Goal: Task Accomplishment & Management: Manage account settings

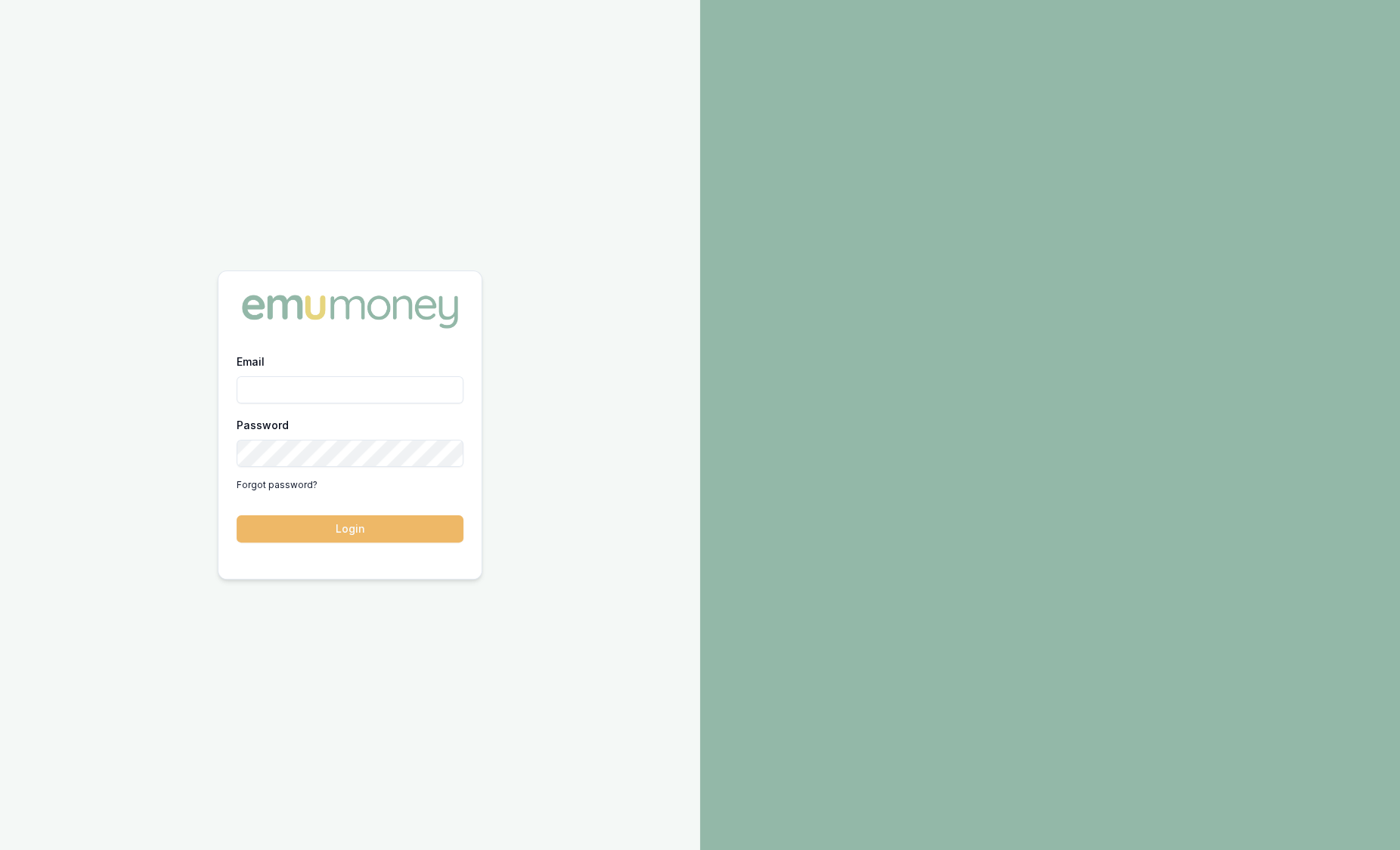
type input "sam.crouch@emumoney.com.au"
click at [324, 534] on button "Login" at bounding box center [350, 529] width 226 height 27
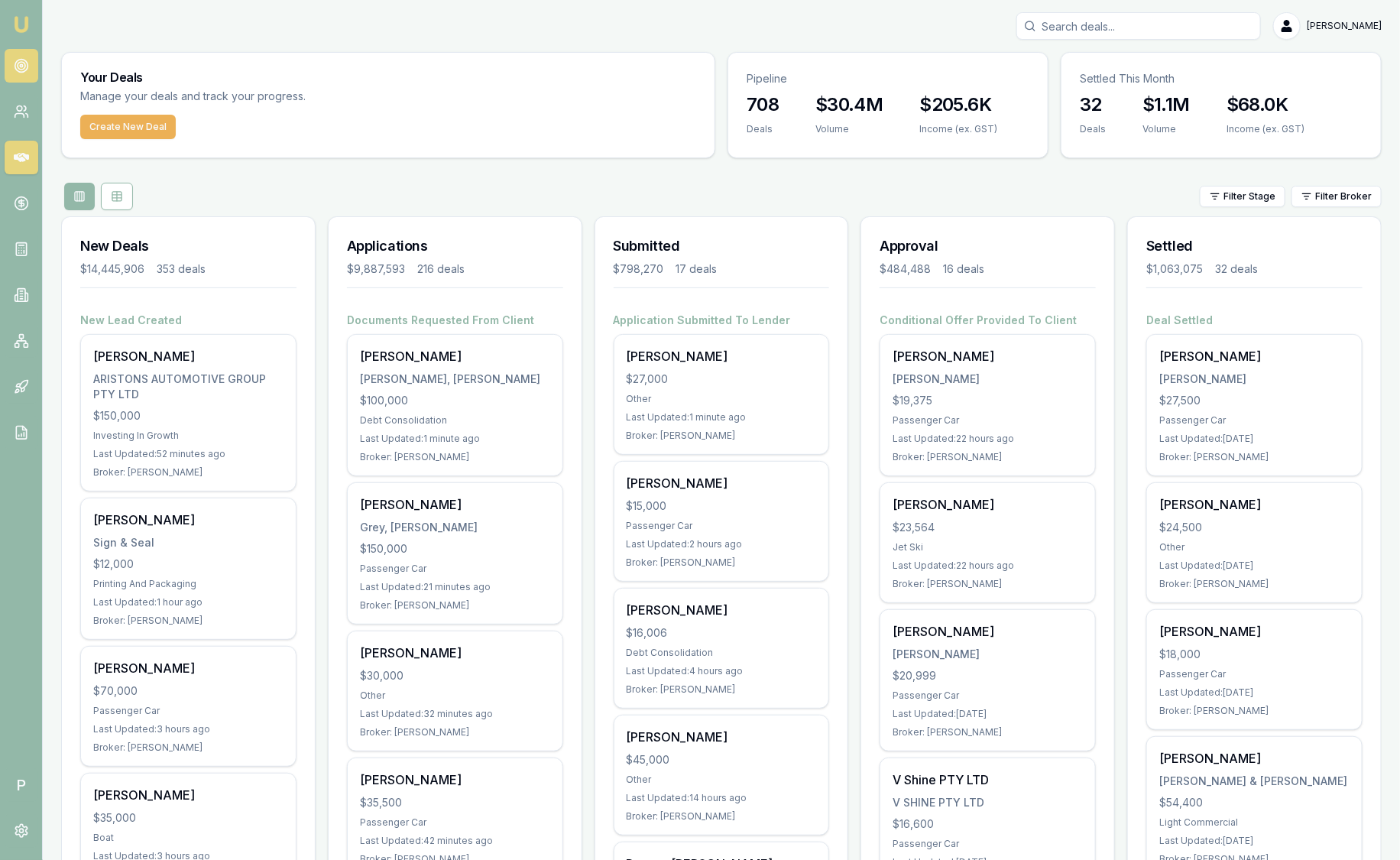
click at [13, 63] on icon at bounding box center [21, 66] width 15 height 15
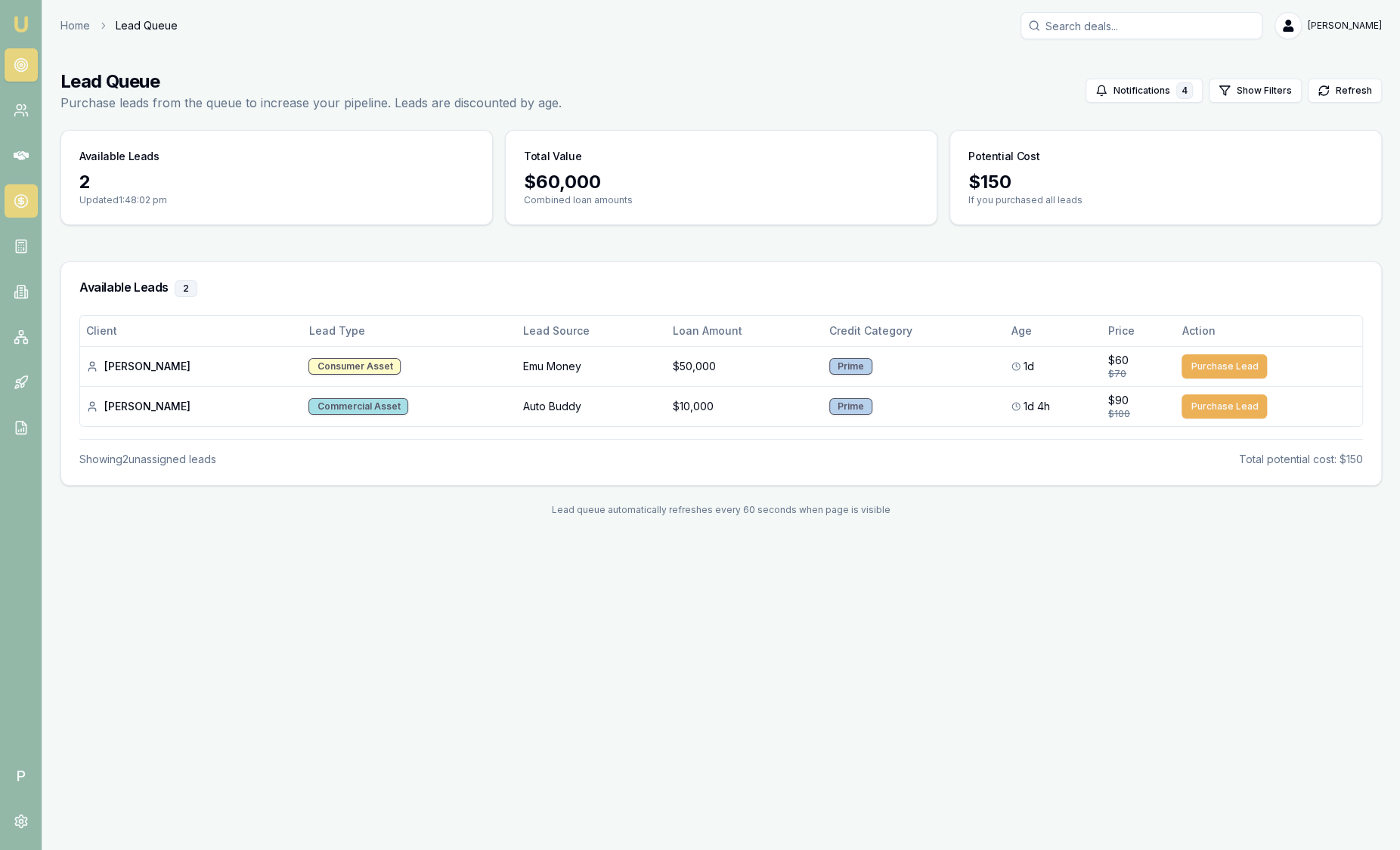
click at [26, 200] on circle at bounding box center [21, 202] width 13 height 13
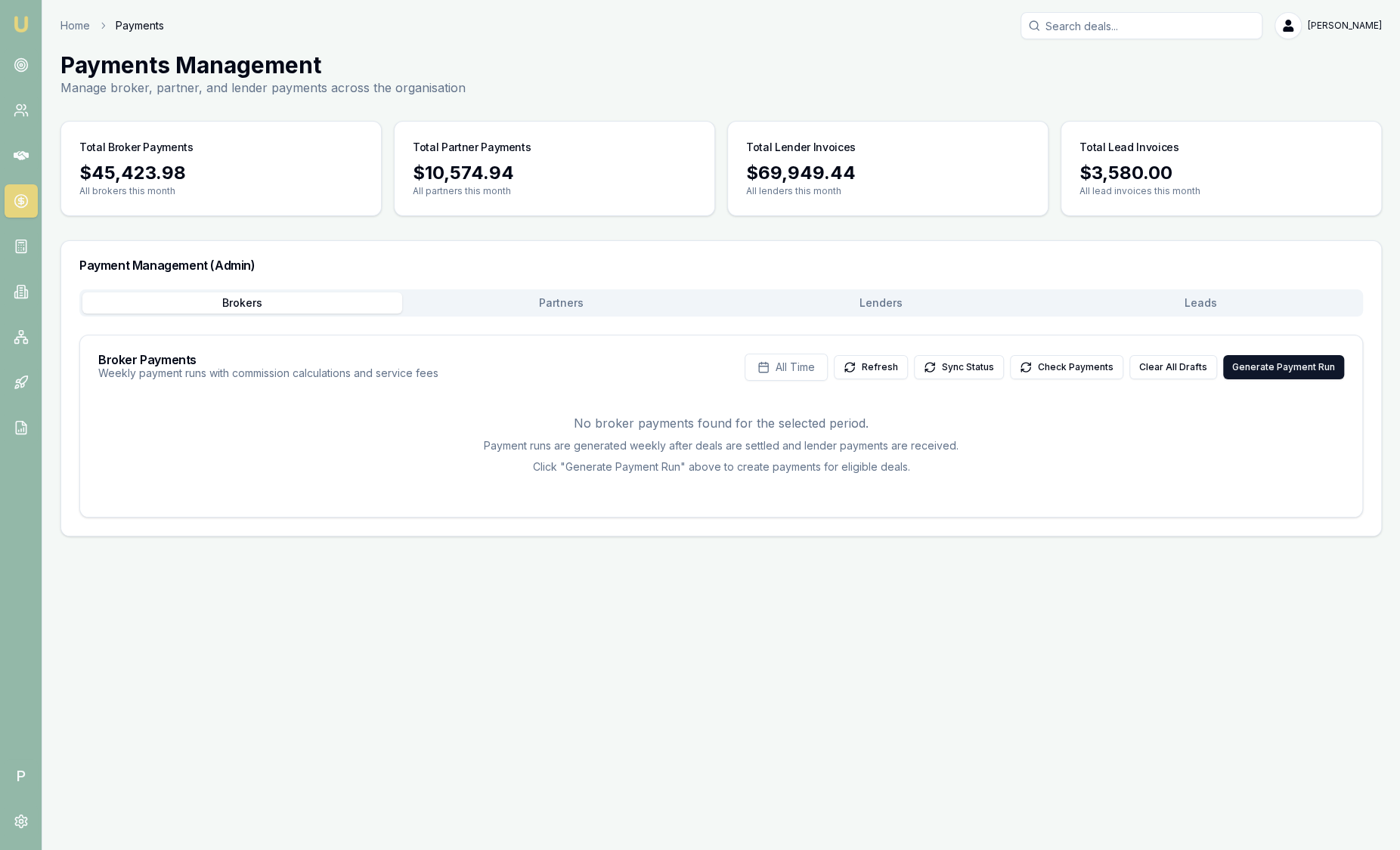
click at [1260, 299] on button "Leads" at bounding box center [1200, 303] width 320 height 21
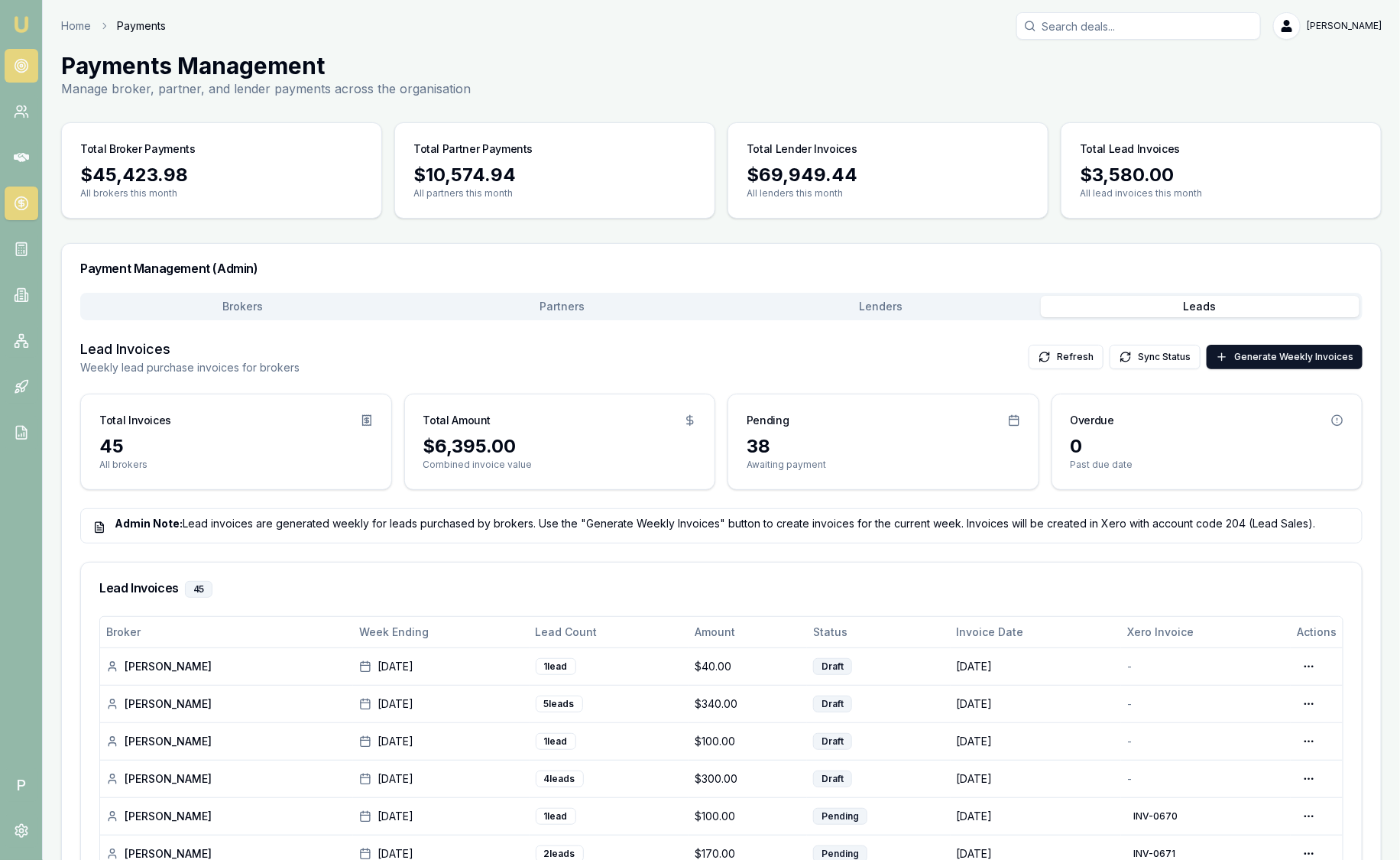
click at [30, 69] on link at bounding box center [21, 66] width 33 height 33
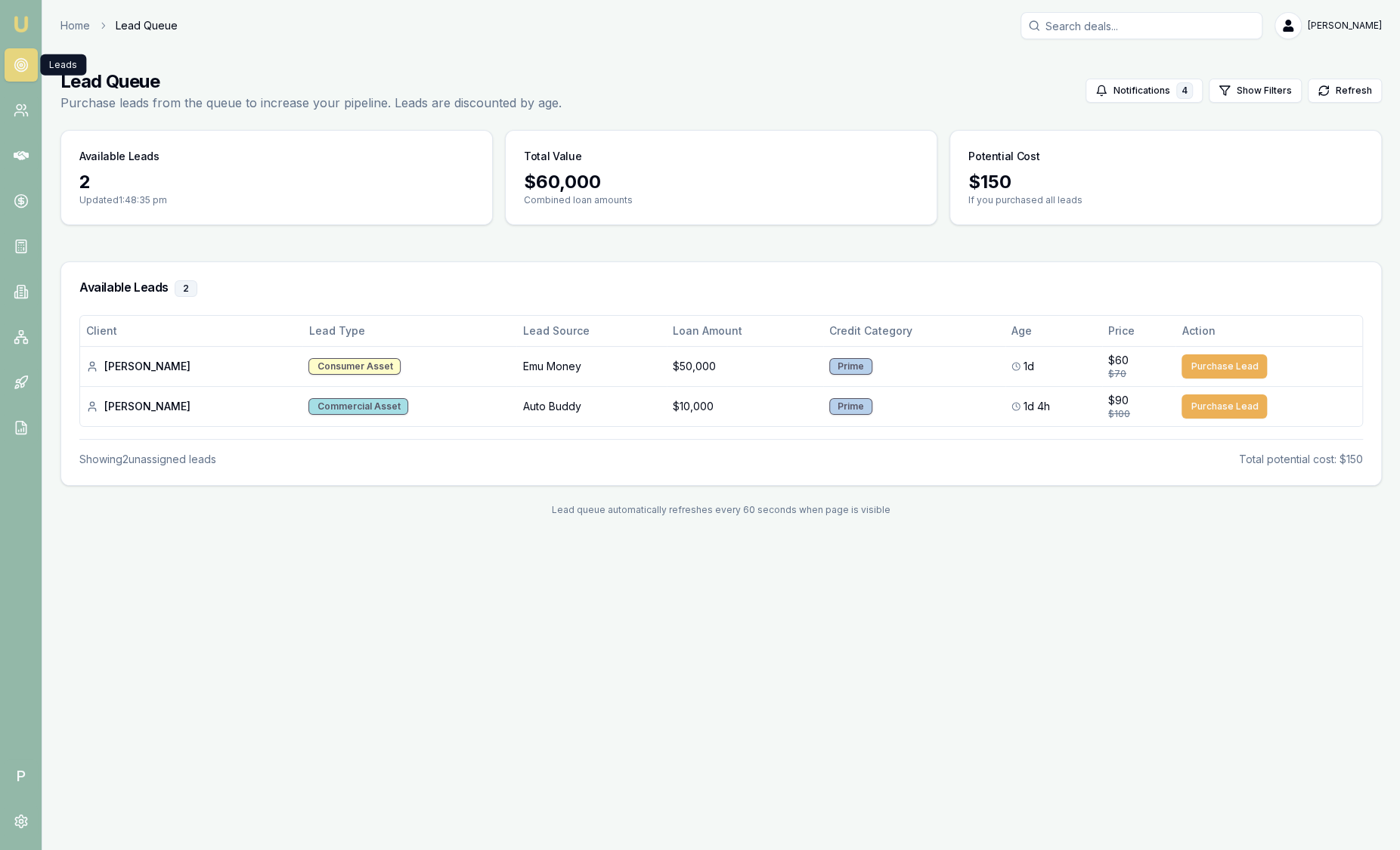
click at [13, 28] on img at bounding box center [21, 24] width 18 height 18
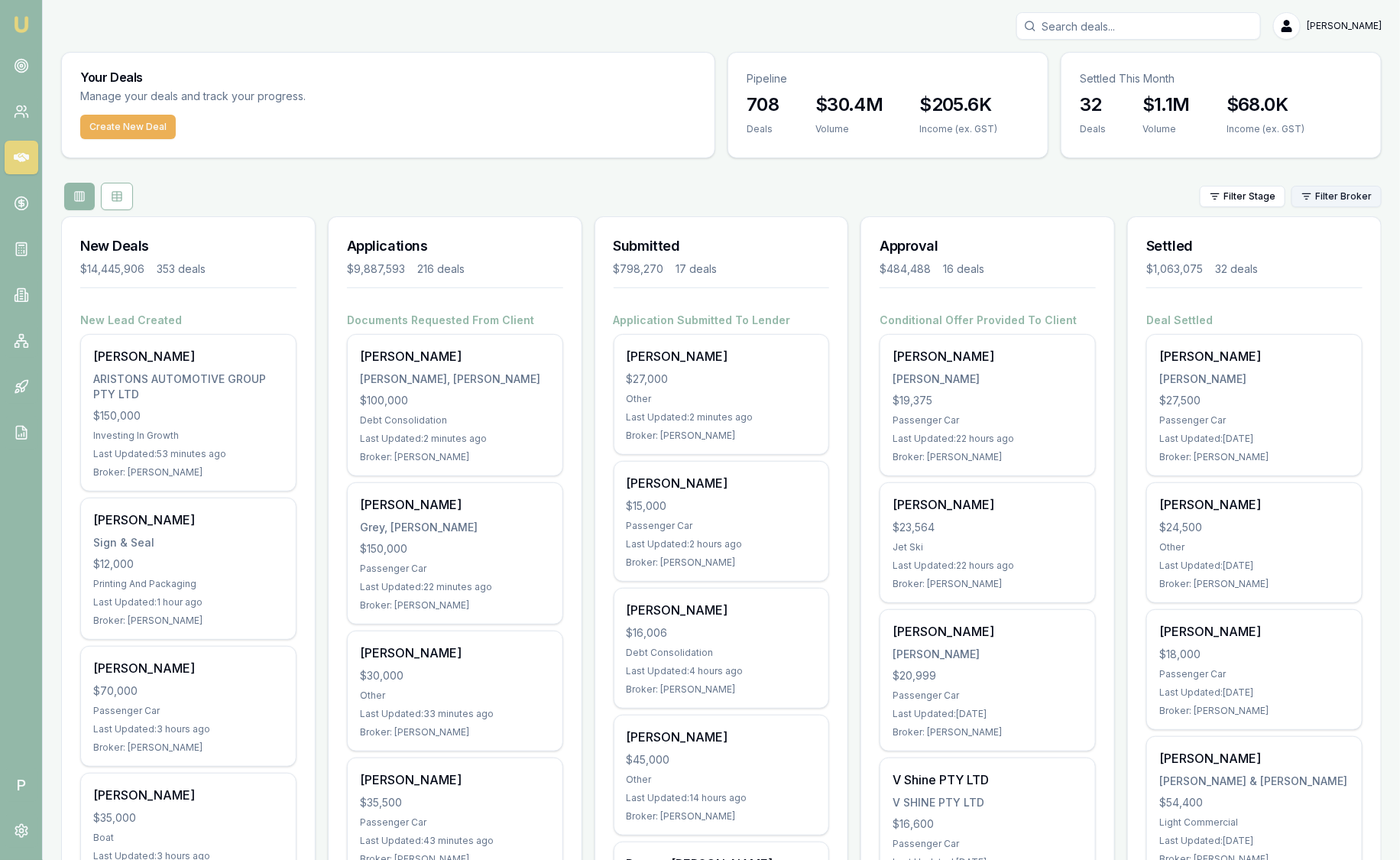
click at [1354, 203] on html "Emu Broker P Sam Crouch Toggle Menu Your Deals Manage your deals and track your…" at bounding box center [700, 430] width 1400 height 860
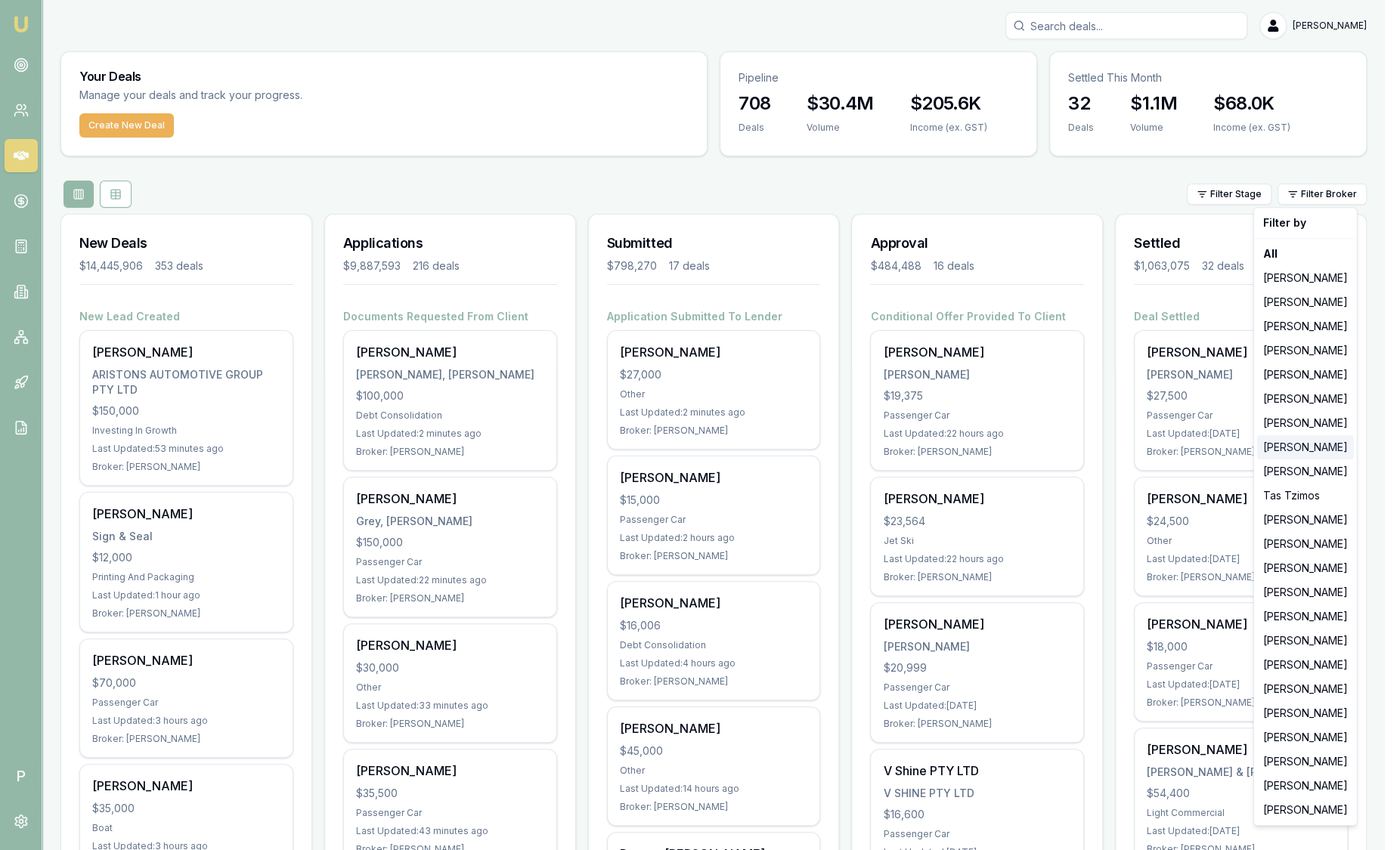
click at [1318, 451] on div "[PERSON_NAME]" at bounding box center [1305, 447] width 97 height 24
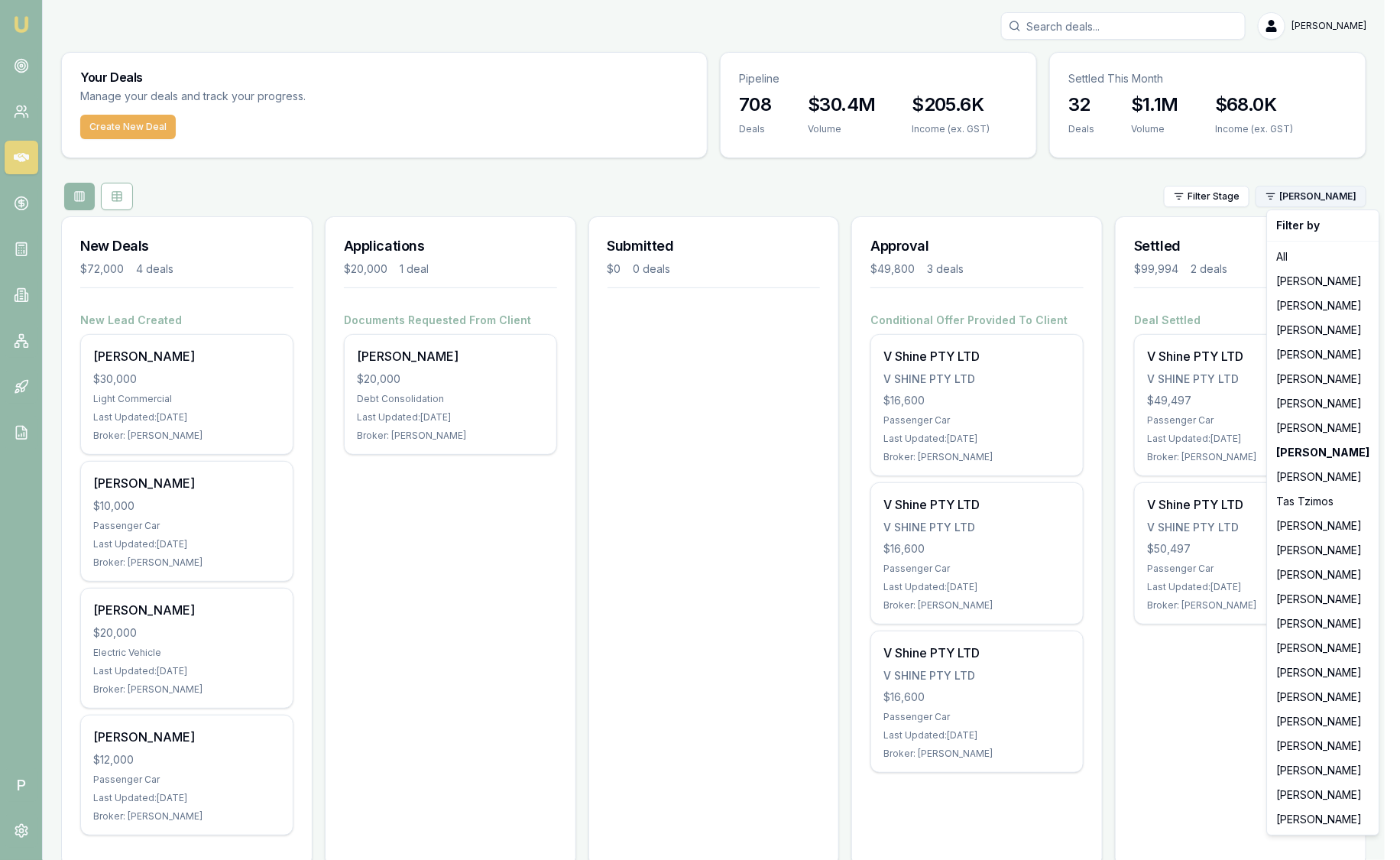
click at [1306, 184] on html "Emu Broker P Sam Crouch Toggle Menu Your Deals Manage your deals and track your…" at bounding box center [700, 430] width 1400 height 860
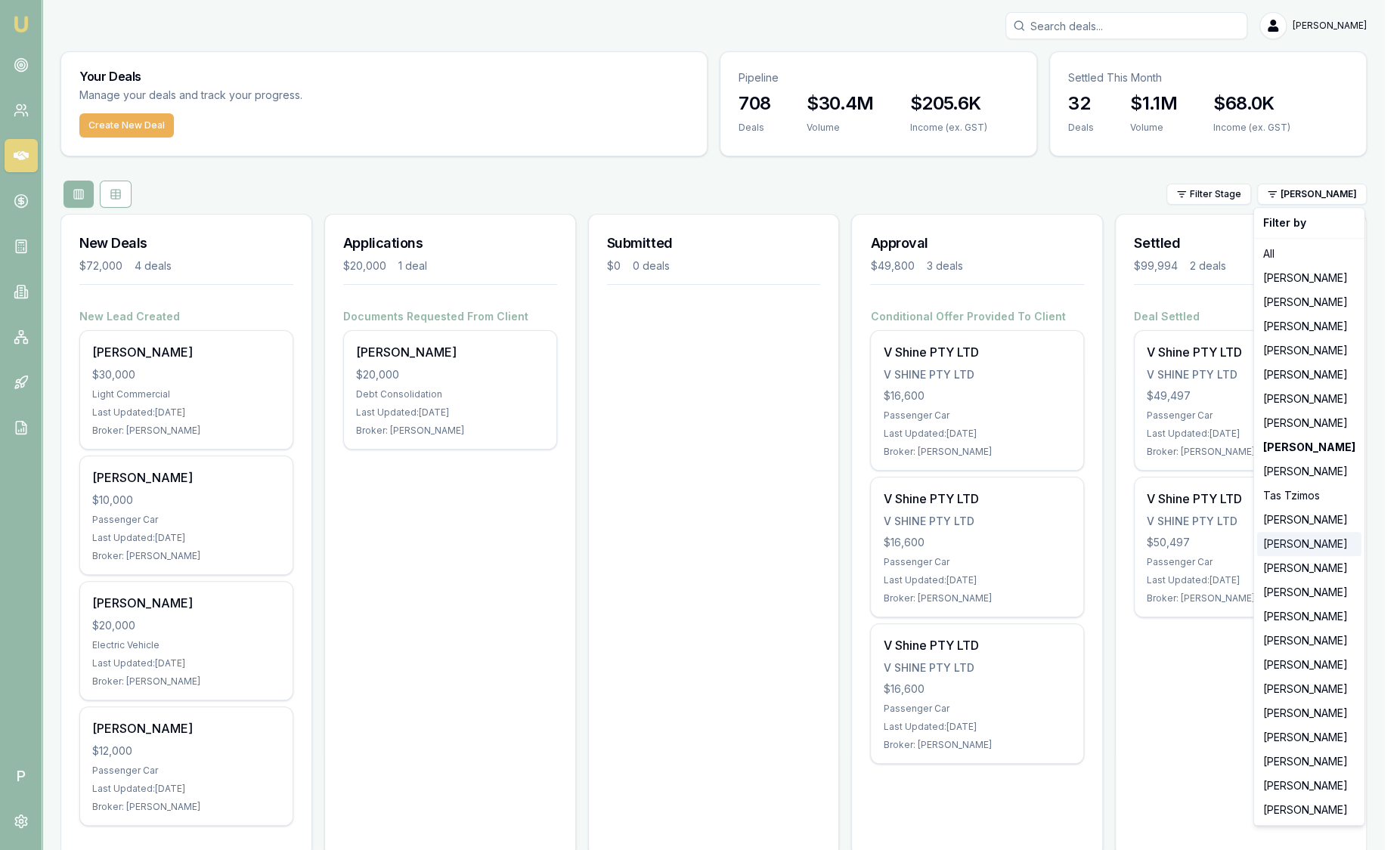
click at [1298, 547] on div "[PERSON_NAME]" at bounding box center [1309, 544] width 104 height 24
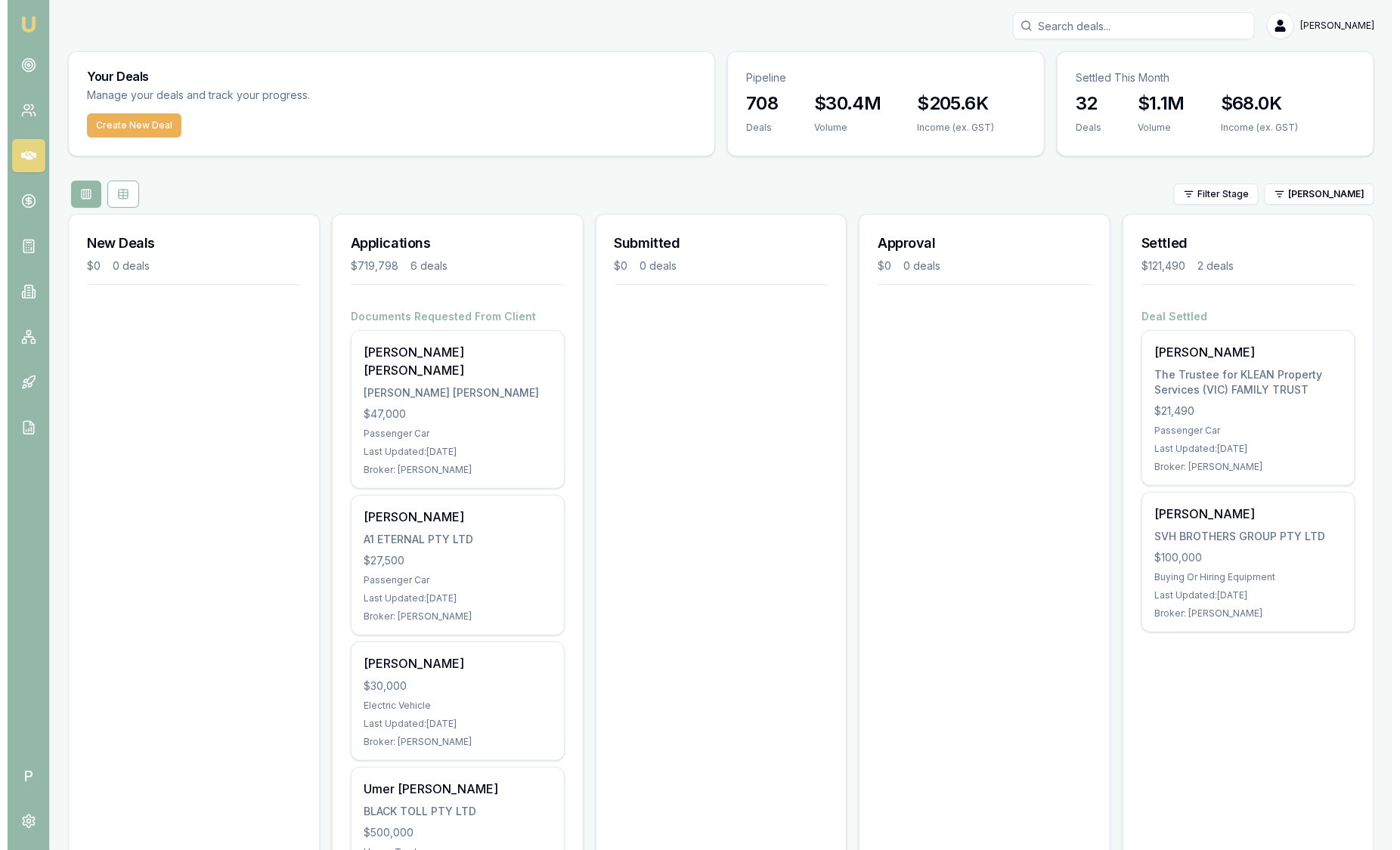
scroll to position [93, 0]
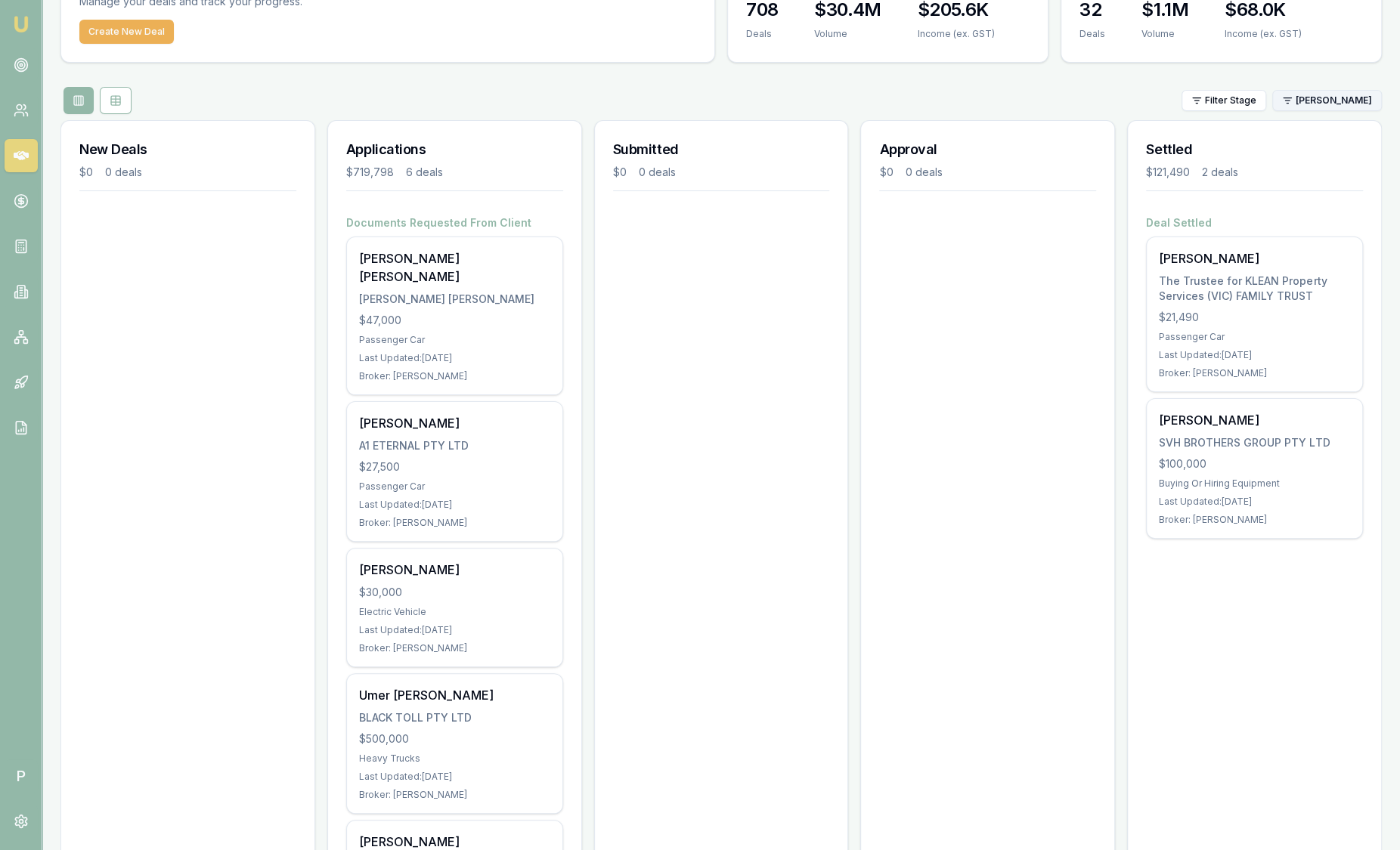
click at [1338, 97] on html "Emu Broker P Sam Crouch Toggle Menu Your Deals Manage your deals and track your…" at bounding box center [700, 331] width 1400 height 850
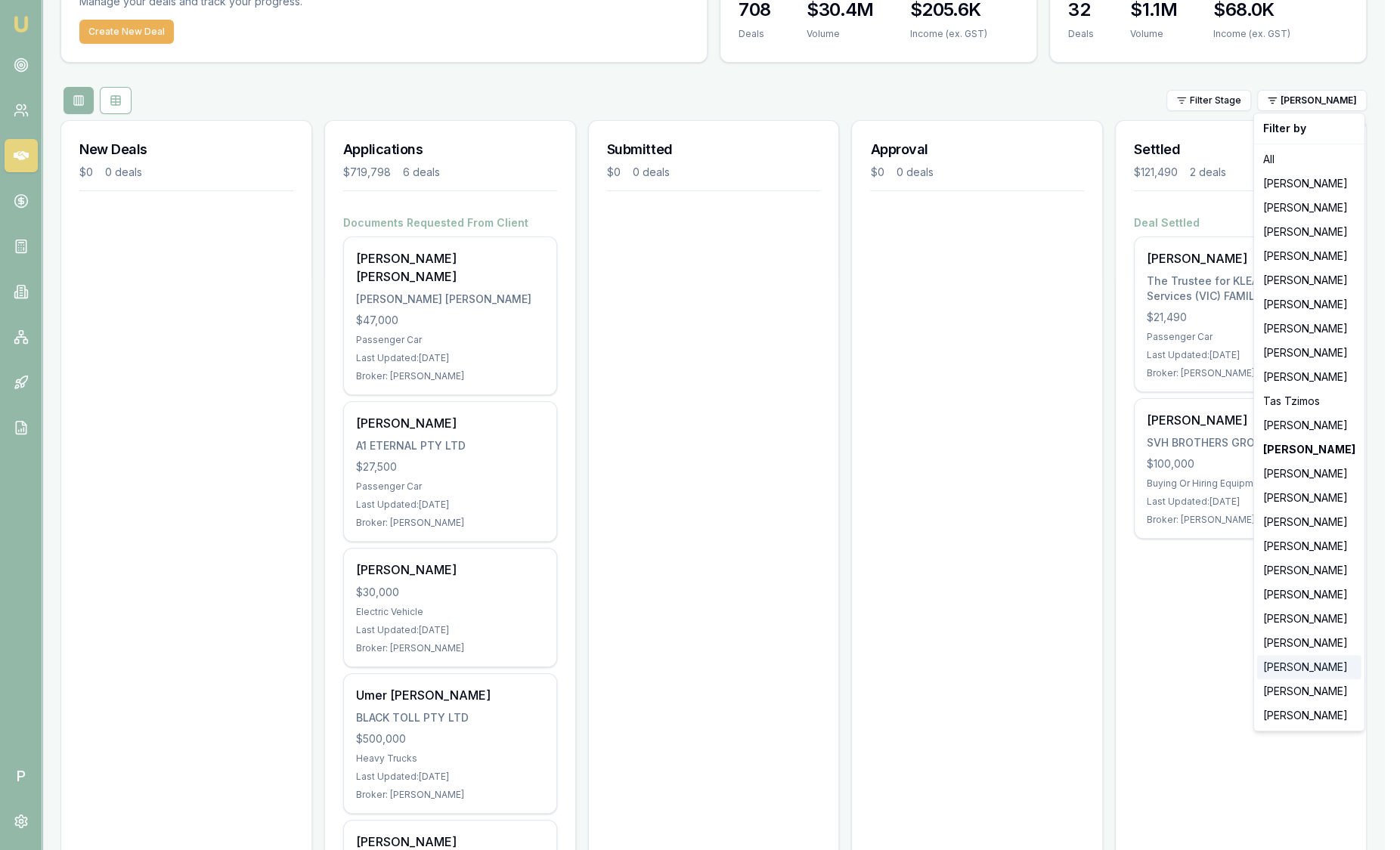
click at [1304, 677] on div "[PERSON_NAME]" at bounding box center [1309, 667] width 104 height 24
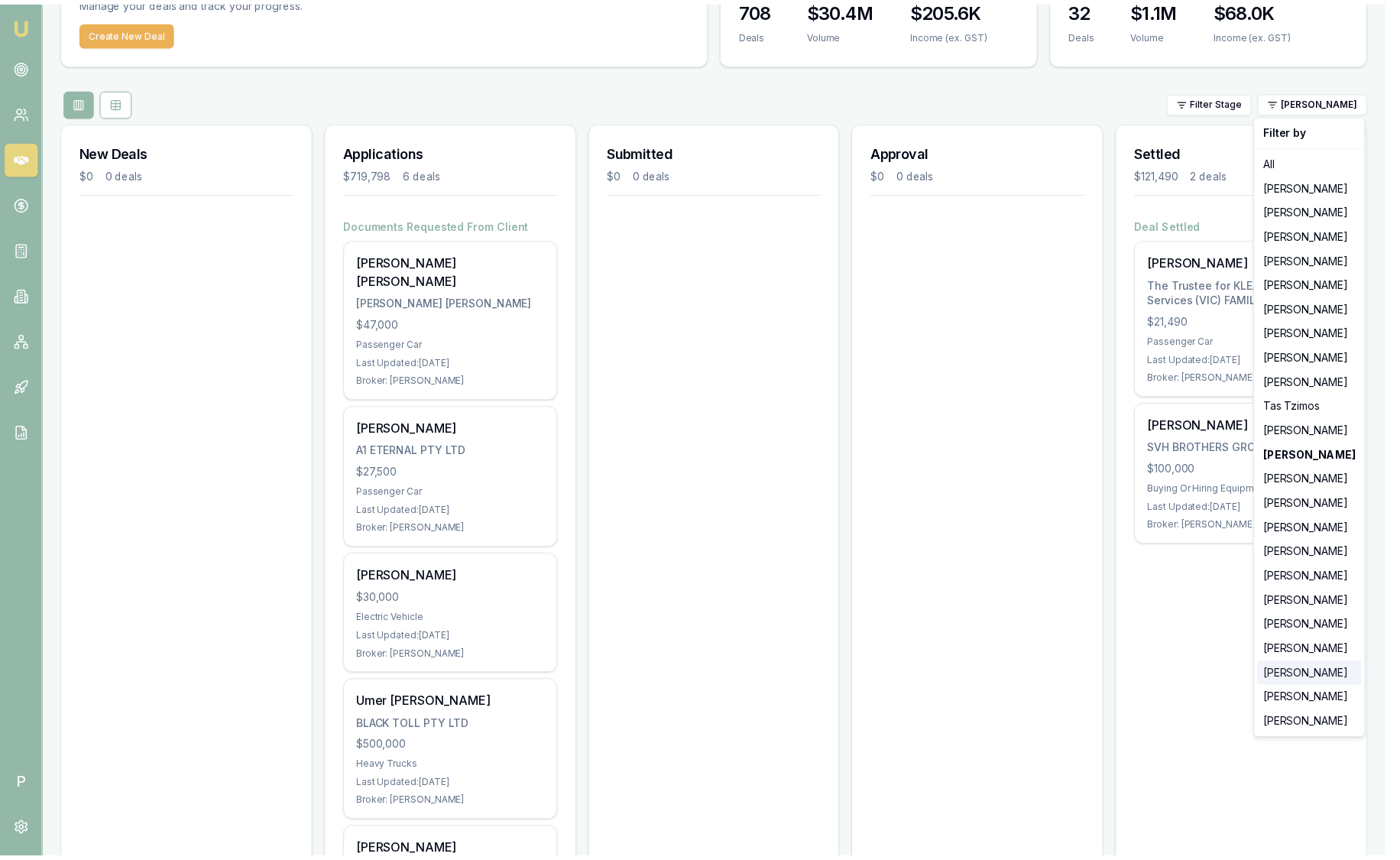
scroll to position [0, 0]
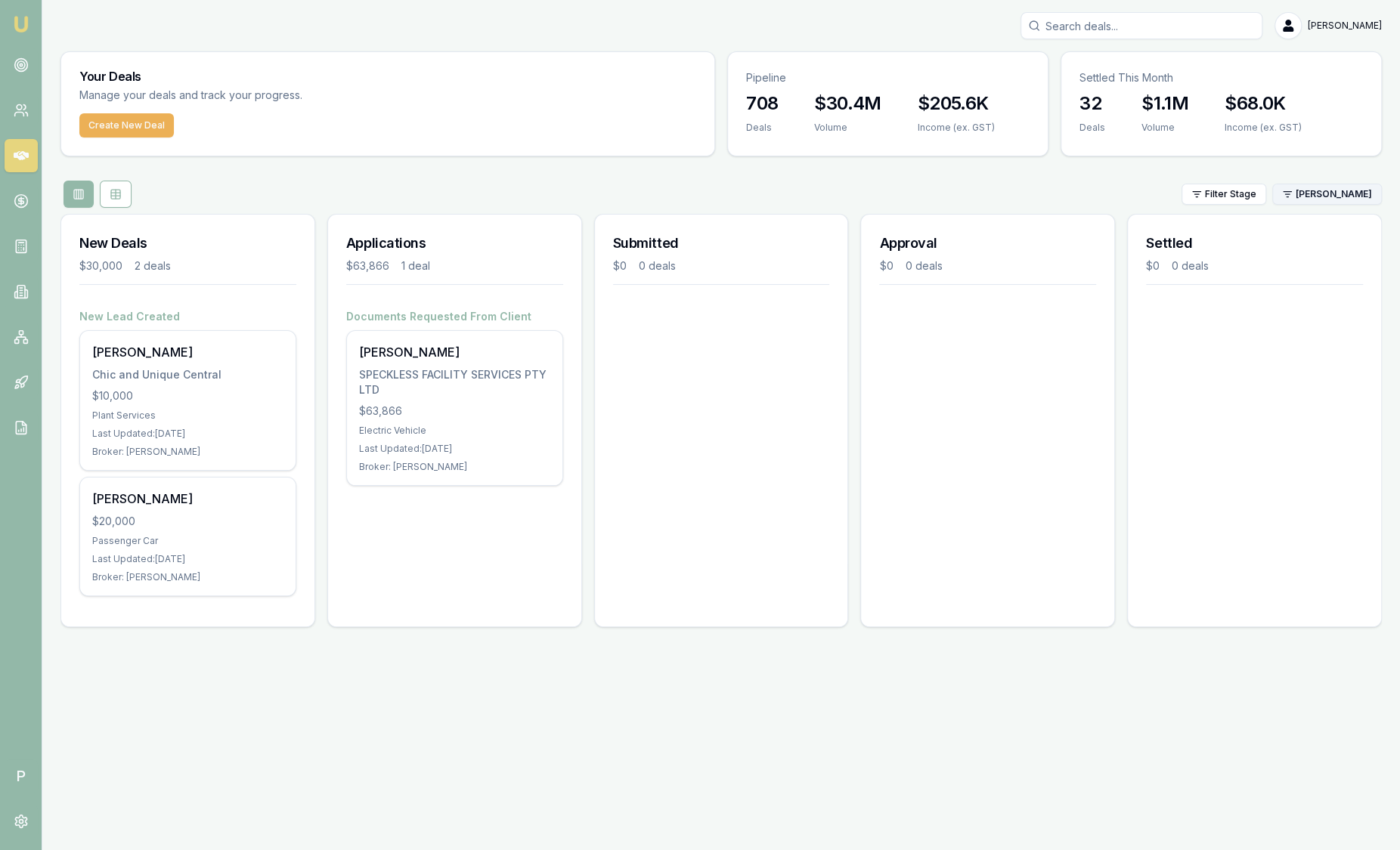
click at [1339, 191] on html "Emu Broker P Sam Crouch Toggle Menu Your Deals Manage your deals and track your…" at bounding box center [700, 425] width 1400 height 850
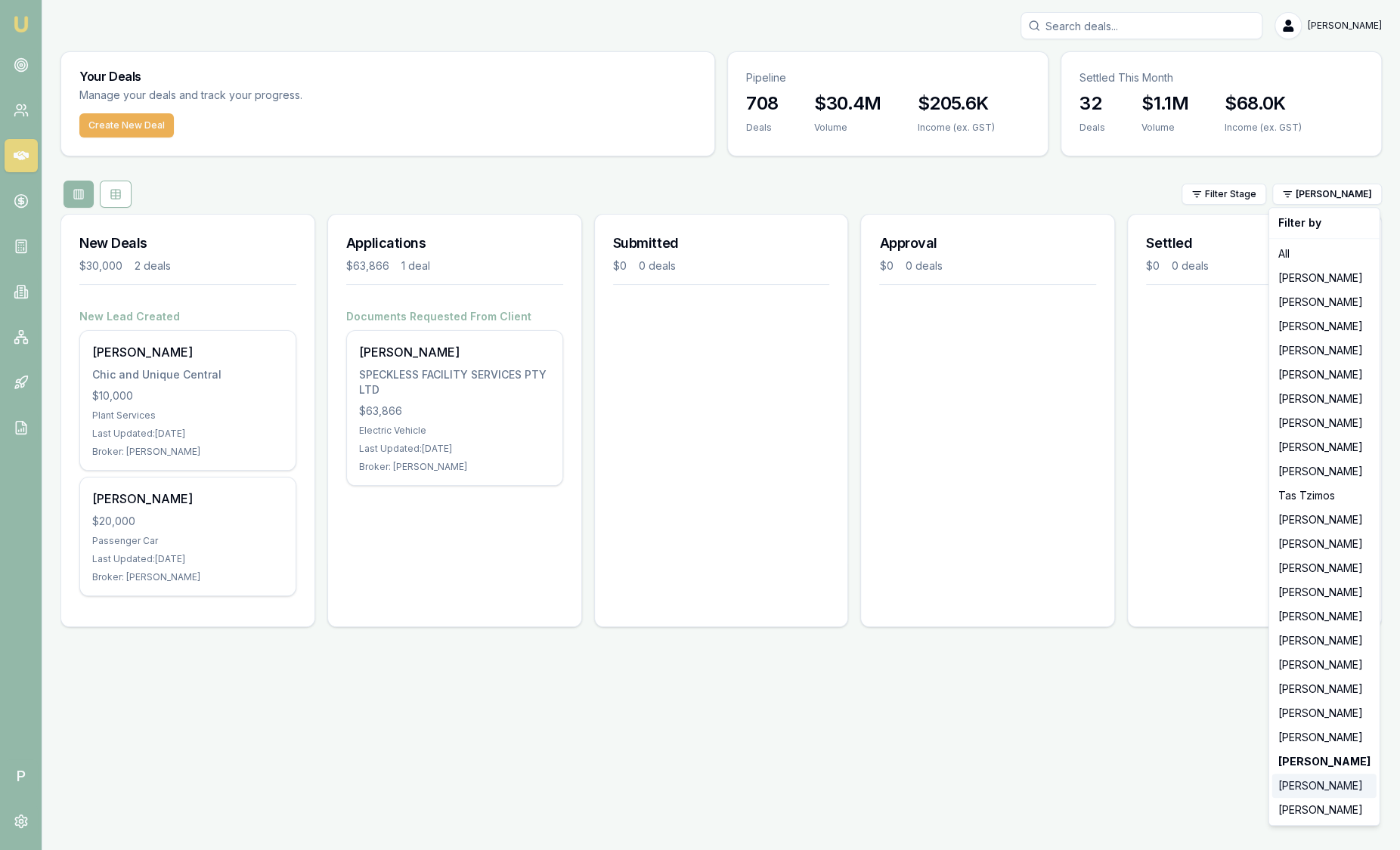
click at [1298, 785] on div "[PERSON_NAME]" at bounding box center [1324, 786] width 104 height 24
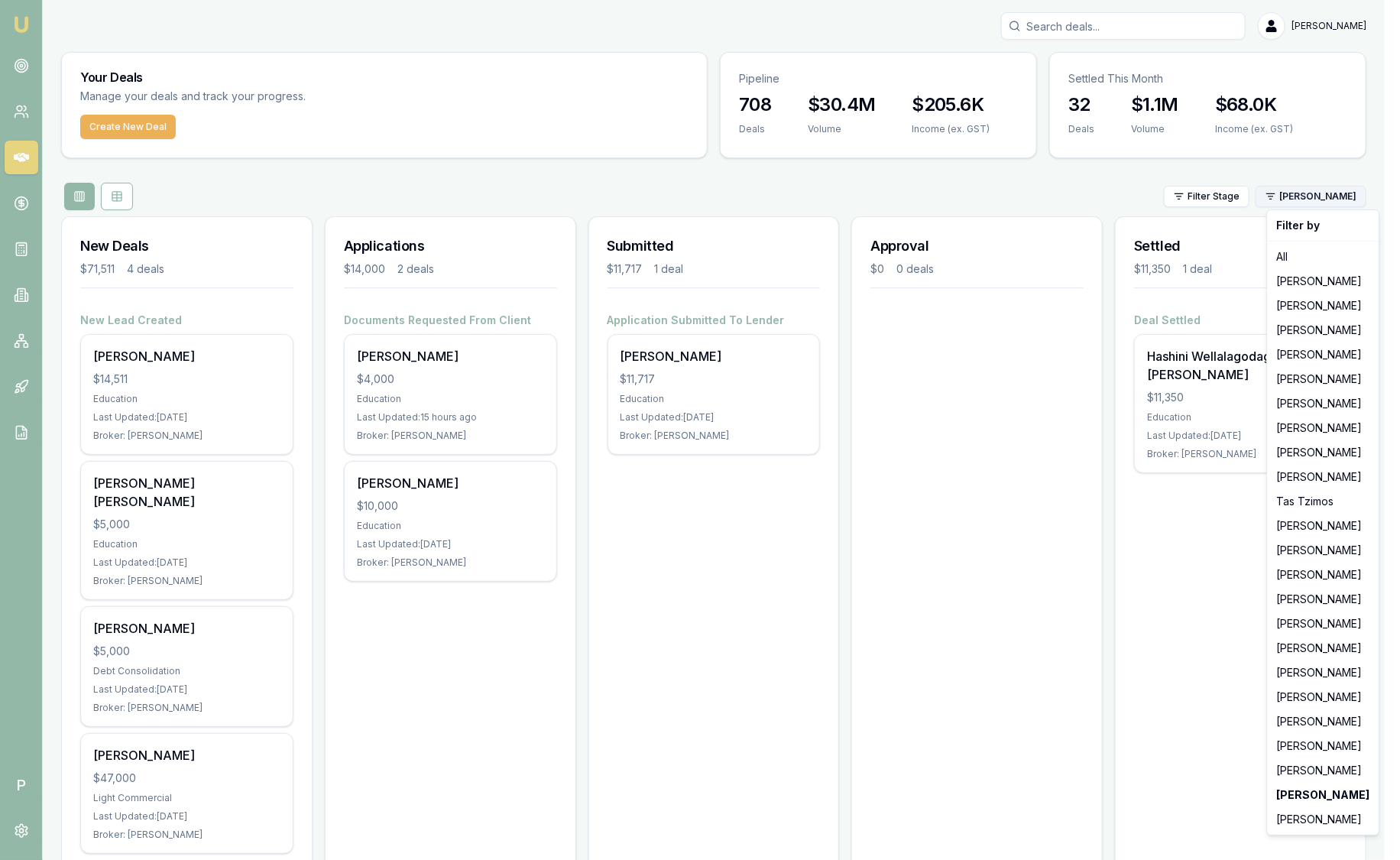
click at [1307, 189] on html "Emu Broker P Sam Crouch Toggle Menu Your Deals Manage your deals and track your…" at bounding box center [700, 430] width 1400 height 860
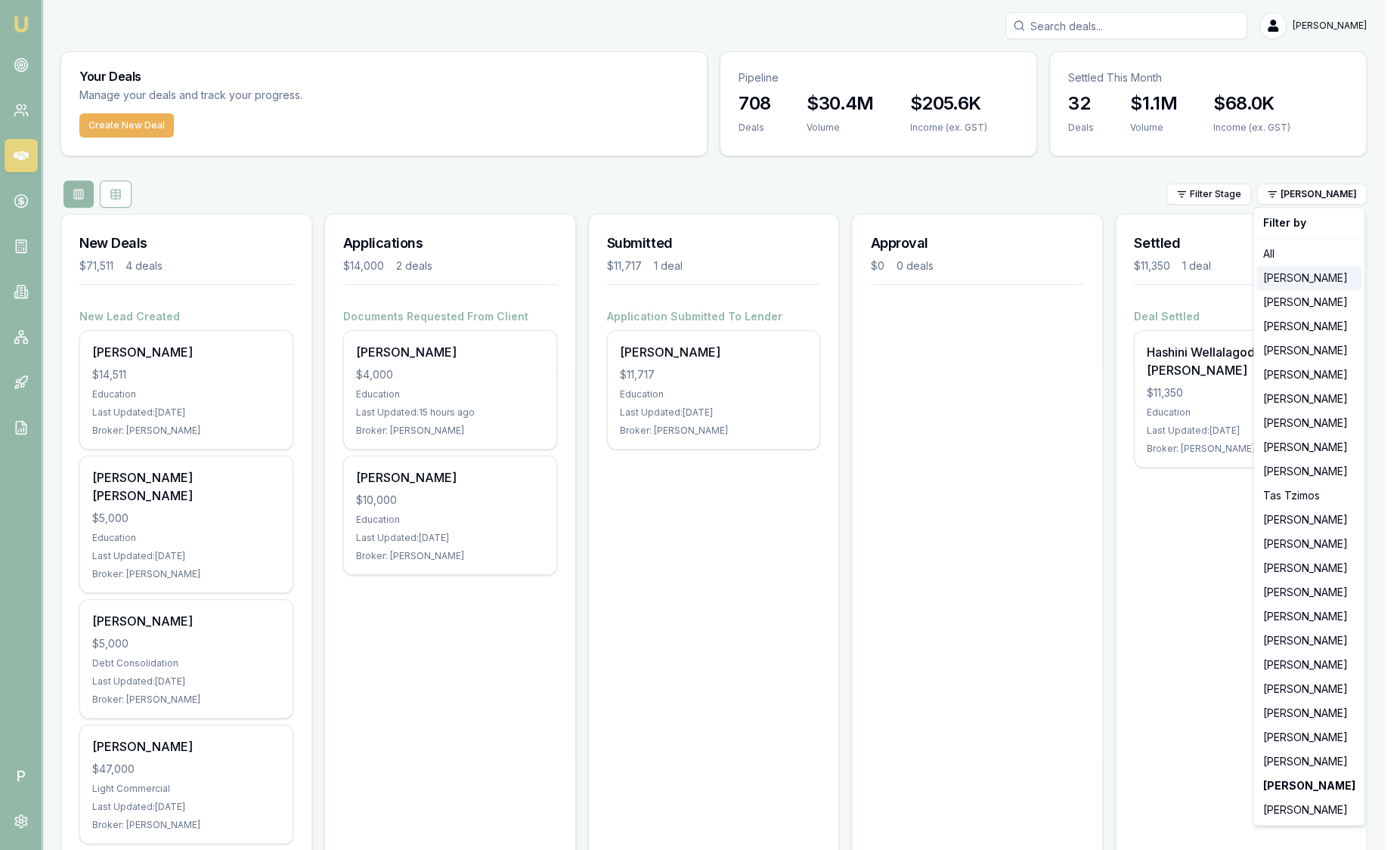
click at [1307, 284] on div "[PERSON_NAME]" at bounding box center [1309, 278] width 104 height 24
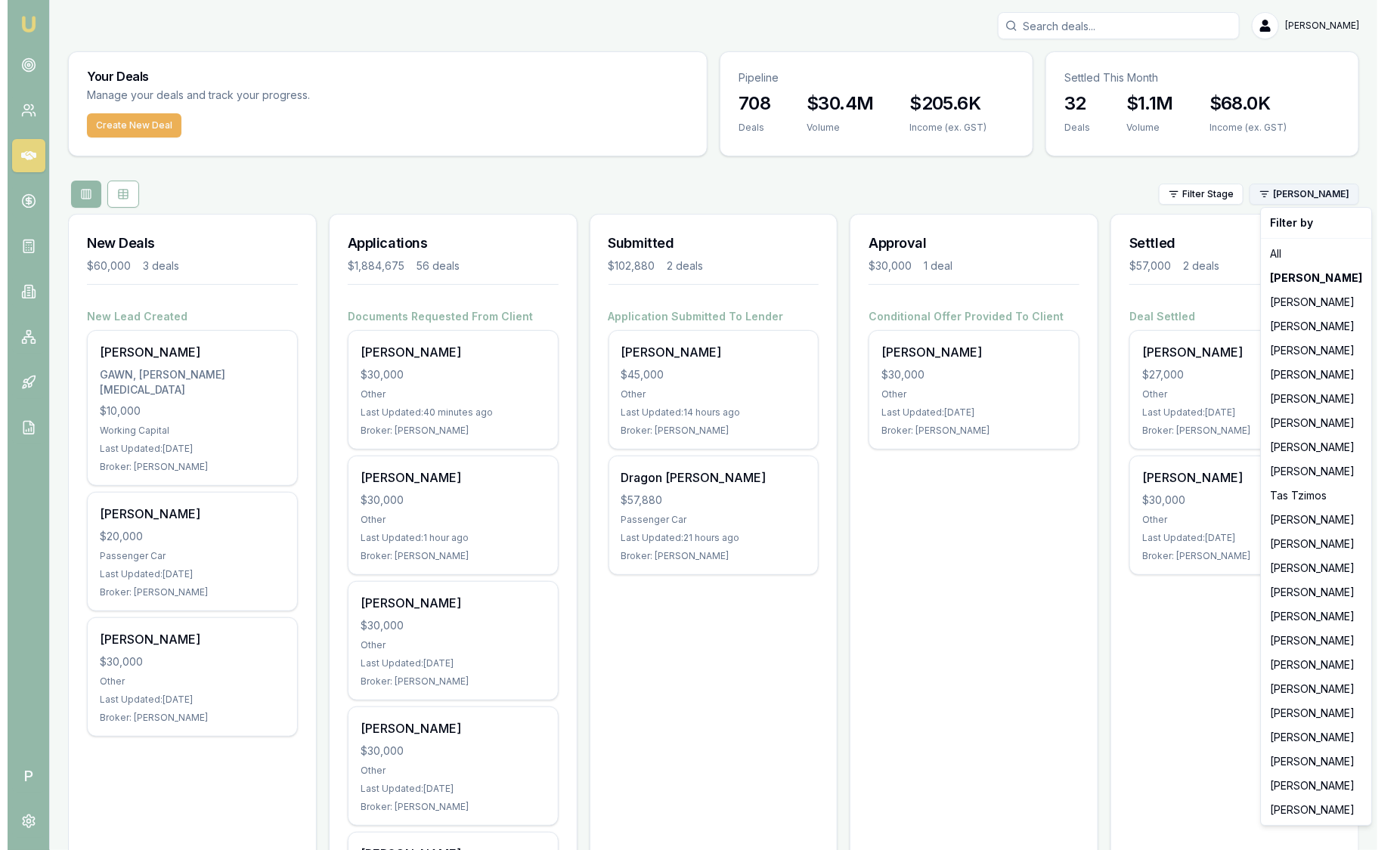
click at [1322, 183] on html "Emu Broker P Sam Crouch Toggle Menu Your Deals Manage your deals and track your…" at bounding box center [693, 425] width 1385 height 850
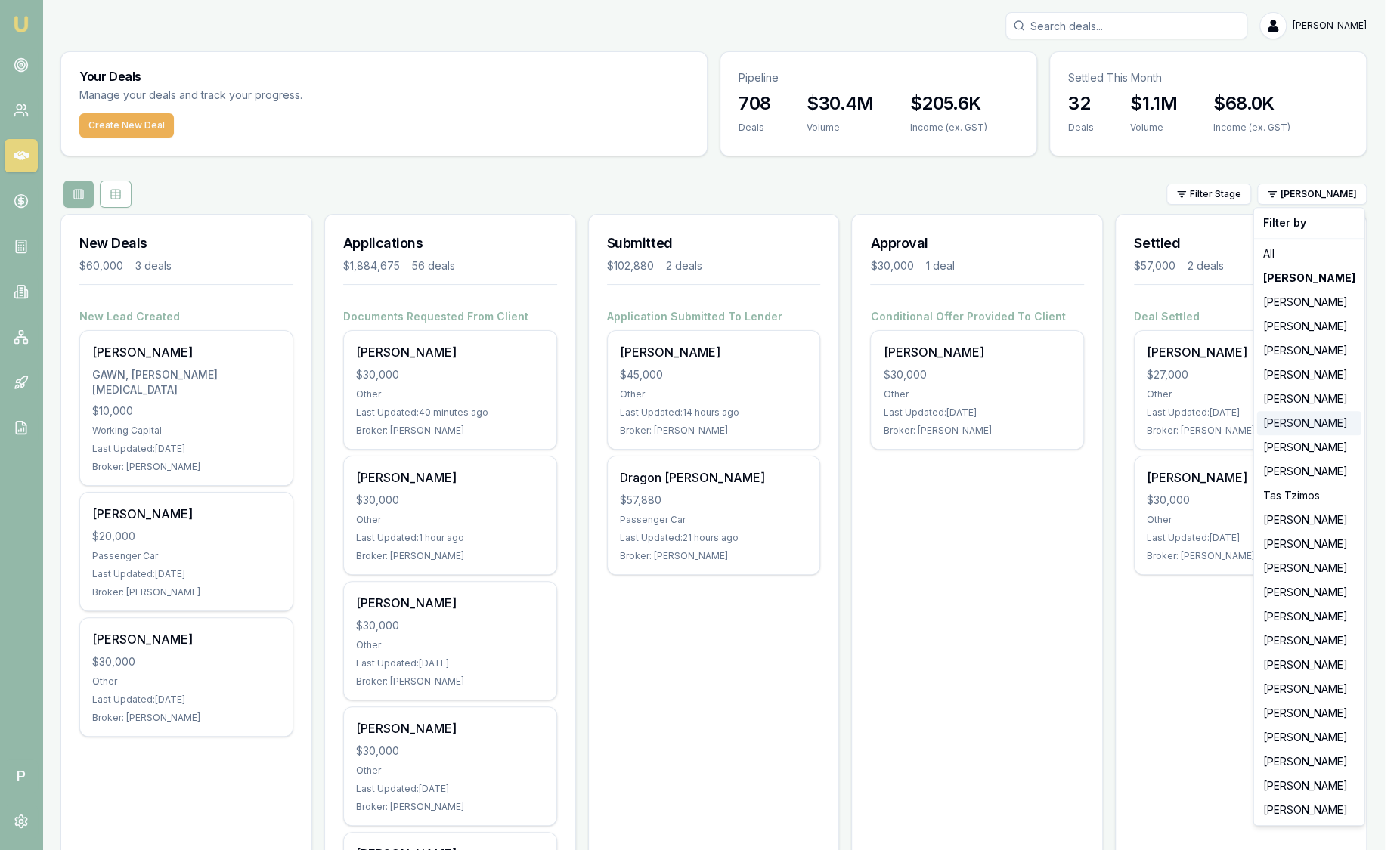
click at [1330, 418] on div "[PERSON_NAME]" at bounding box center [1309, 423] width 104 height 24
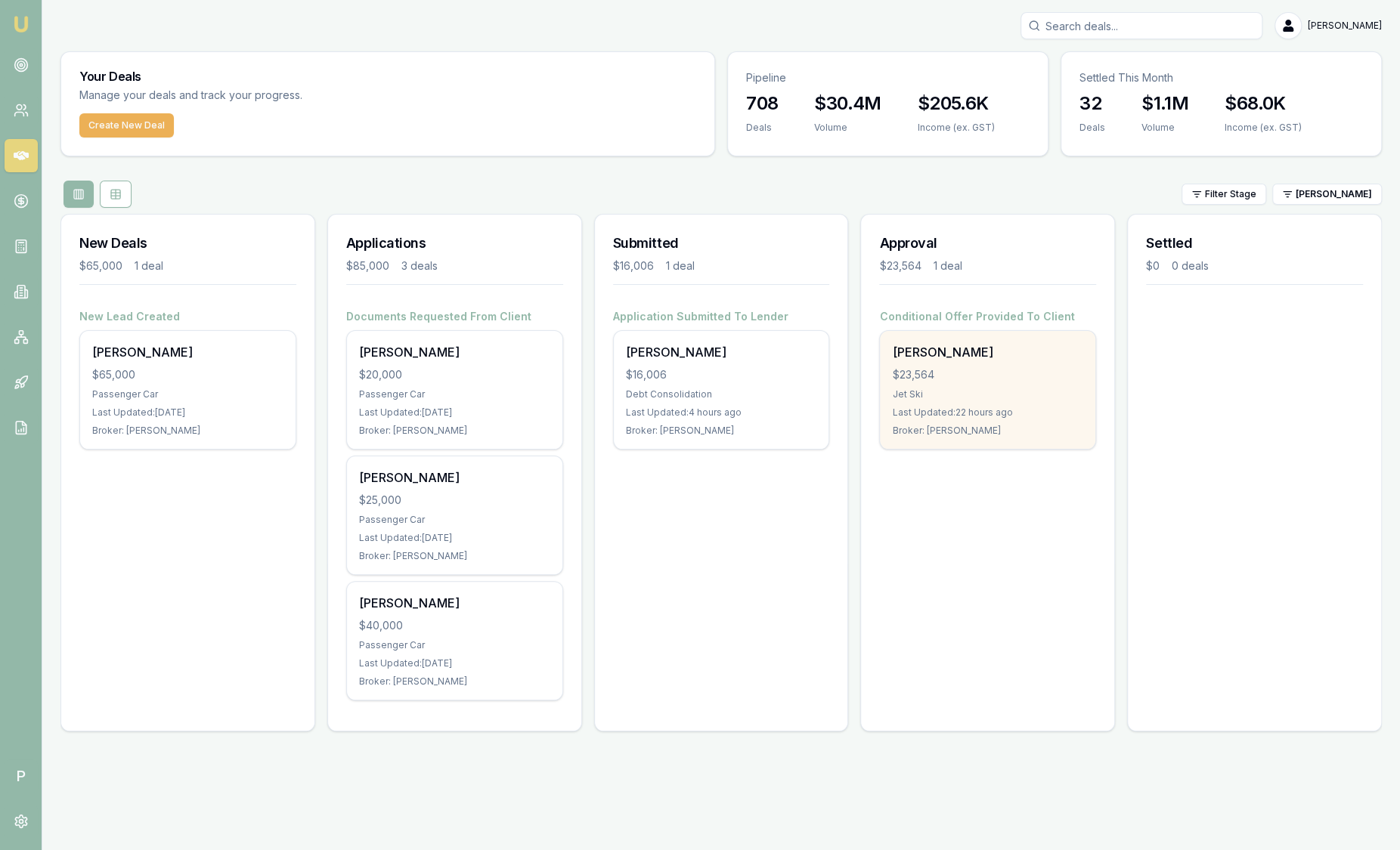
click at [1003, 346] on div "Harrison Ney" at bounding box center [987, 352] width 191 height 18
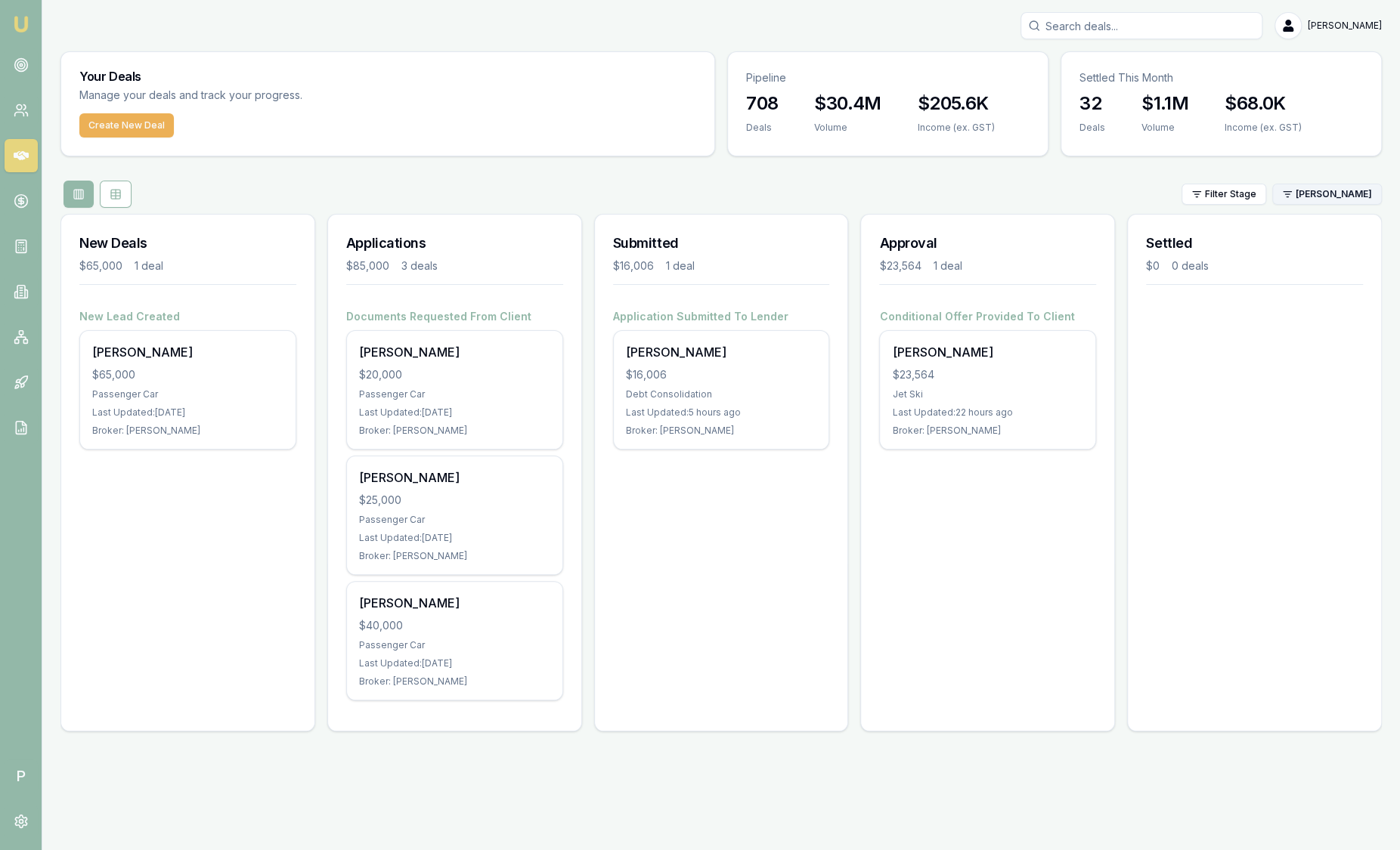
click at [1332, 189] on html "Emu Broker P Sam Crouch Toggle Menu Your Deals Manage your deals and track your…" at bounding box center [700, 425] width 1400 height 850
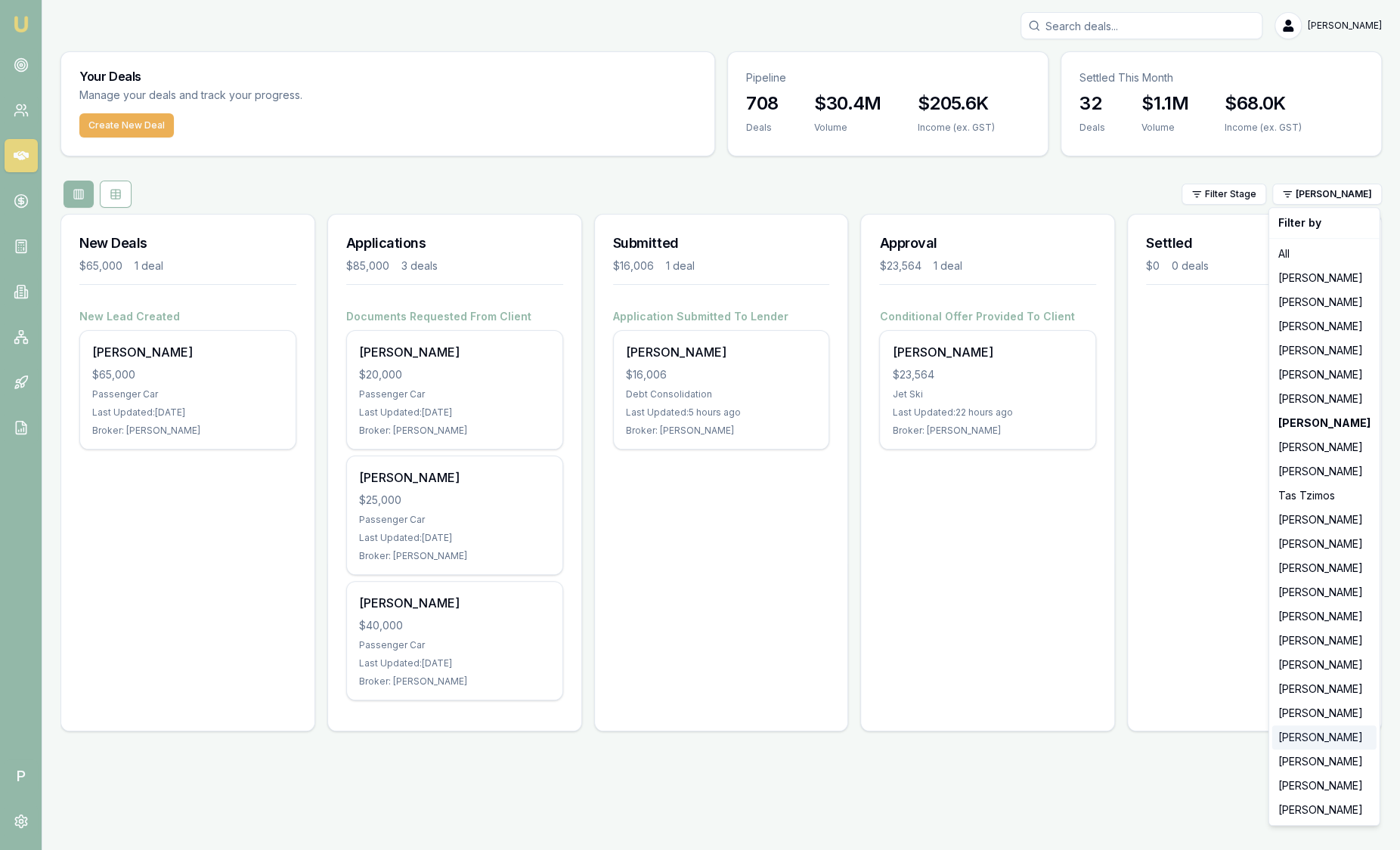
click at [1317, 735] on div "[PERSON_NAME]" at bounding box center [1324, 737] width 104 height 24
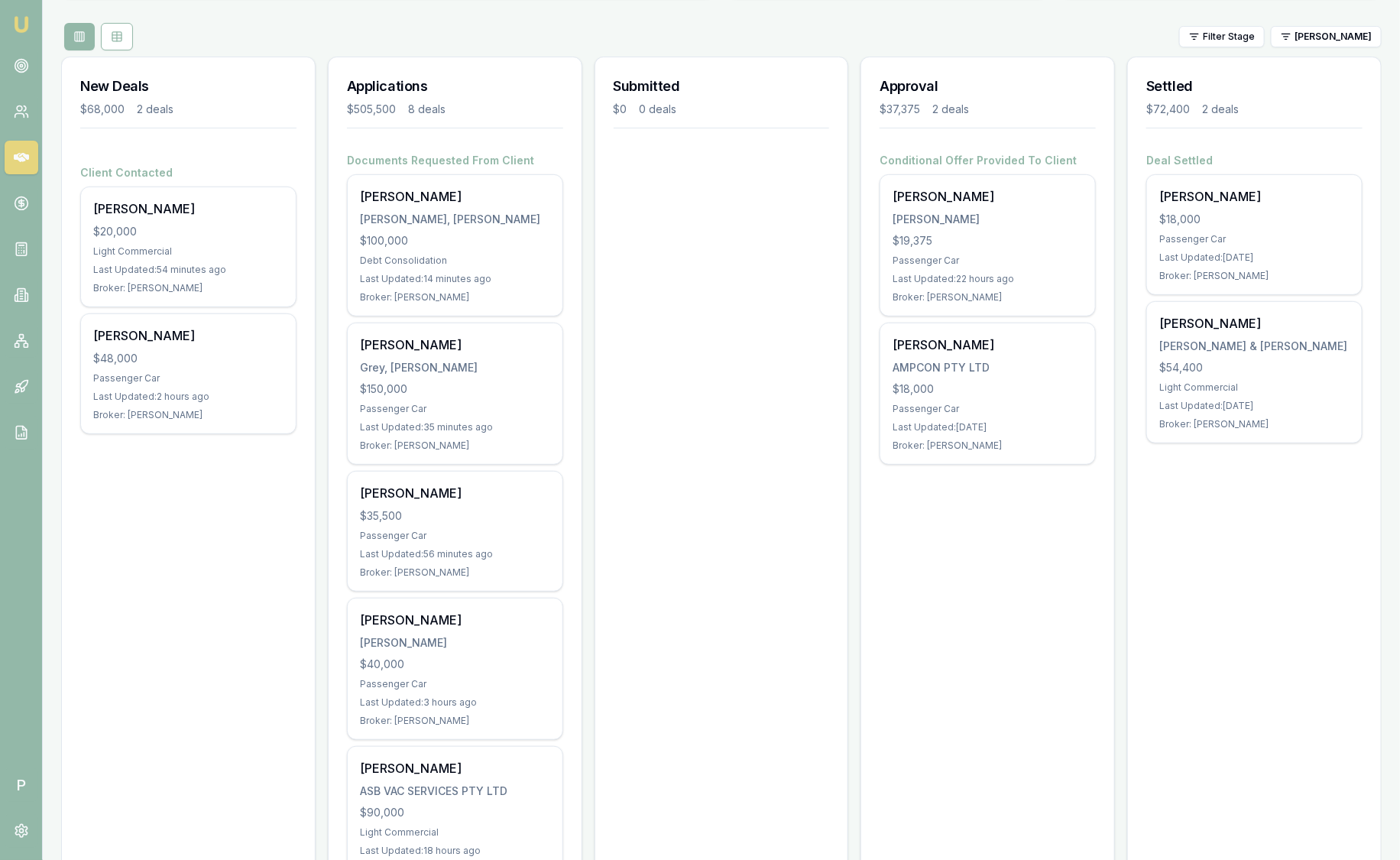
scroll to position [287, 0]
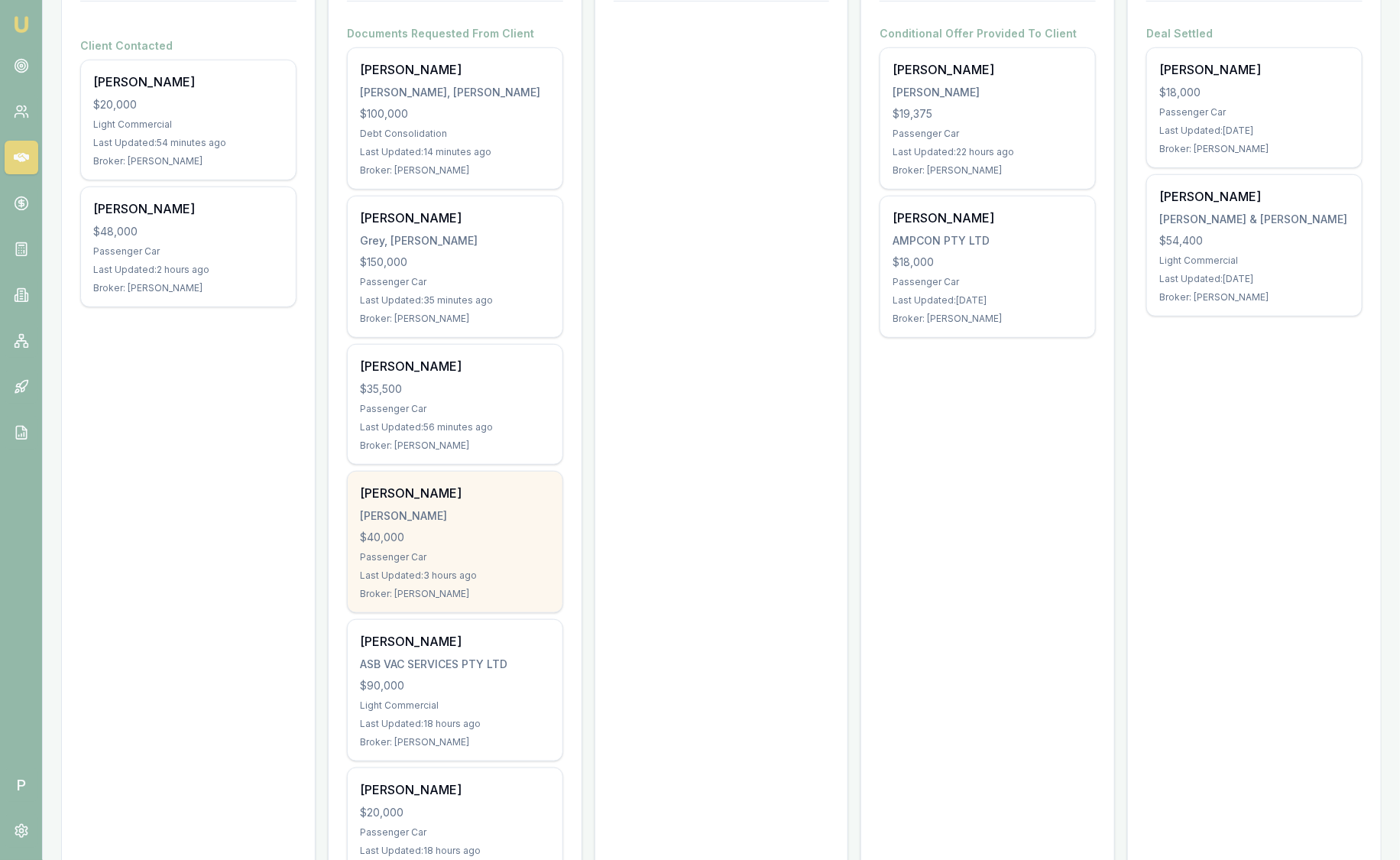
click at [449, 520] on div "[PERSON_NAME]" at bounding box center [455, 516] width 190 height 15
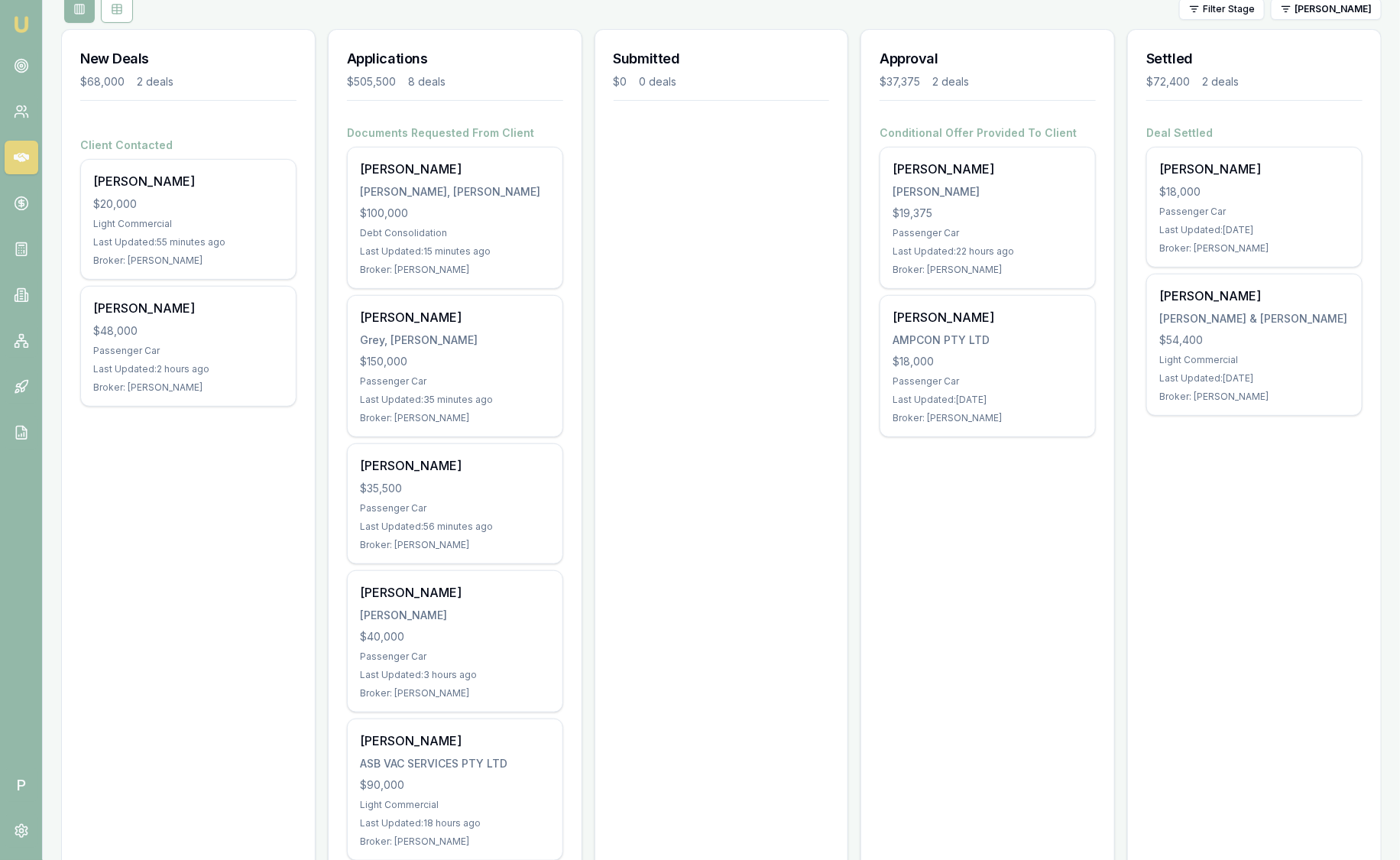
scroll to position [381, 0]
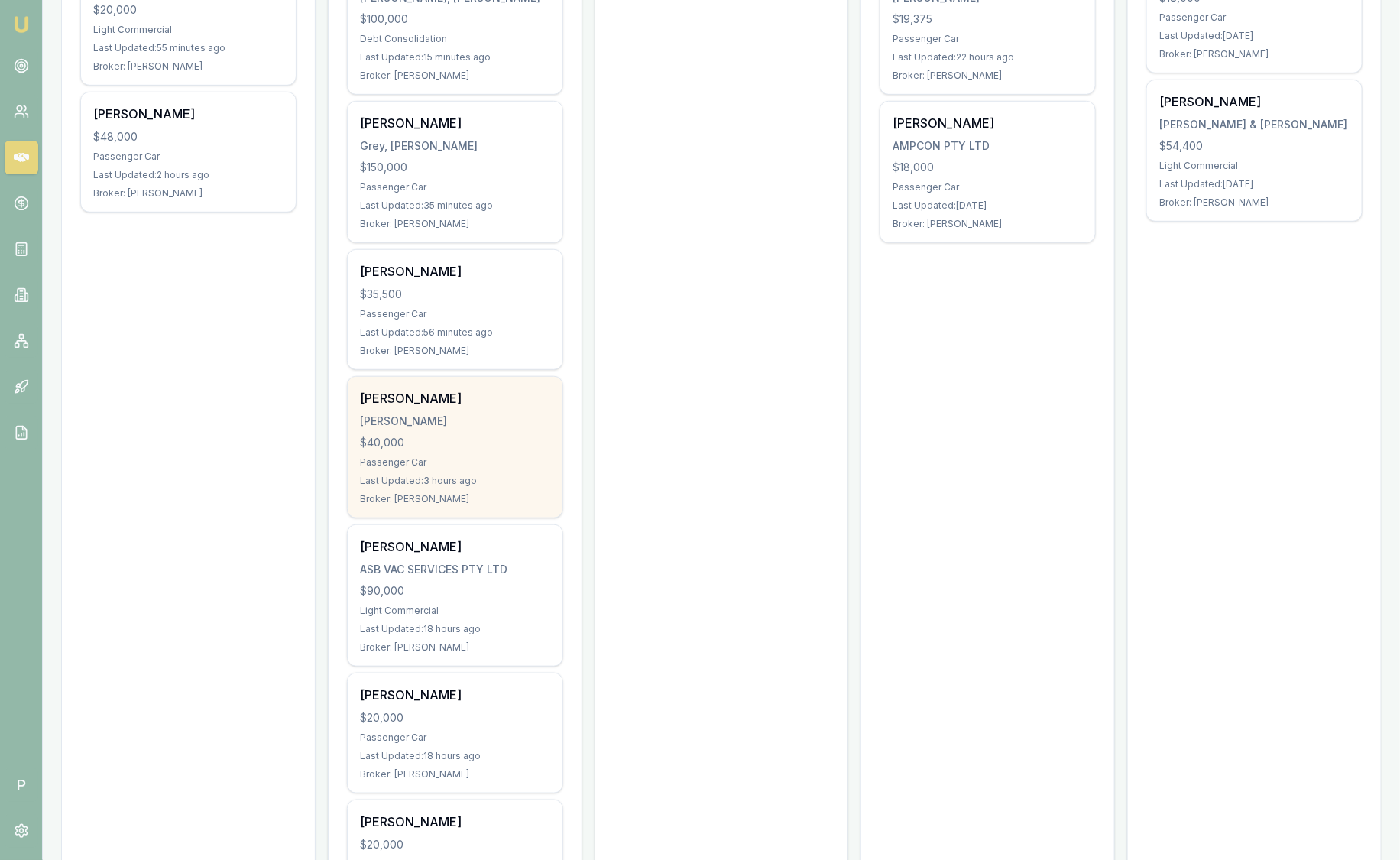
click at [454, 468] on div "Annabelle Isaac ISAAC, ANNABELLE $40,000 Passenger Car Last Updated: 3 hours ag…" at bounding box center [454, 447] width 215 height 140
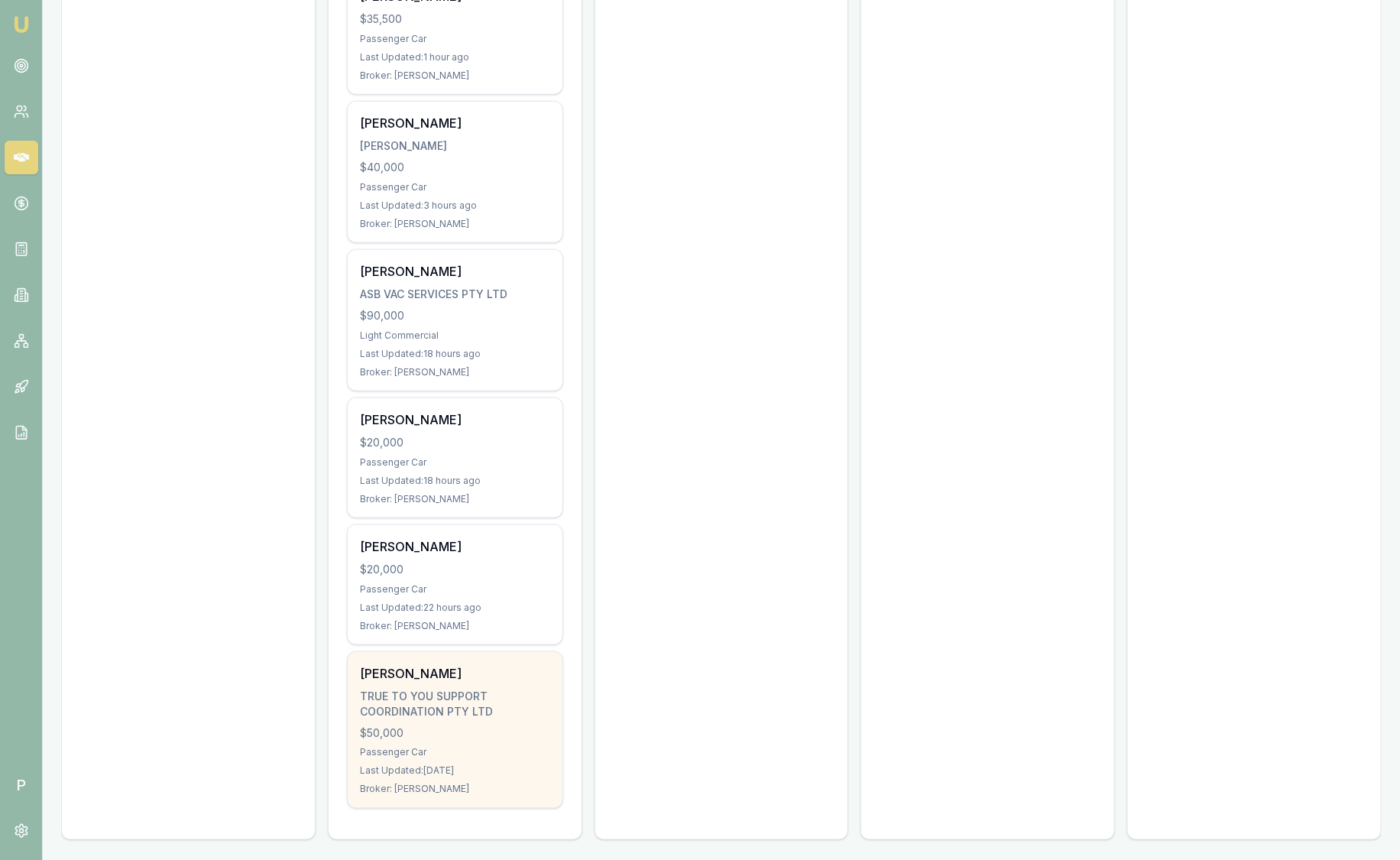
scroll to position [658, 0]
click at [454, 732] on div "$50,000" at bounding box center [455, 732] width 190 height 15
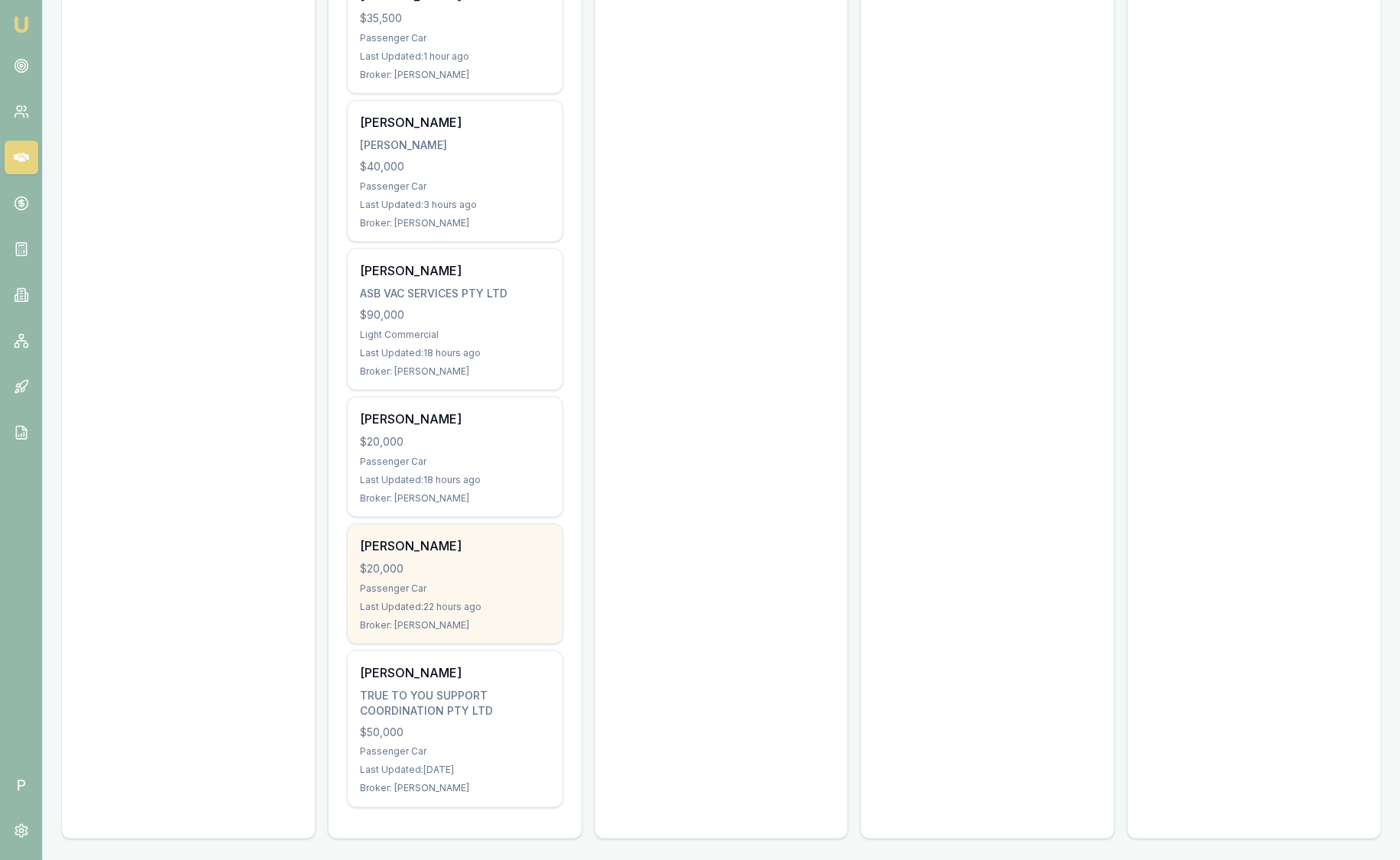
click at [460, 586] on div "Passenger Car" at bounding box center [455, 588] width 190 height 13
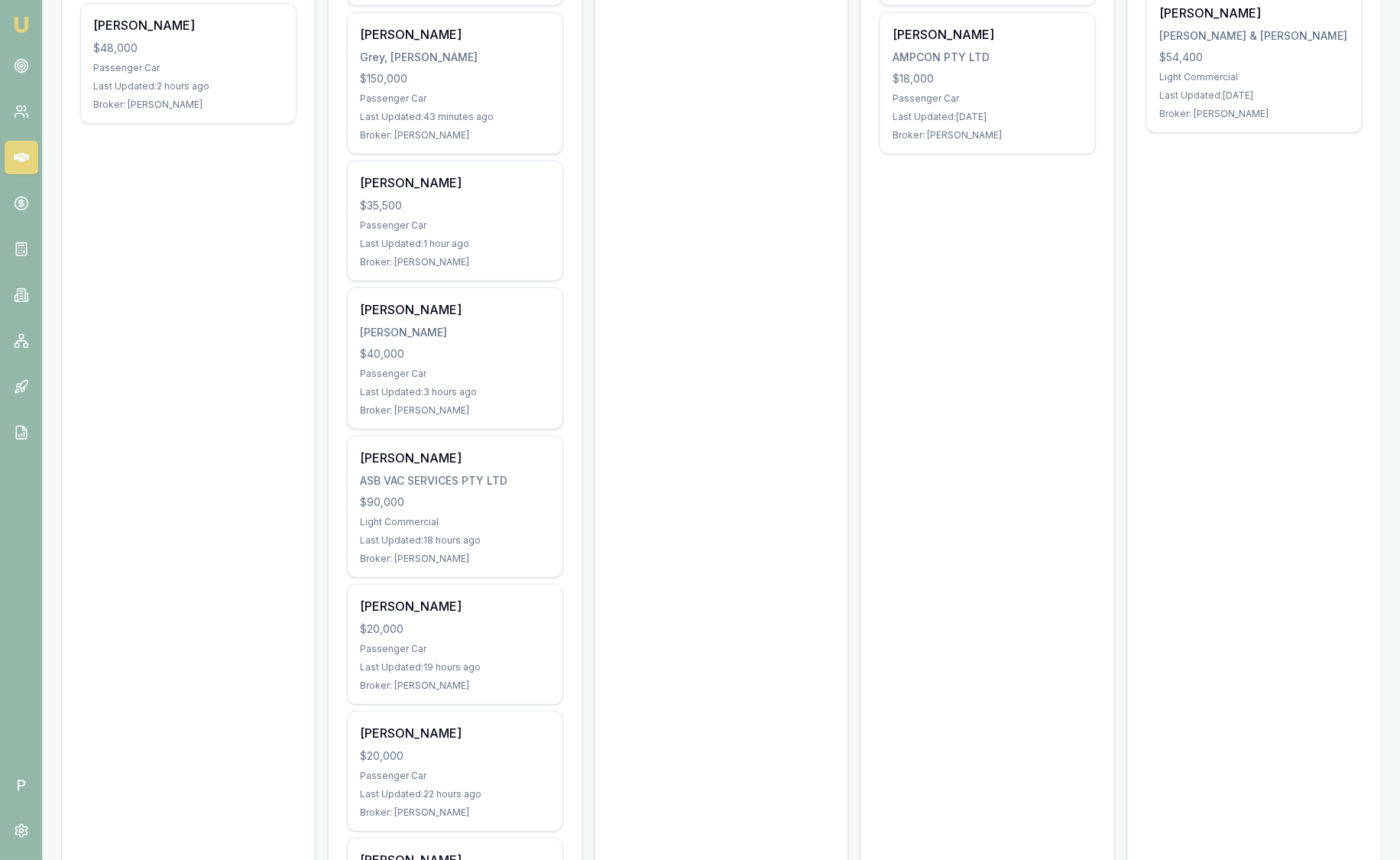
scroll to position [466, 0]
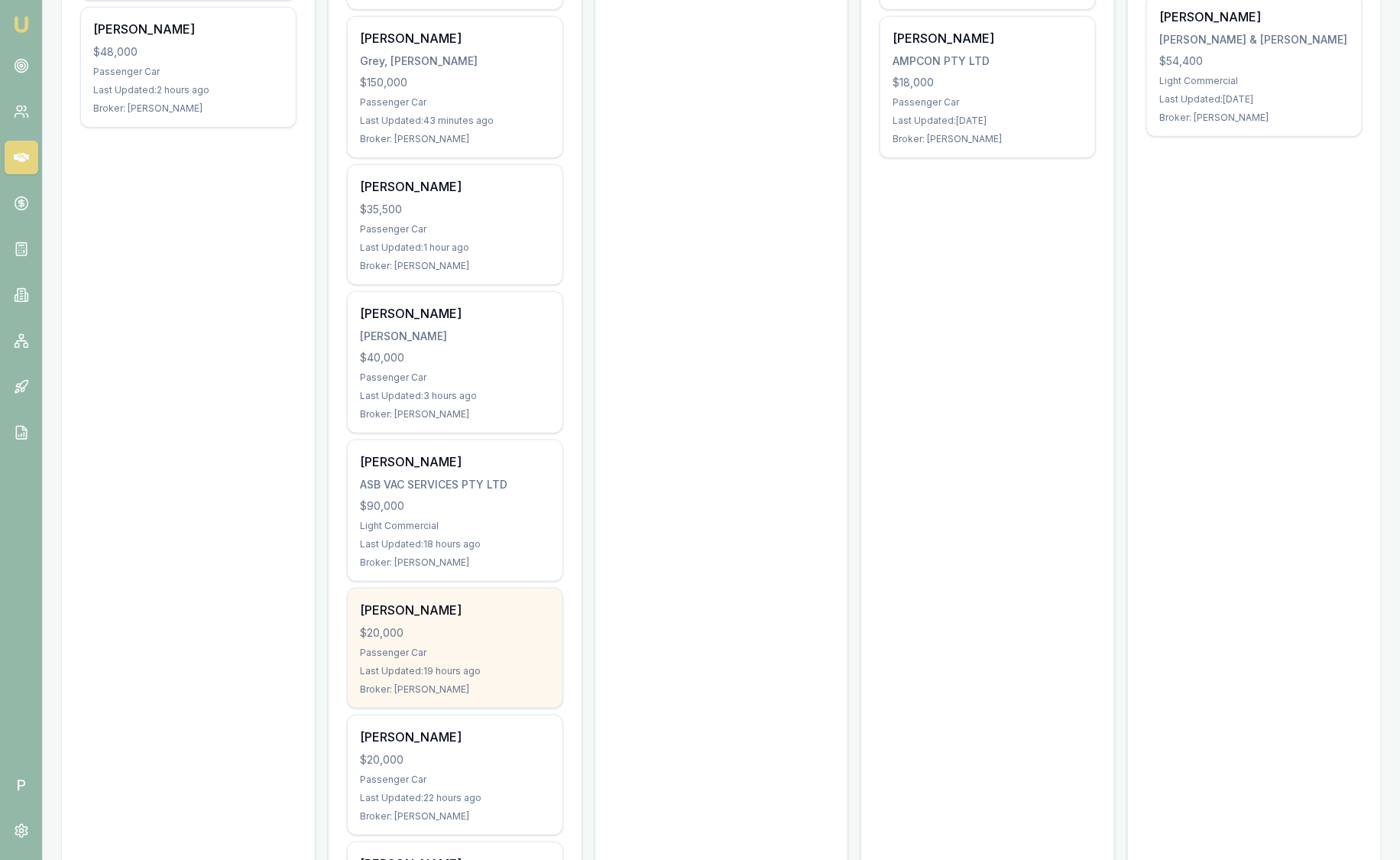
click at [422, 625] on div "$20,000" at bounding box center [455, 633] width 190 height 15
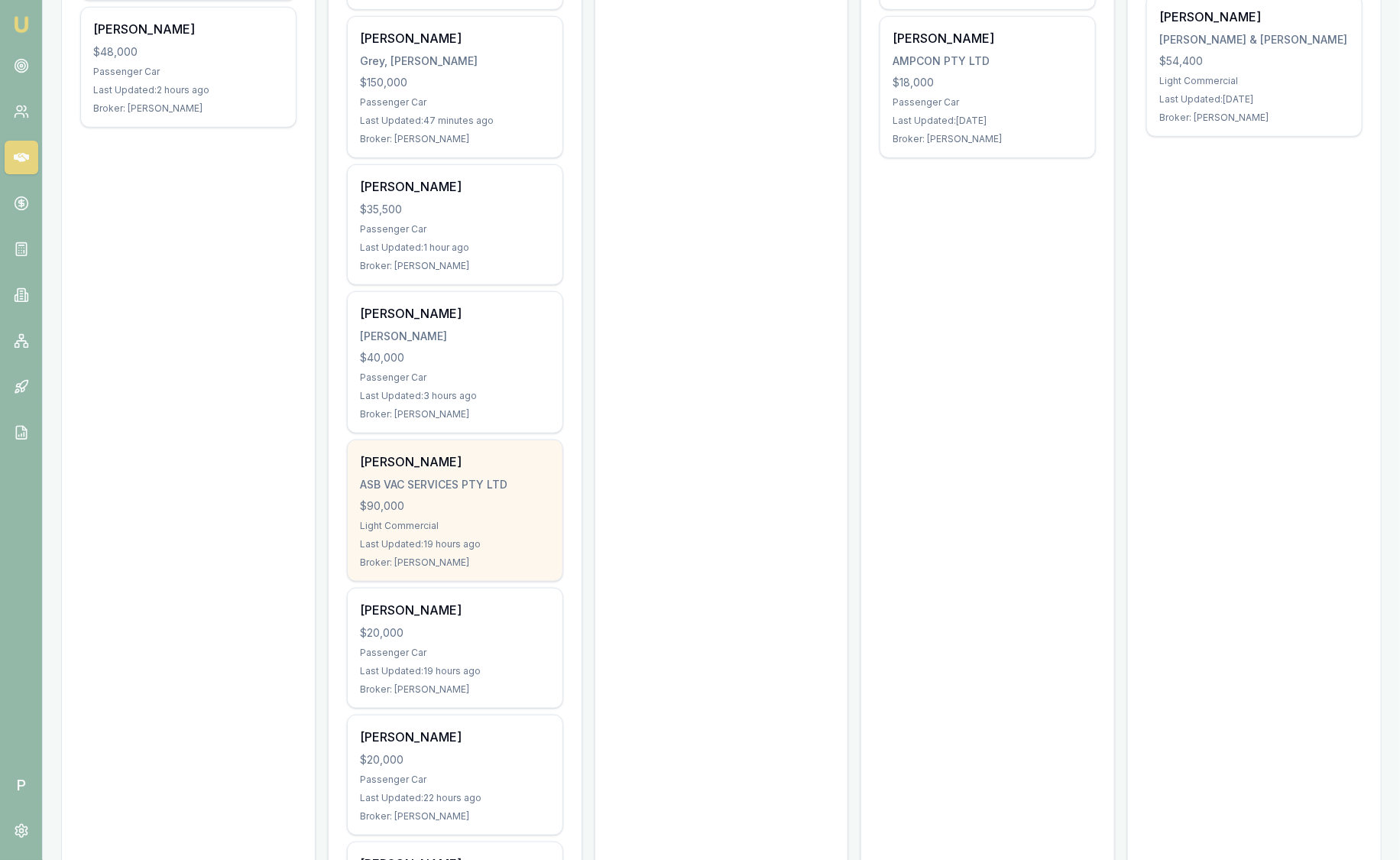
click at [532, 542] on div "Last Updated: 19 hours ago" at bounding box center [455, 544] width 190 height 13
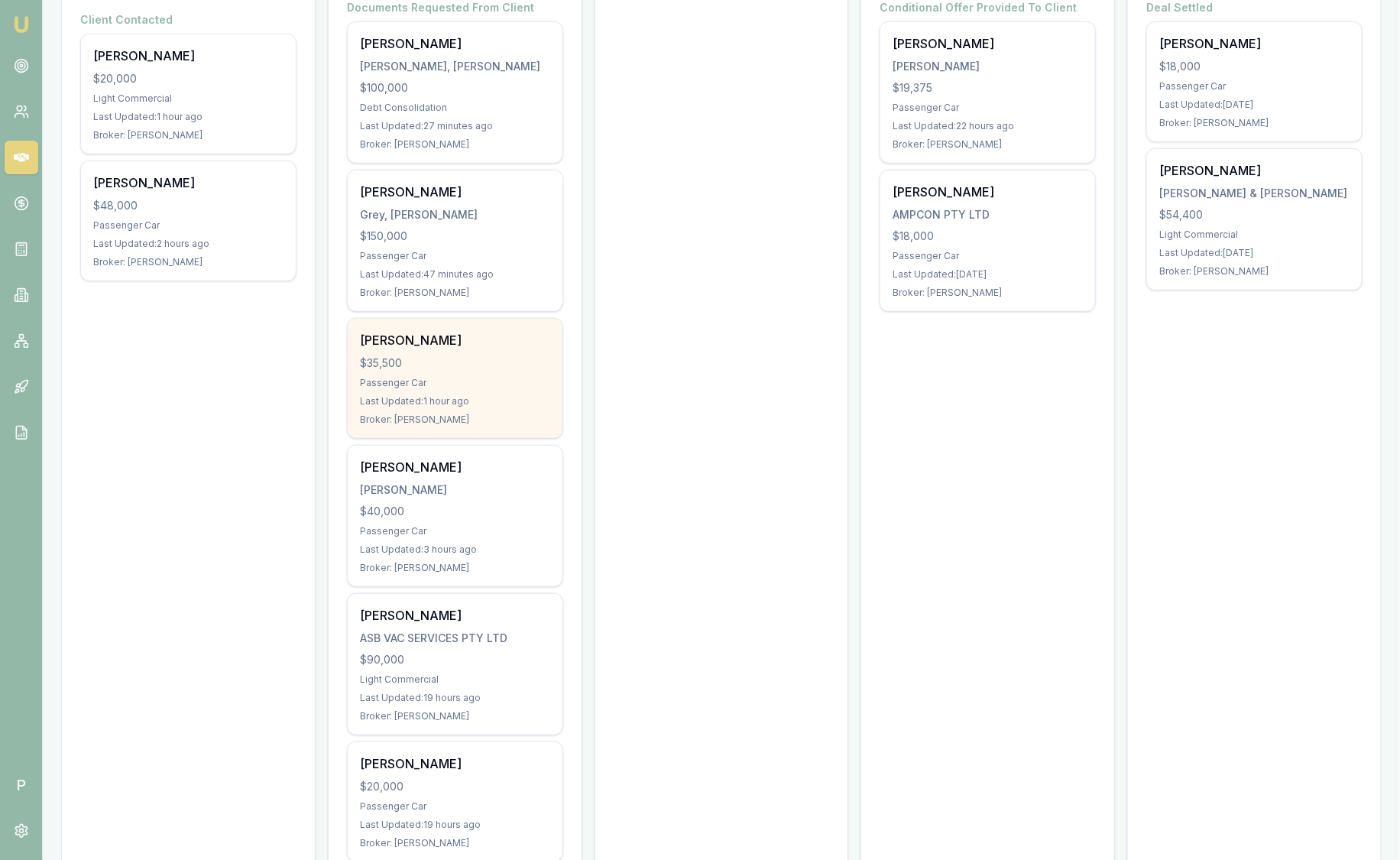
scroll to position [275, 0]
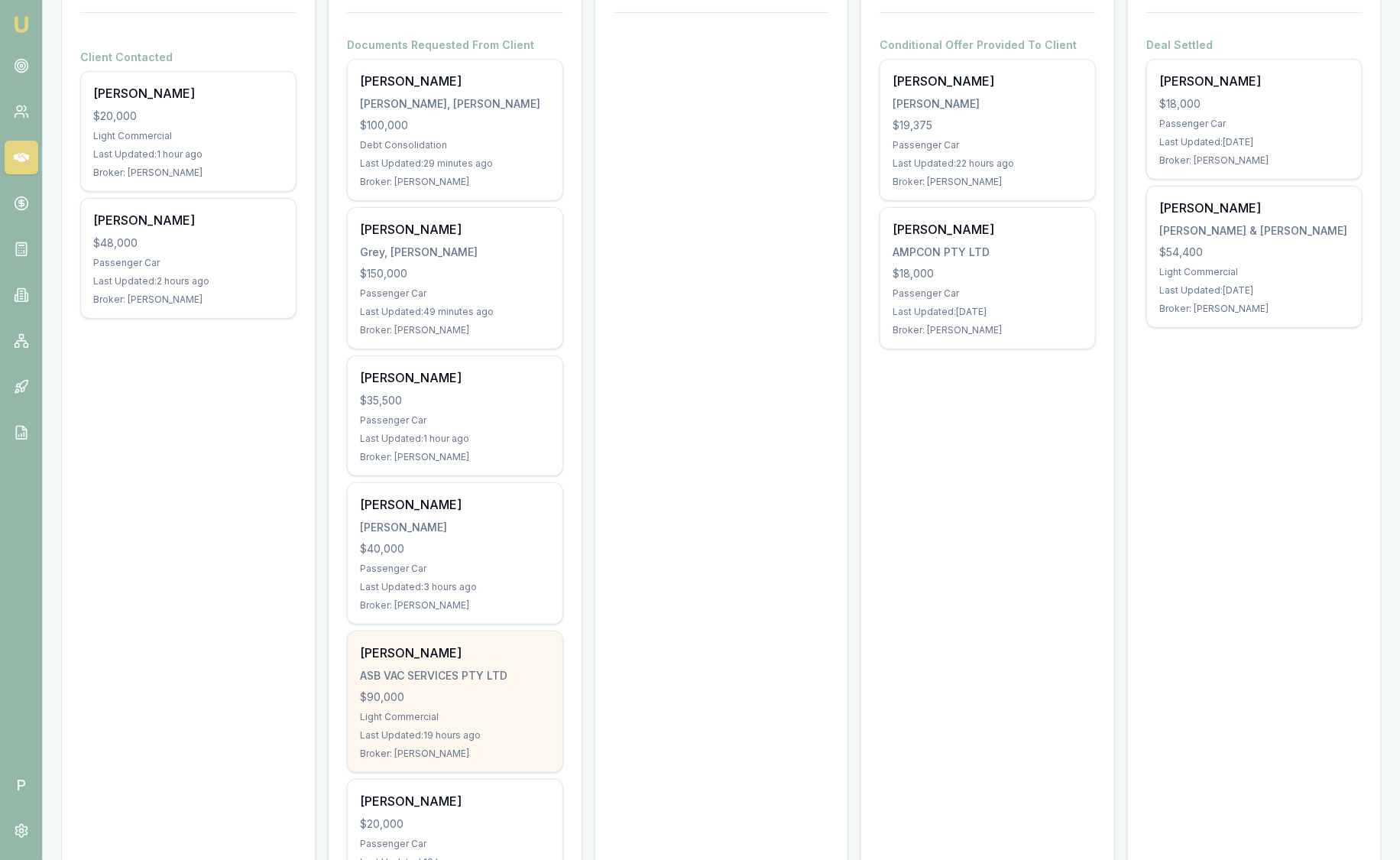
click at [476, 668] on div "ASB VAC SERVICES PTY LTD" at bounding box center [455, 675] width 190 height 15
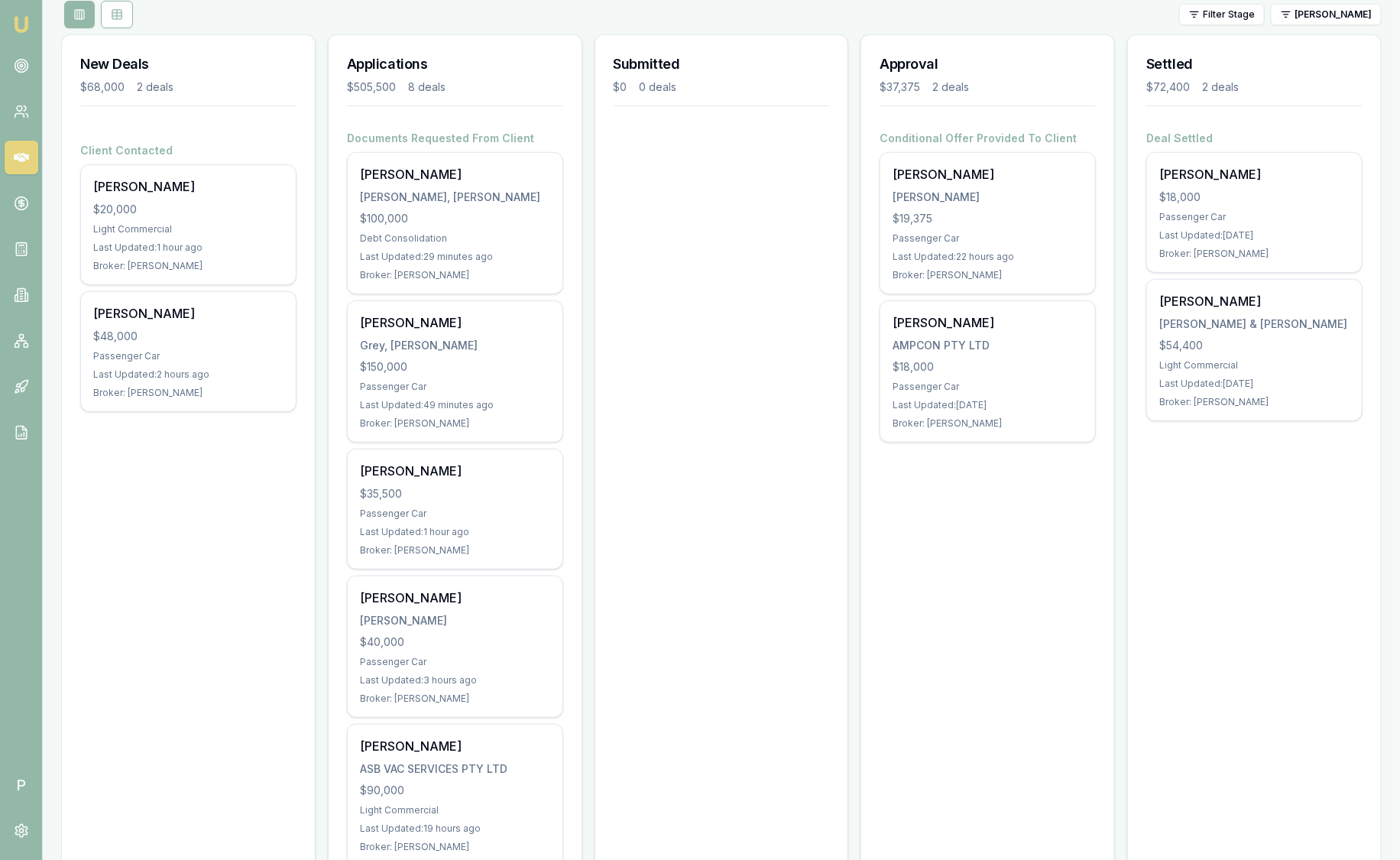
scroll to position [180, 0]
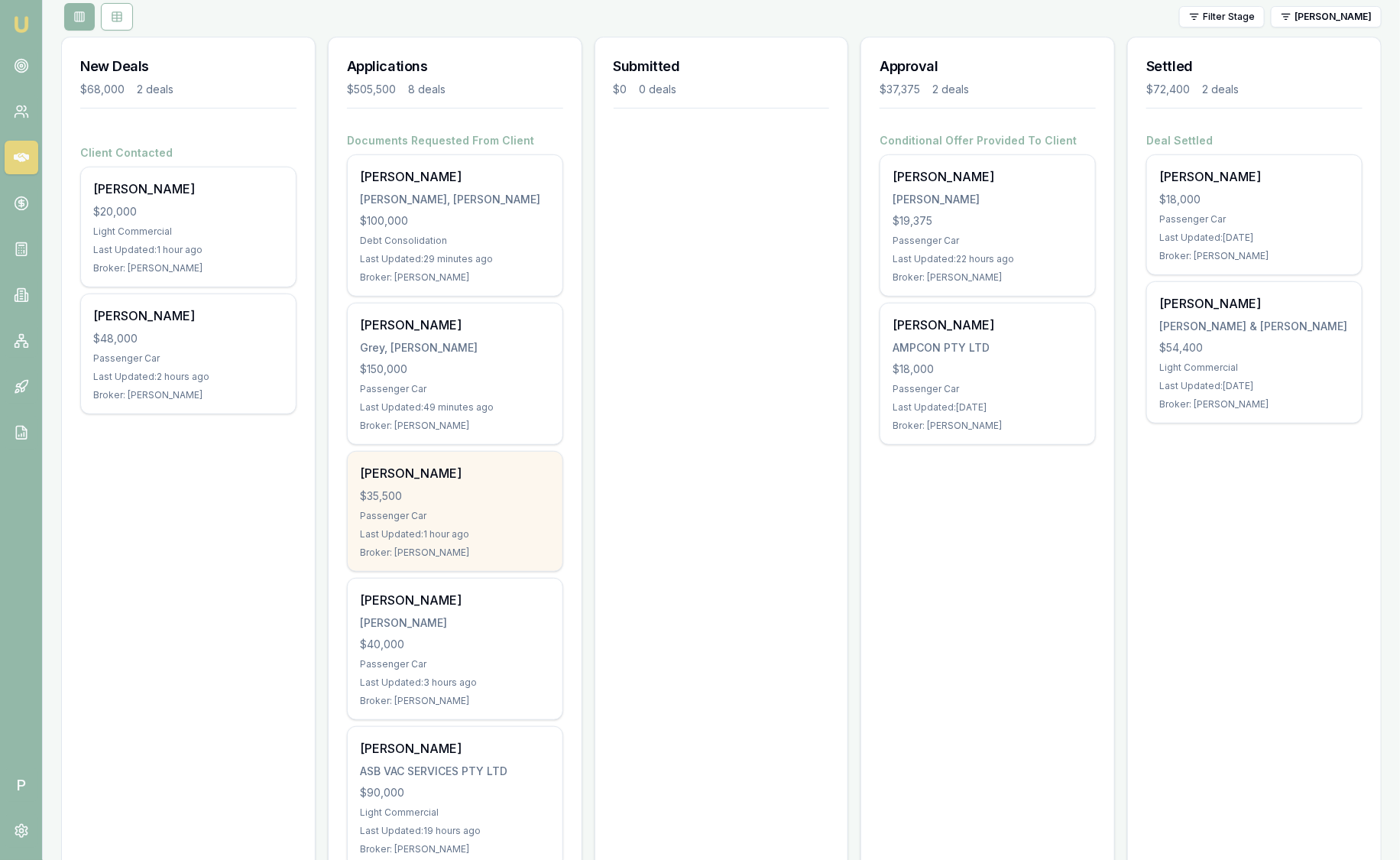
click at [376, 488] on div "$35,500" at bounding box center [455, 496] width 190 height 15
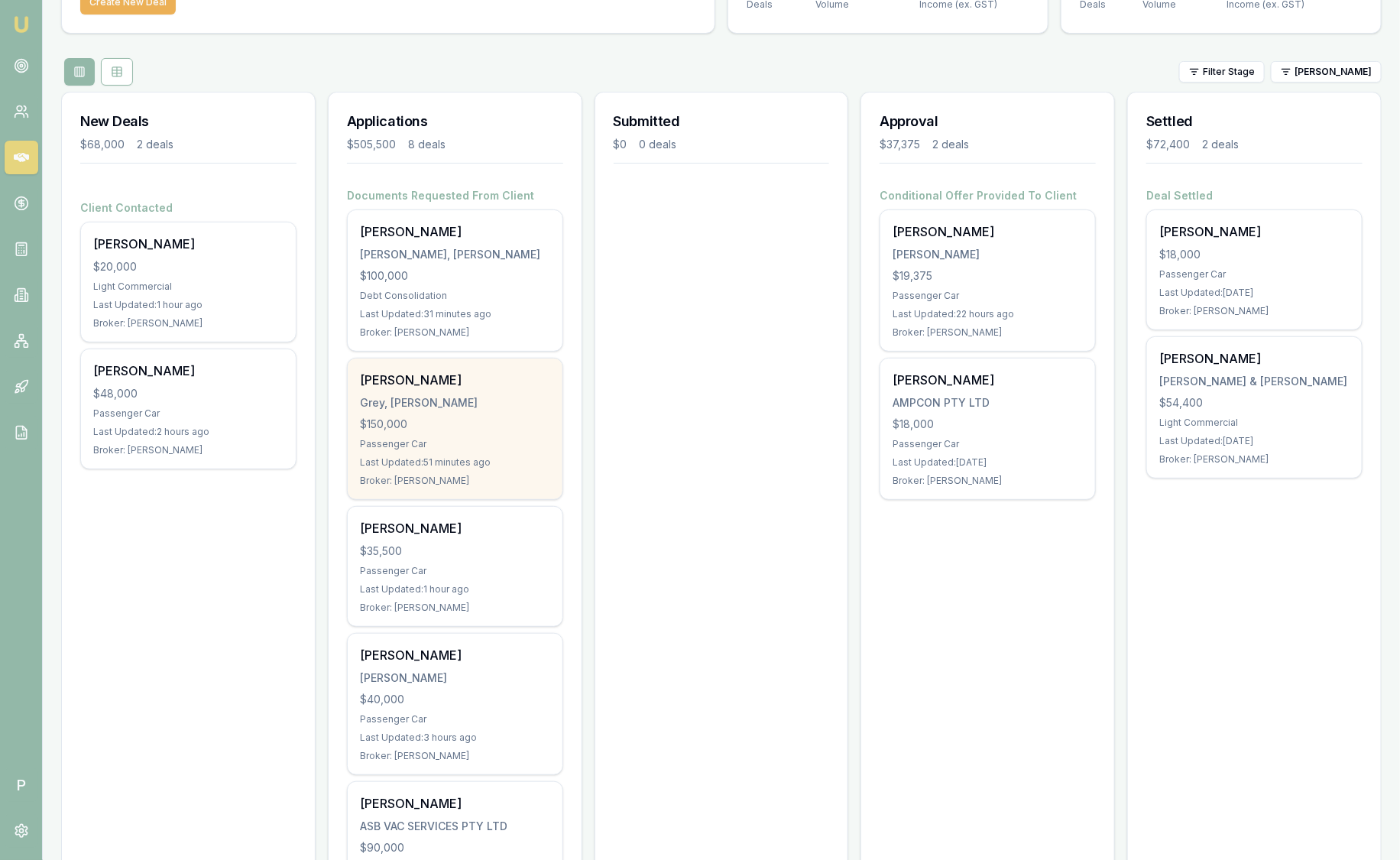
scroll to position [84, 0]
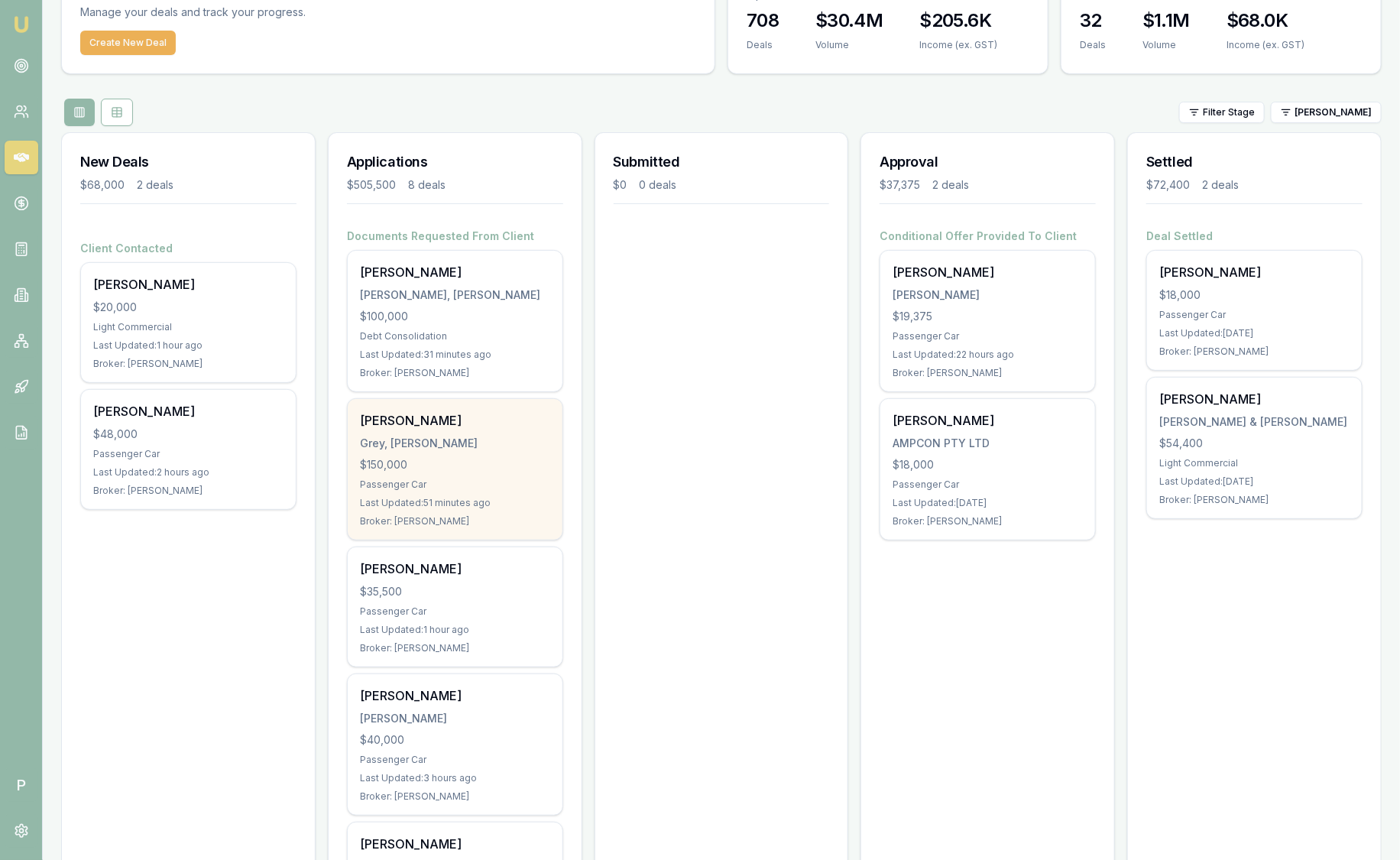
click at [499, 440] on div "Grey, James Thomas" at bounding box center [455, 443] width 190 height 15
click at [435, 445] on div "Grey, James Thomas" at bounding box center [455, 443] width 190 height 15
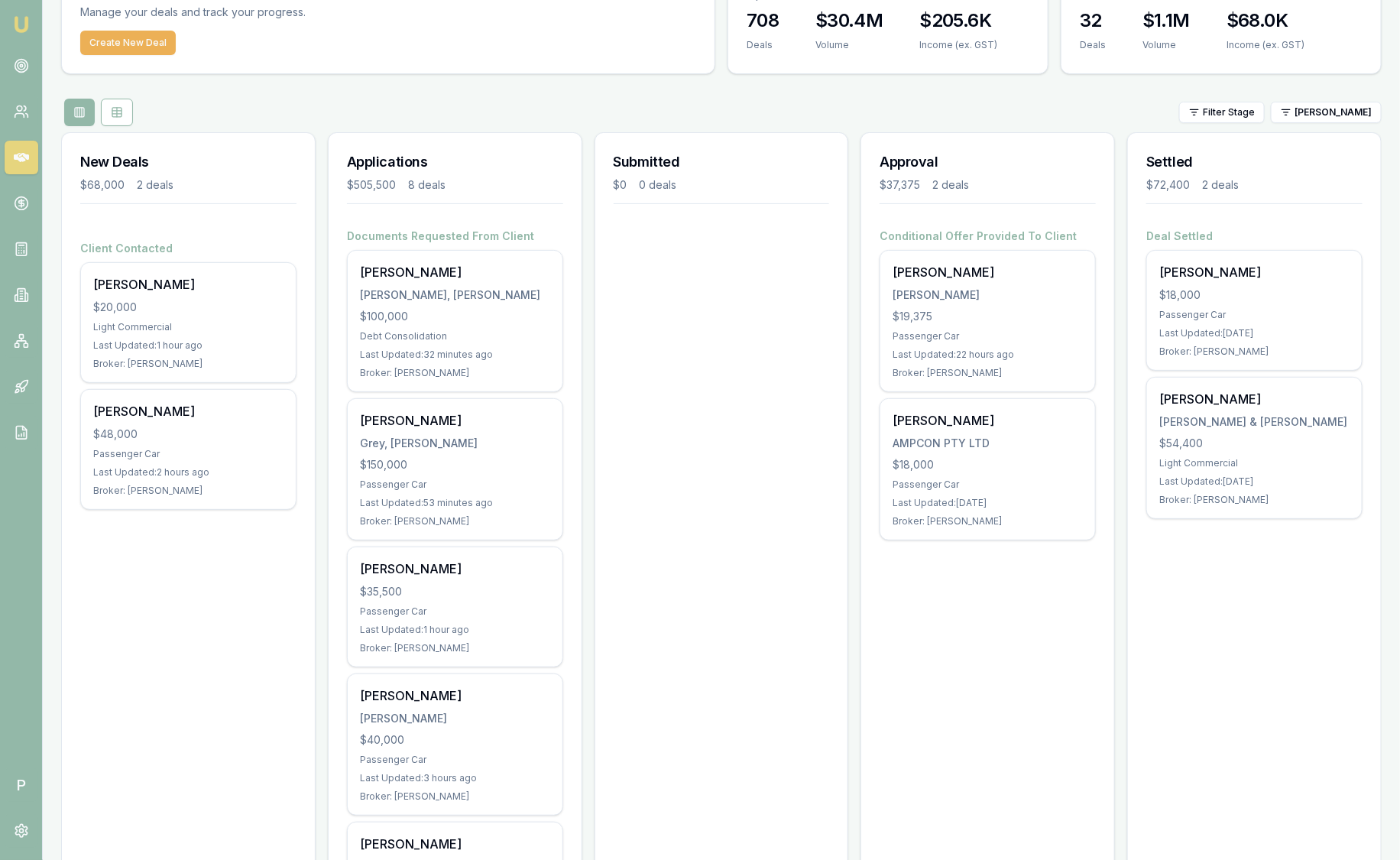
scroll to position [0, 0]
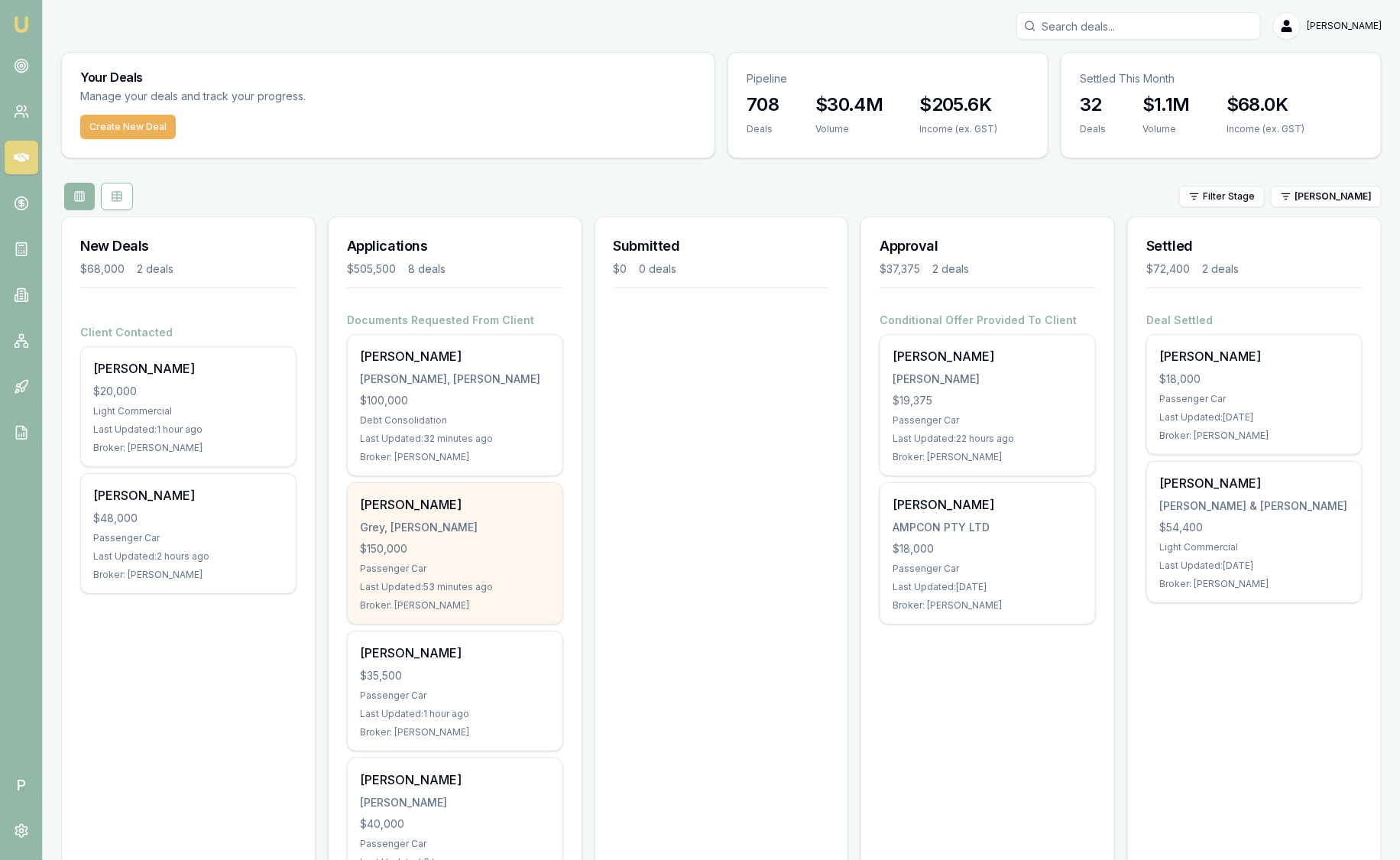
click at [420, 584] on div "Last Updated: 53 minutes ago" at bounding box center [455, 587] width 190 height 13
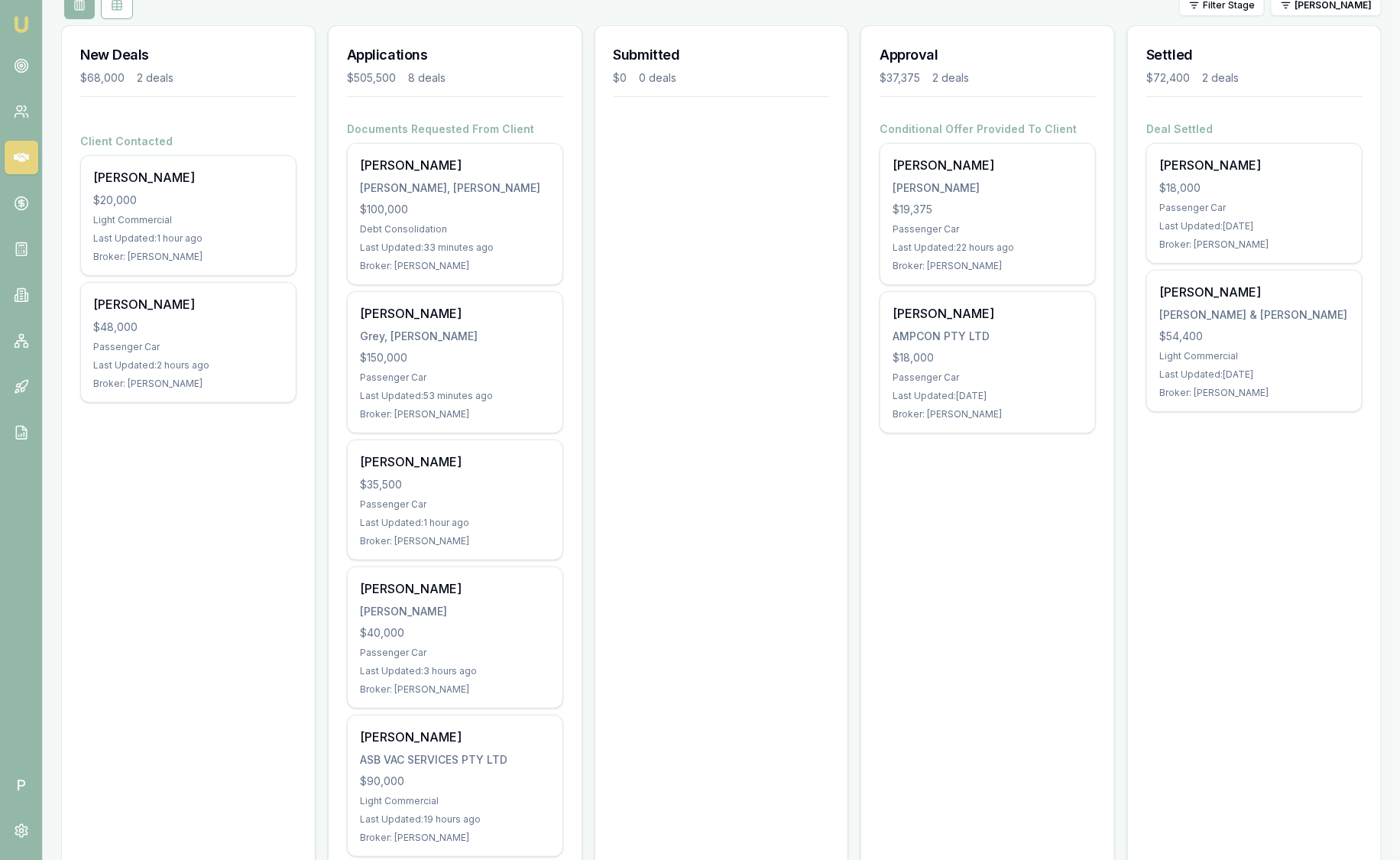
scroll to position [191, 0]
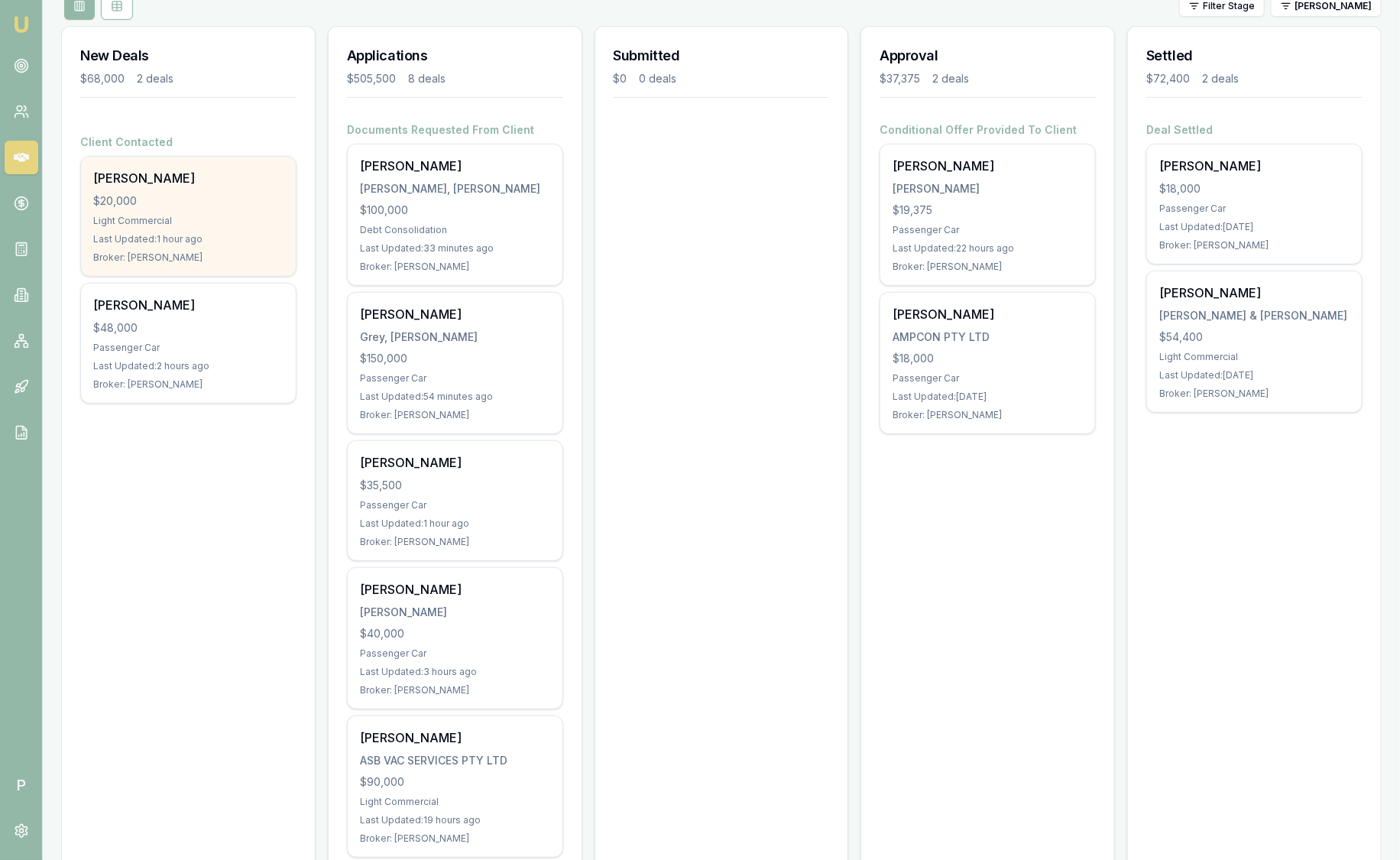
click at [170, 186] on div "Reuben Tyrie $20,000 Light Commercial Last Updated: 1 hour ago Broker: Robyn Ad…" at bounding box center [188, 216] width 215 height 120
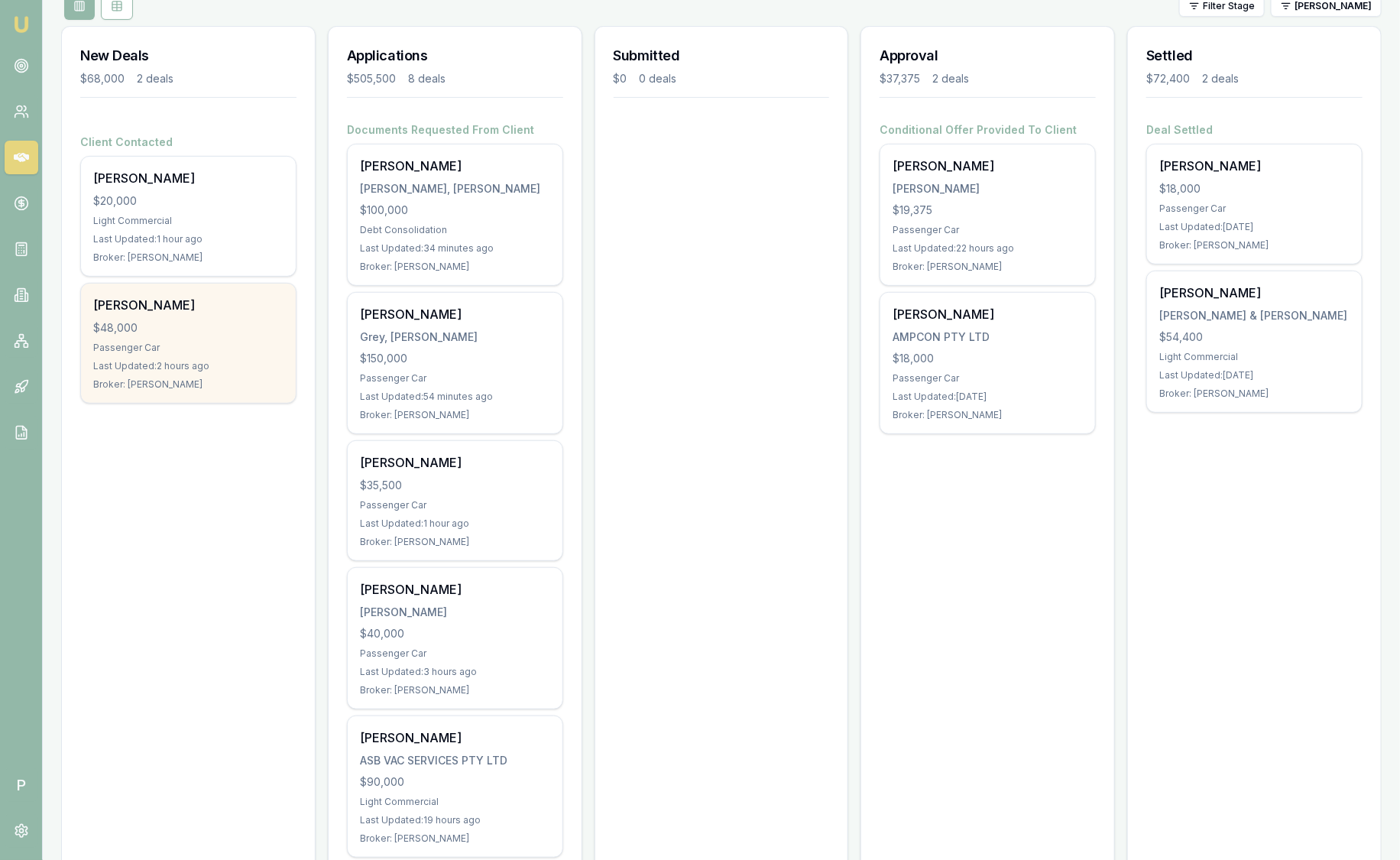
click at [134, 313] on div "Cameron Leeson $48,000 Passenger Car Last Updated: 2 hours ago Broker: Robyn Ad…" at bounding box center [188, 343] width 215 height 120
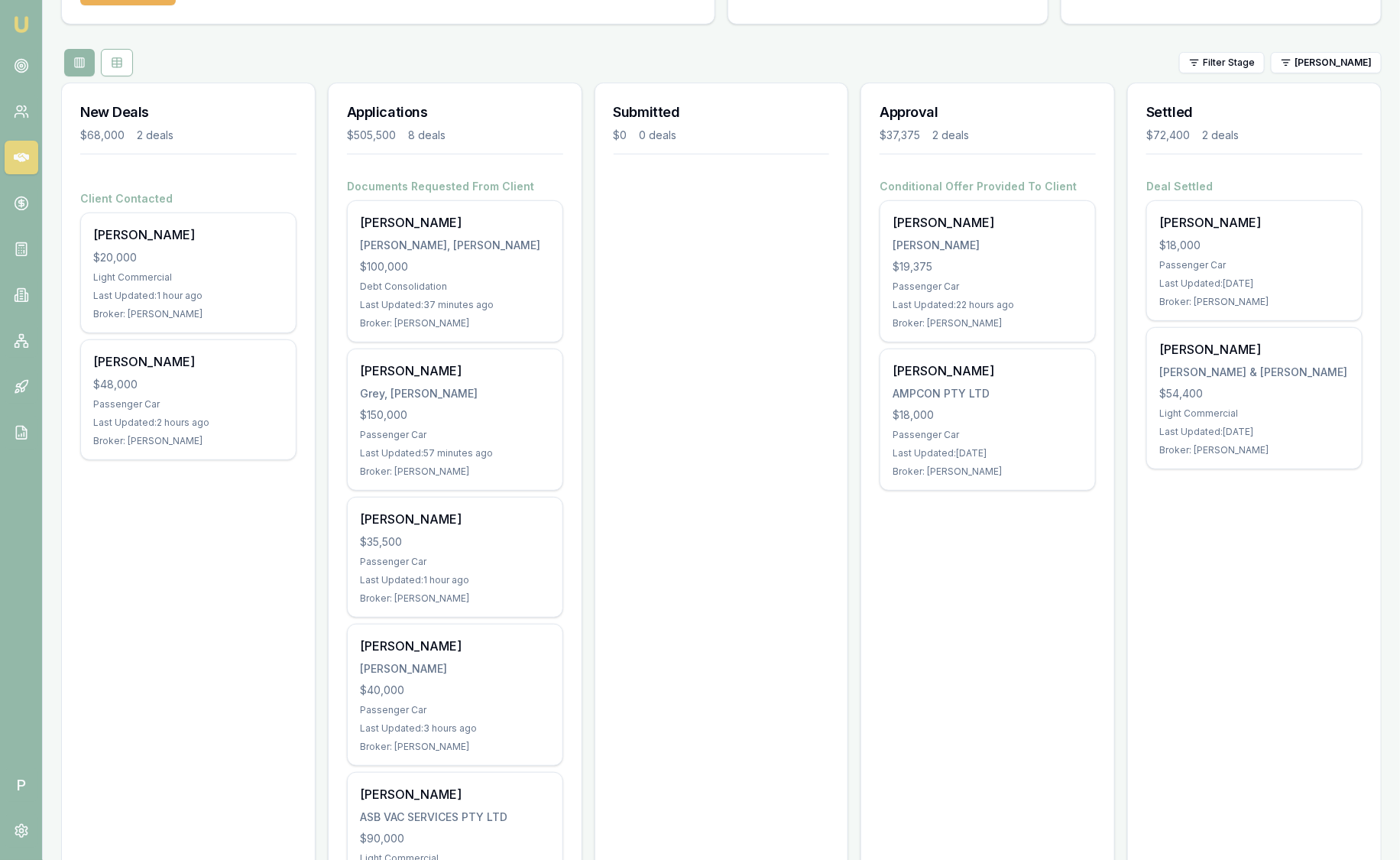
scroll to position [94, 0]
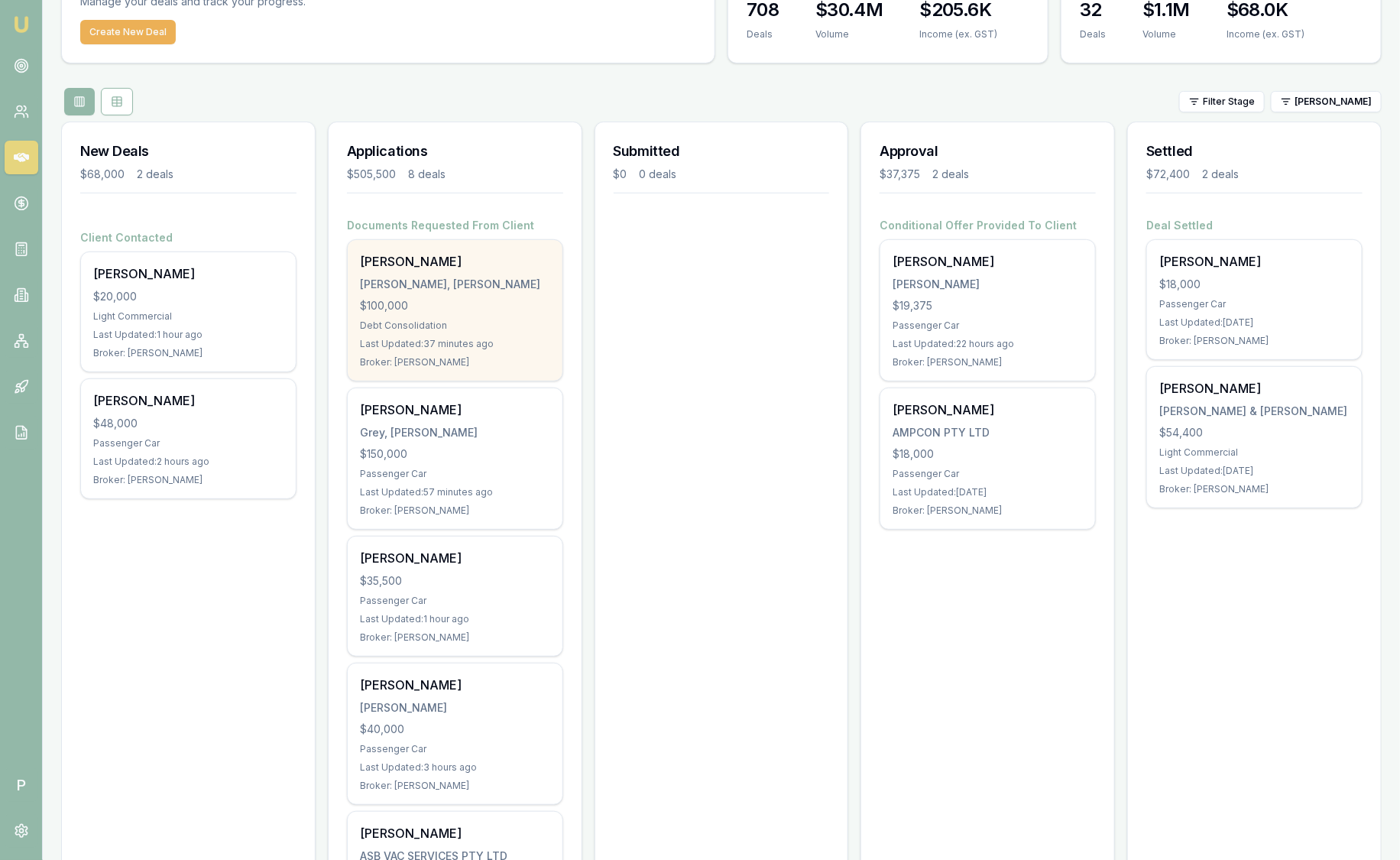
click at [450, 306] on div "$100,000" at bounding box center [455, 306] width 190 height 15
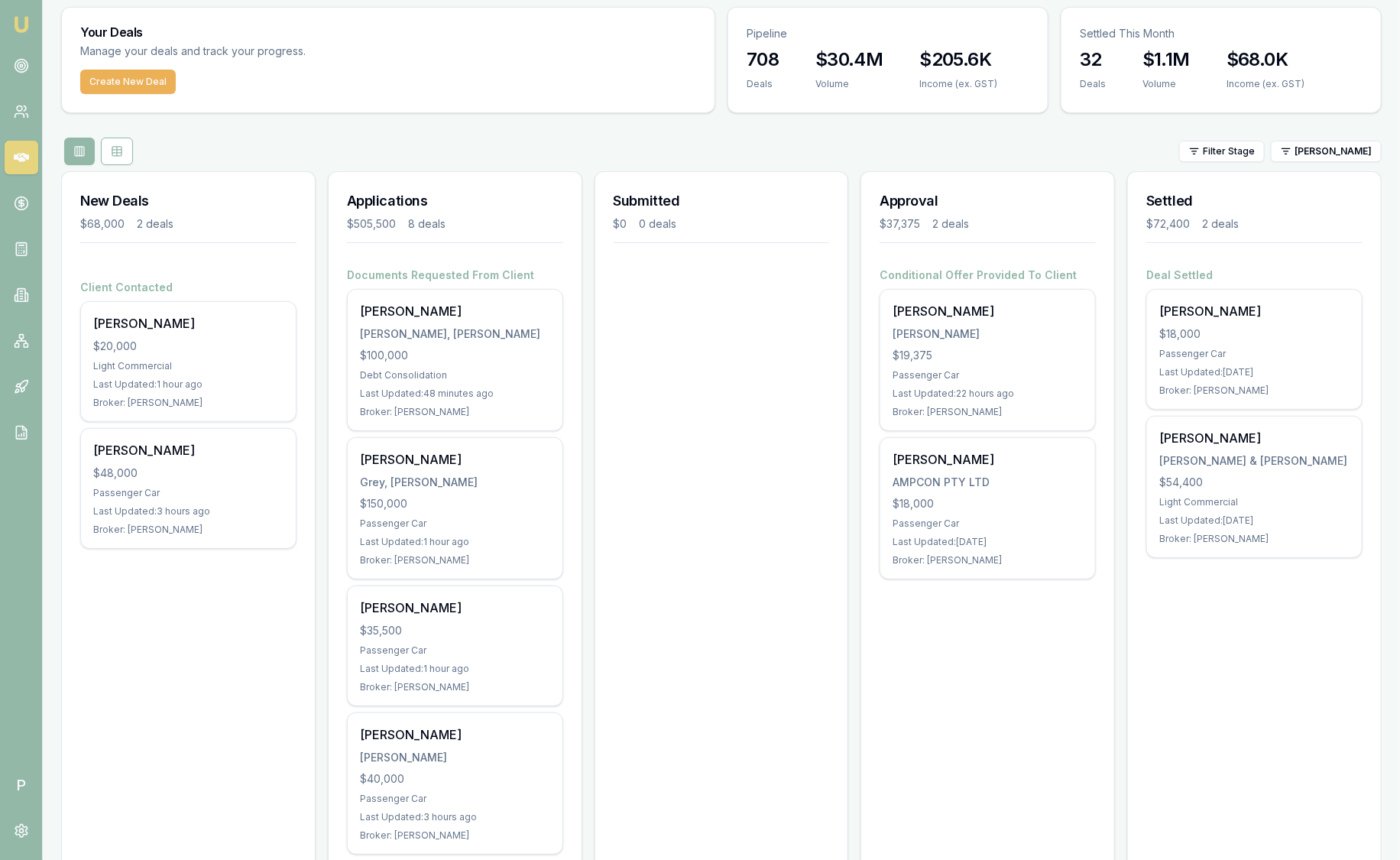
scroll to position [0, 0]
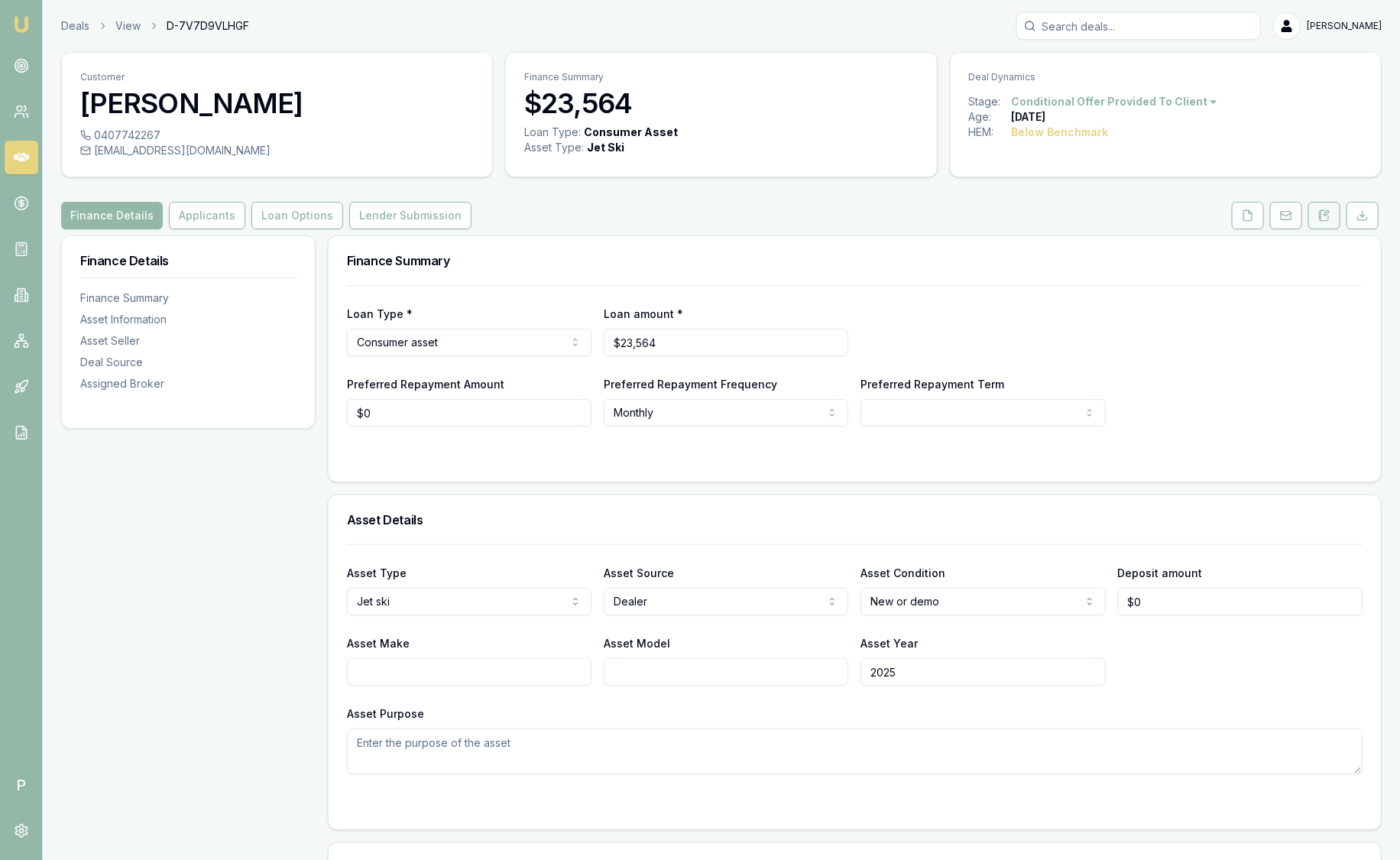
click at [1328, 207] on button at bounding box center [1324, 215] width 32 height 28
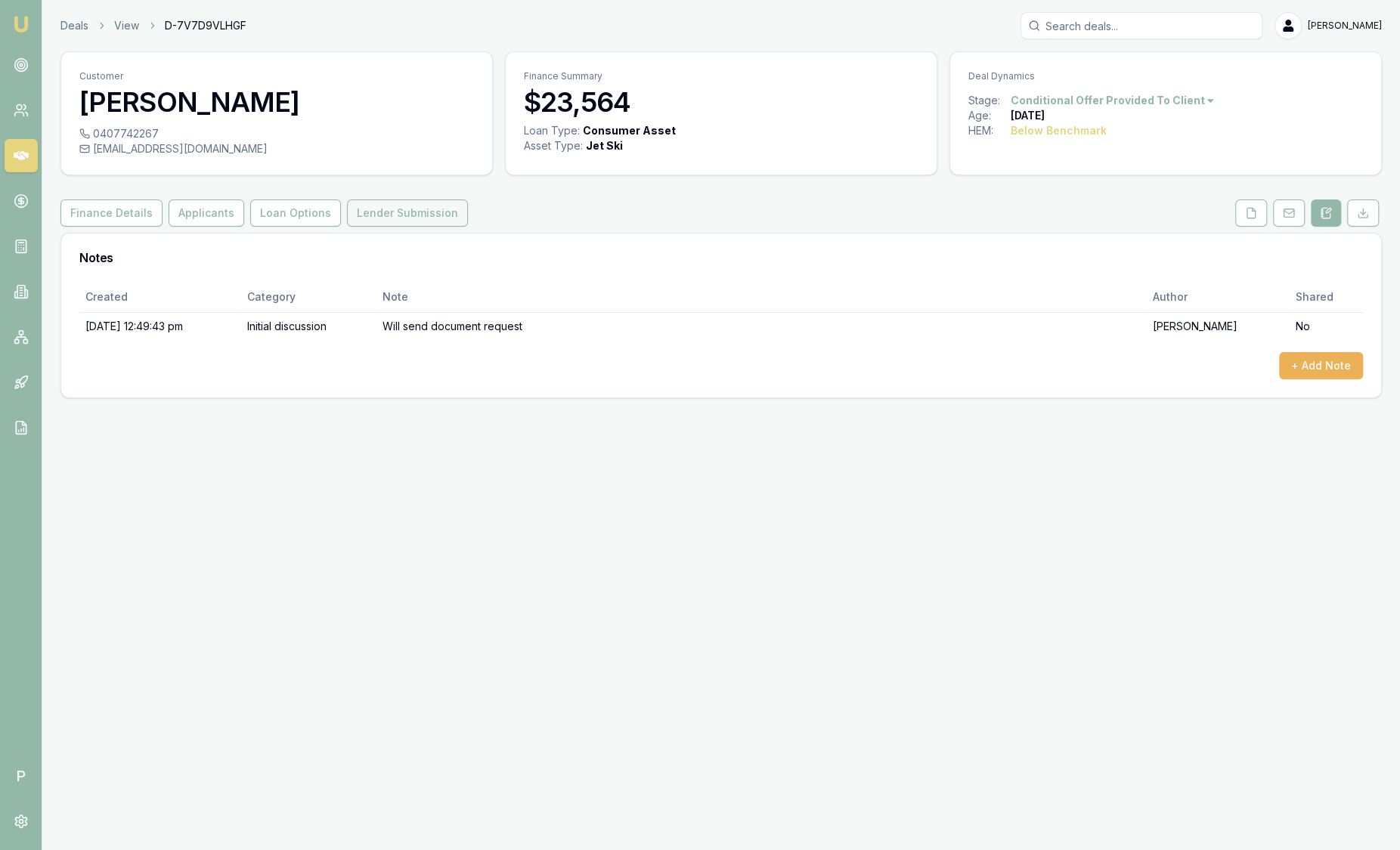
click at [387, 221] on button "Lender Submission" at bounding box center [407, 212] width 121 height 27
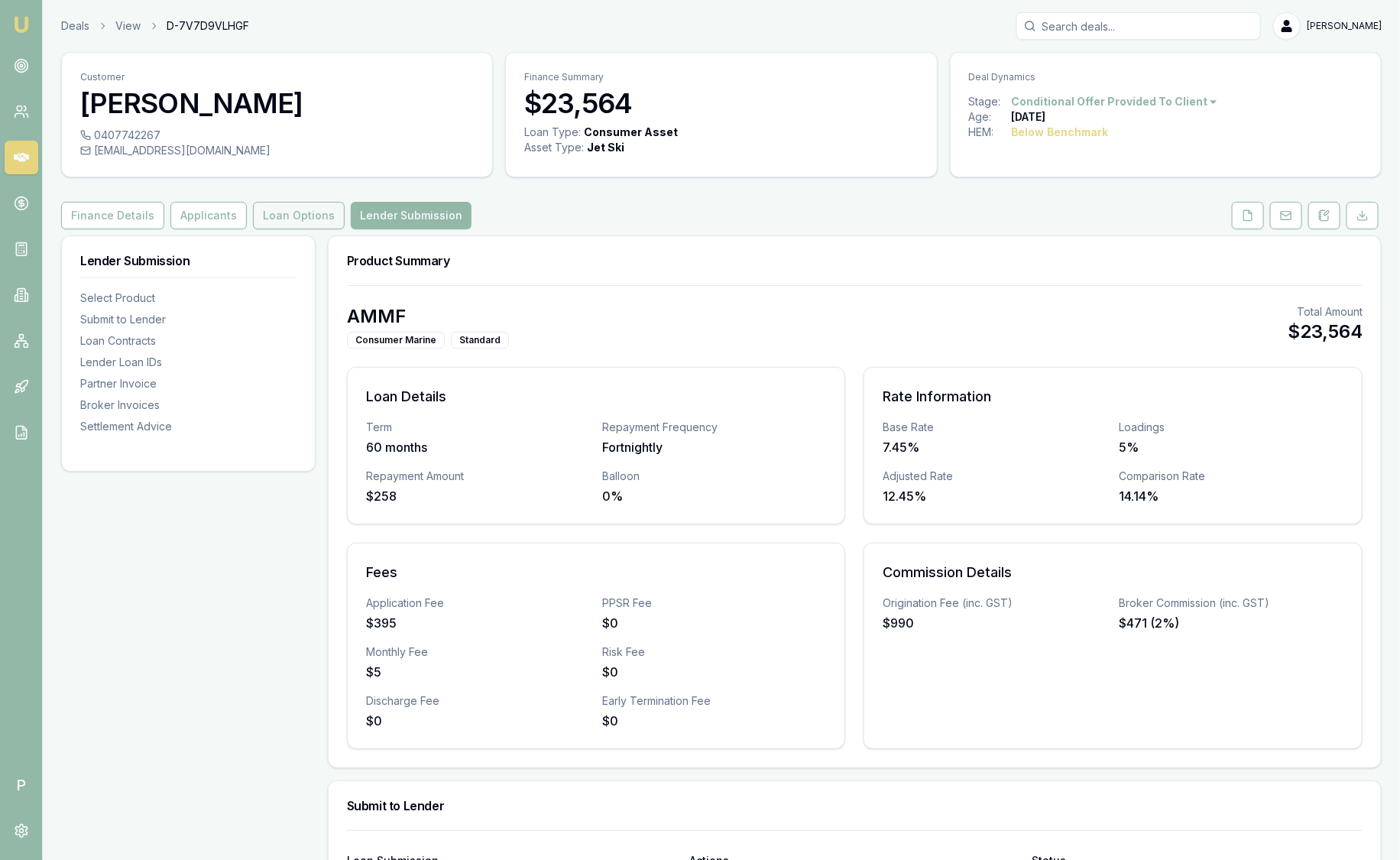
click at [287, 213] on button "Loan Options" at bounding box center [299, 215] width 92 height 28
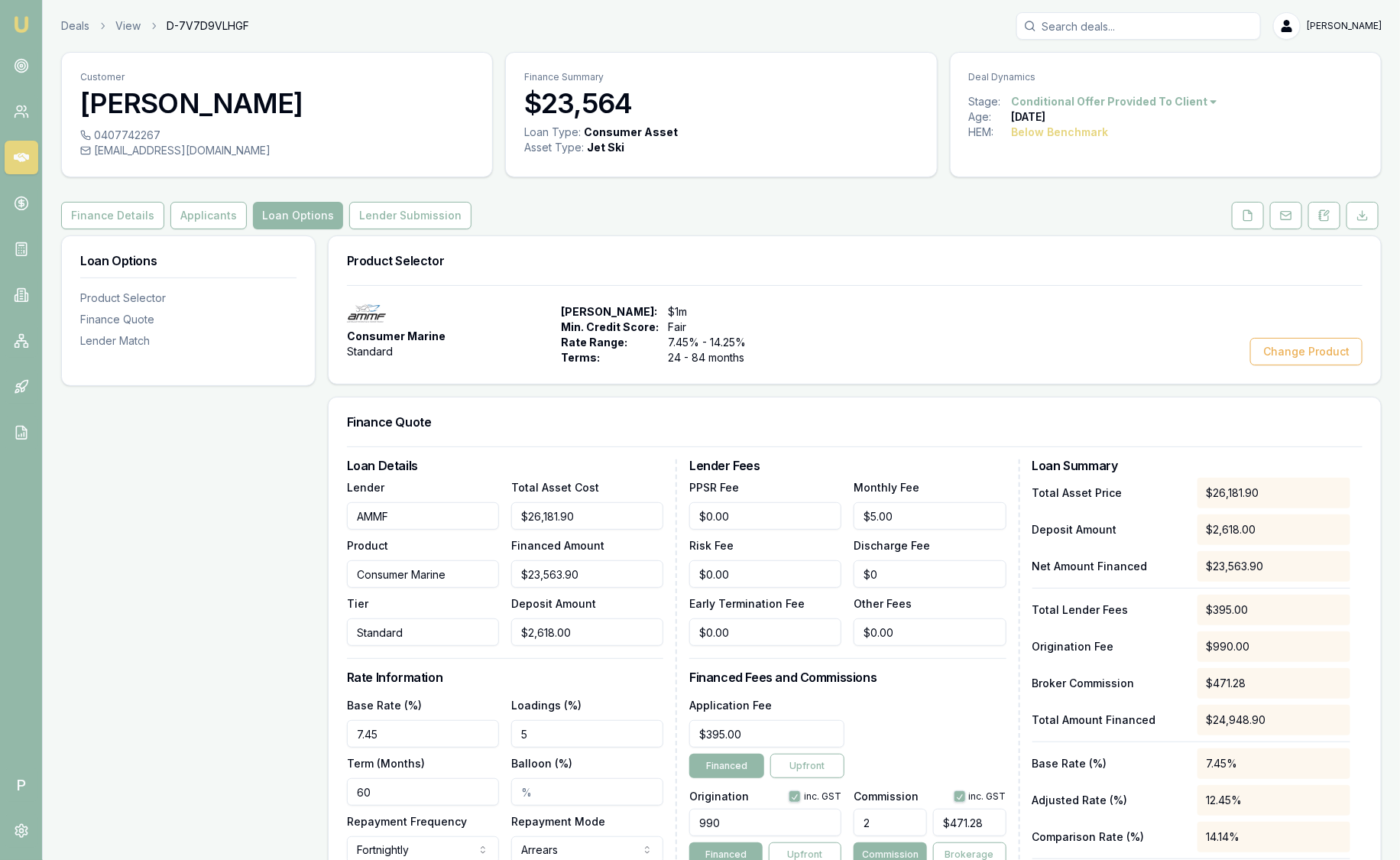
click at [24, 18] on img at bounding box center [22, 24] width 18 height 18
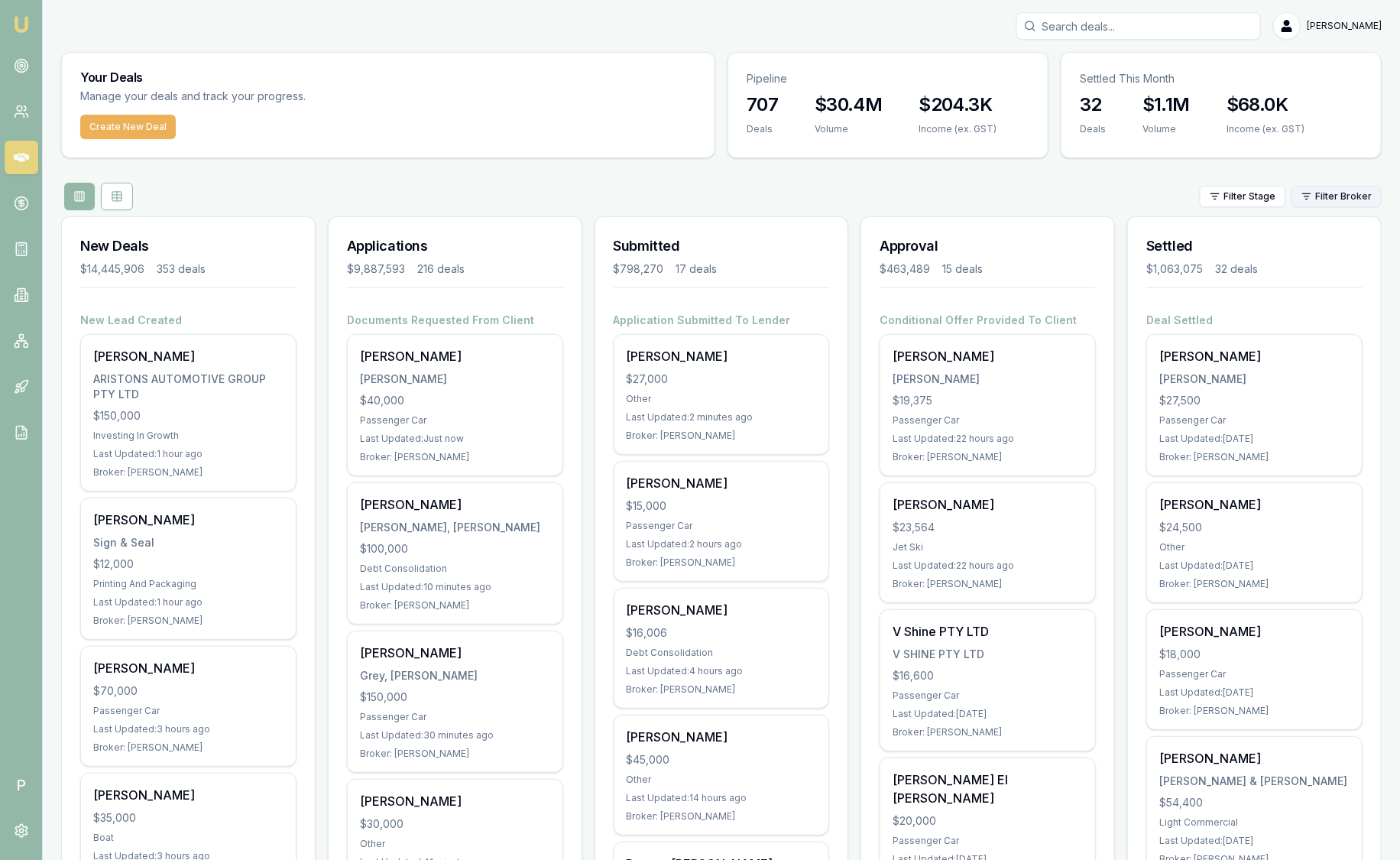
click at [1318, 195] on html "Emu Broker P Sam Crouch Toggle Menu Your Deals Manage your deals and track your…" at bounding box center [700, 430] width 1400 height 860
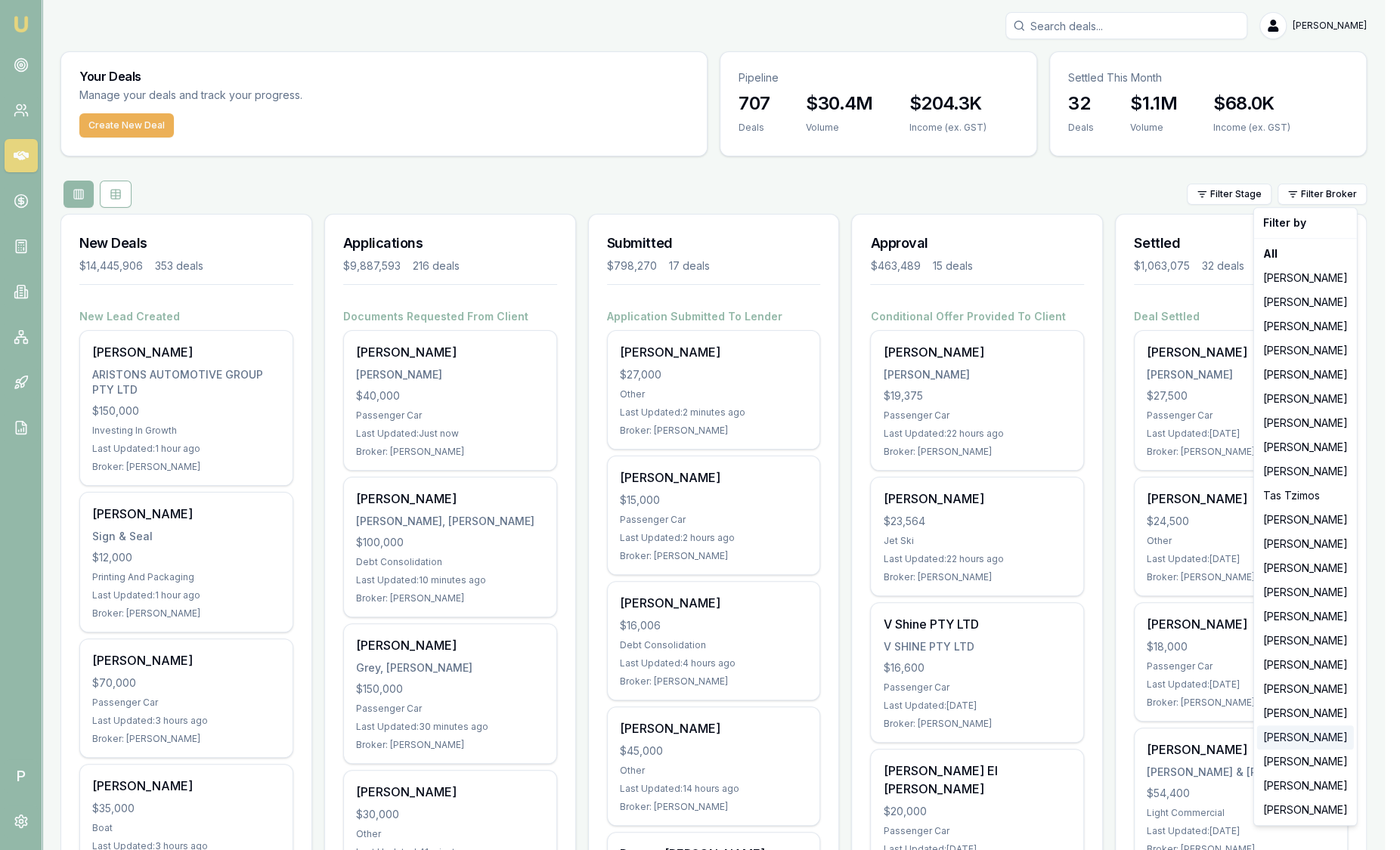
click at [1304, 738] on div "[PERSON_NAME]" at bounding box center [1305, 737] width 97 height 24
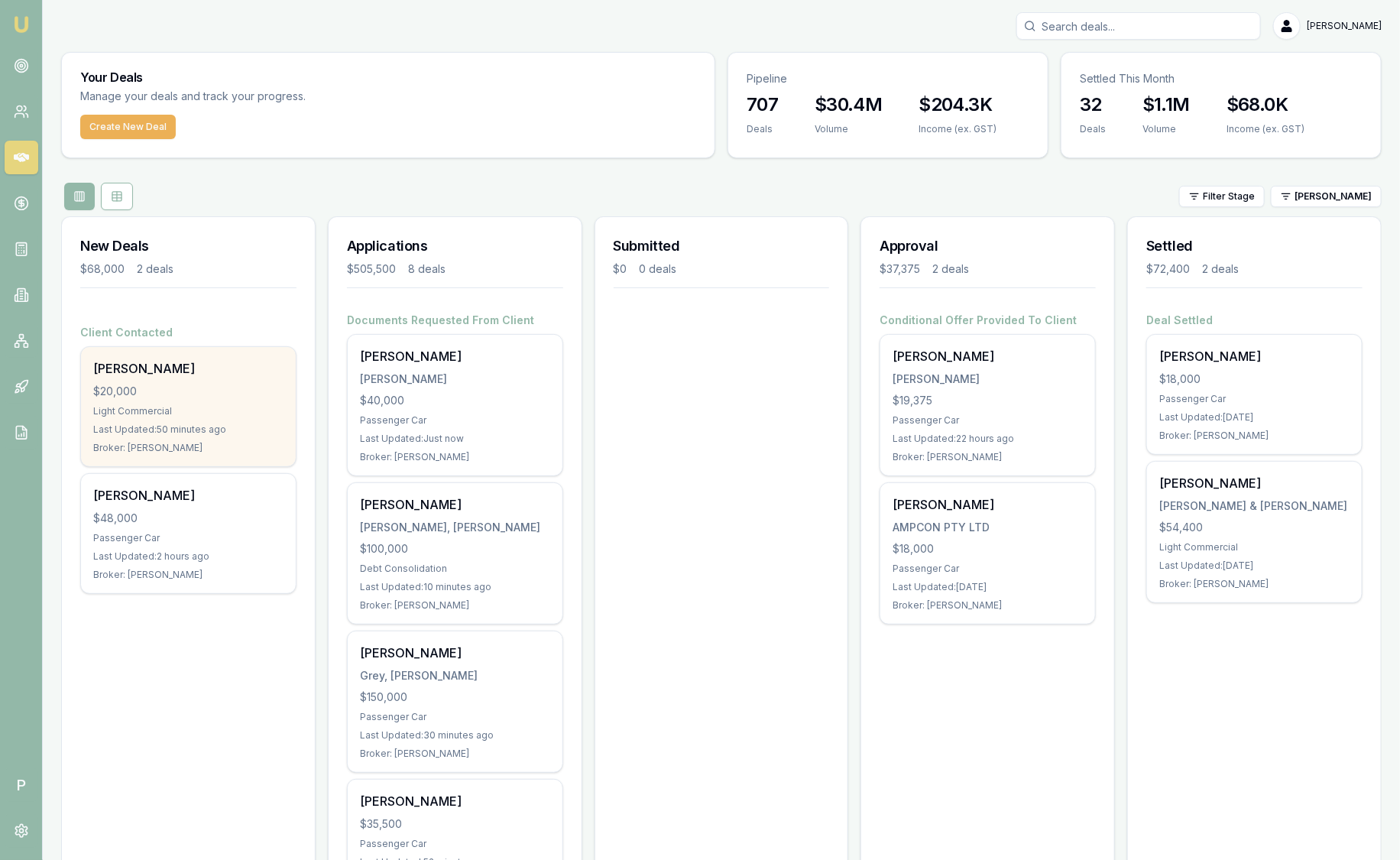
click at [293, 420] on div "Reuben Tyrie $20,000 Light Commercial Last Updated: 50 minutes ago Broker: Roby…" at bounding box center [188, 406] width 215 height 120
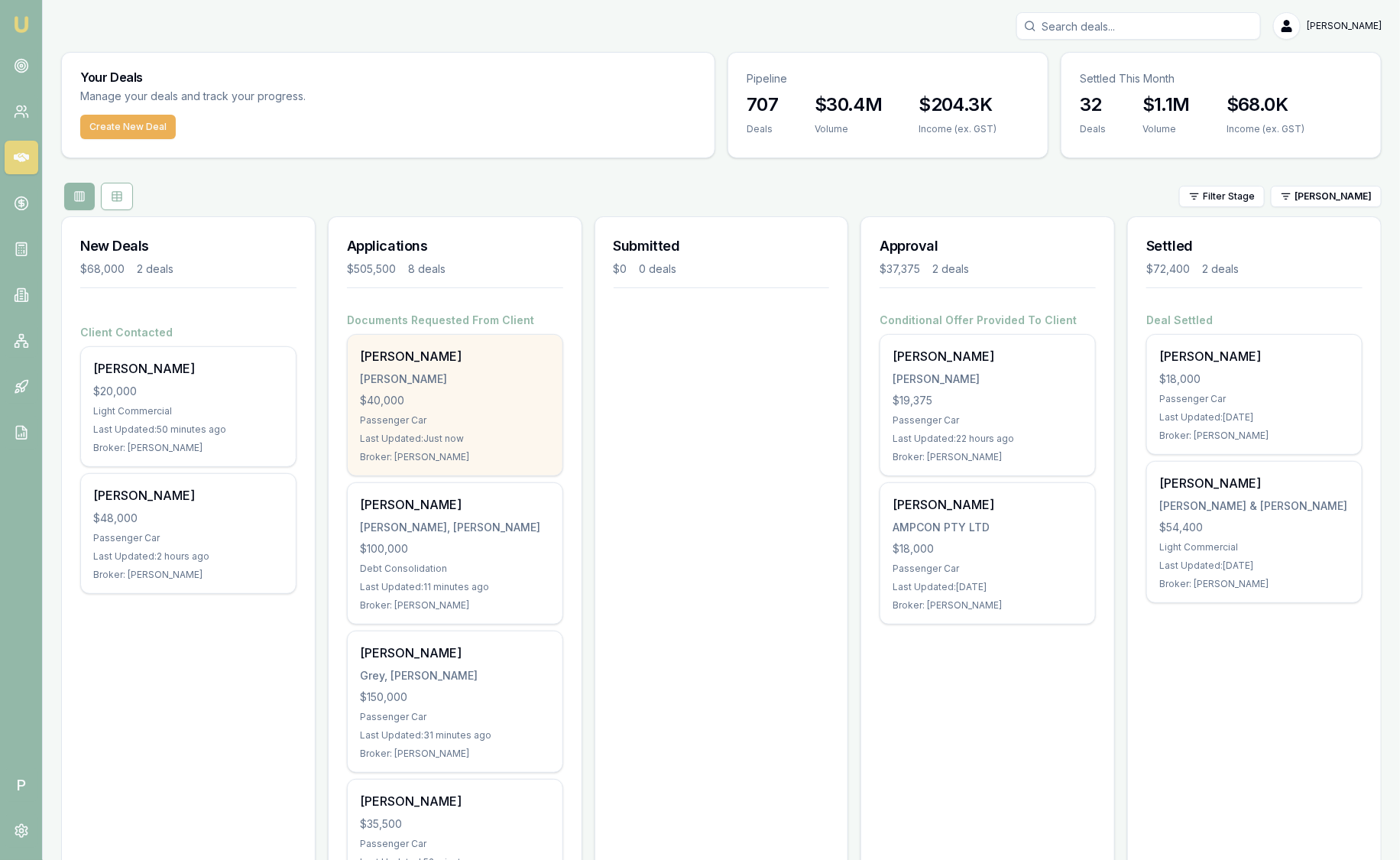
click at [485, 433] on div "Last Updated: Just now" at bounding box center [455, 439] width 190 height 13
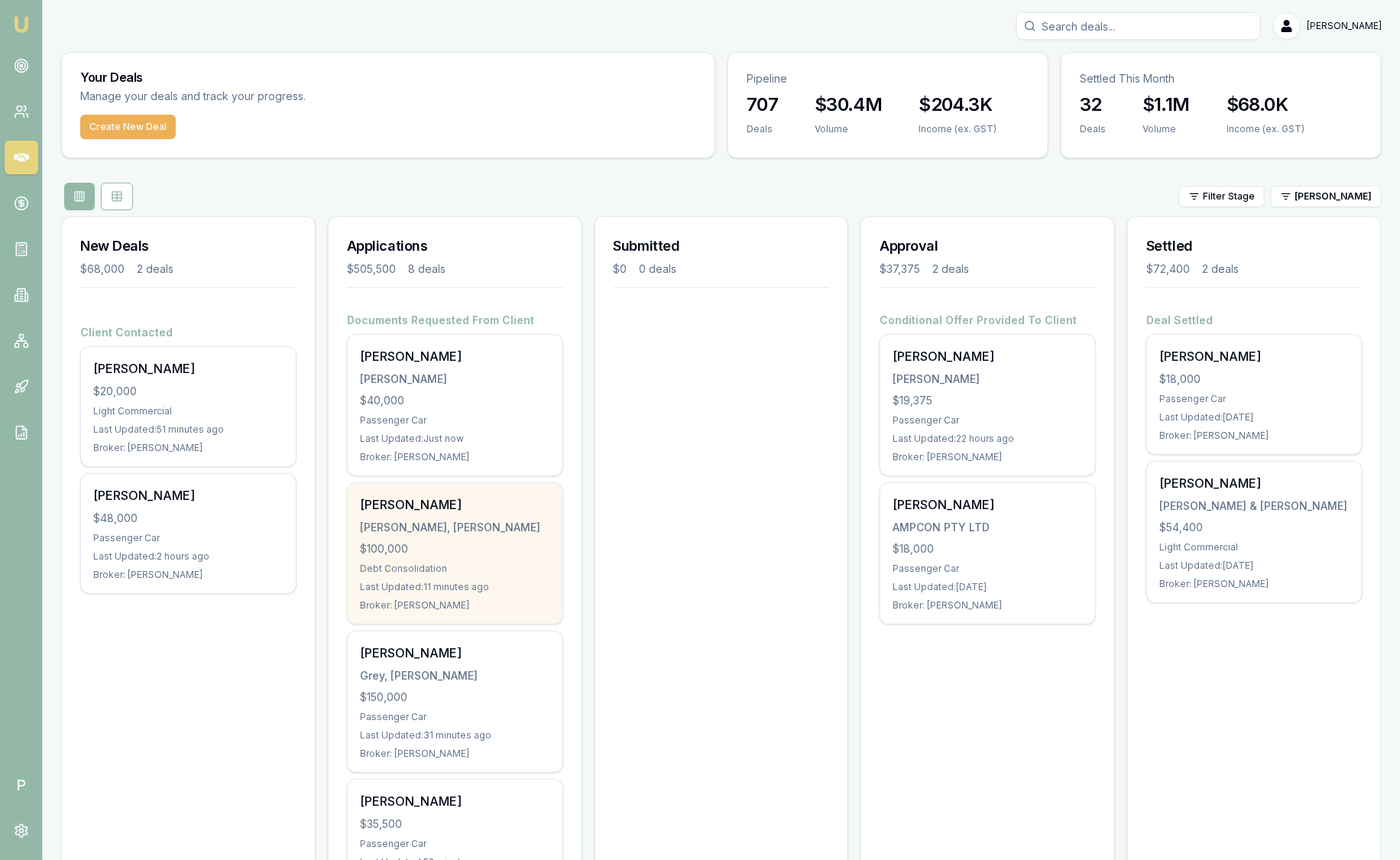
click at [481, 552] on div "$100,000" at bounding box center [455, 549] width 190 height 15
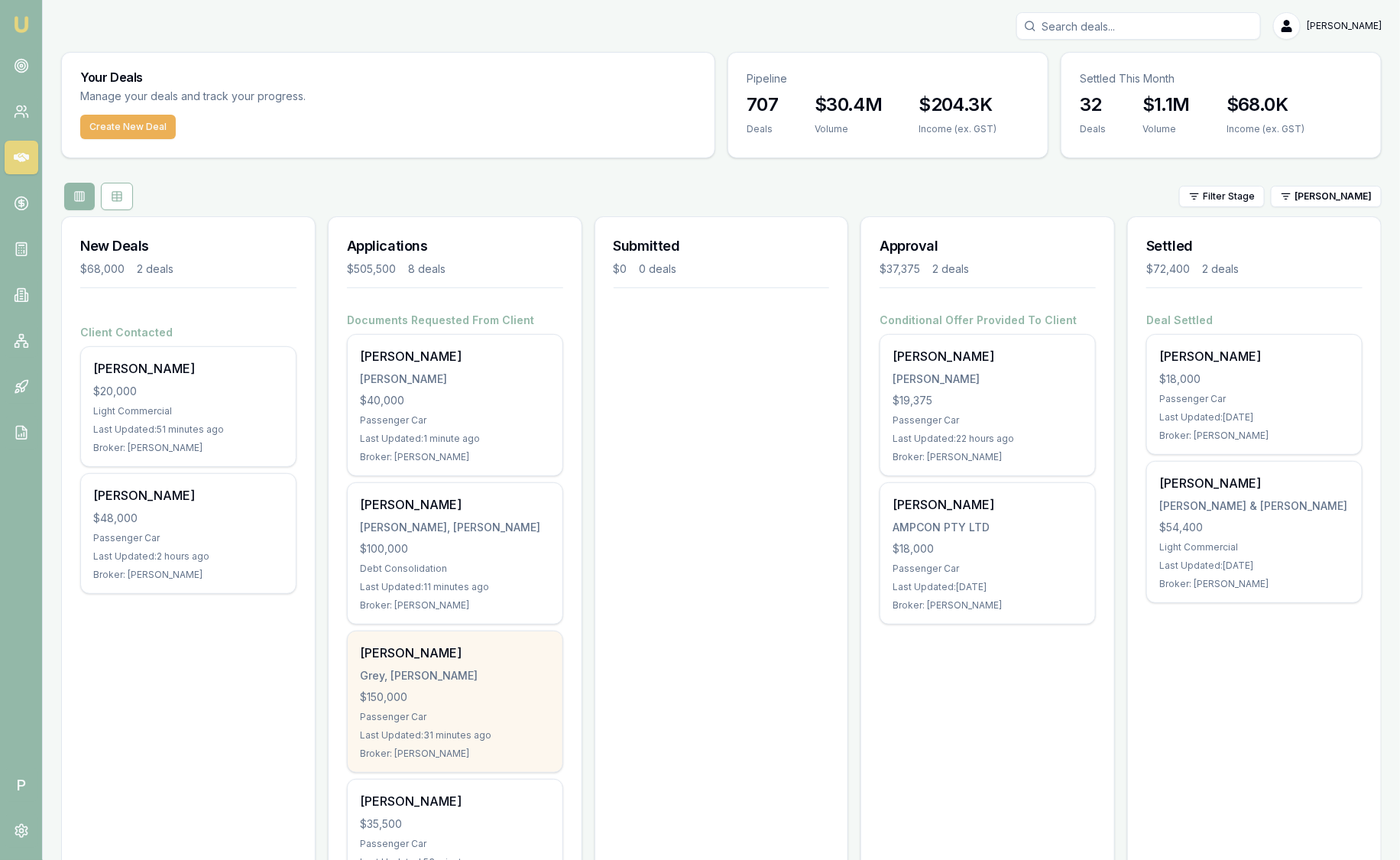
click at [455, 680] on div "Grey, James Thomas" at bounding box center [455, 675] width 190 height 15
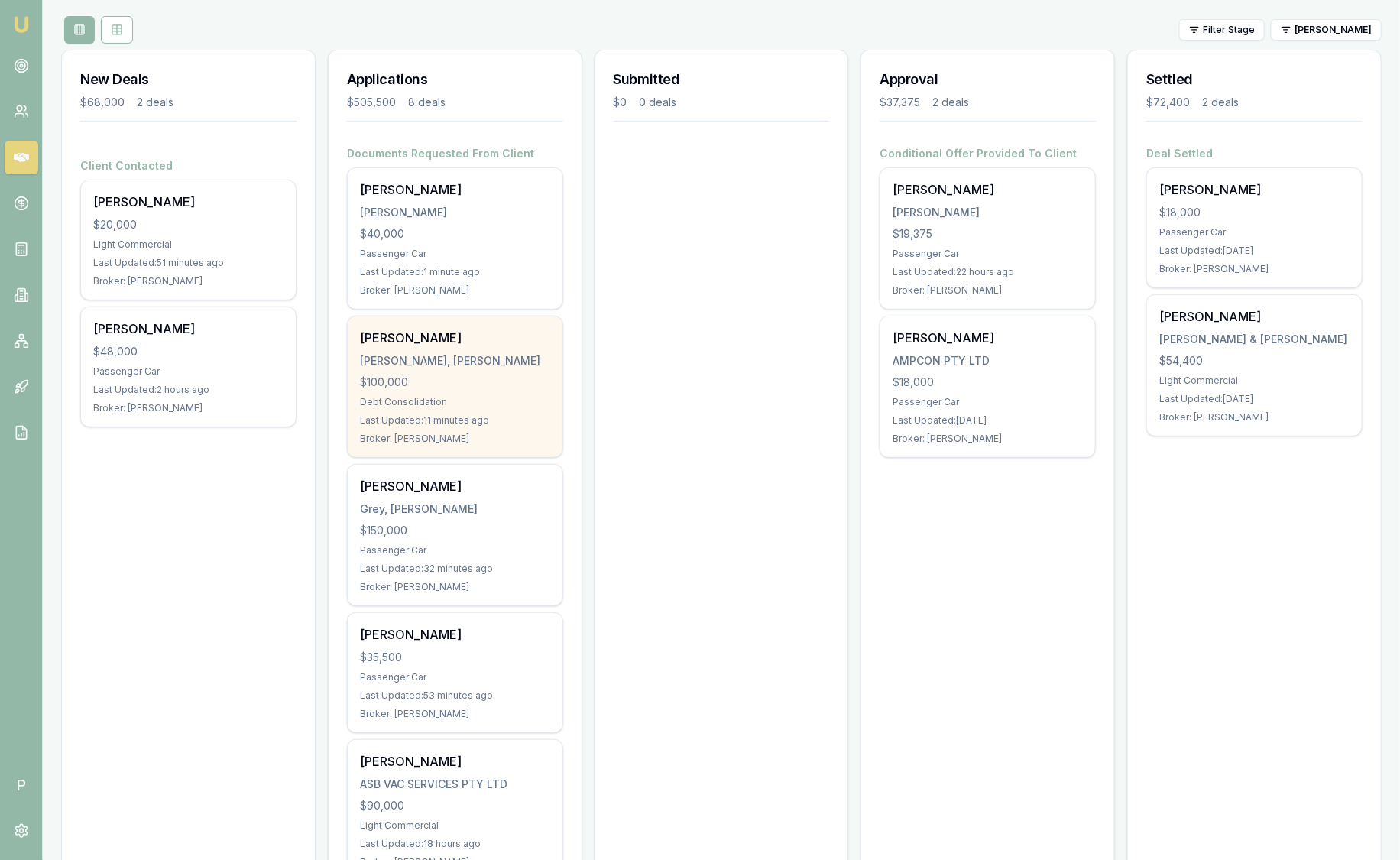
scroll to position [191, 0]
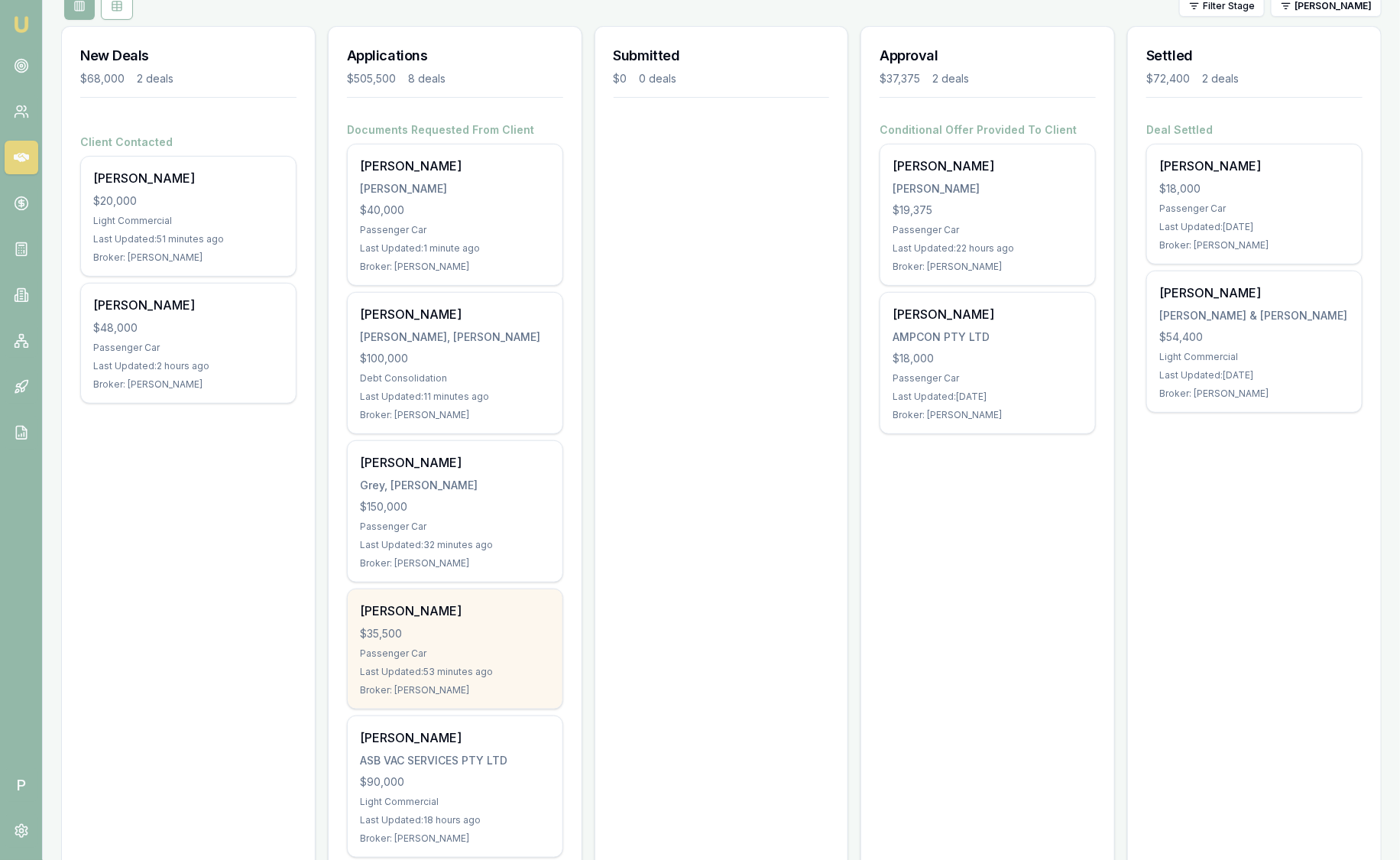
click at [477, 651] on div "Passenger Car" at bounding box center [455, 654] width 190 height 13
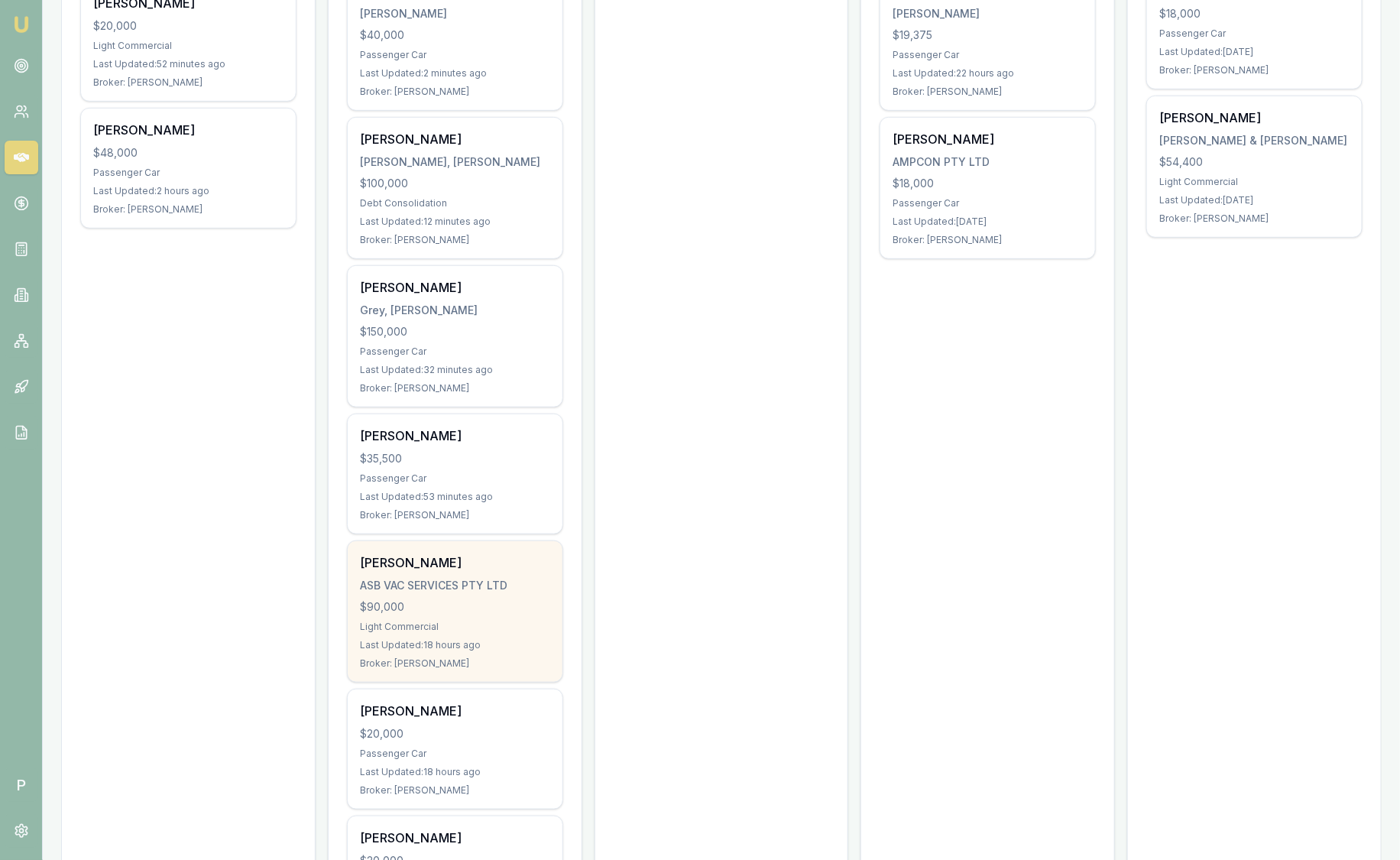
scroll to position [381, 0]
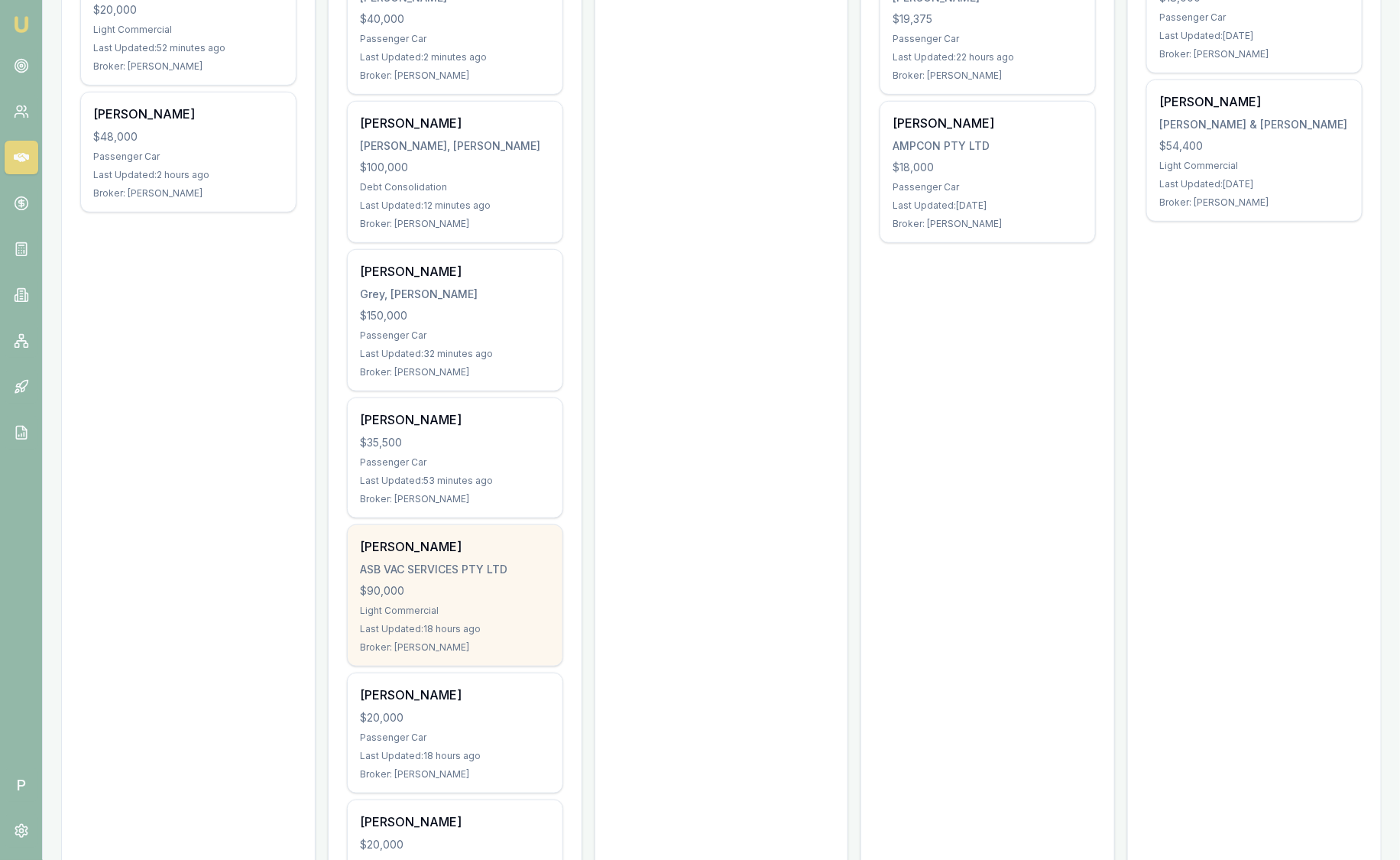
click at [413, 587] on div "$90,000" at bounding box center [455, 591] width 190 height 15
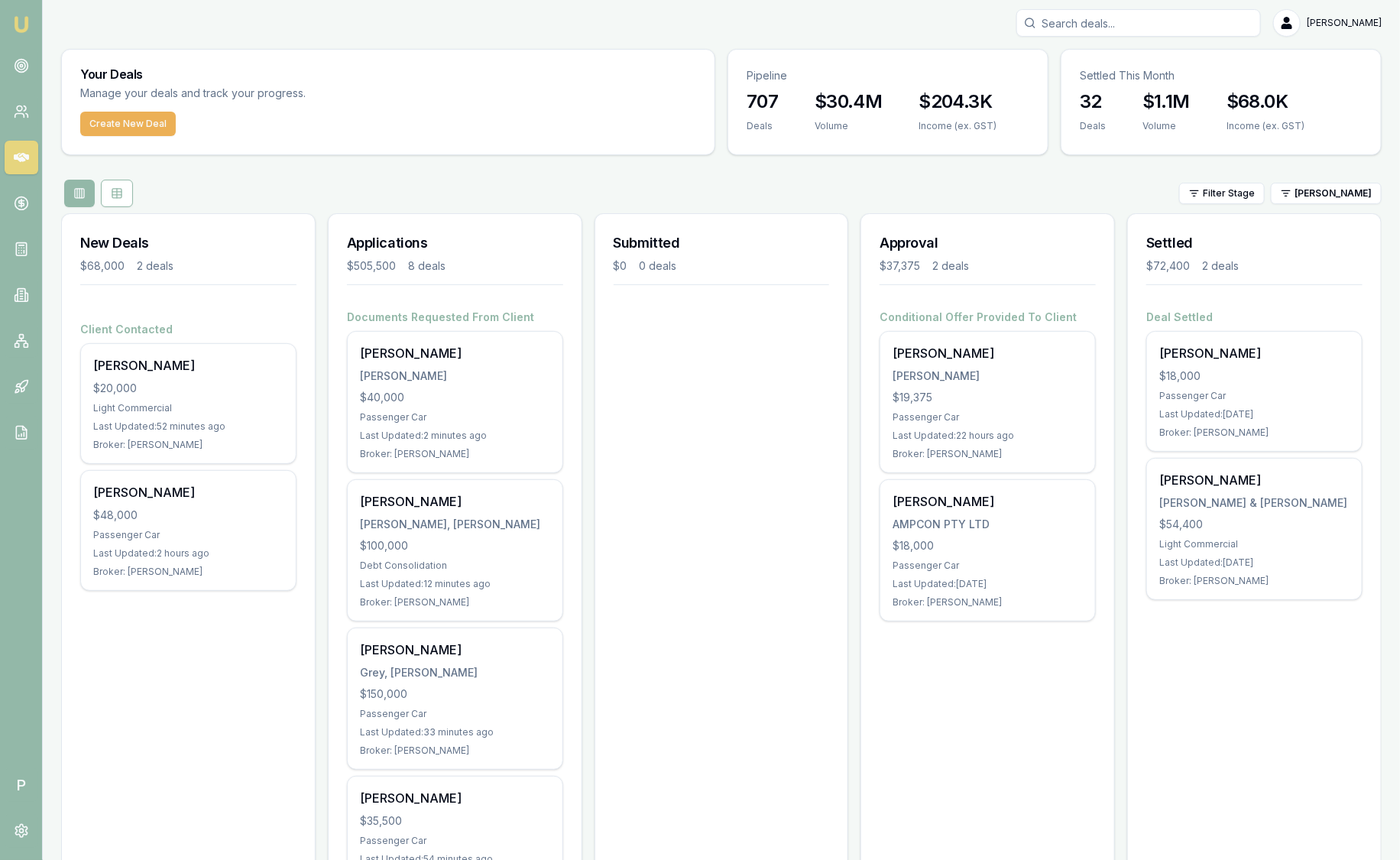
scroll to position [0, 0]
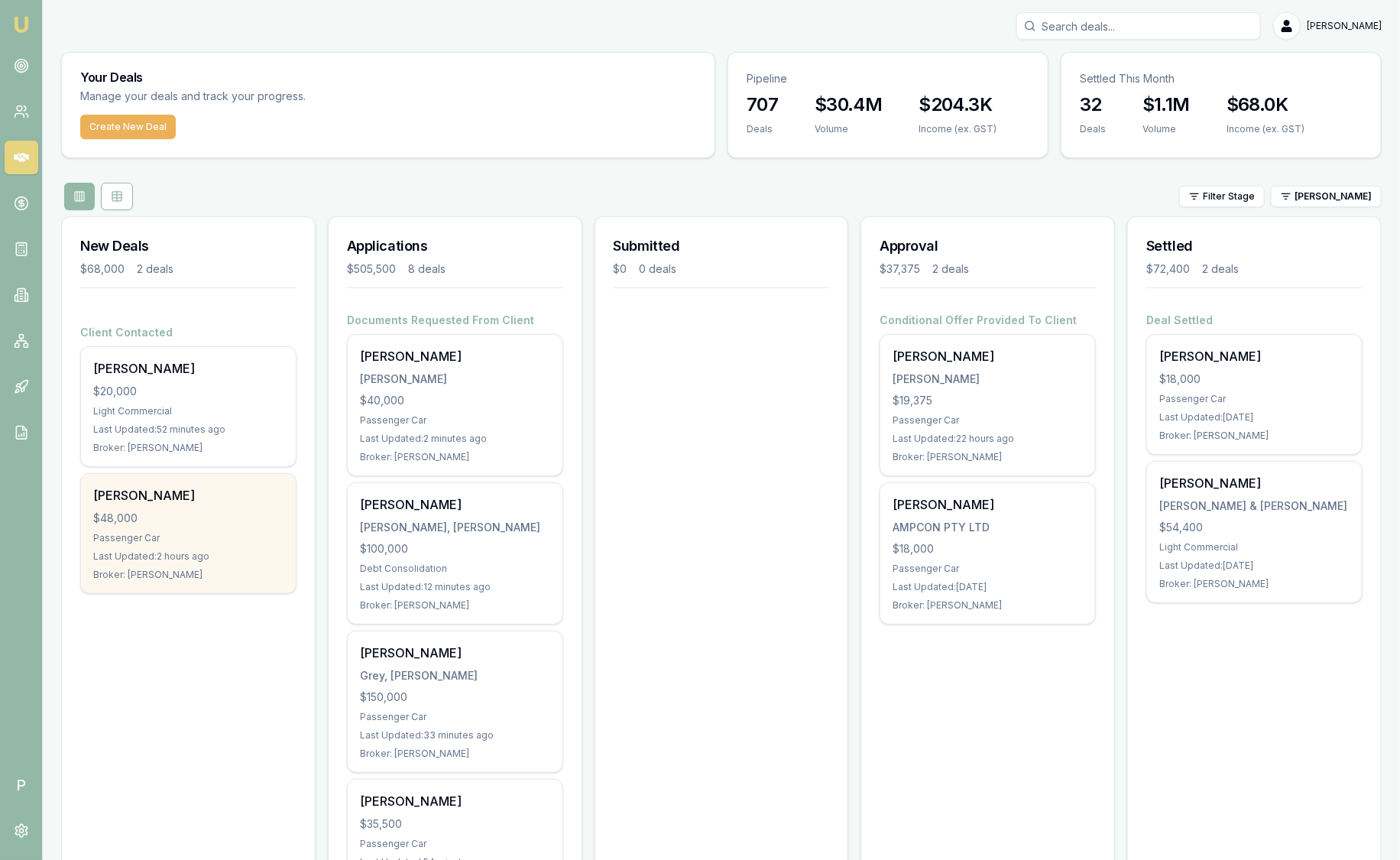
click at [145, 520] on div "$48,000" at bounding box center [189, 518] width 190 height 15
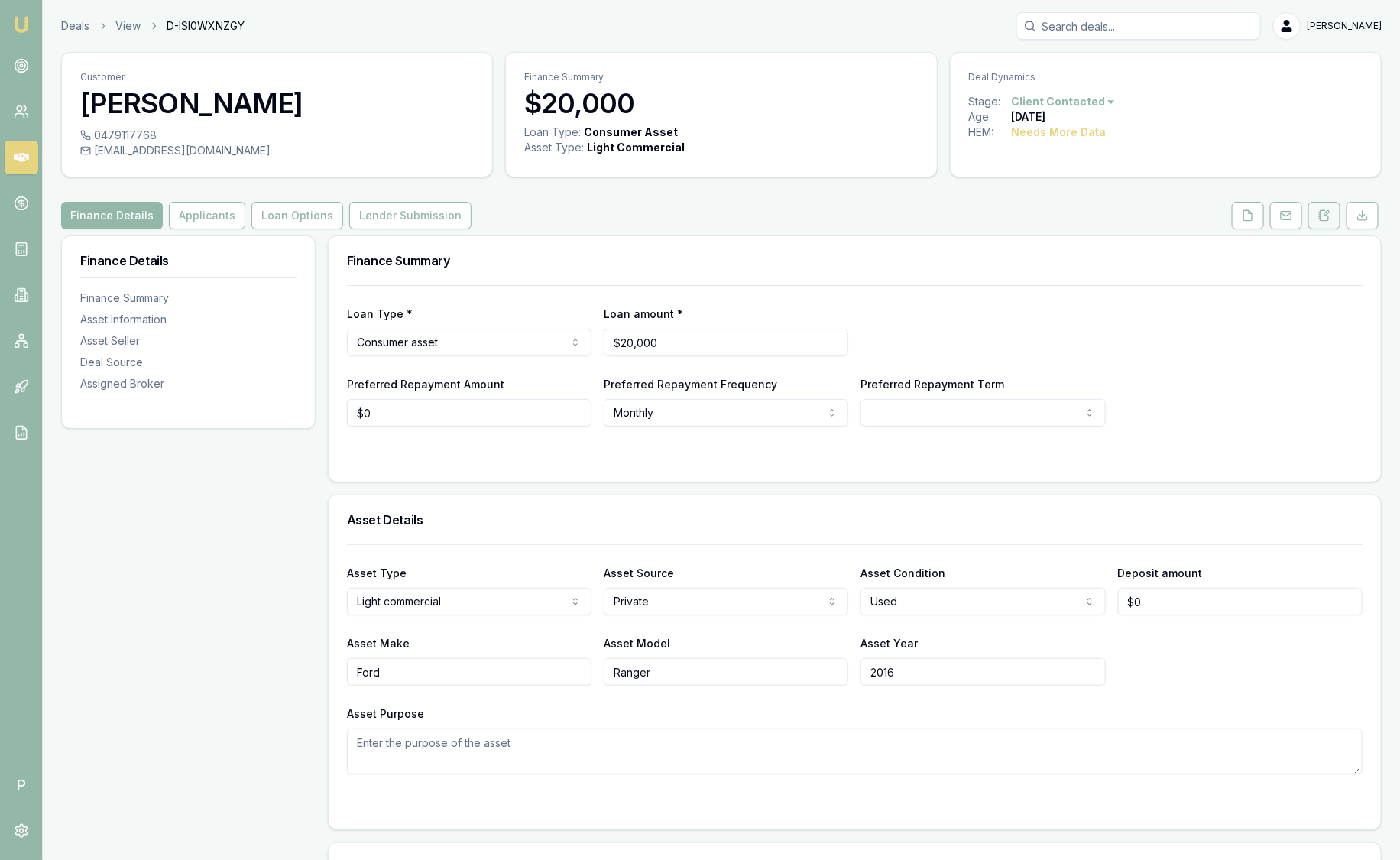
click at [1321, 217] on icon at bounding box center [1324, 216] width 13 height 13
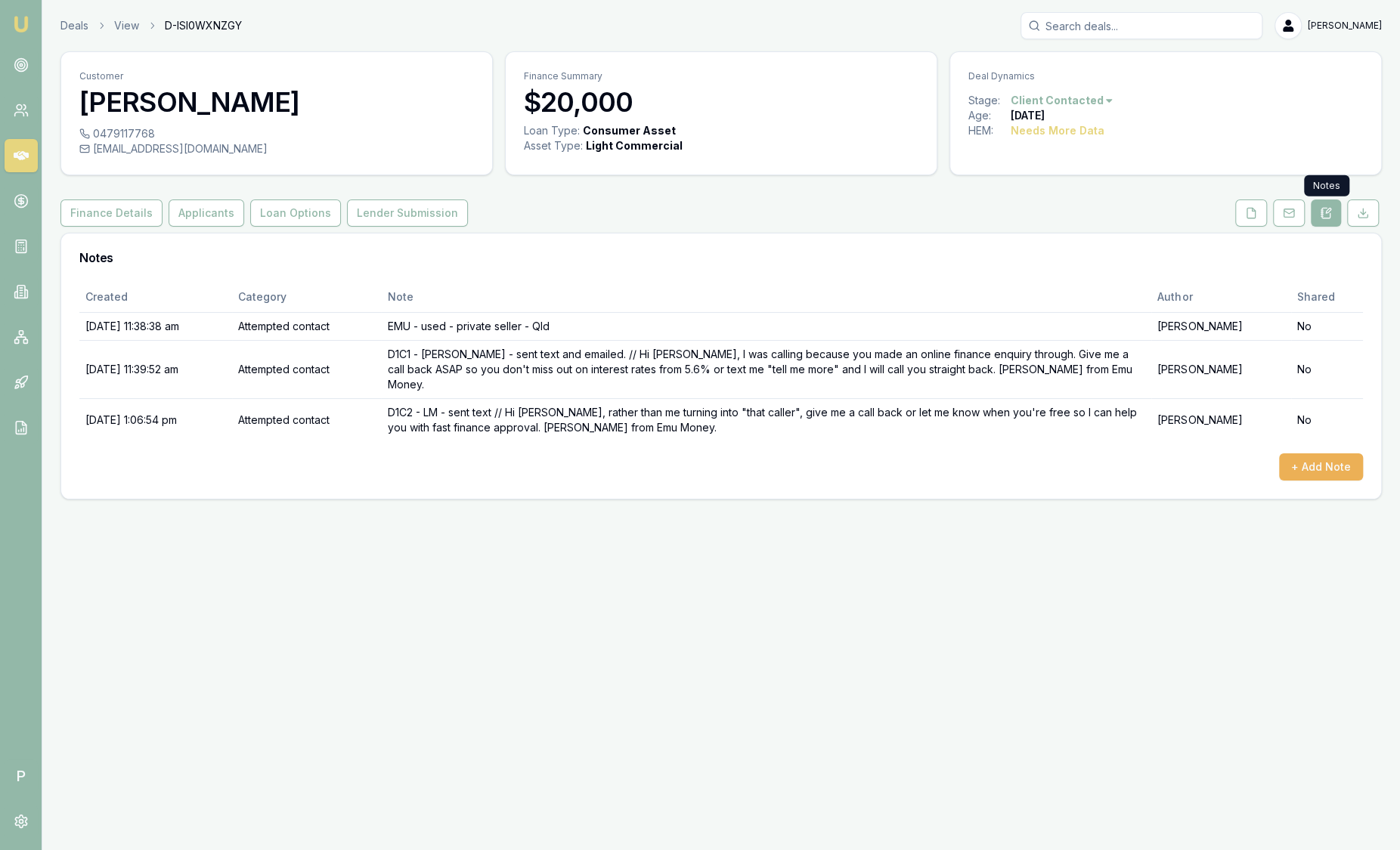
click at [1307, 214] on link at bounding box center [1326, 212] width 36 height 27
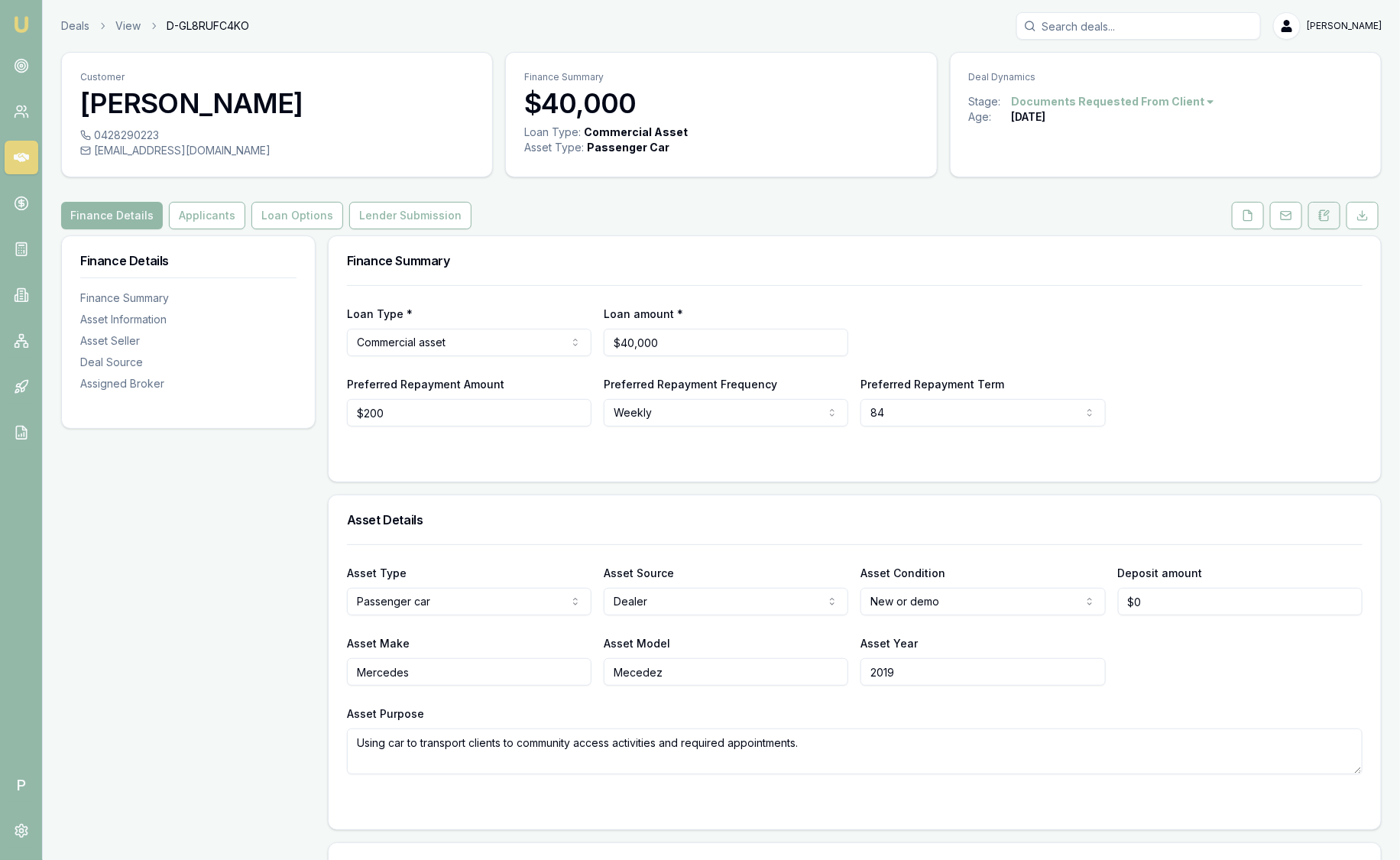
click at [1325, 210] on icon at bounding box center [1324, 216] width 13 height 13
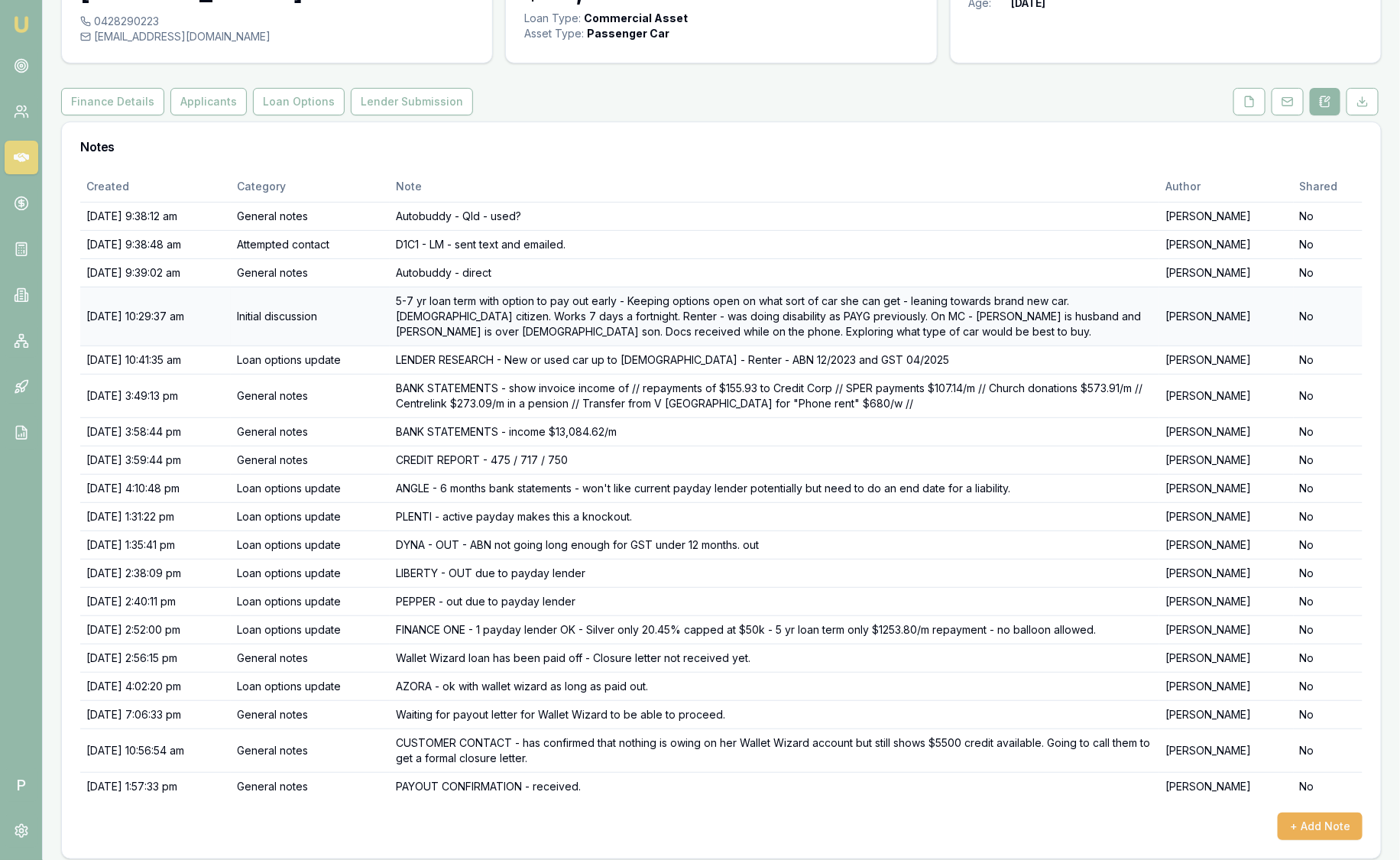
scroll to position [121, 0]
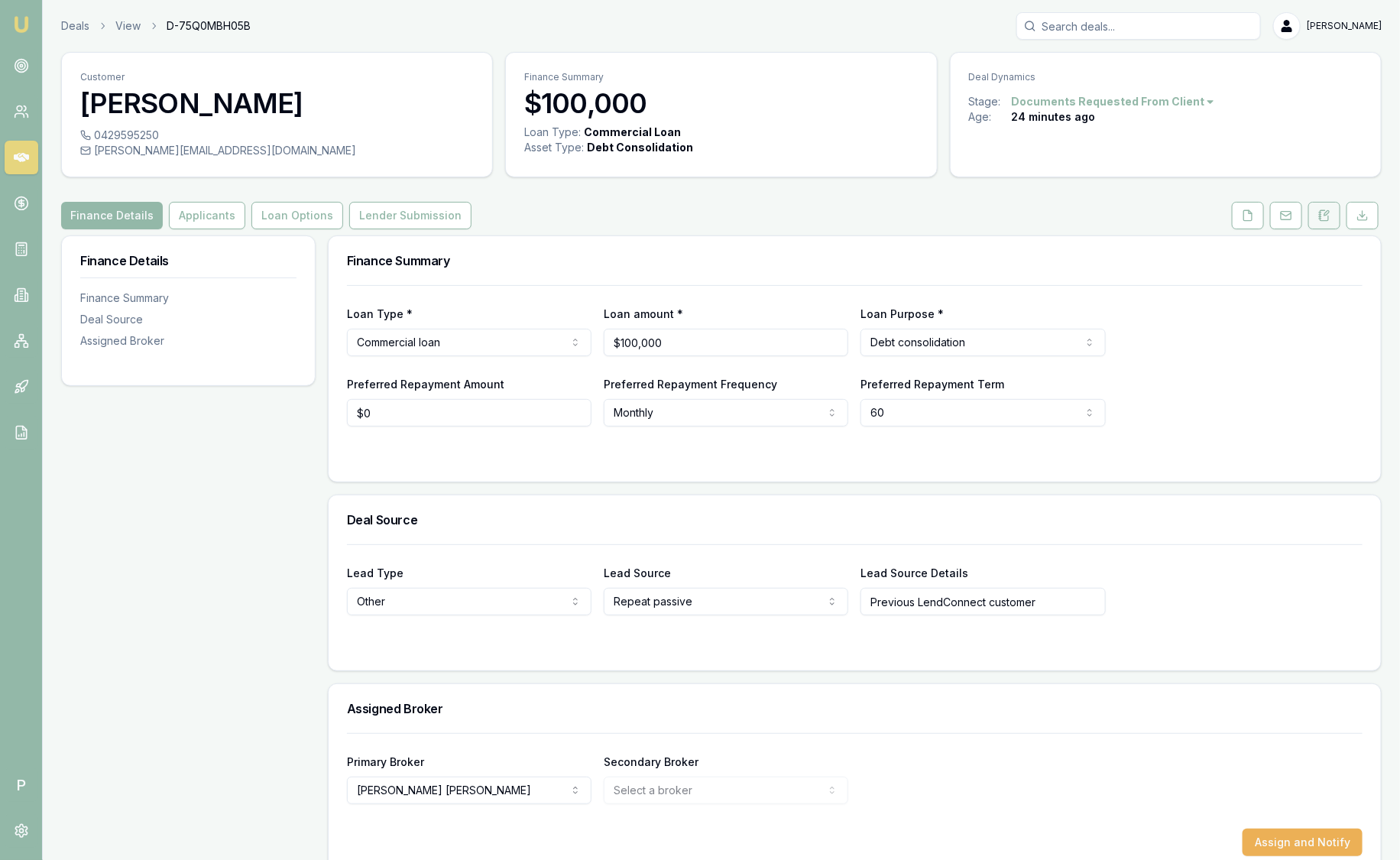
click at [1323, 214] on icon at bounding box center [1324, 216] width 13 height 13
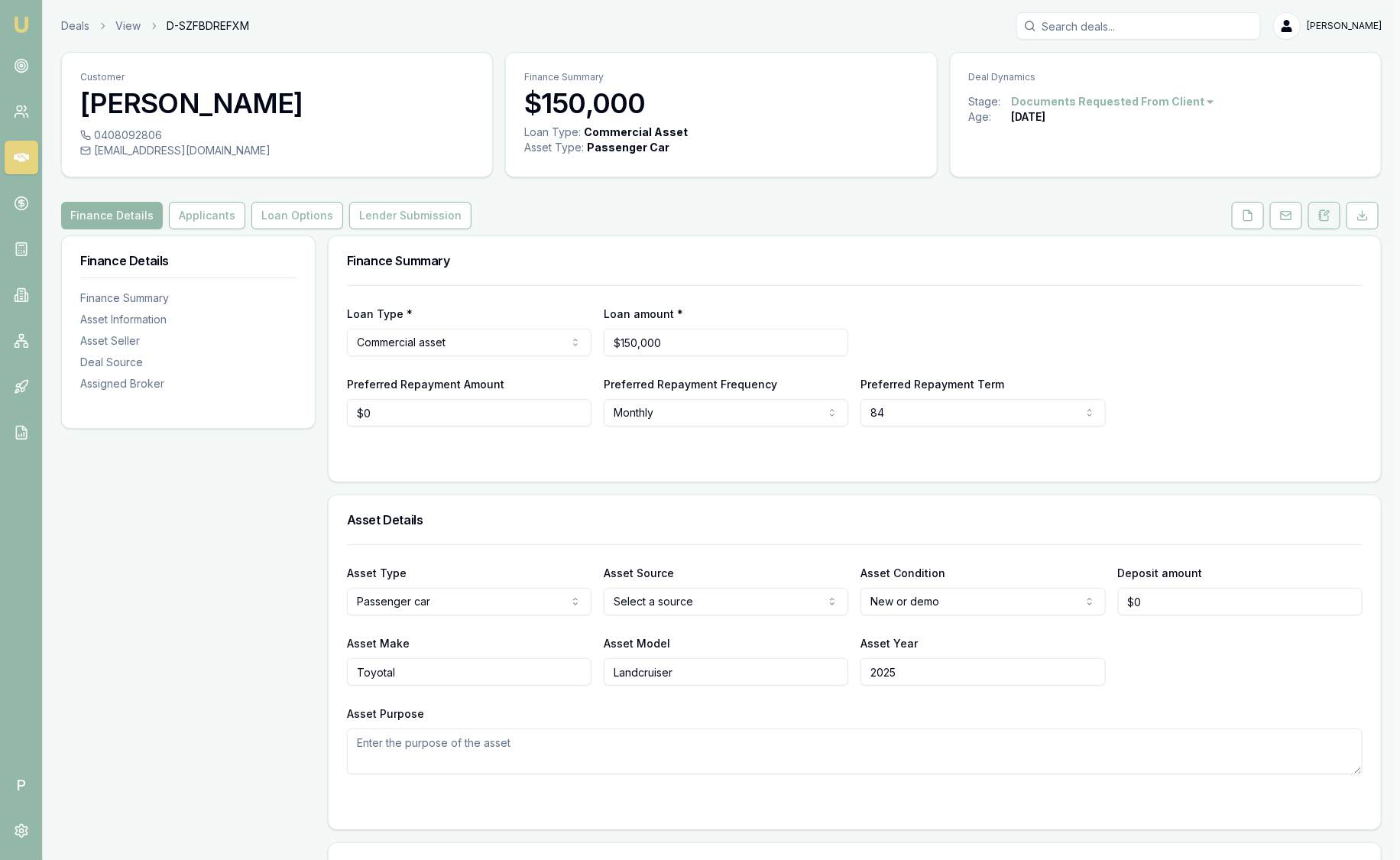
click at [1321, 213] on icon at bounding box center [1324, 216] width 13 height 13
click at [1321, 216] on icon at bounding box center [1320, 216] width 3 height 0
click at [1327, 208] on button at bounding box center [1324, 215] width 32 height 28
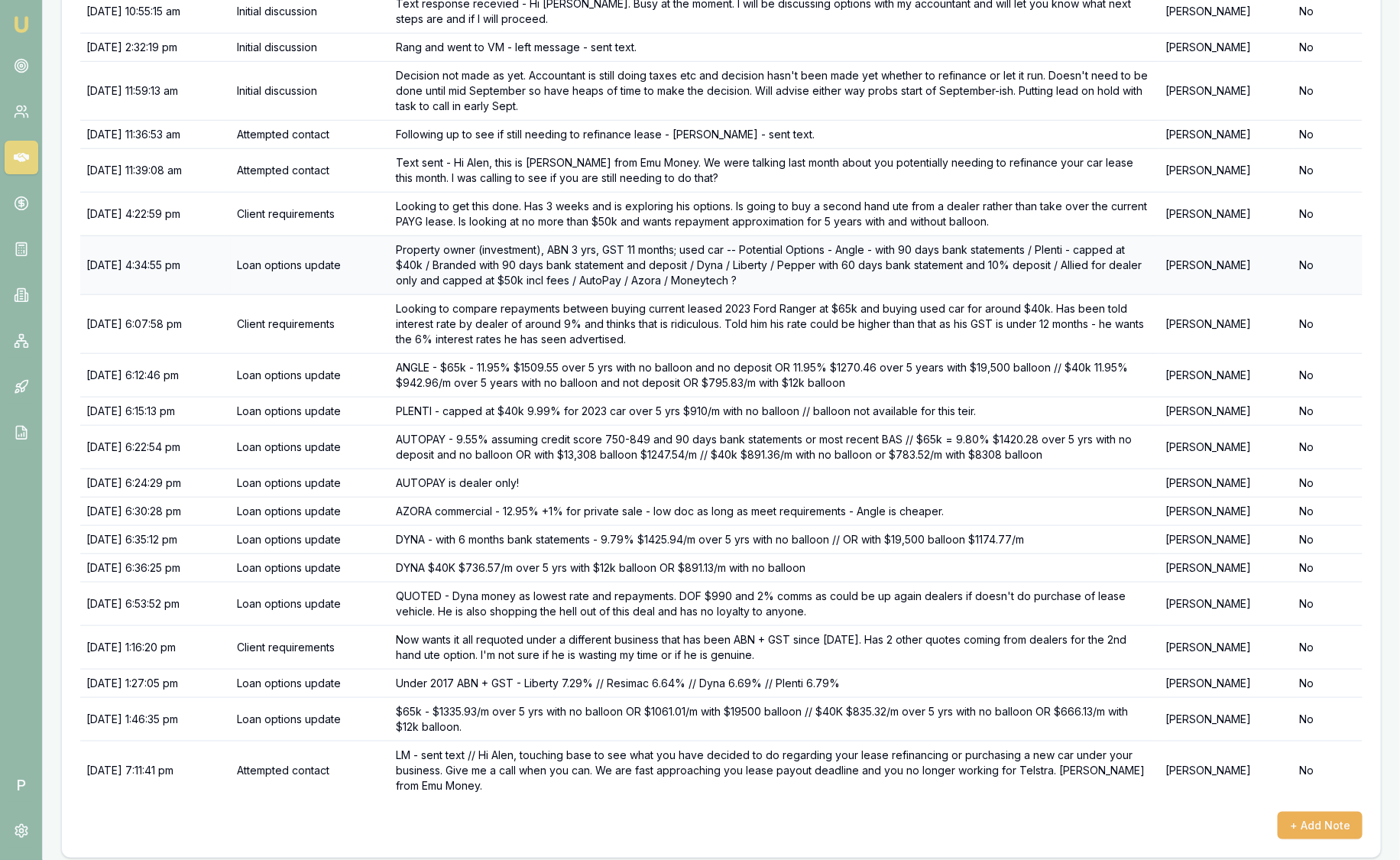
scroll to position [577, 0]
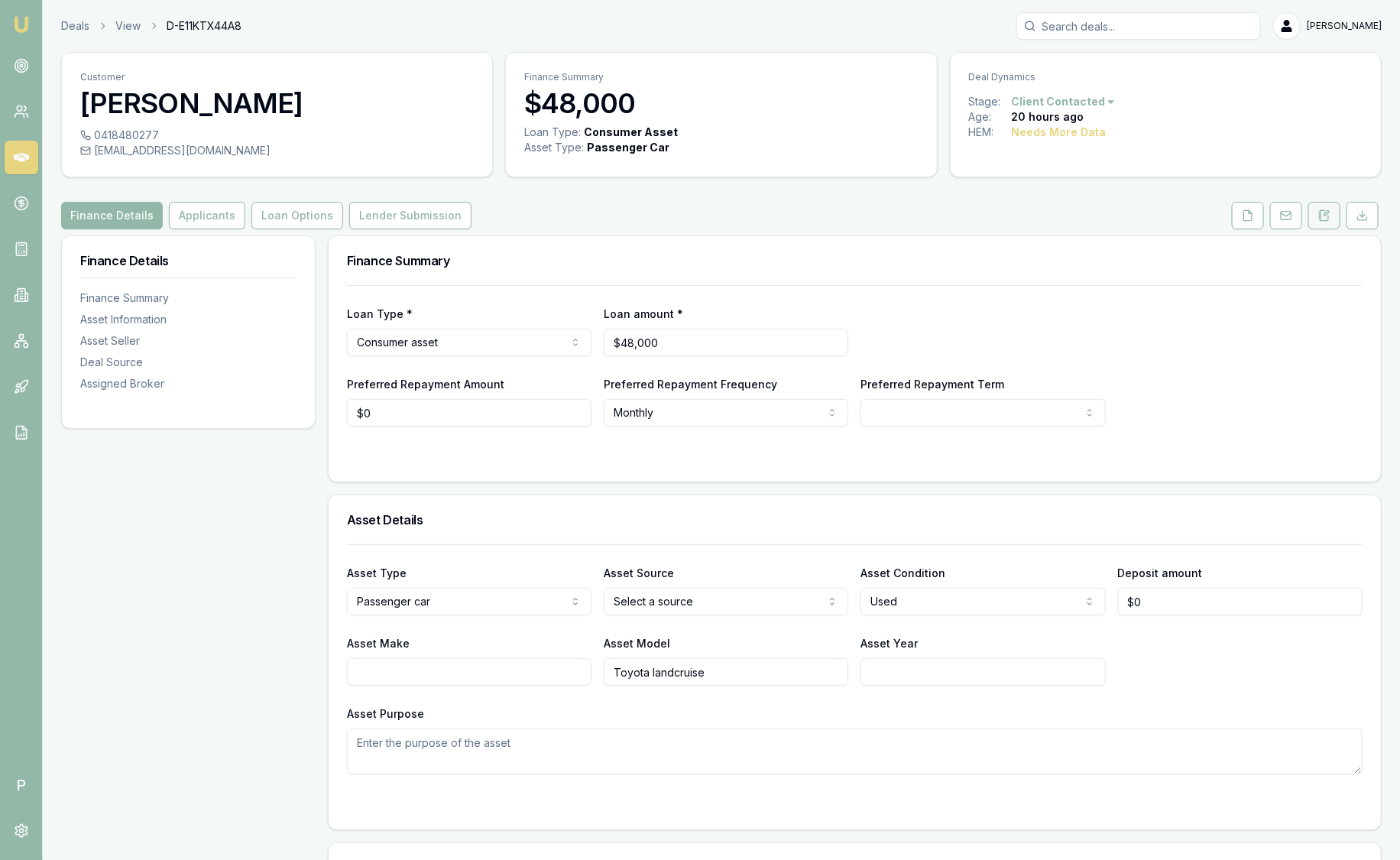
click at [1316, 223] on button at bounding box center [1324, 215] width 32 height 28
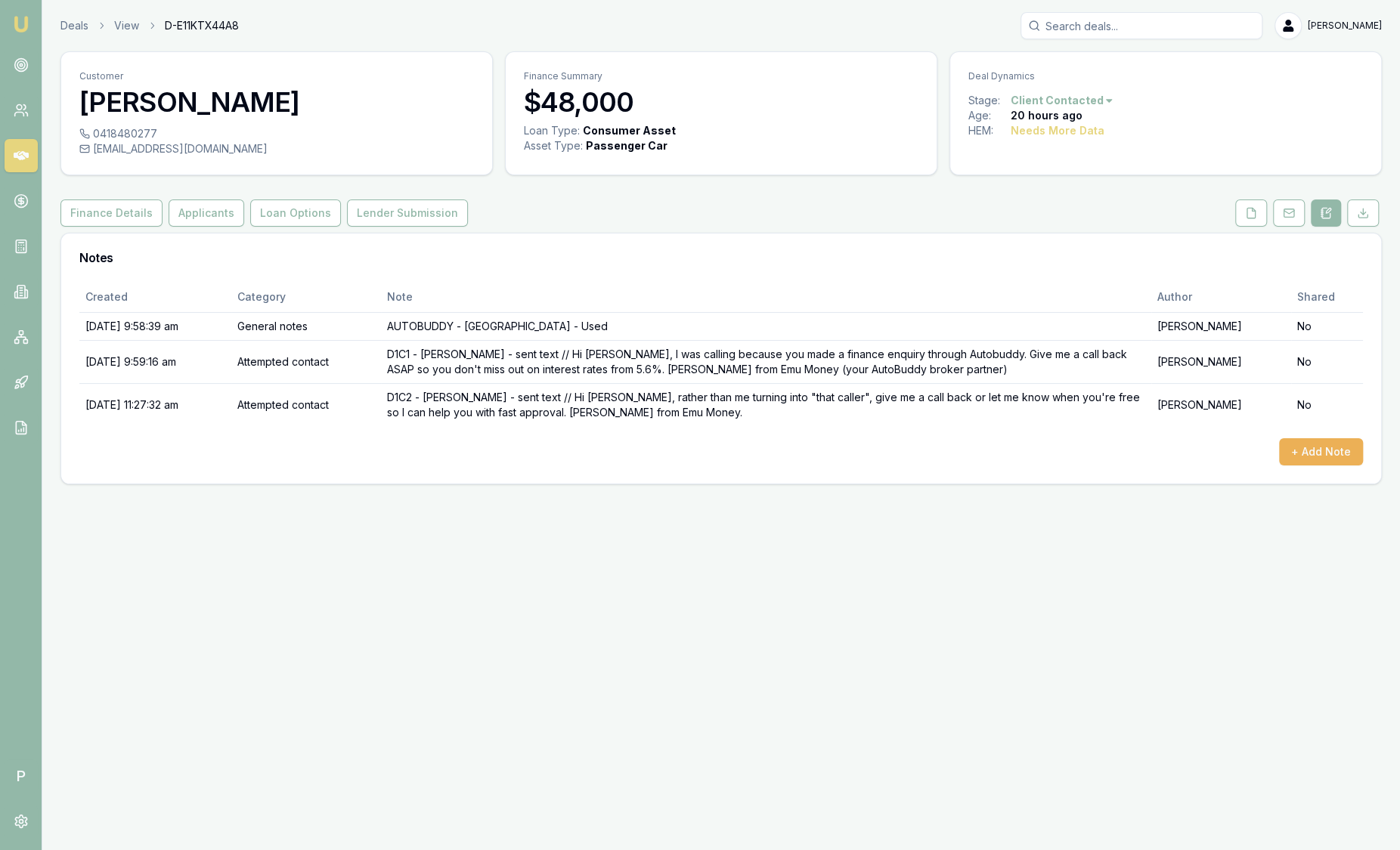
click at [23, 25] on img at bounding box center [21, 24] width 18 height 18
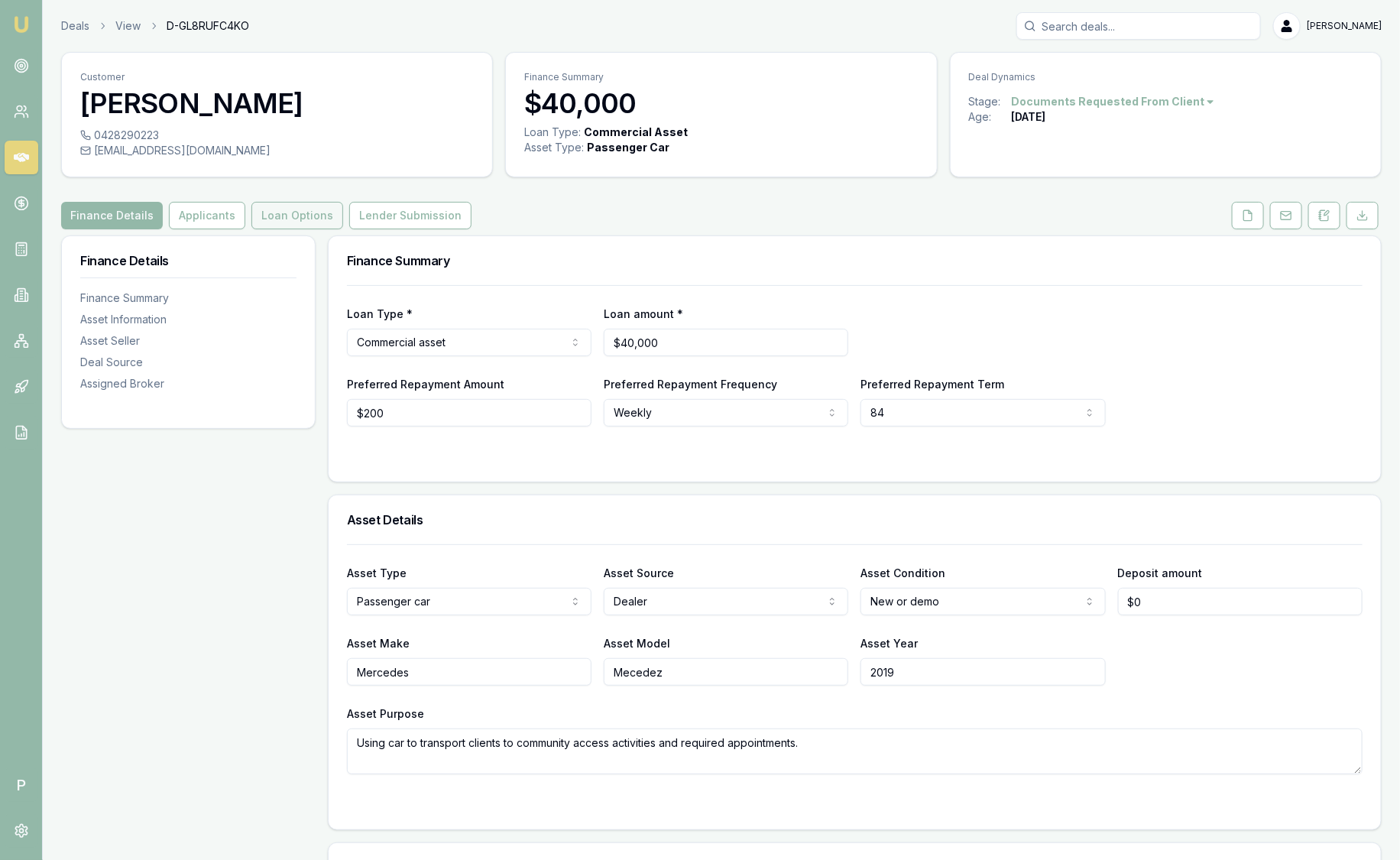
click at [297, 219] on button "Loan Options" at bounding box center [297, 215] width 92 height 28
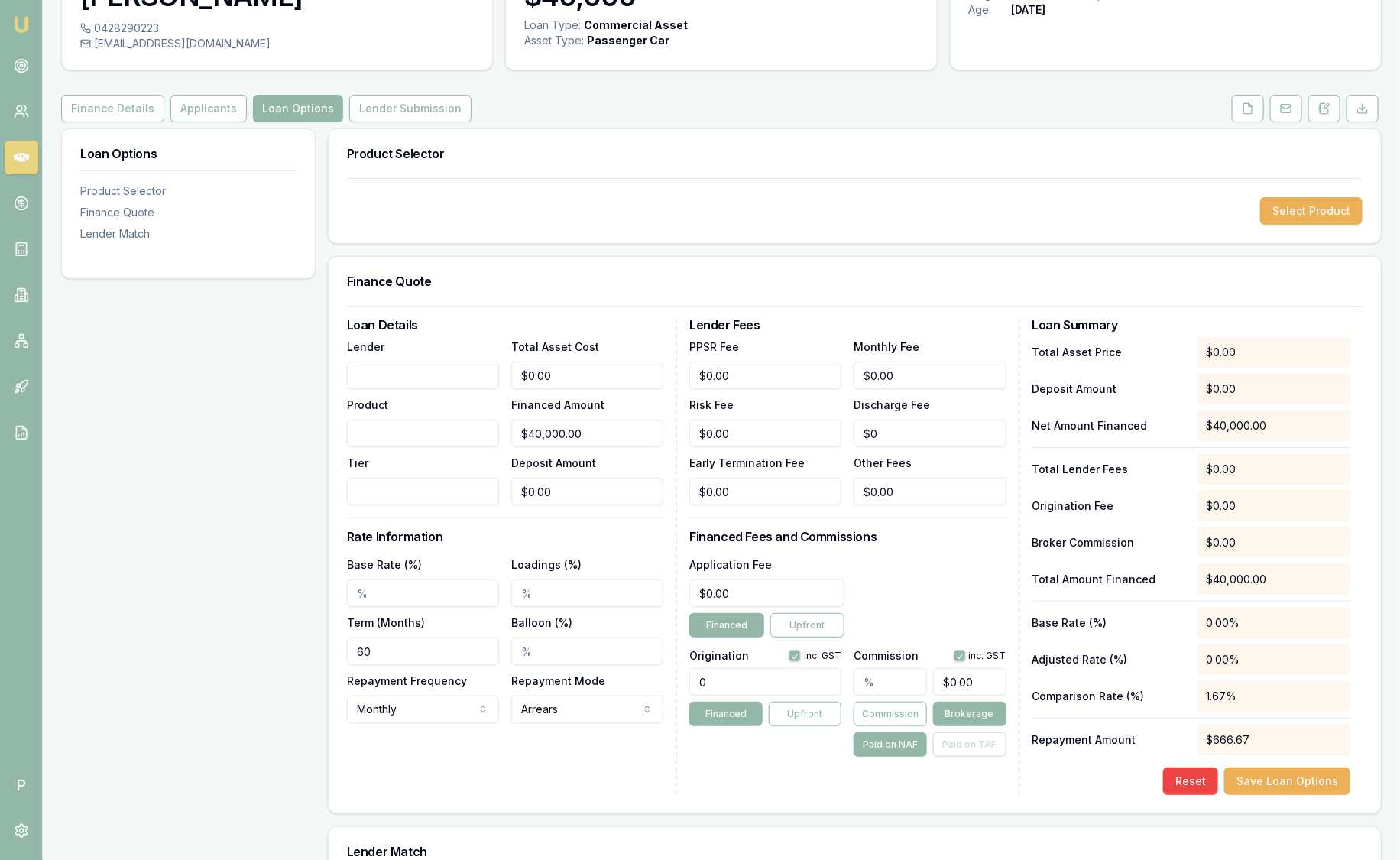
scroll to position [94, 0]
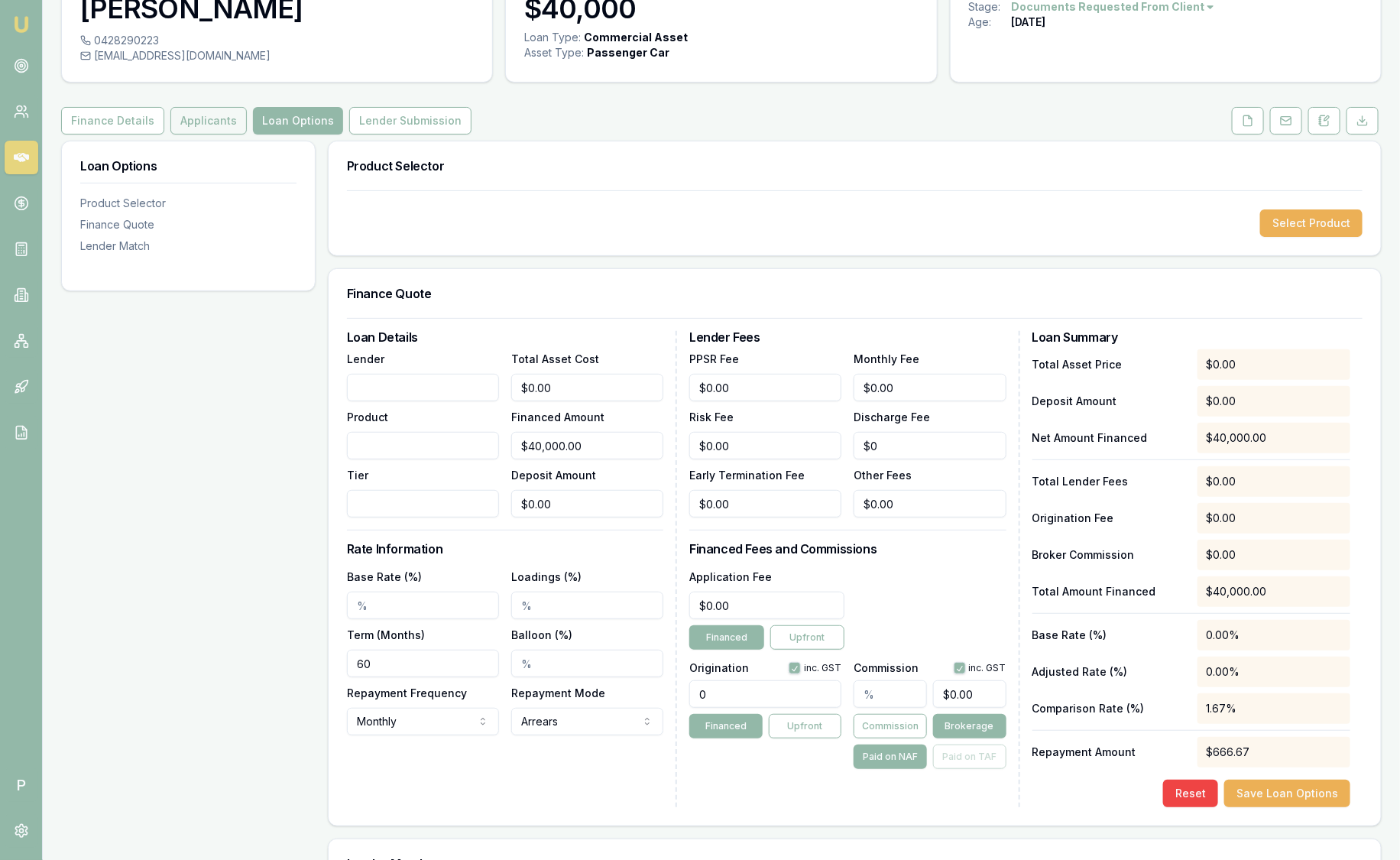
click at [216, 114] on button "Applicants" at bounding box center [208, 120] width 76 height 28
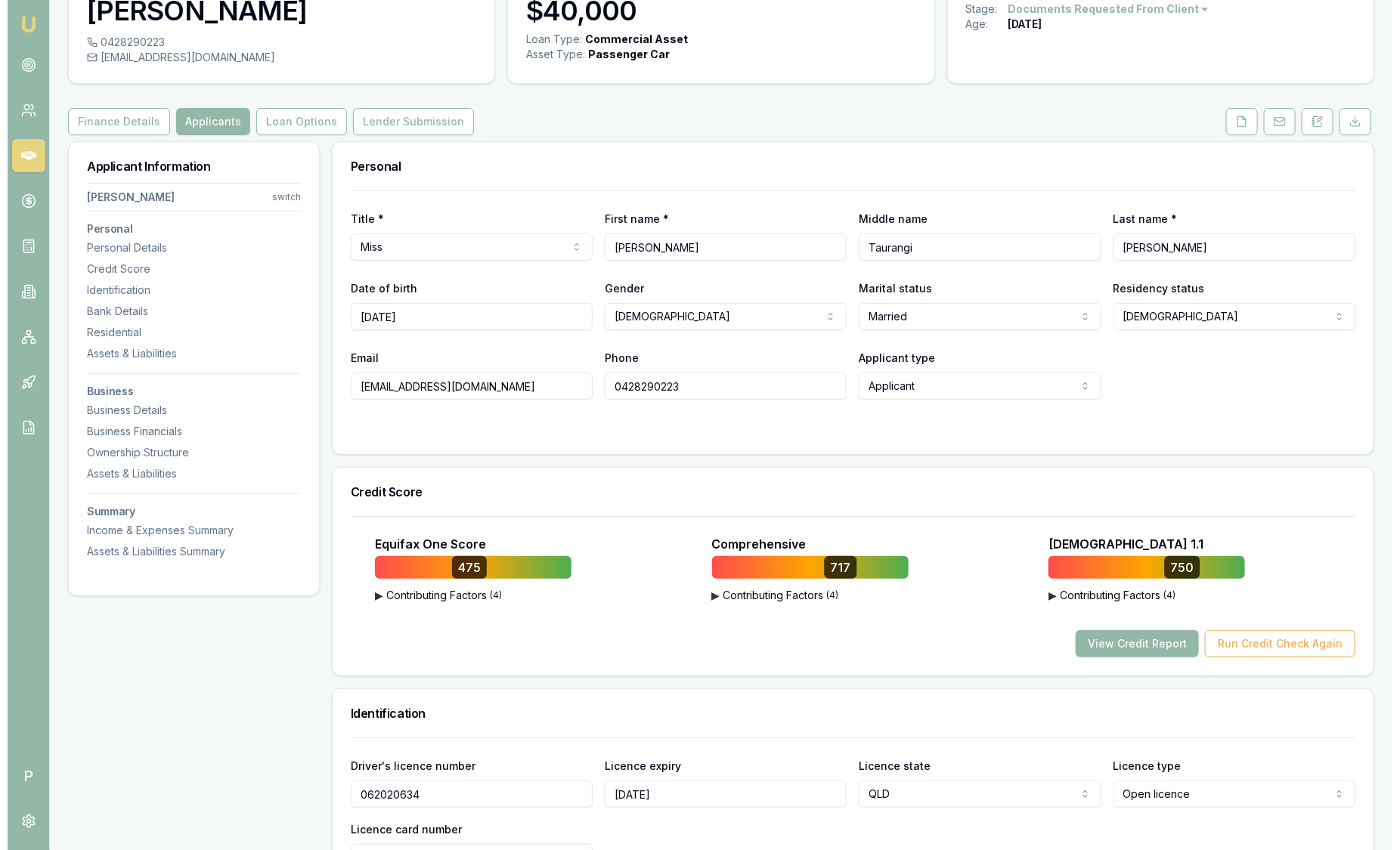
scroll to position [93, 0]
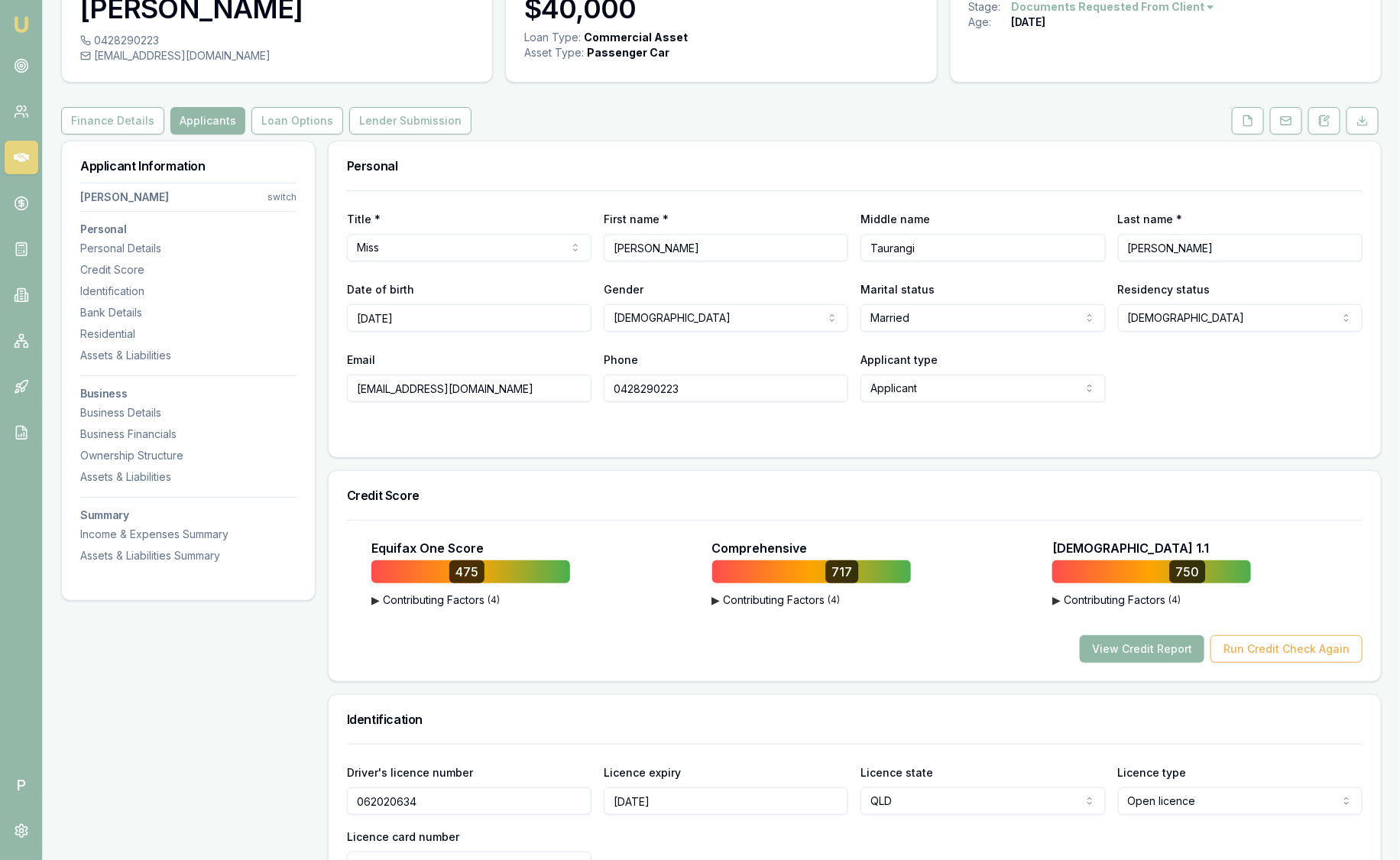
click at [1148, 642] on button "View Credit Report" at bounding box center [1141, 649] width 124 height 28
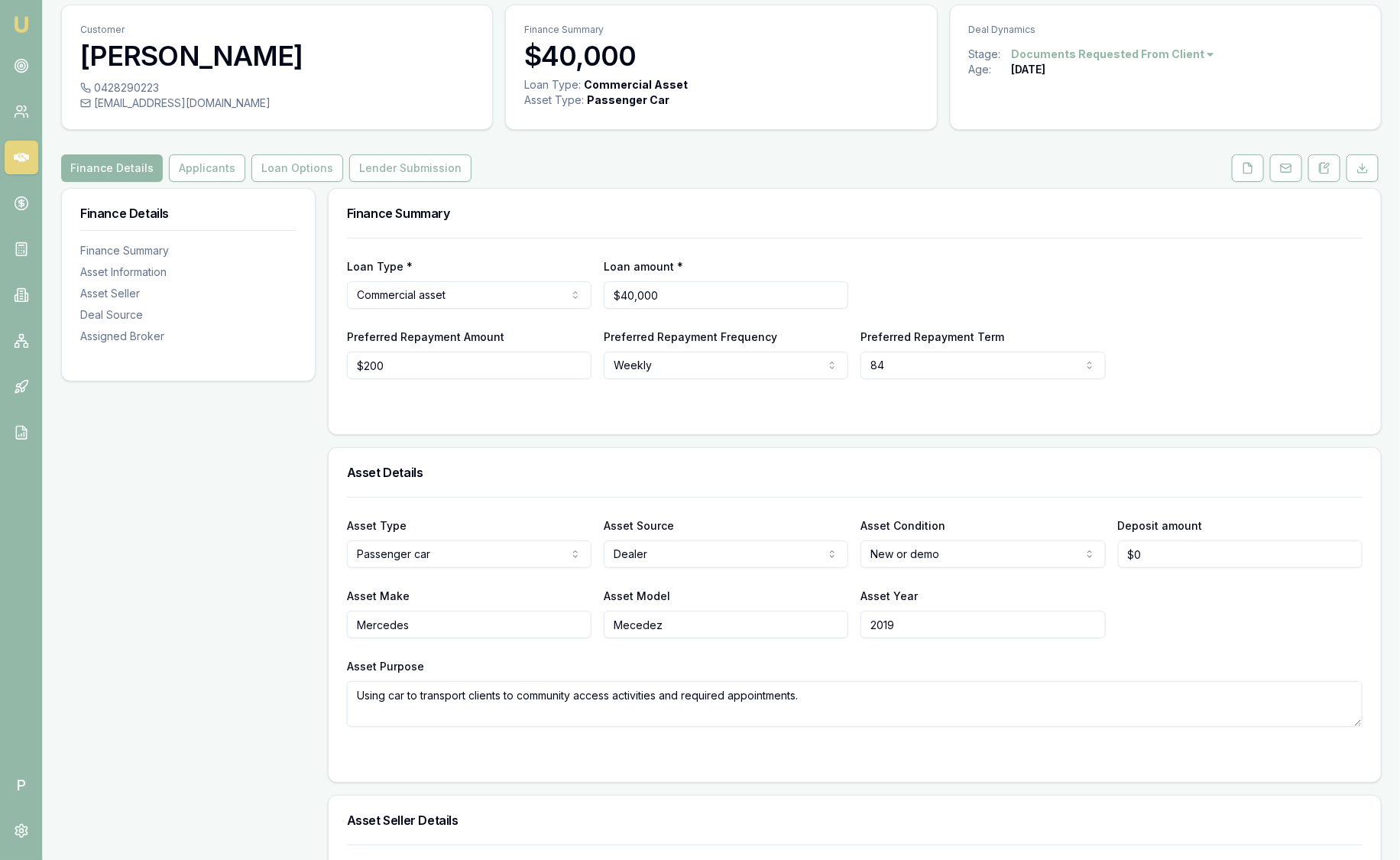
scroll to position [94, 0]
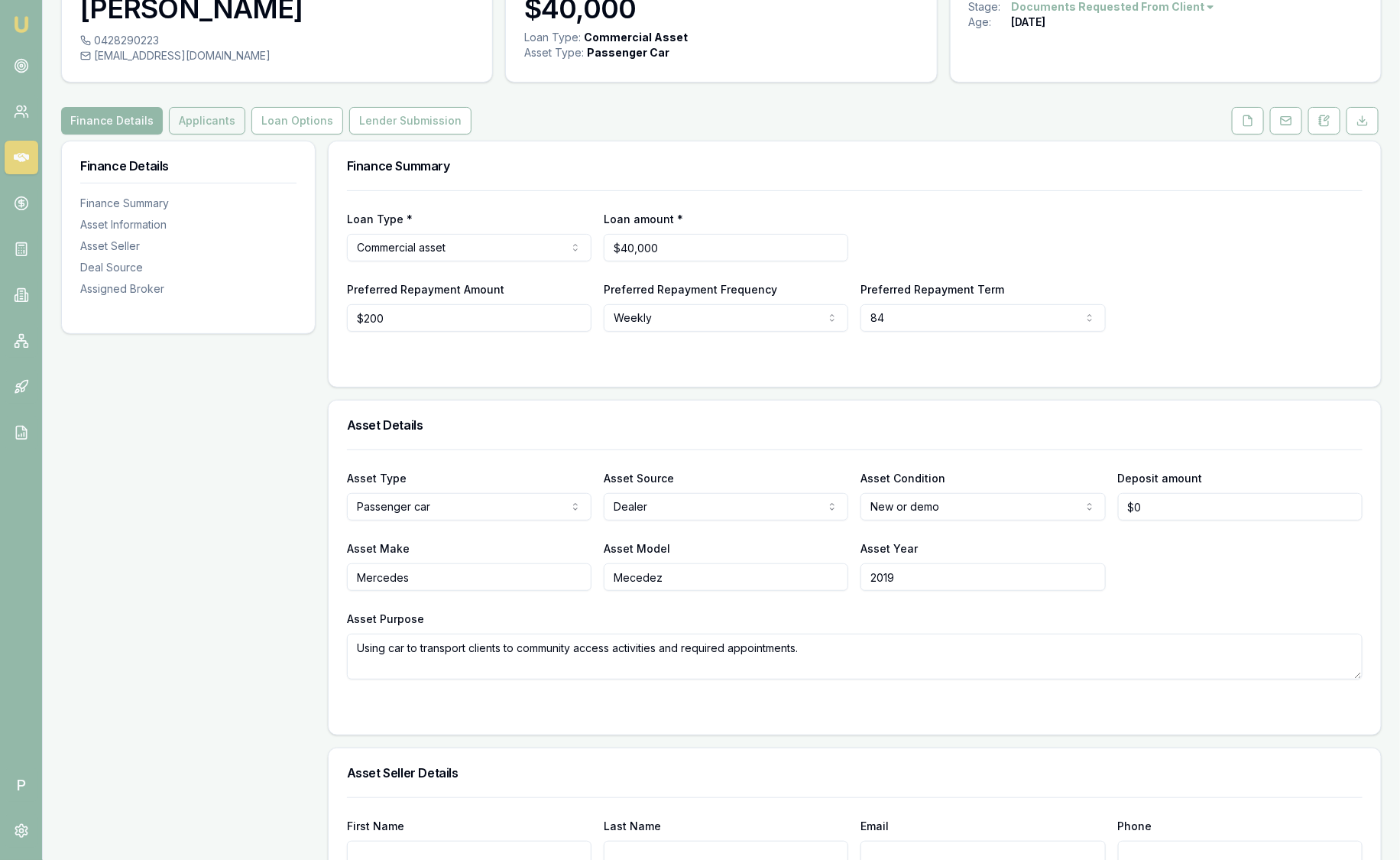
click at [219, 126] on button "Applicants" at bounding box center [206, 120] width 76 height 28
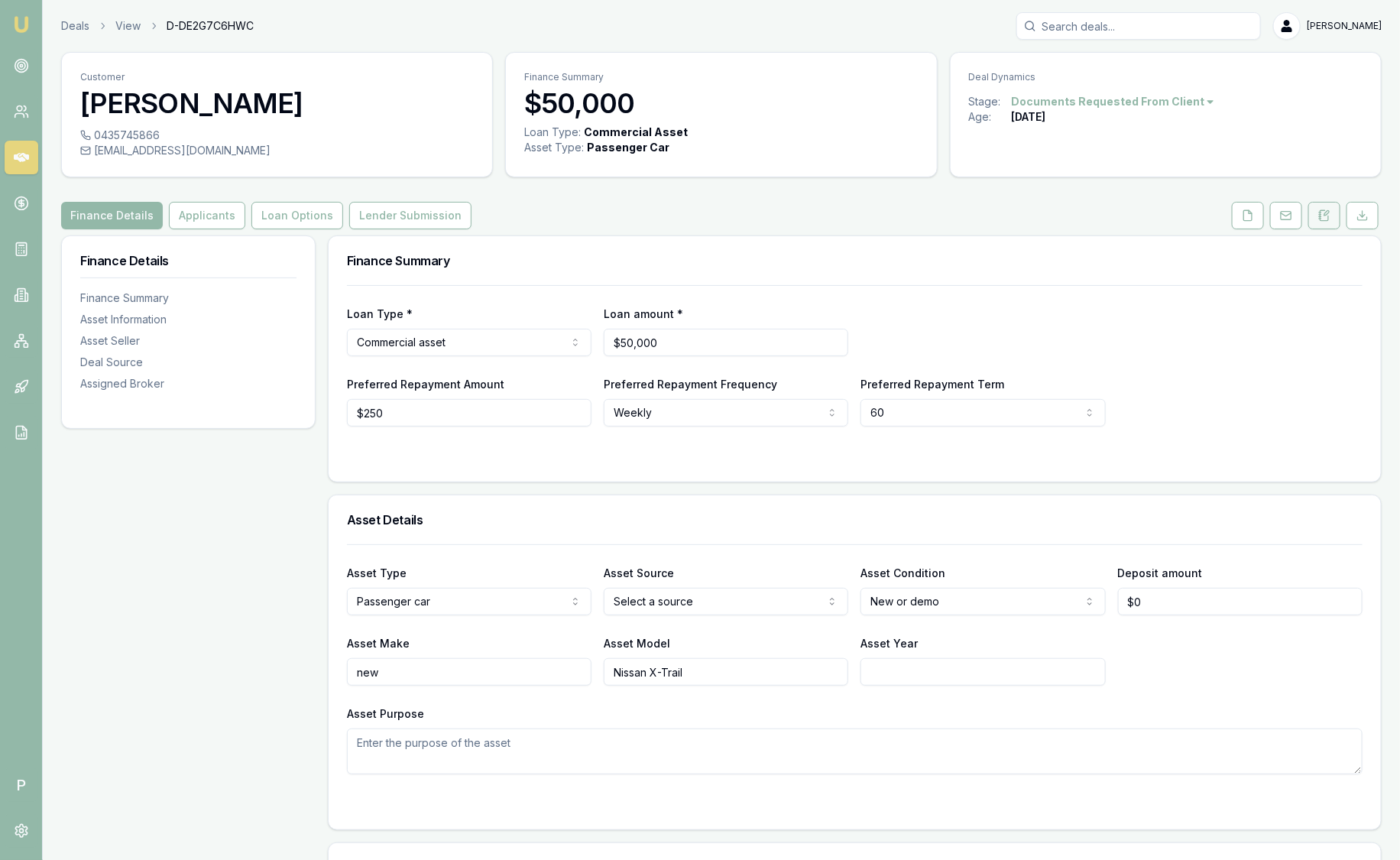
click at [1332, 212] on button at bounding box center [1324, 215] width 32 height 28
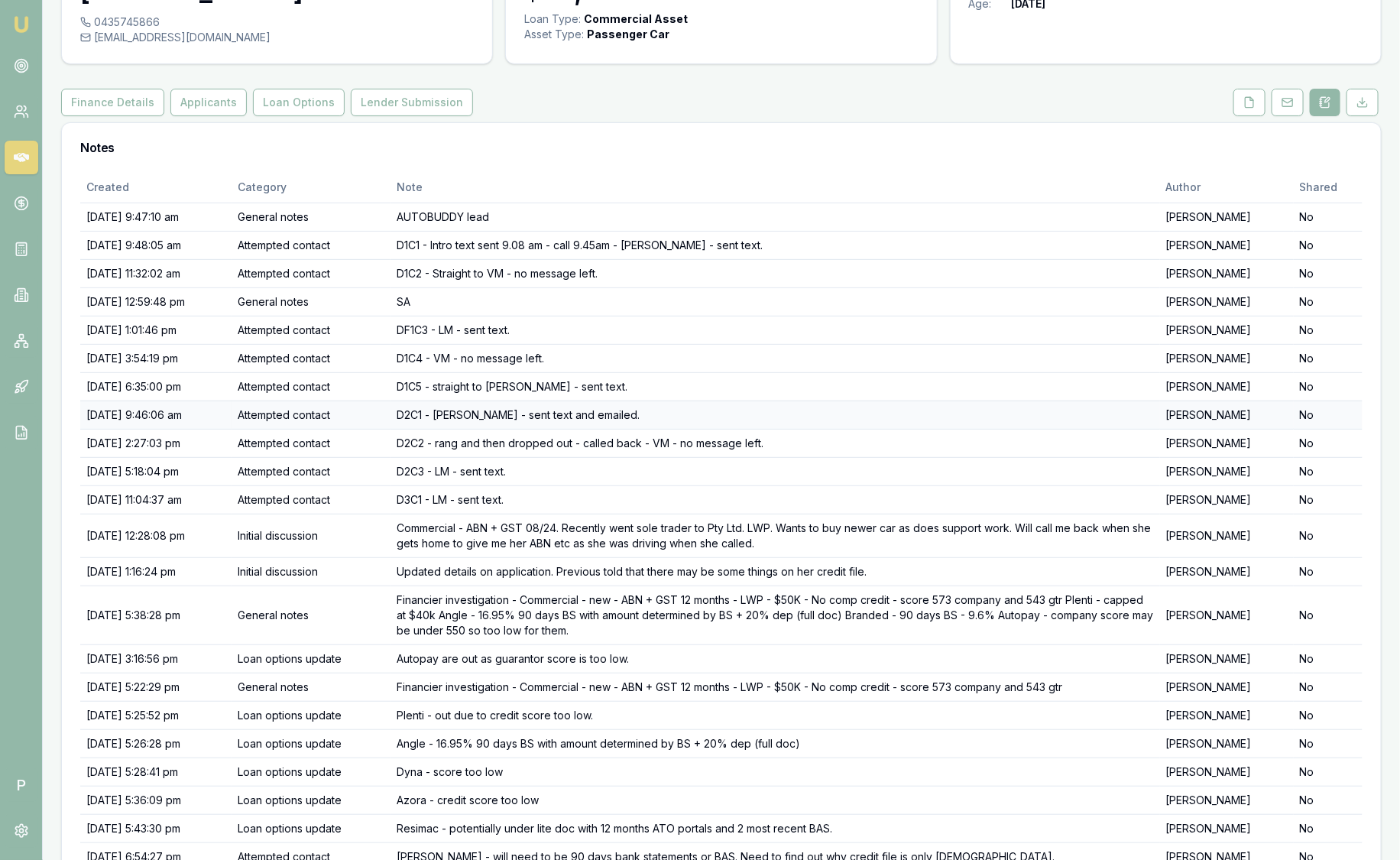
scroll to position [264, 0]
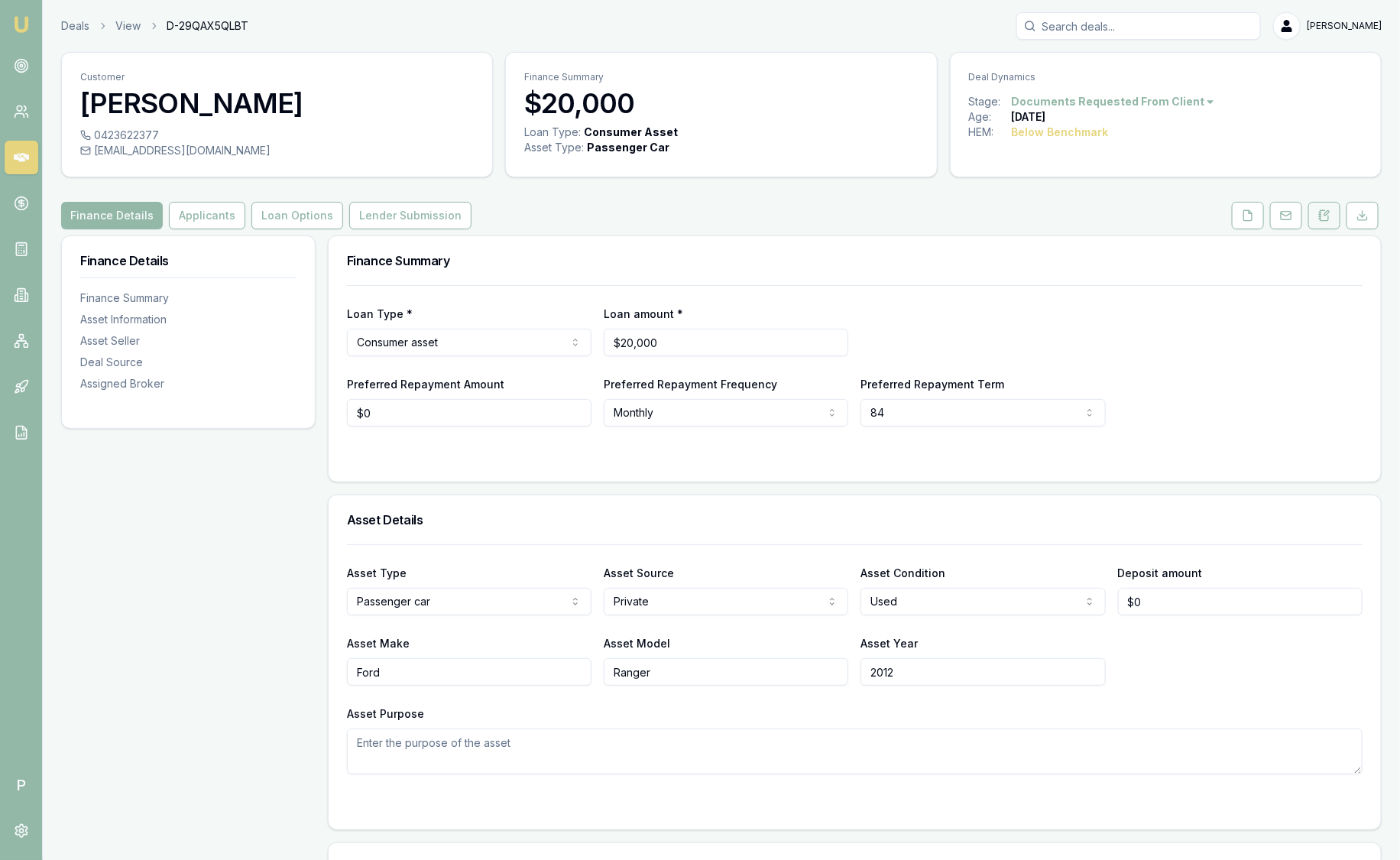
click at [1331, 214] on button at bounding box center [1324, 215] width 32 height 28
click at [1335, 216] on button at bounding box center [1324, 215] width 32 height 28
click at [1326, 212] on icon at bounding box center [1326, 212] width 4 height 4
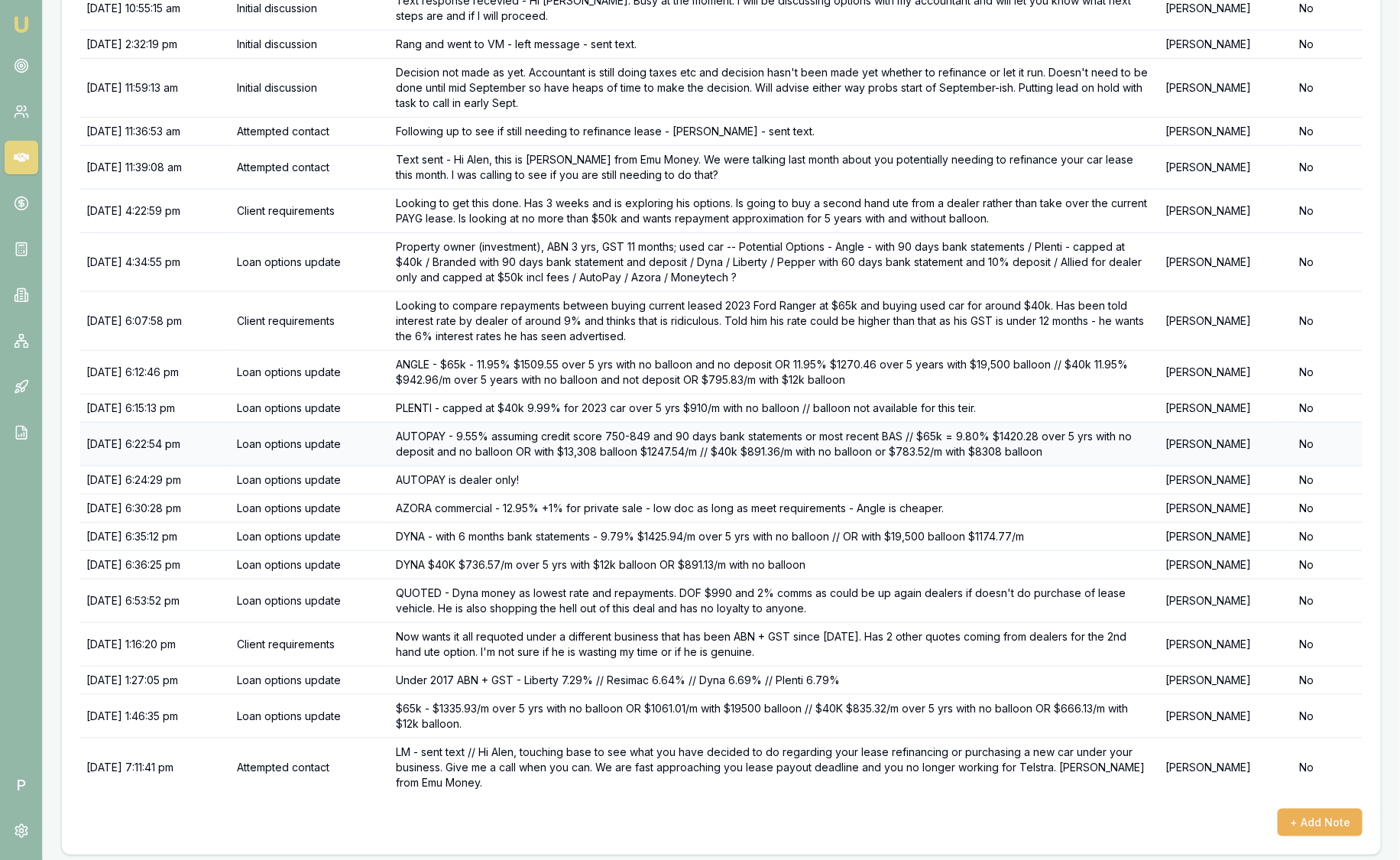
scroll to position [577, 0]
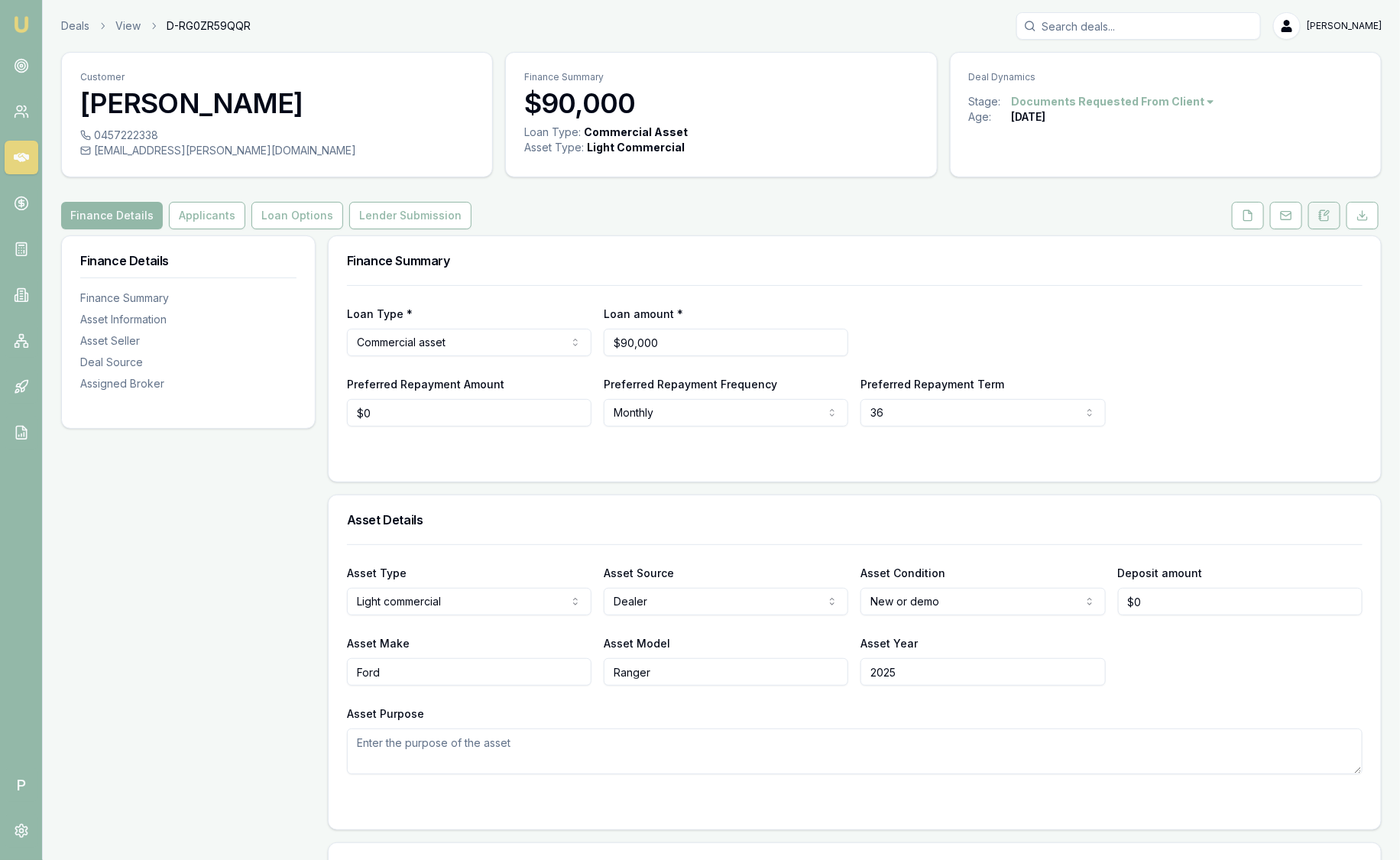
click at [1317, 214] on button at bounding box center [1324, 215] width 32 height 28
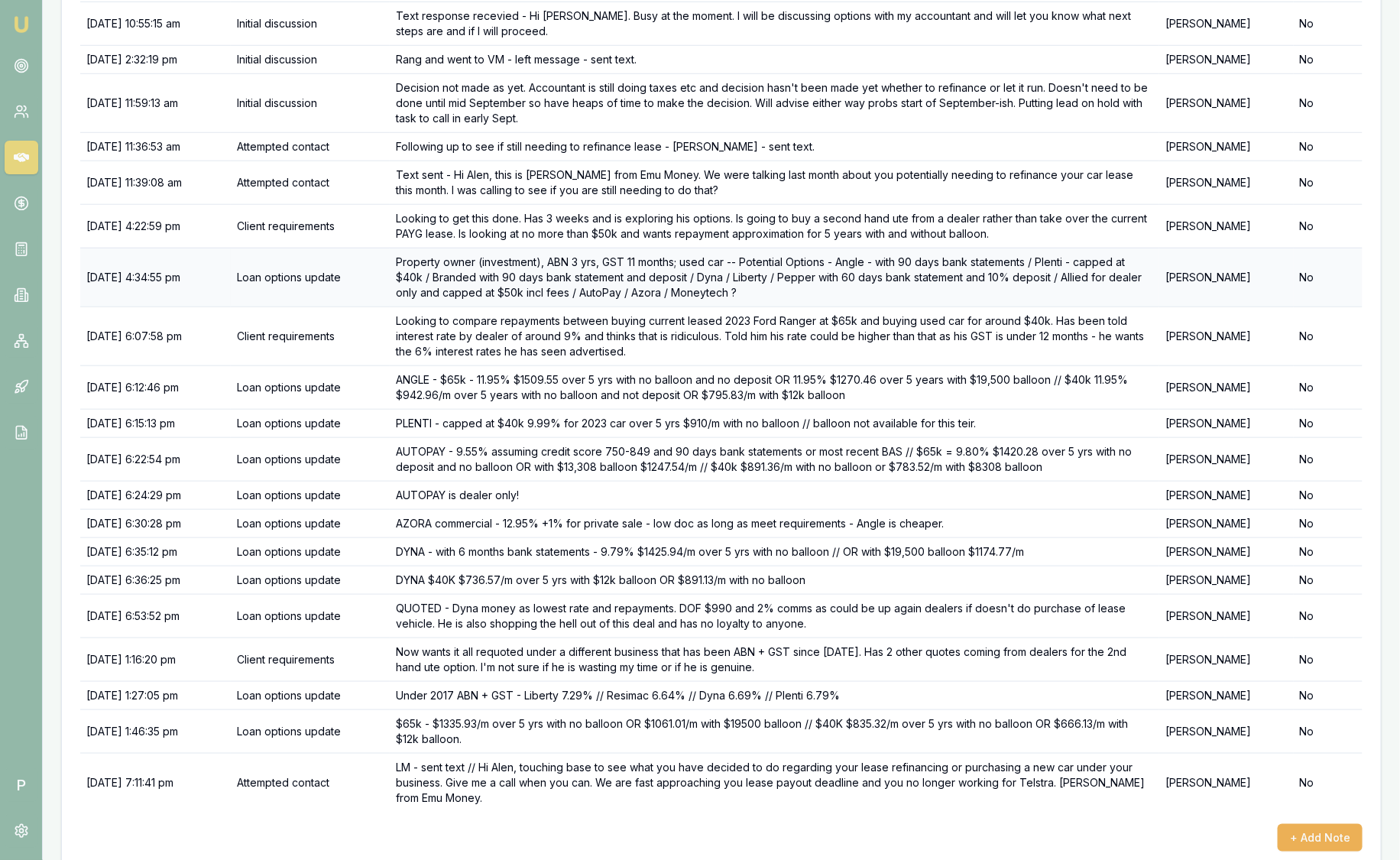
scroll to position [577, 0]
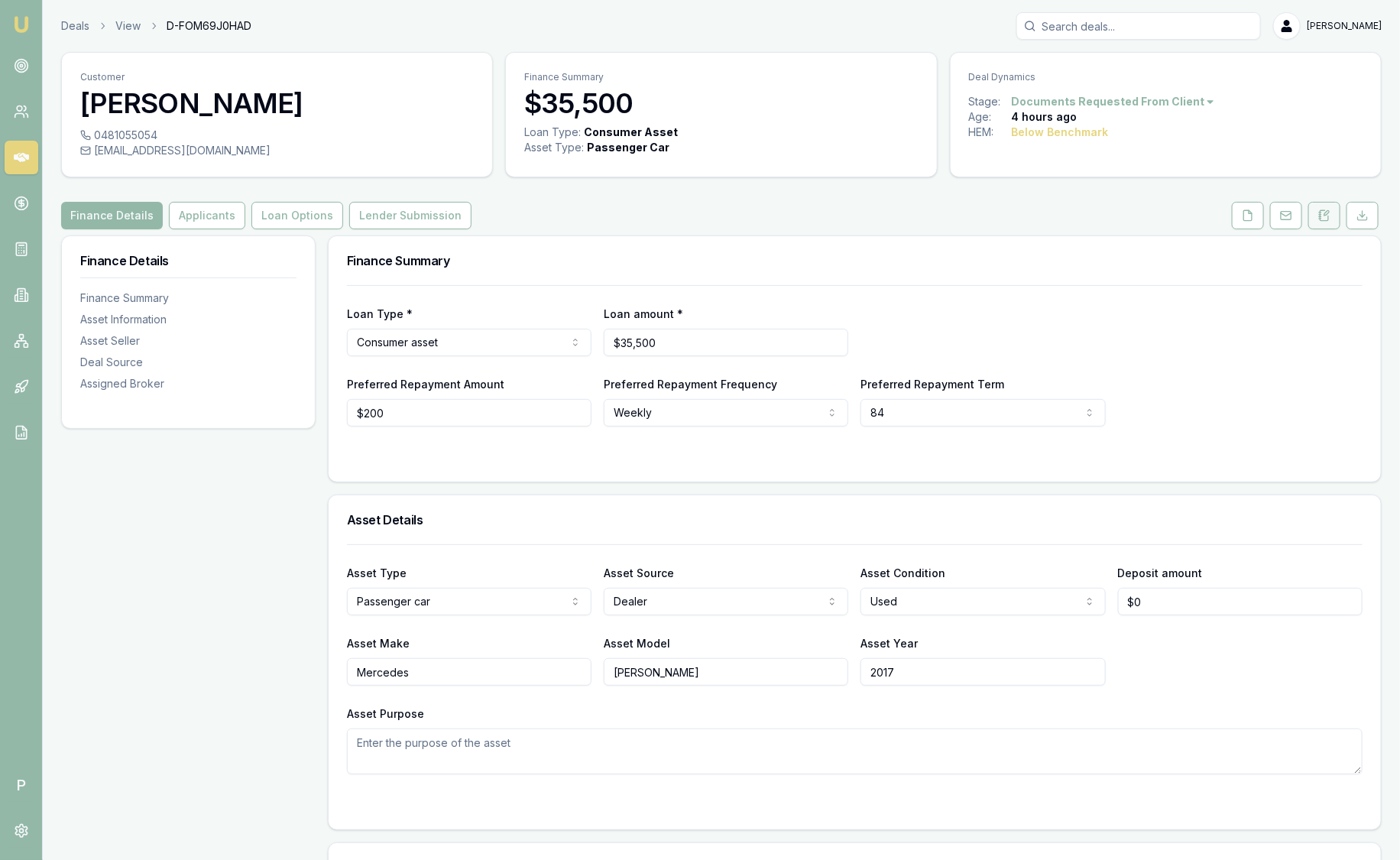
click at [1321, 226] on button at bounding box center [1324, 215] width 32 height 28
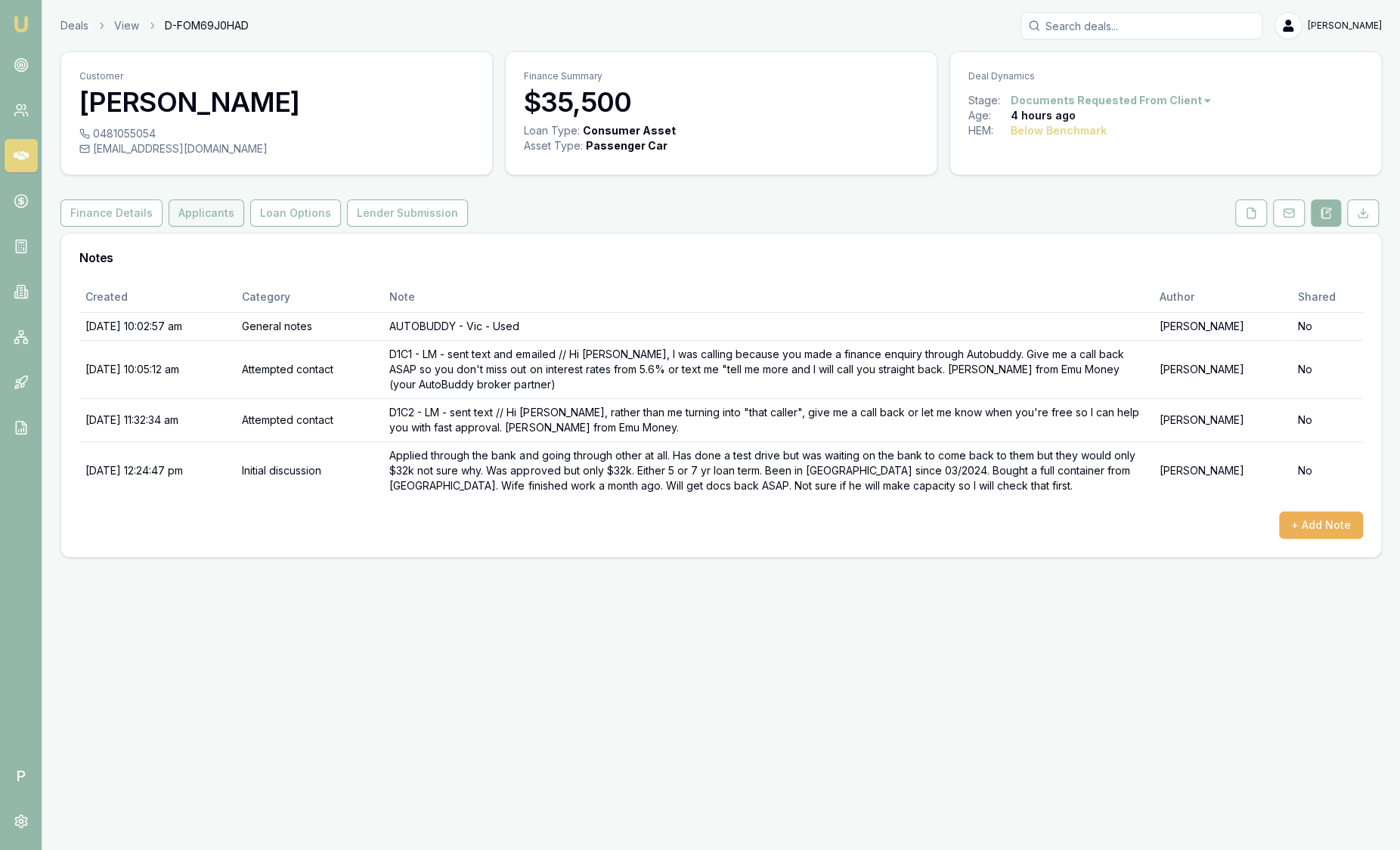
click at [217, 216] on button "Applicants" at bounding box center [206, 212] width 75 height 27
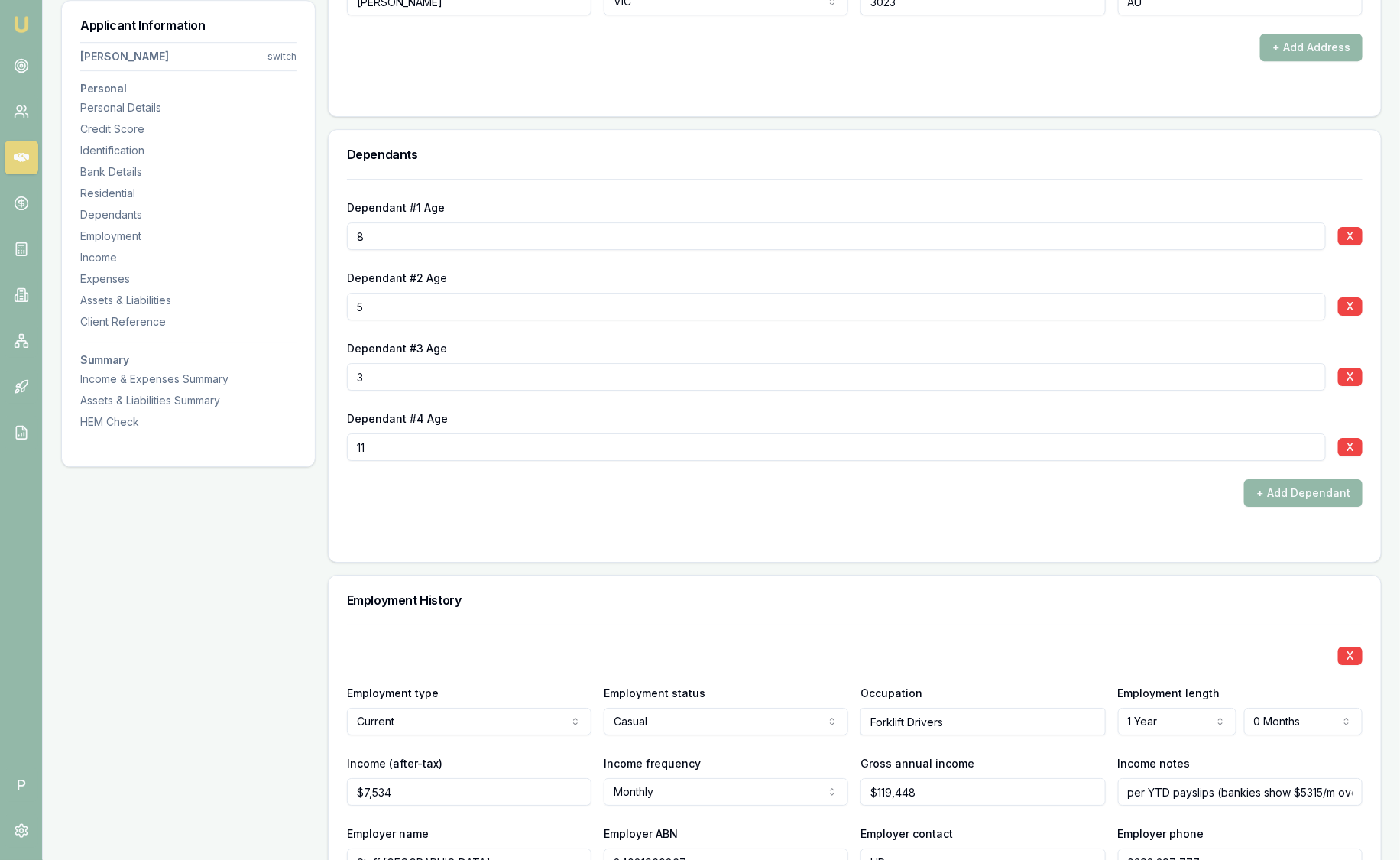
scroll to position [2198, 0]
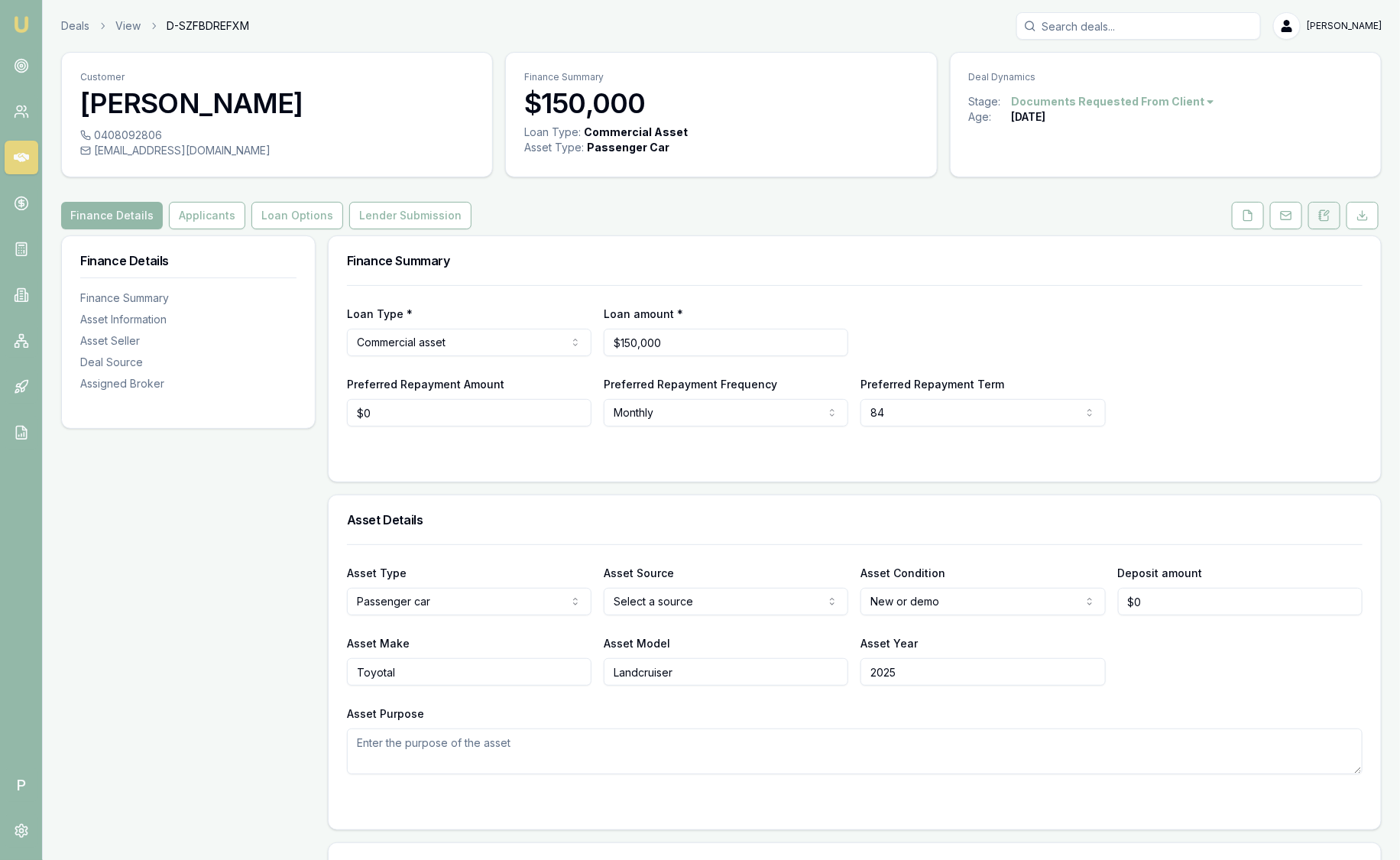
click at [1331, 217] on button at bounding box center [1324, 215] width 32 height 28
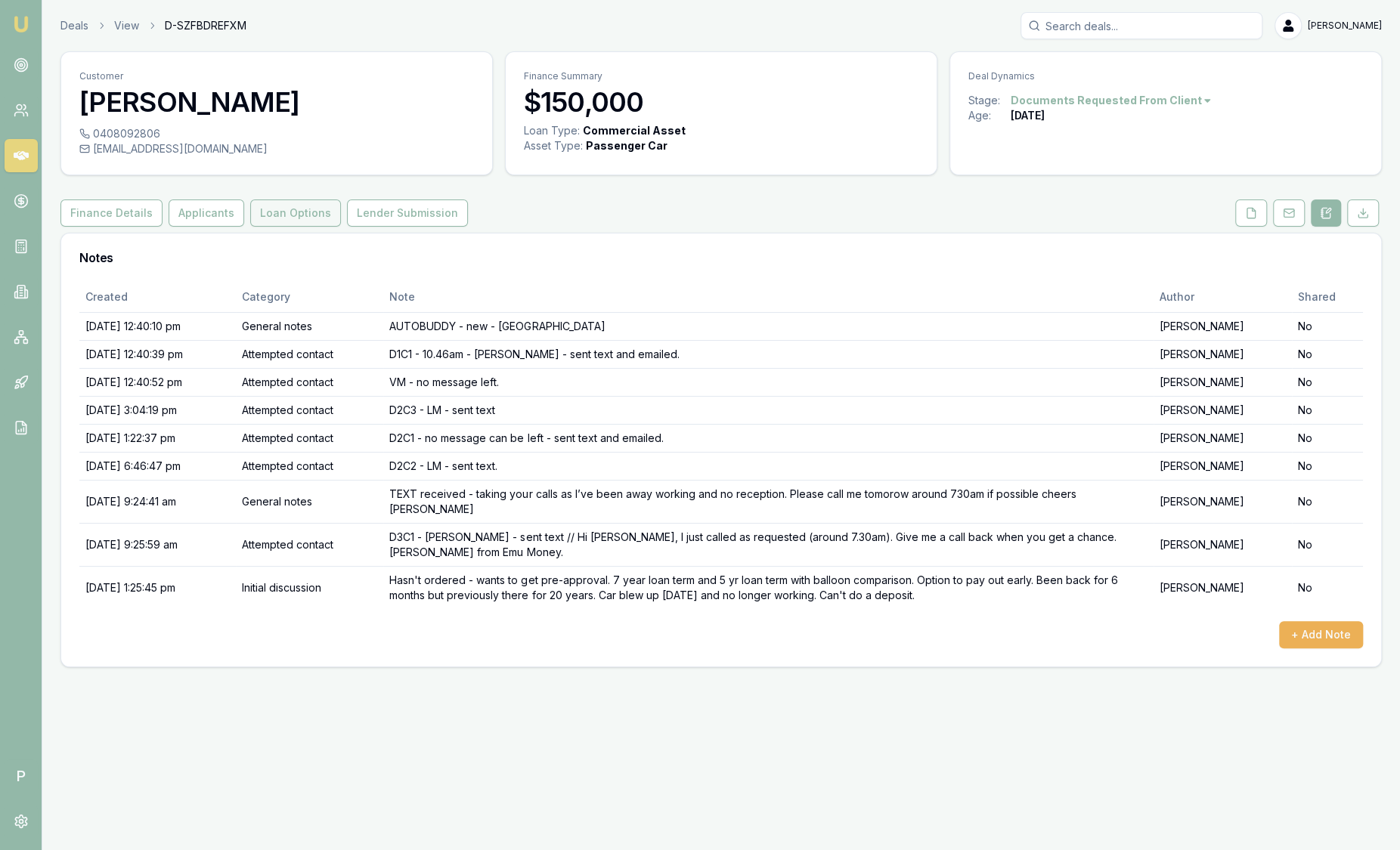
click at [293, 216] on button "Loan Options" at bounding box center [296, 212] width 91 height 27
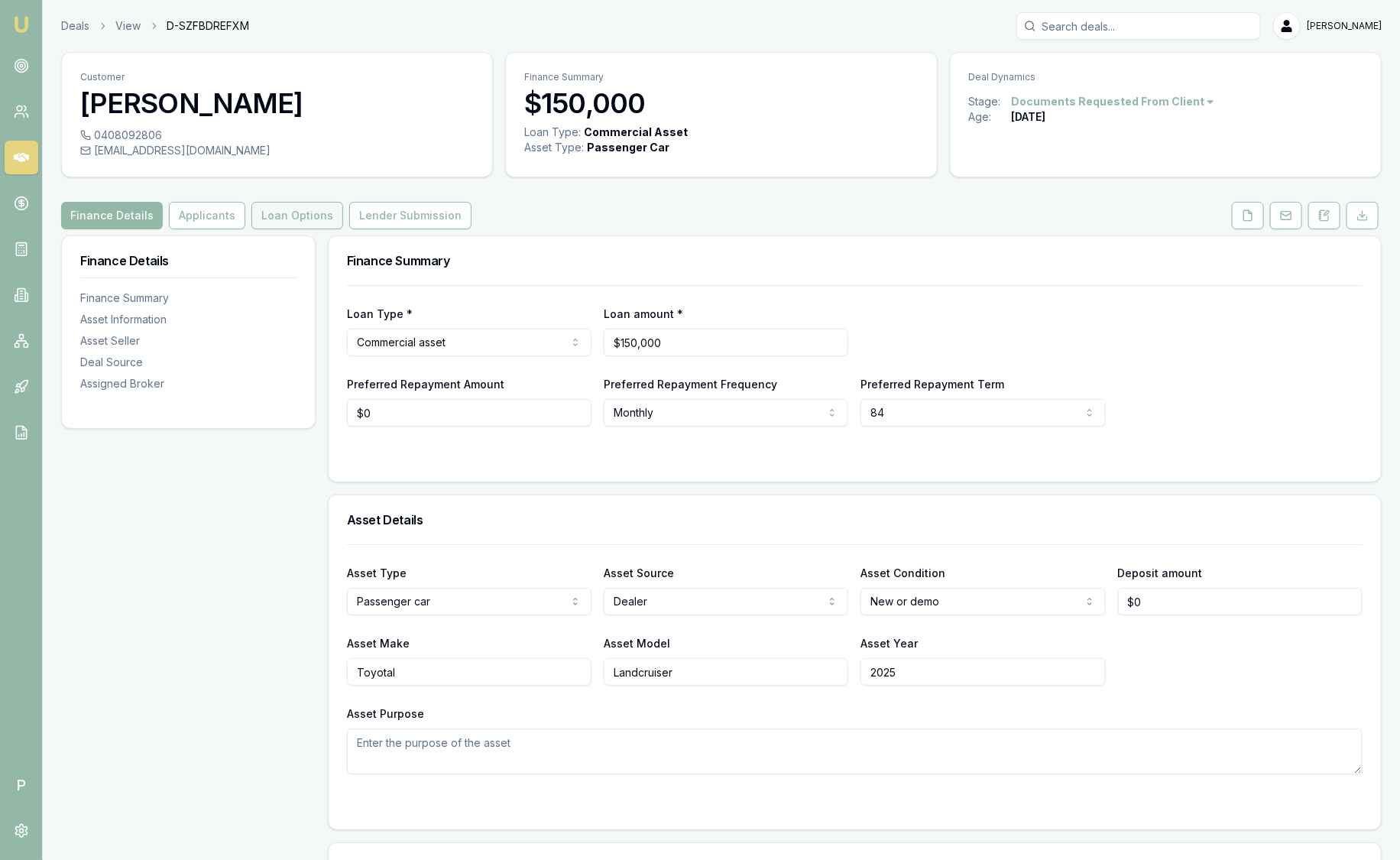
drag, startPoint x: 193, startPoint y: 207, endPoint x: 300, endPoint y: 211, distance: 107.1
click at [193, 208] on button "Applicants" at bounding box center [206, 215] width 76 height 28
click at [219, 211] on button "Applicants" at bounding box center [206, 215] width 76 height 28
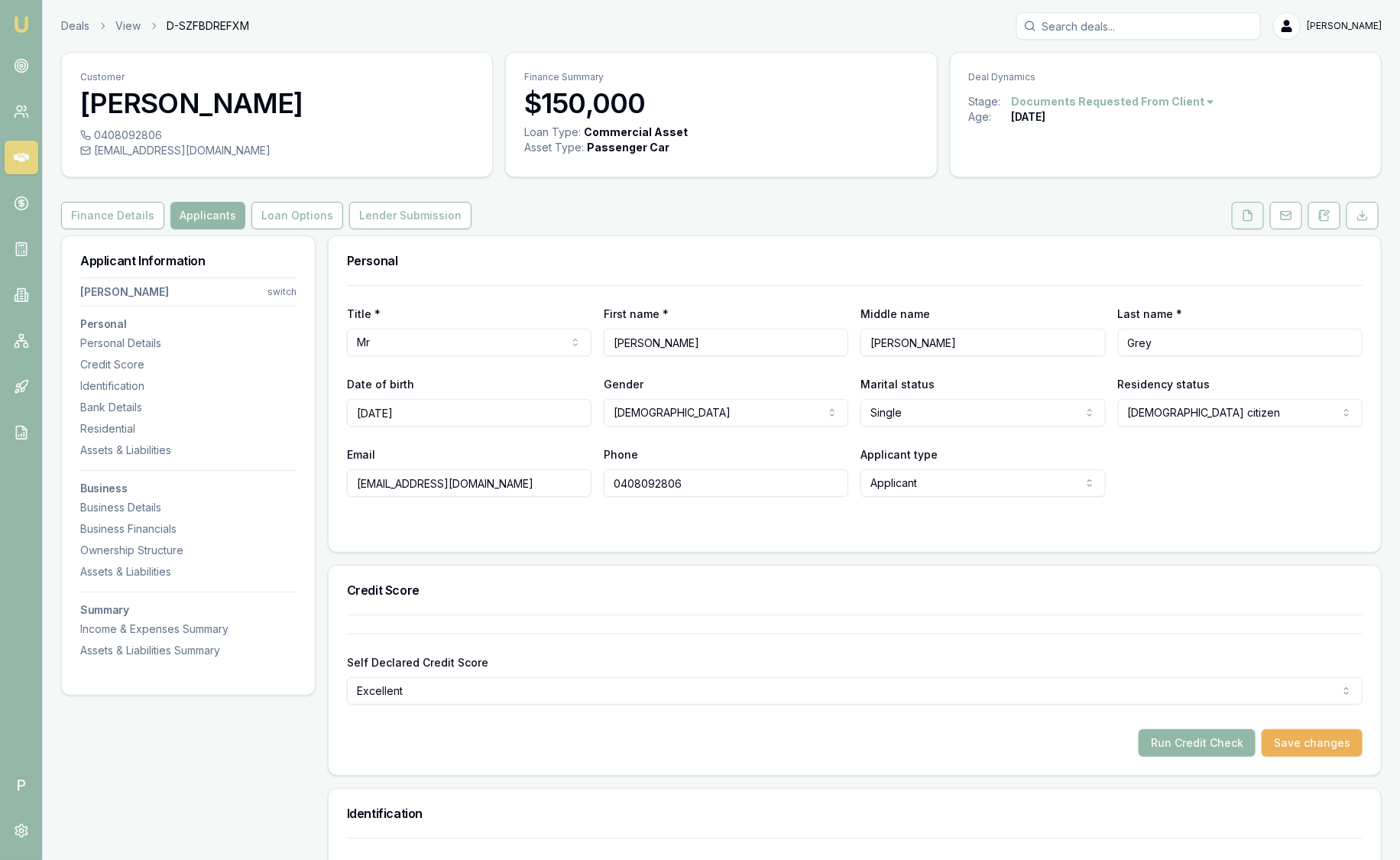
click at [1233, 216] on button at bounding box center [1247, 215] width 32 height 28
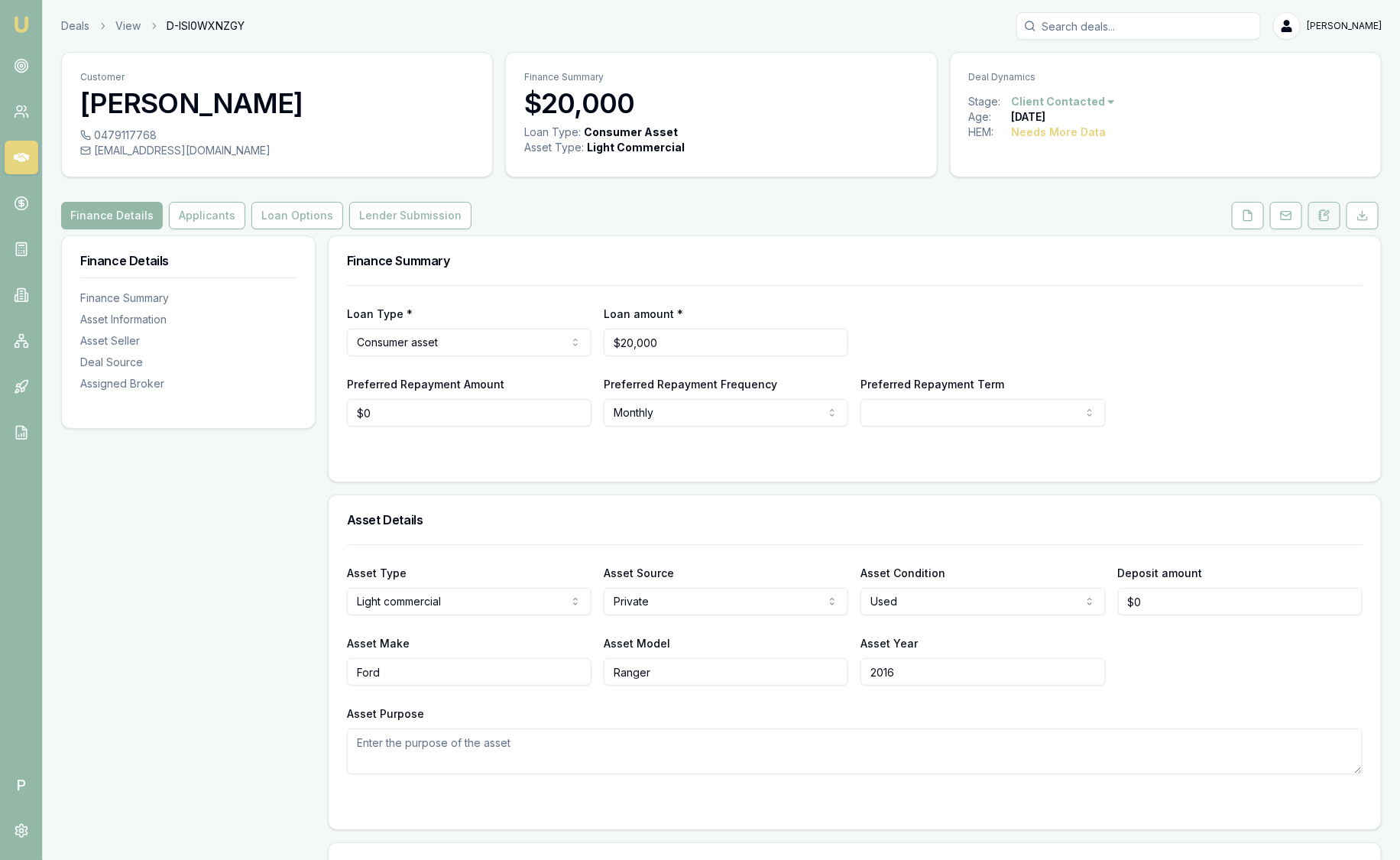
click at [1329, 215] on icon at bounding box center [1325, 216] width 8 height 10
click at [1326, 224] on button at bounding box center [1324, 215] width 32 height 28
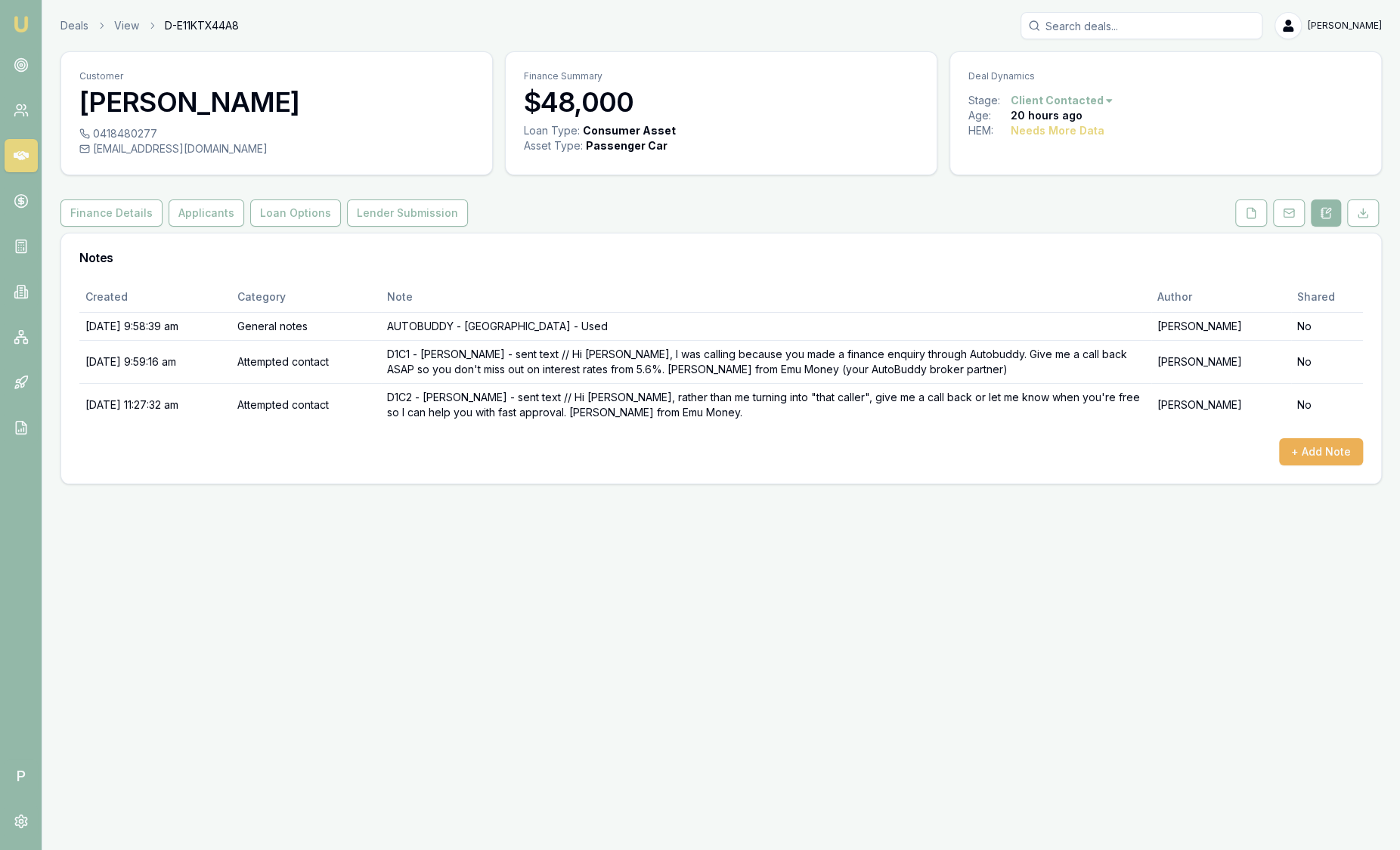
click at [21, 29] on img at bounding box center [21, 24] width 18 height 18
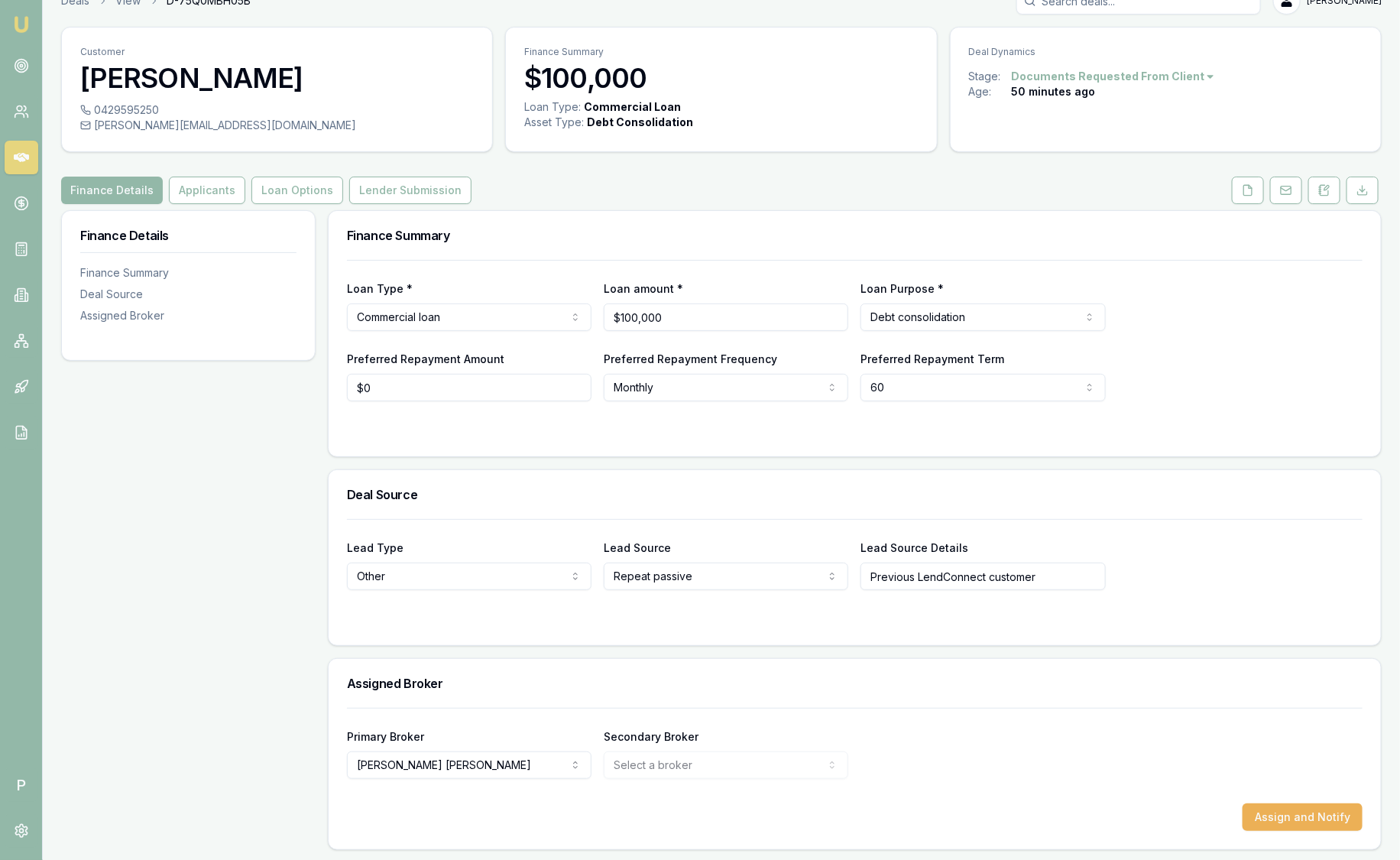
scroll to position [26, 0]
click at [278, 194] on button "Loan Options" at bounding box center [297, 189] width 92 height 28
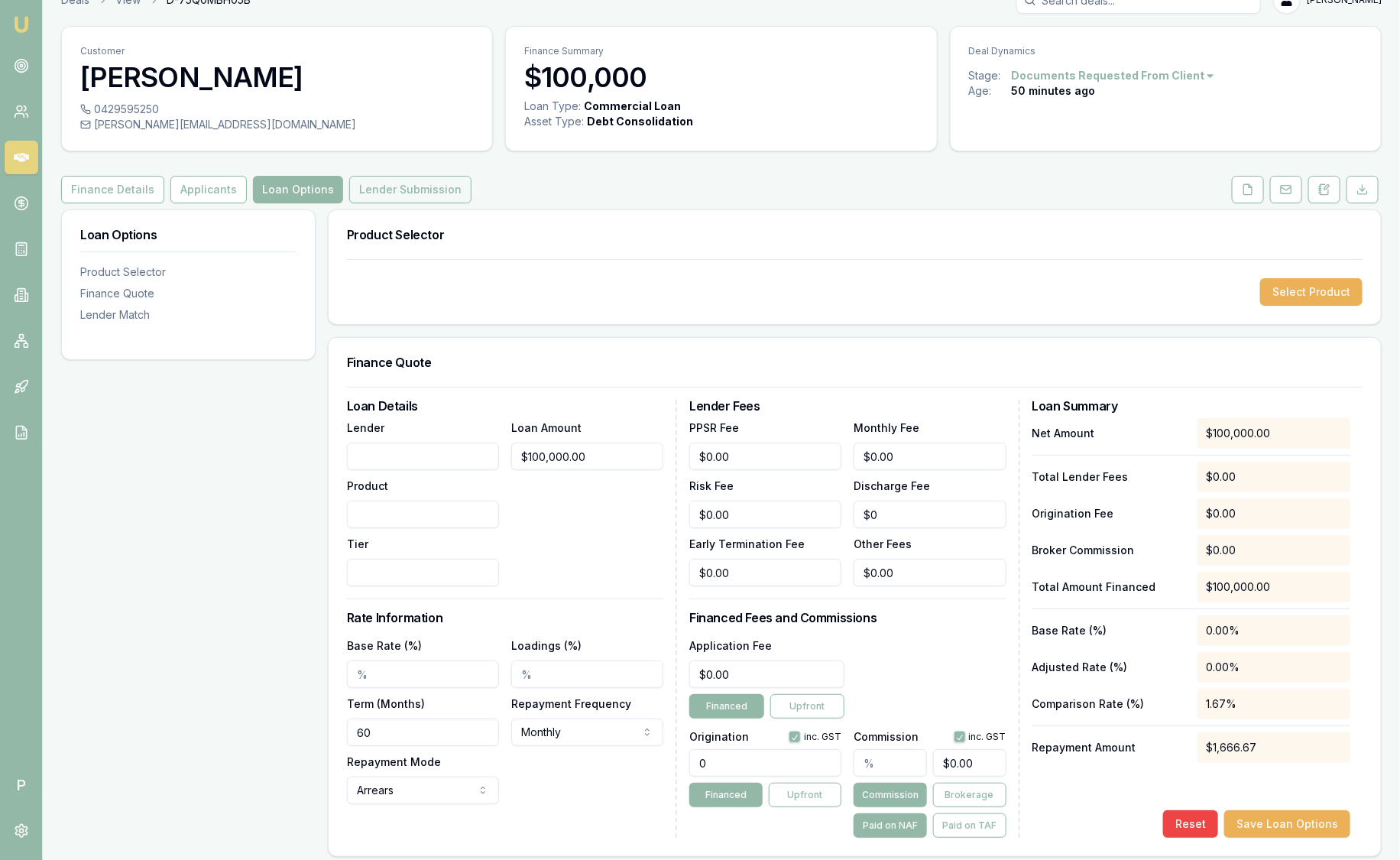
click at [364, 184] on button "Lender Submission" at bounding box center [410, 189] width 122 height 28
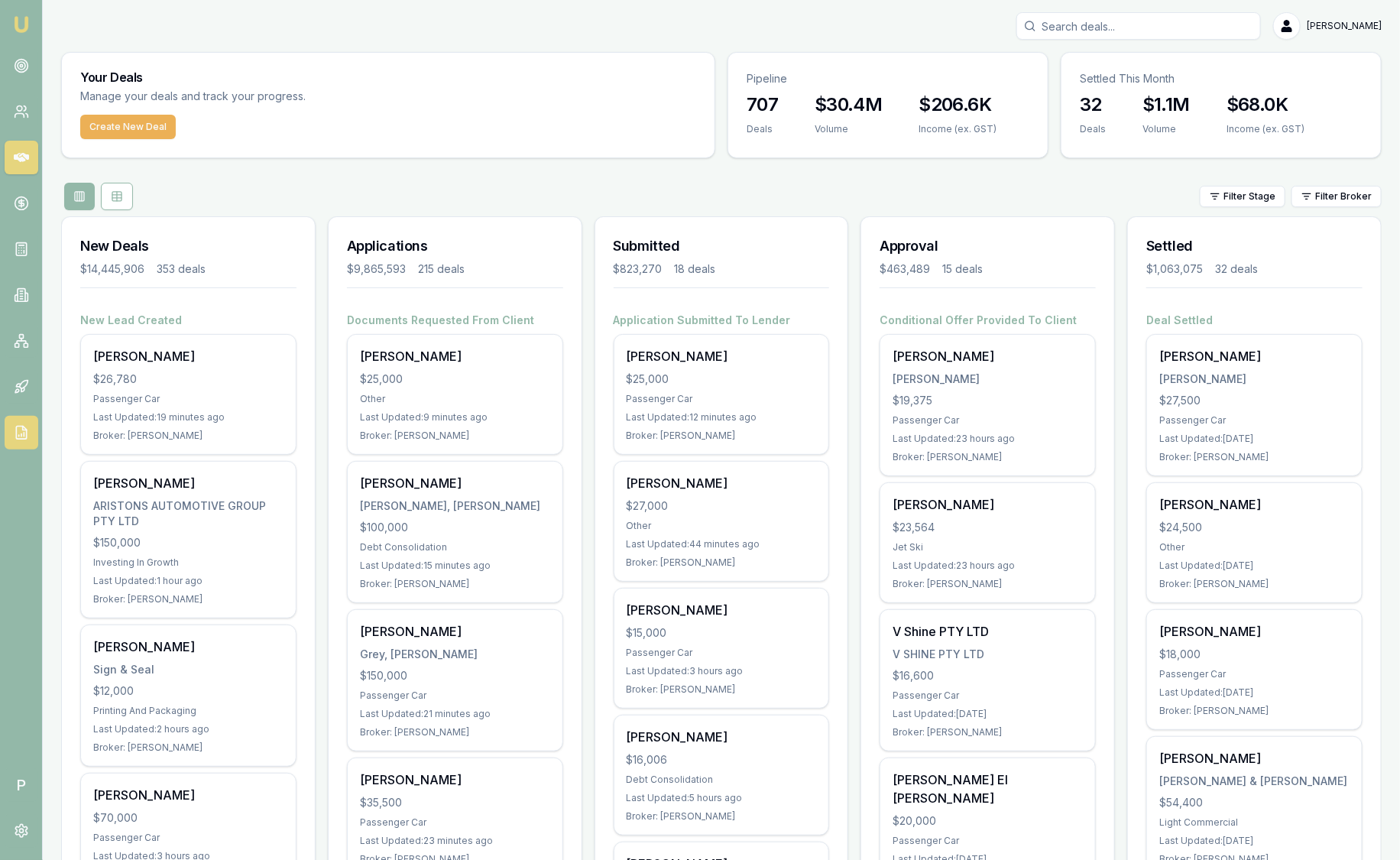
click at [20, 430] on icon at bounding box center [21, 433] width 15 height 15
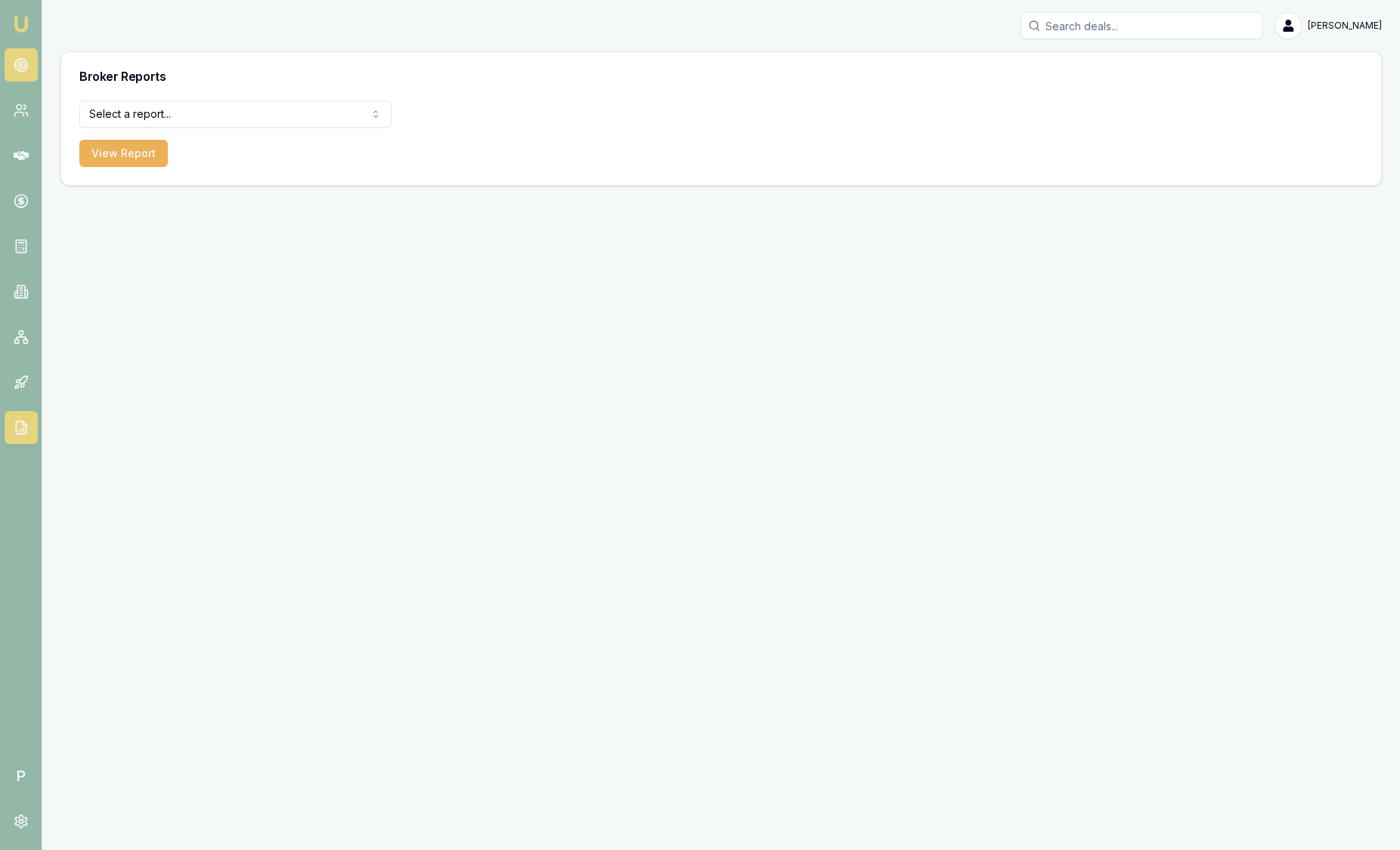
click at [26, 57] on link at bounding box center [21, 65] width 33 height 33
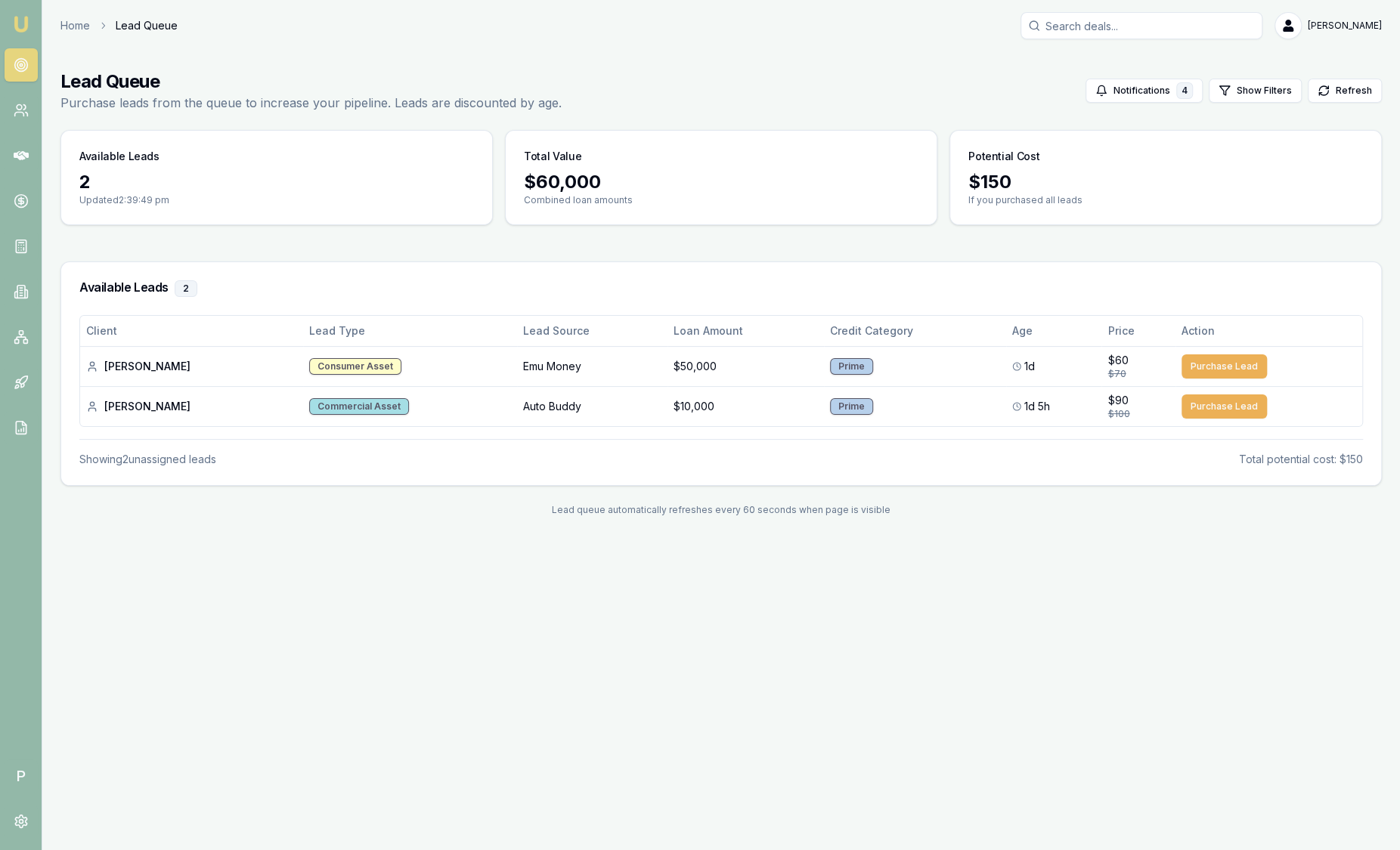
click at [24, 28] on img at bounding box center [21, 24] width 18 height 18
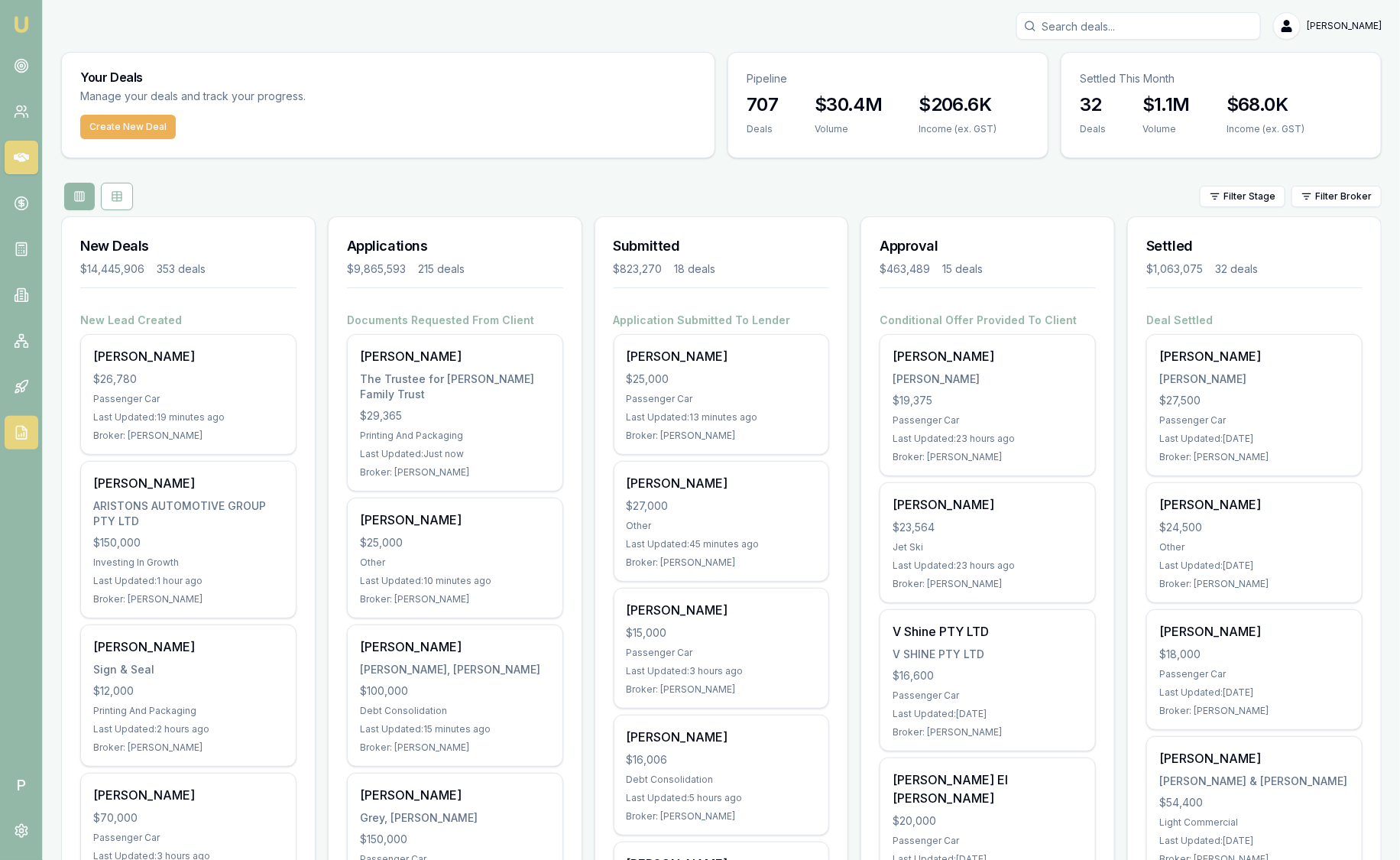
click at [19, 432] on icon at bounding box center [21, 433] width 15 height 15
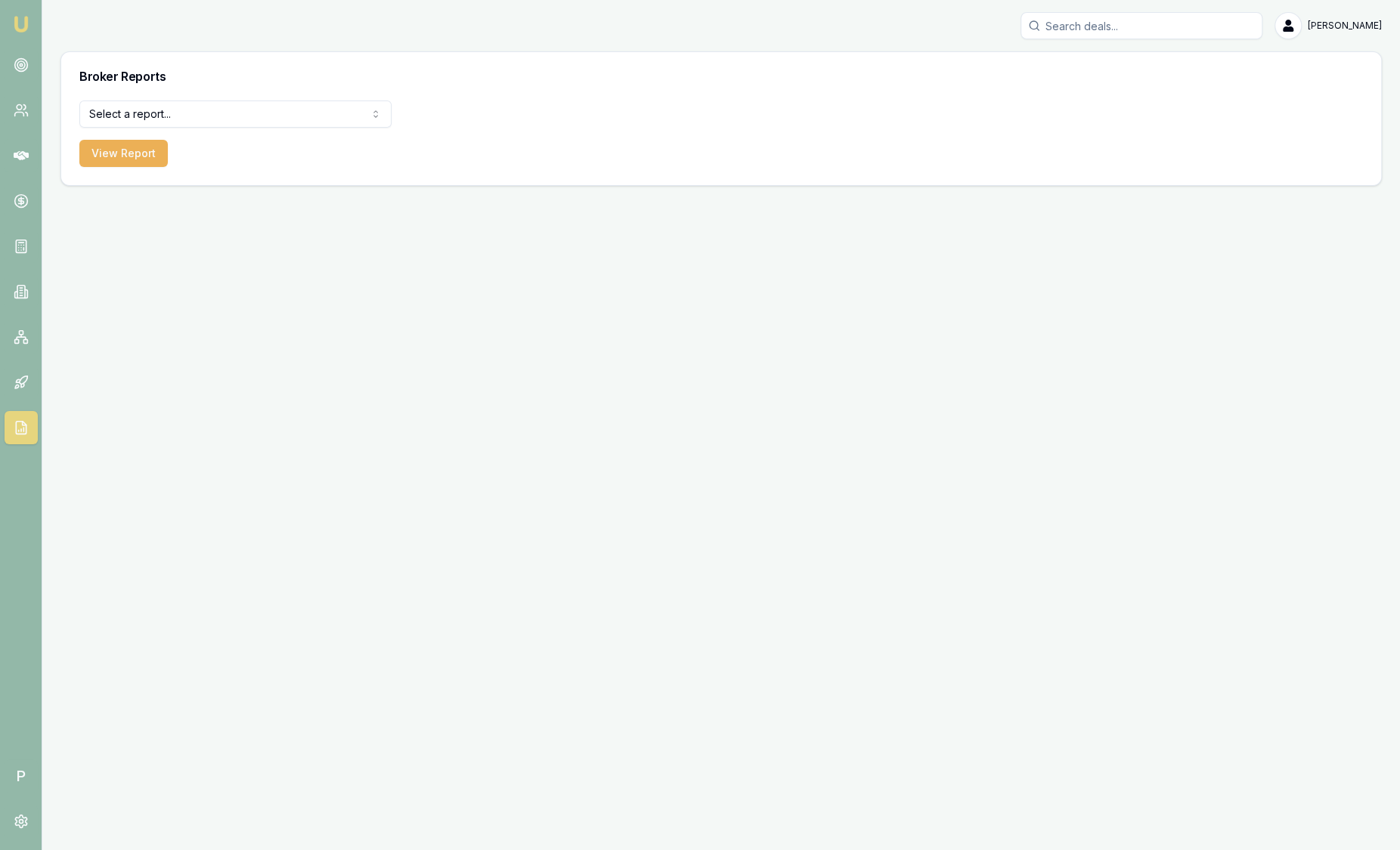
click at [215, 113] on html "Emu Broker P Sam Crouch Toggle Menu Broker Reports Select a report... All Deals…" at bounding box center [700, 425] width 1400 height 850
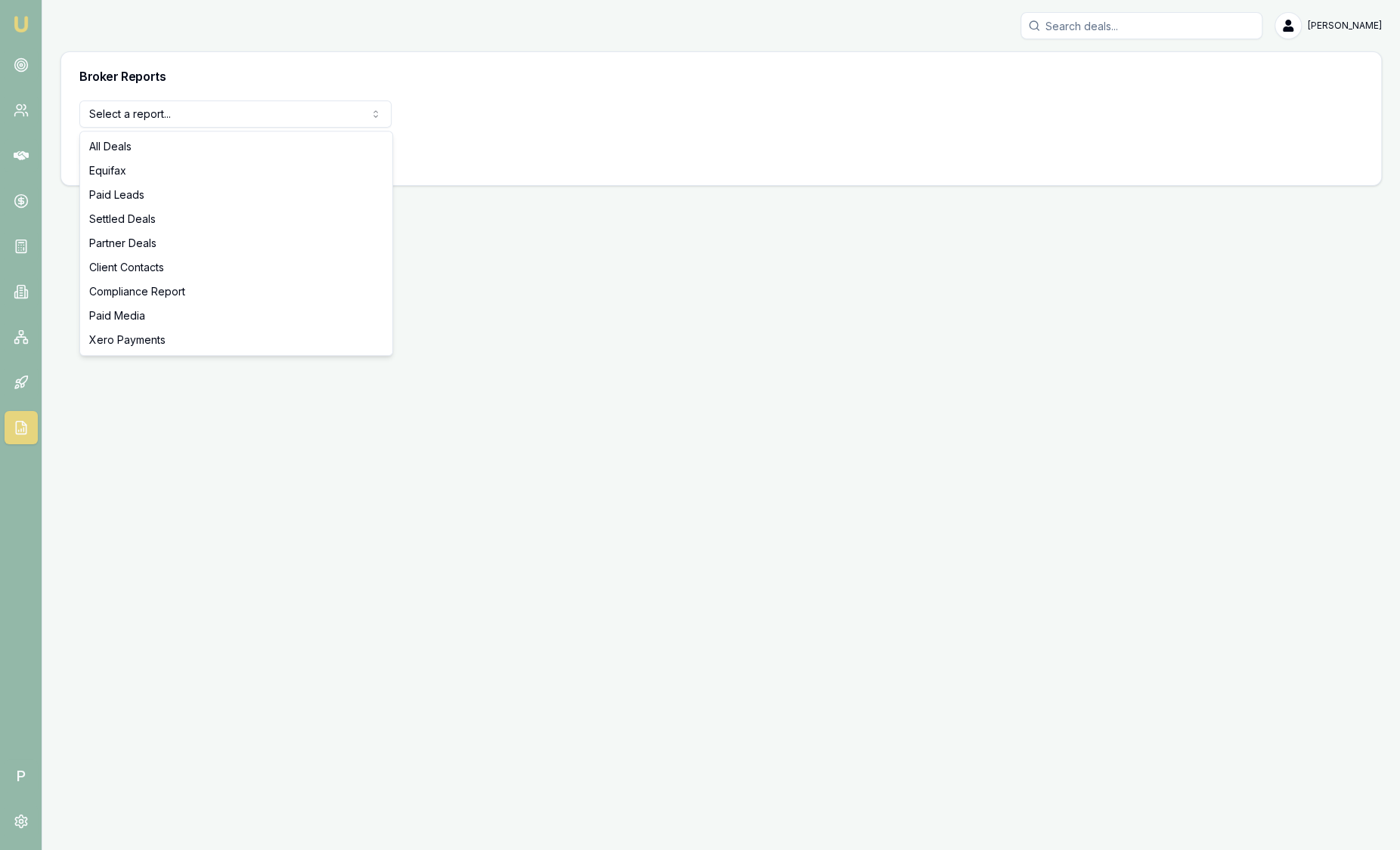
select select "paid-leads"
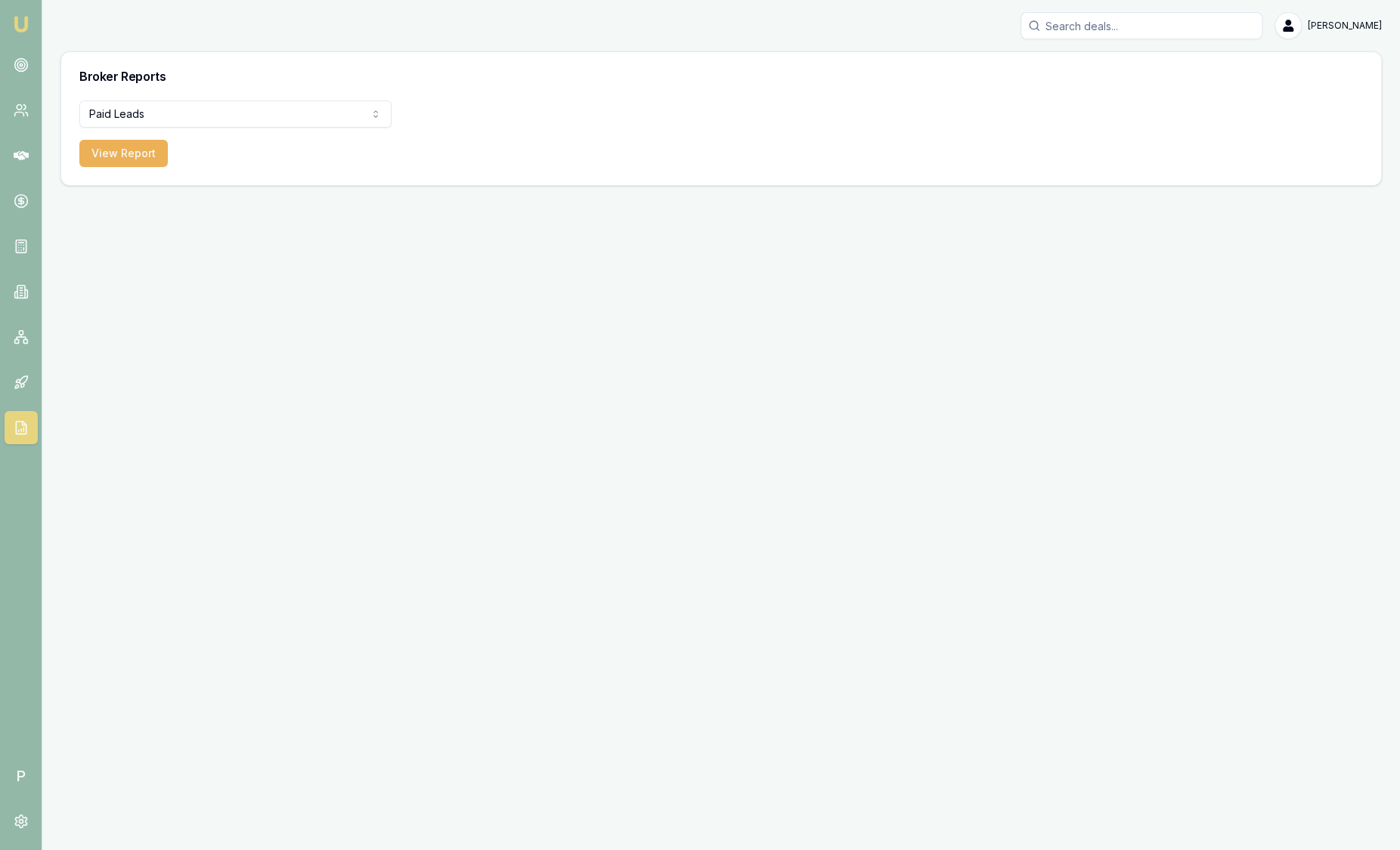
click at [126, 136] on form "Paid Leads All Deals Equifax Paid Leads Settled Deals Partner Deals Client Cont…" at bounding box center [236, 134] width 312 height 66
click at [120, 152] on button "View Report" at bounding box center [123, 153] width 88 height 27
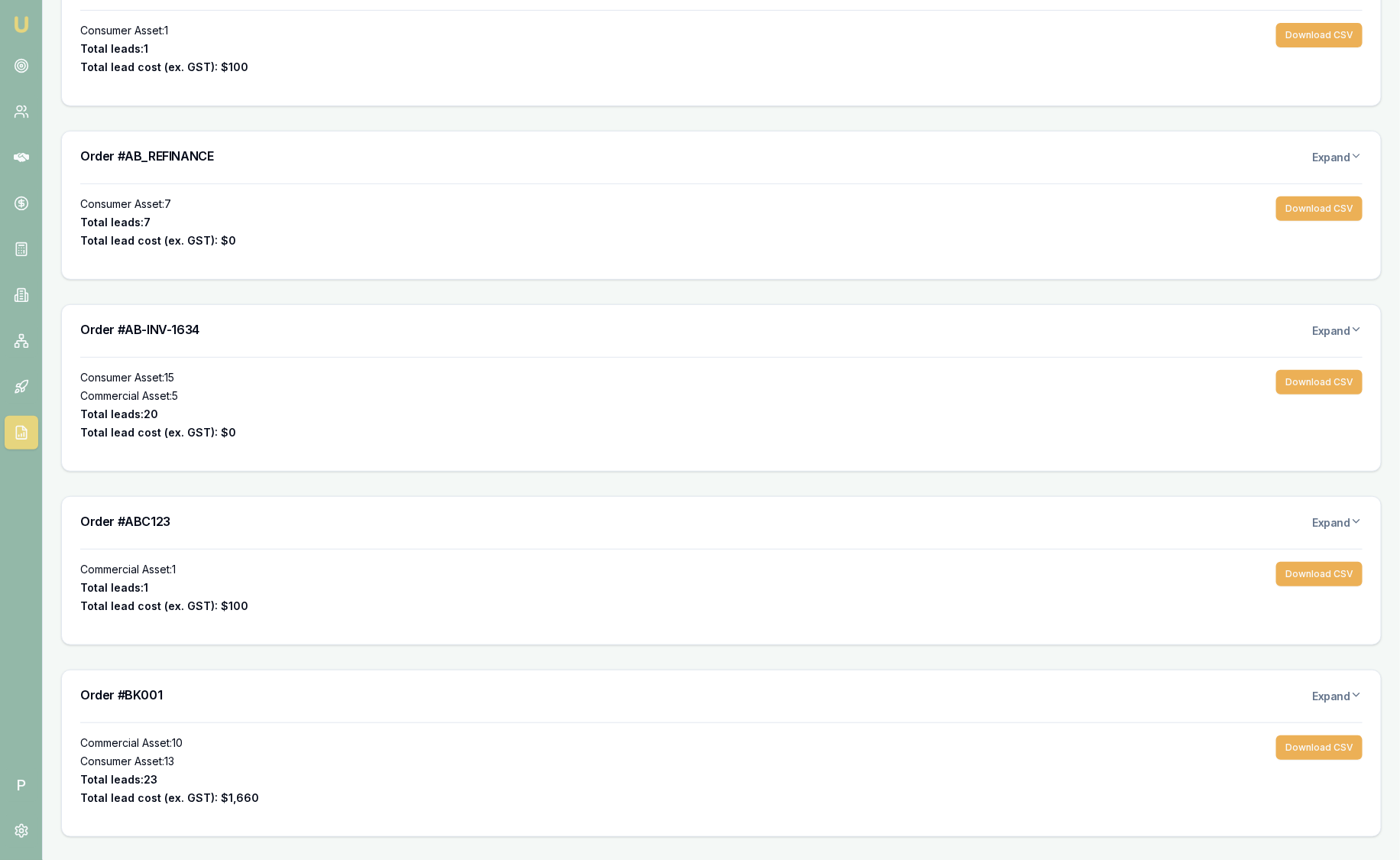
scroll to position [381, 0]
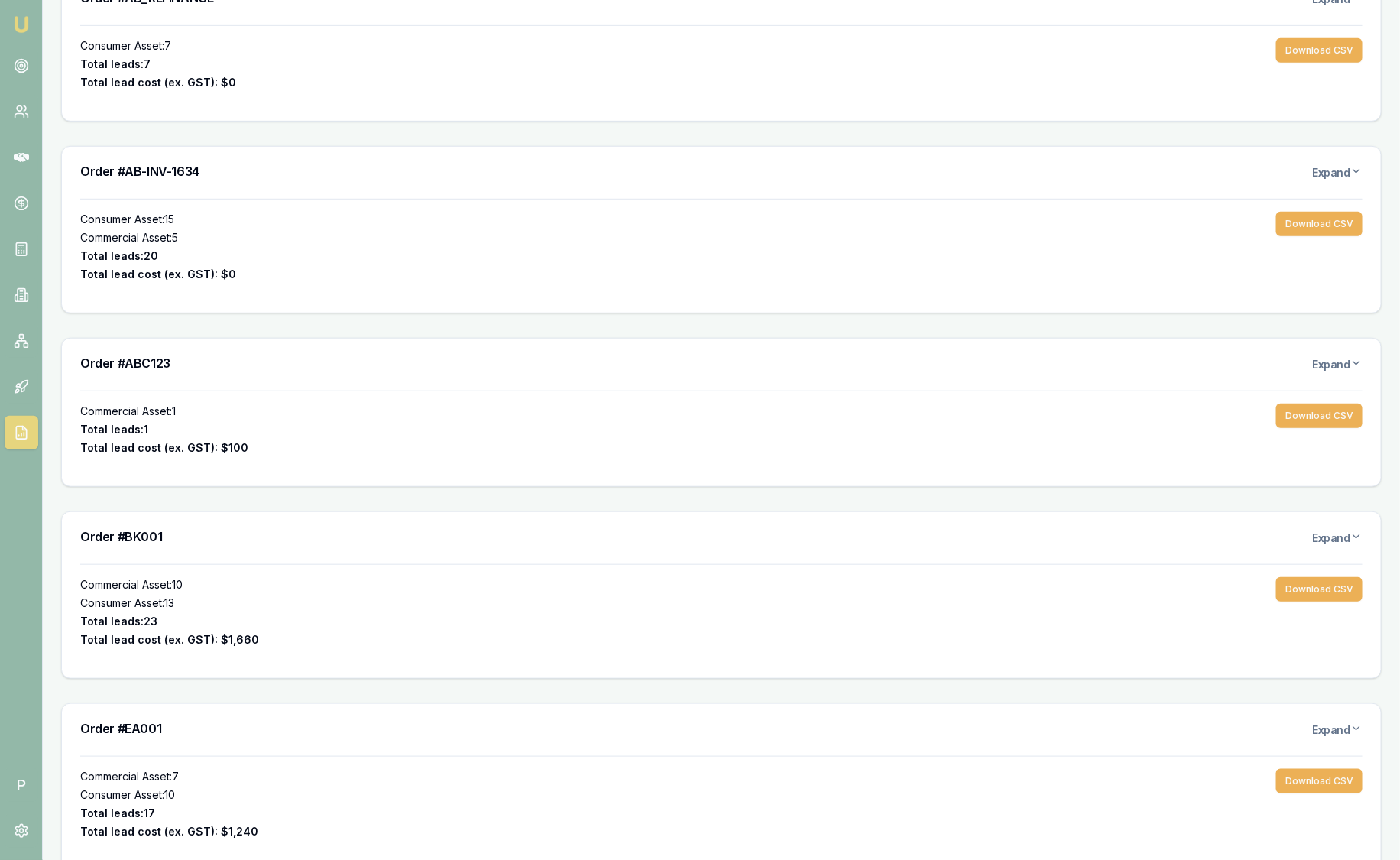
click at [19, 422] on link at bounding box center [21, 433] width 33 height 33
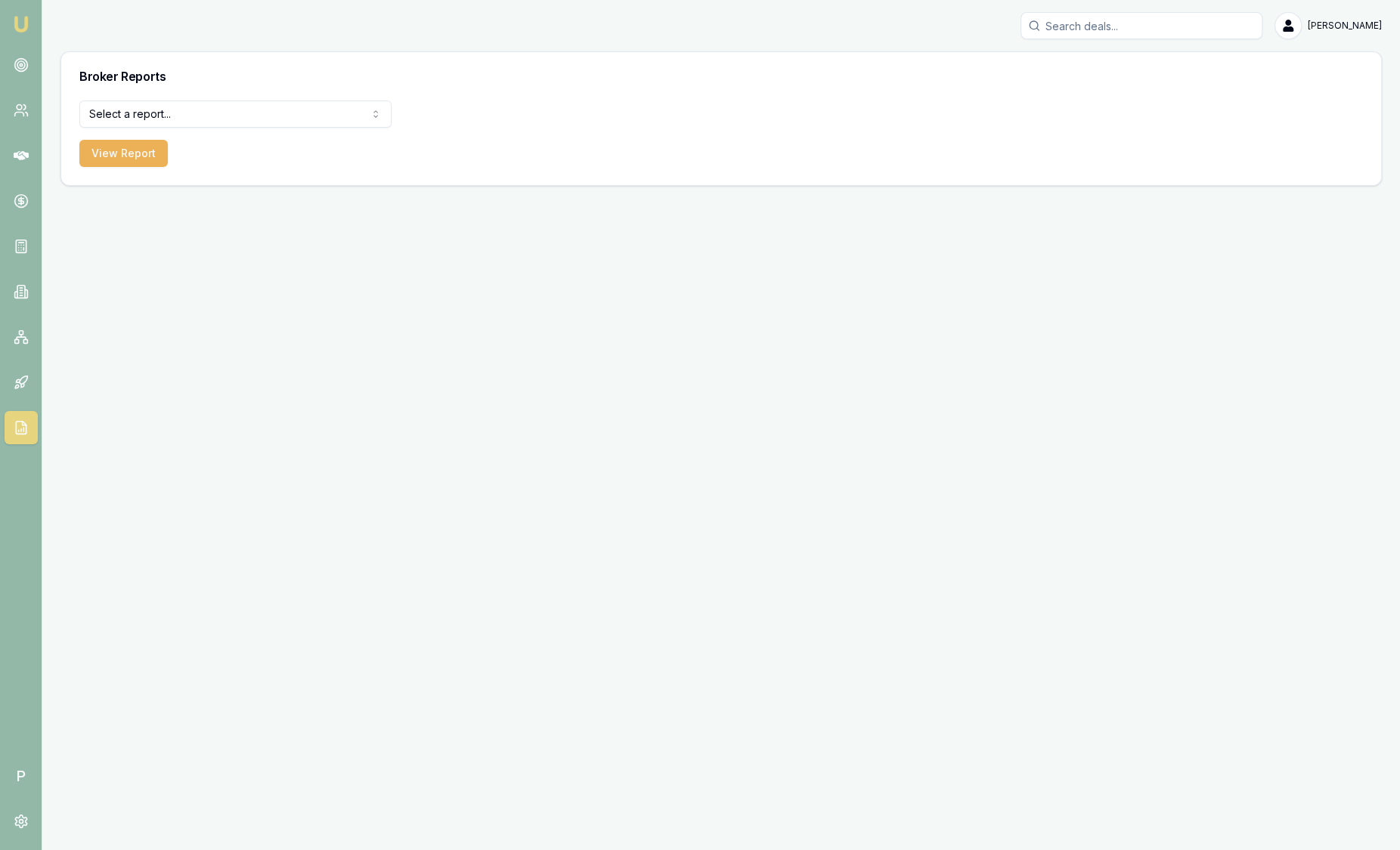
click at [221, 127] on form "Select a report... All Deals Equifax Paid Leads Settled Deals Partner Deals Cli…" at bounding box center [236, 134] width 312 height 66
click at [24, 22] on img at bounding box center [21, 24] width 18 height 18
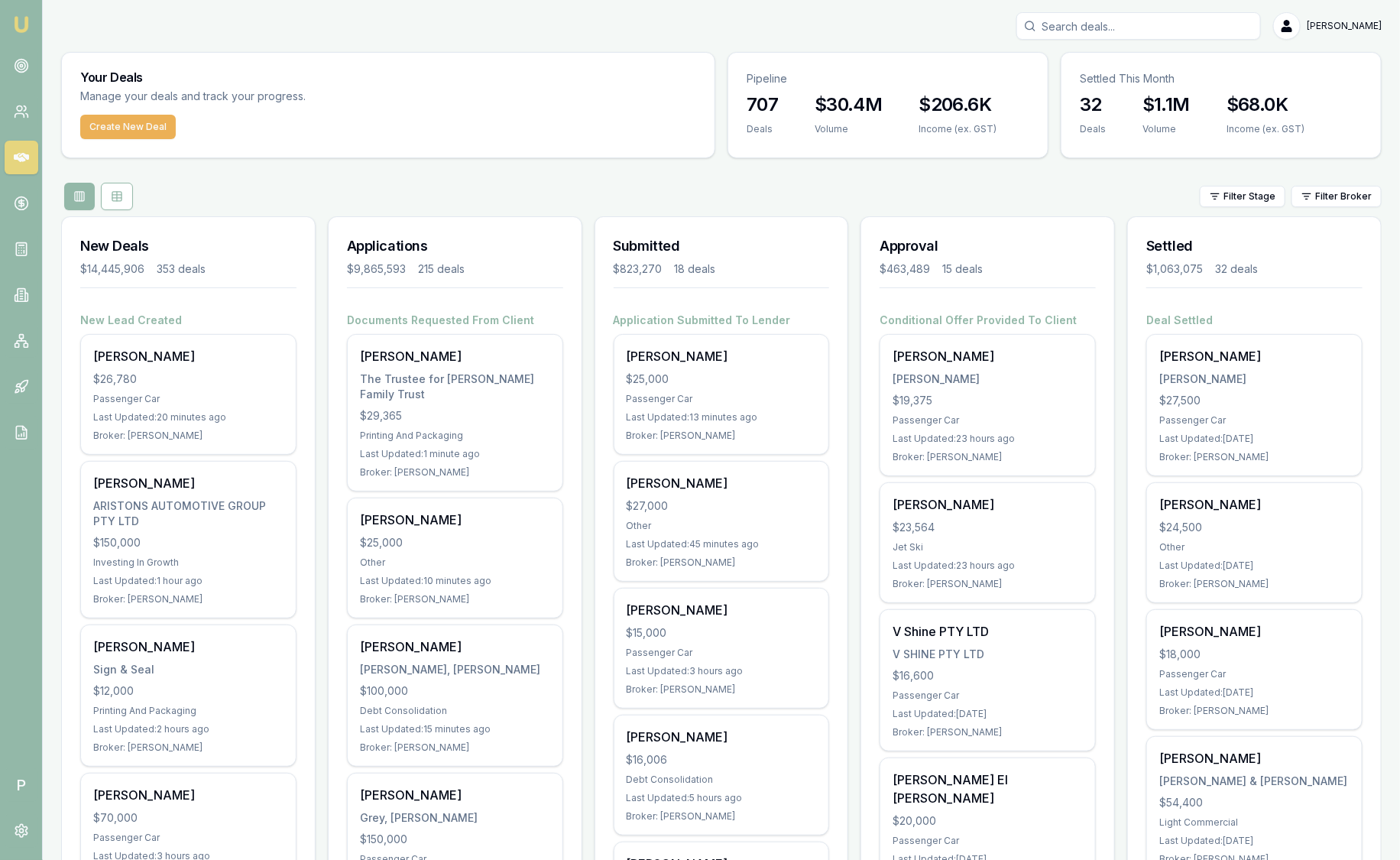
click at [1102, 33] on input "Search deals" at bounding box center [1138, 26] width 245 height 28
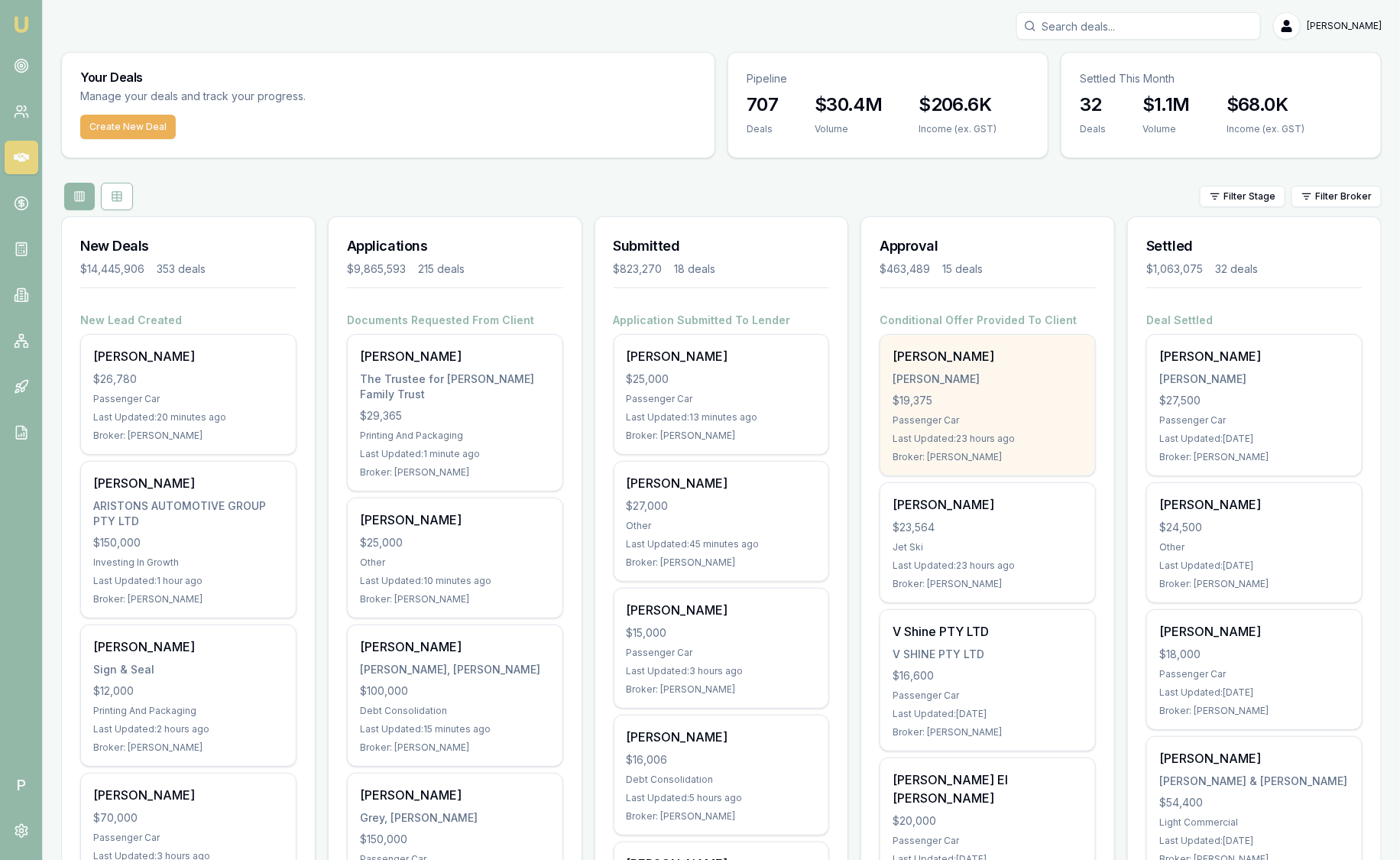
click at [931, 352] on div "[PERSON_NAME]" at bounding box center [987, 356] width 190 height 18
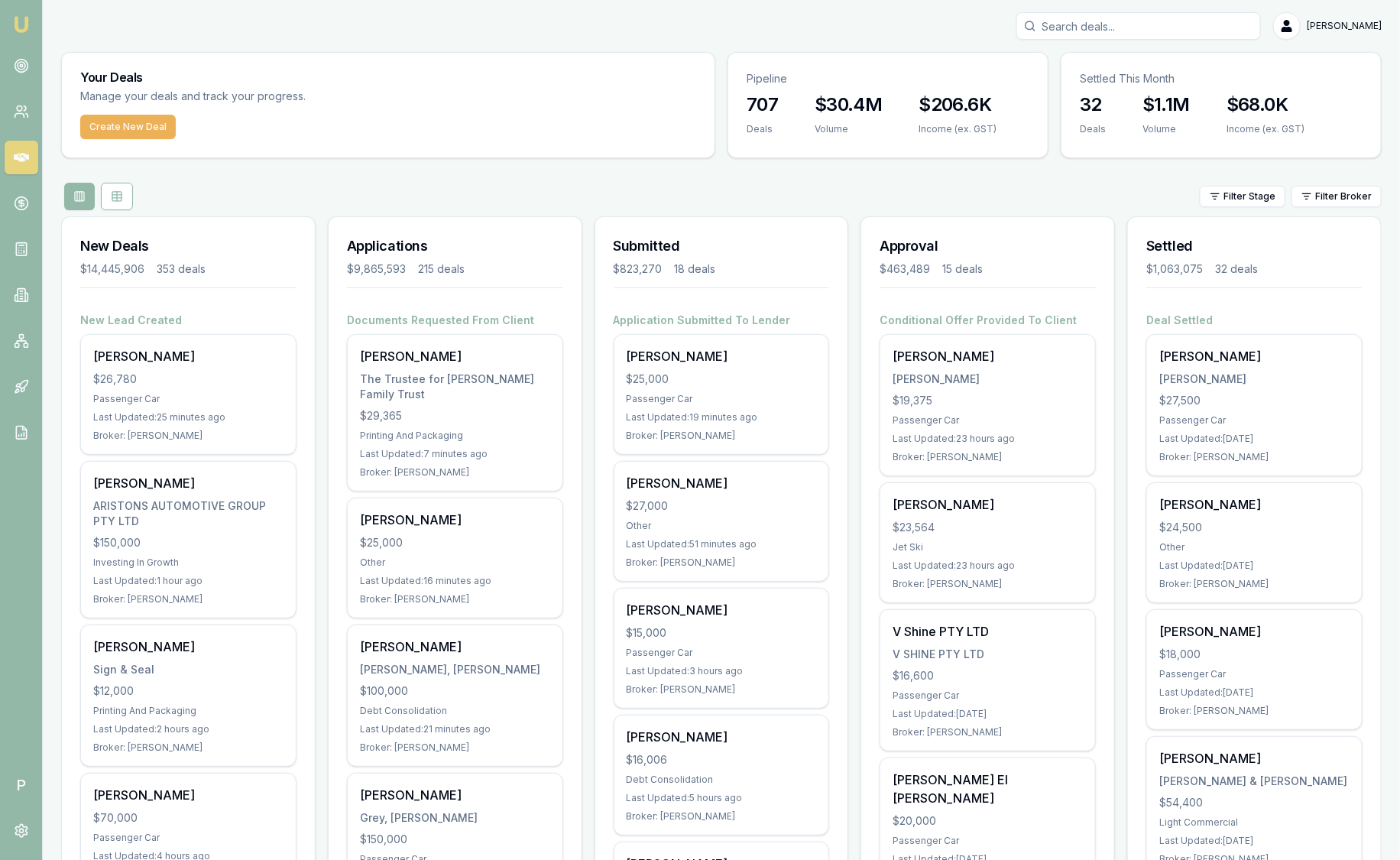
click at [1355, 191] on html "Emu Broker P Sam Crouch Toggle Menu Your Deals Manage your deals and track your…" at bounding box center [700, 430] width 1400 height 860
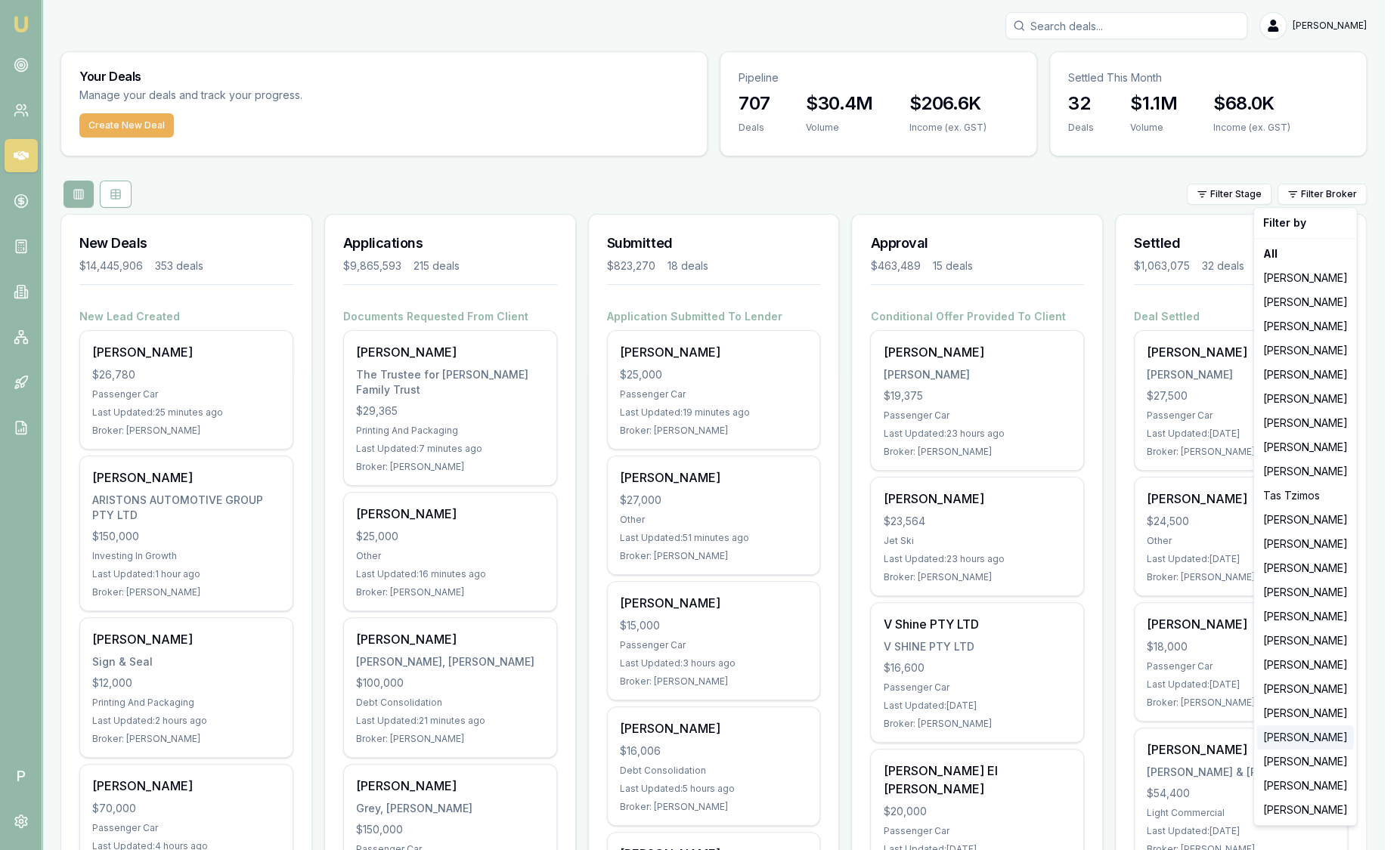
click at [1284, 745] on div "[PERSON_NAME]" at bounding box center [1305, 737] width 97 height 24
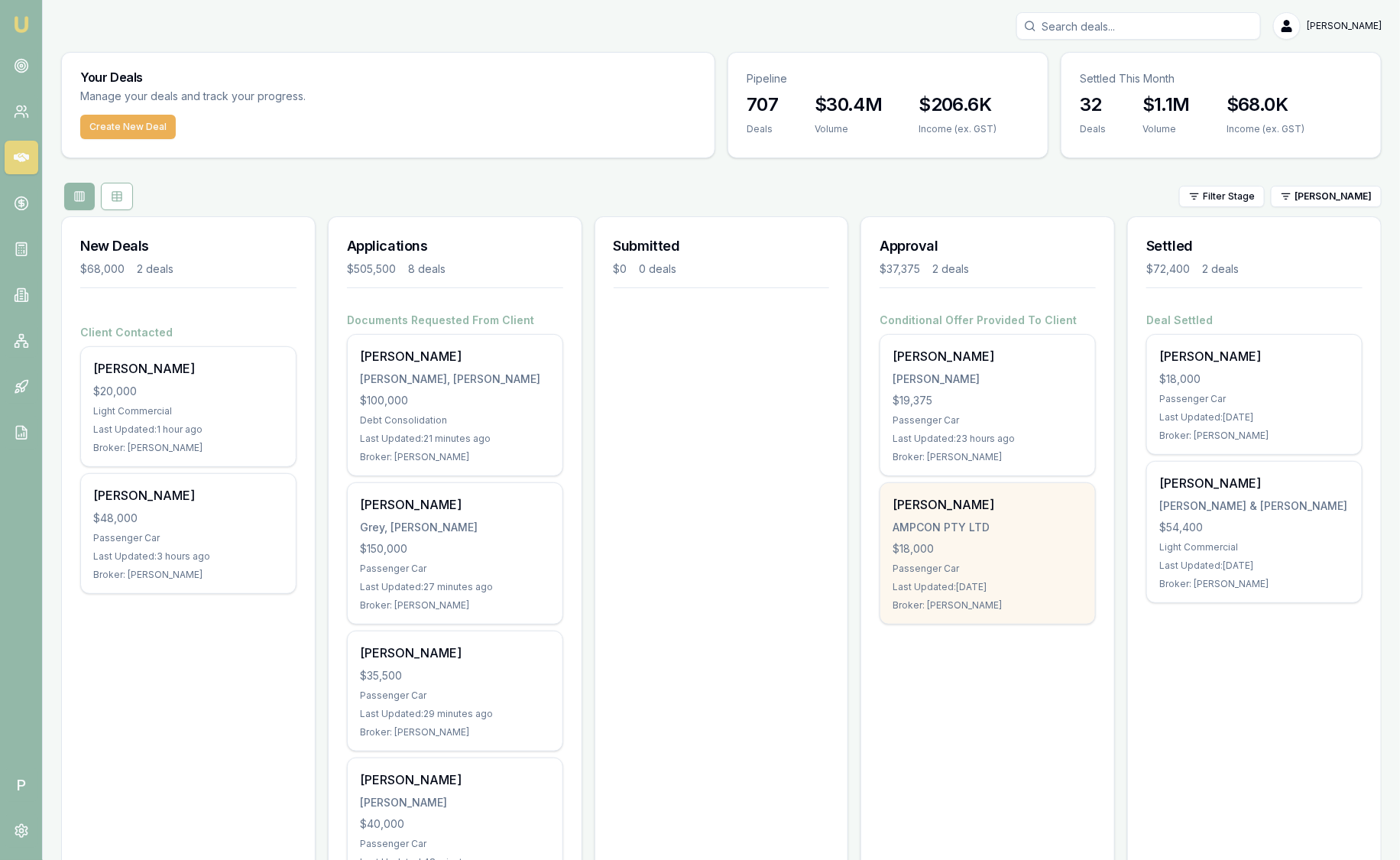
click at [981, 555] on div "Marc Phillips AMPCON PTY LTD $18,000 Passenger Car Last Updated: 12 days ago Br…" at bounding box center [987, 553] width 215 height 140
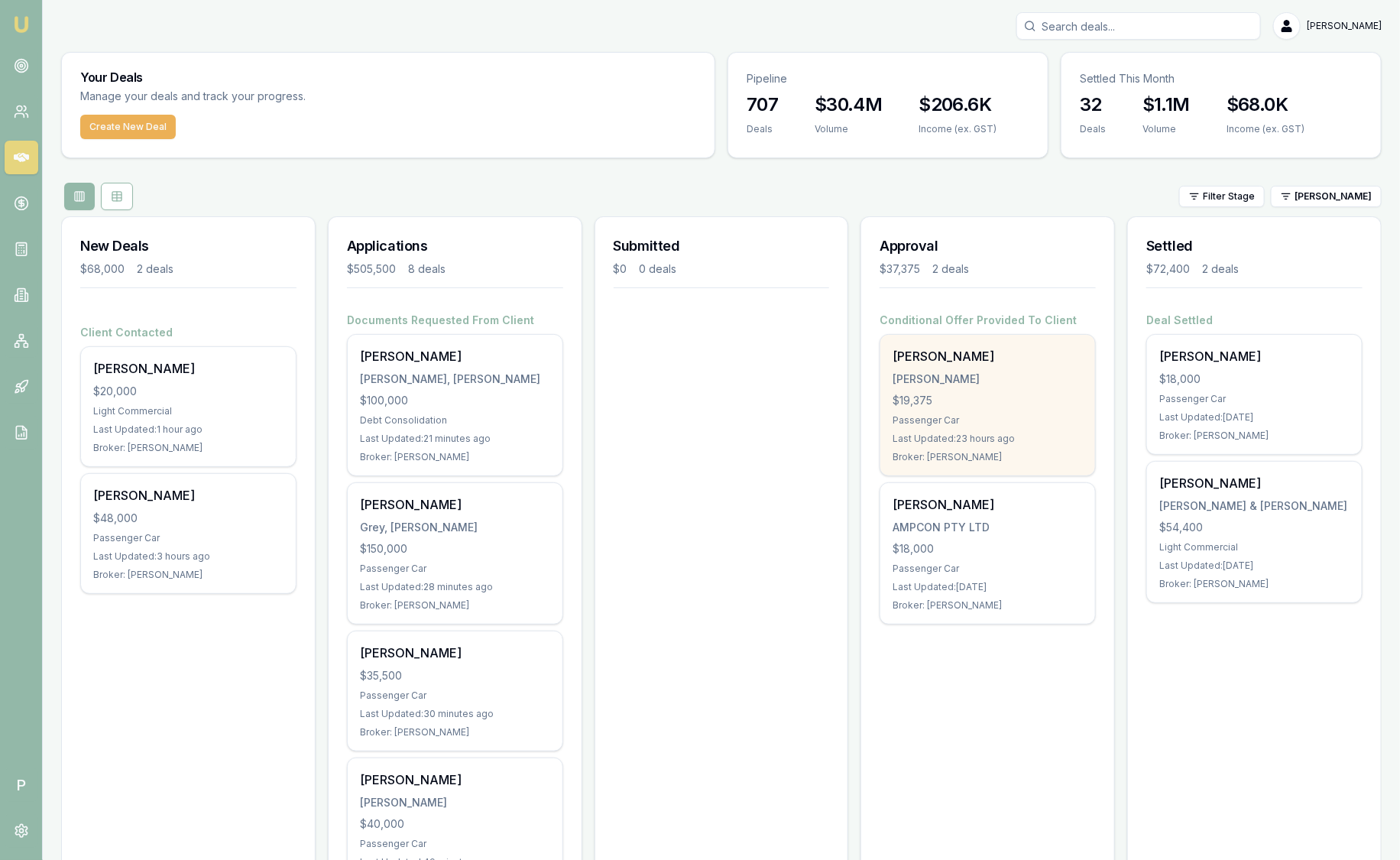
click at [1025, 397] on div "$19,375" at bounding box center [987, 400] width 190 height 15
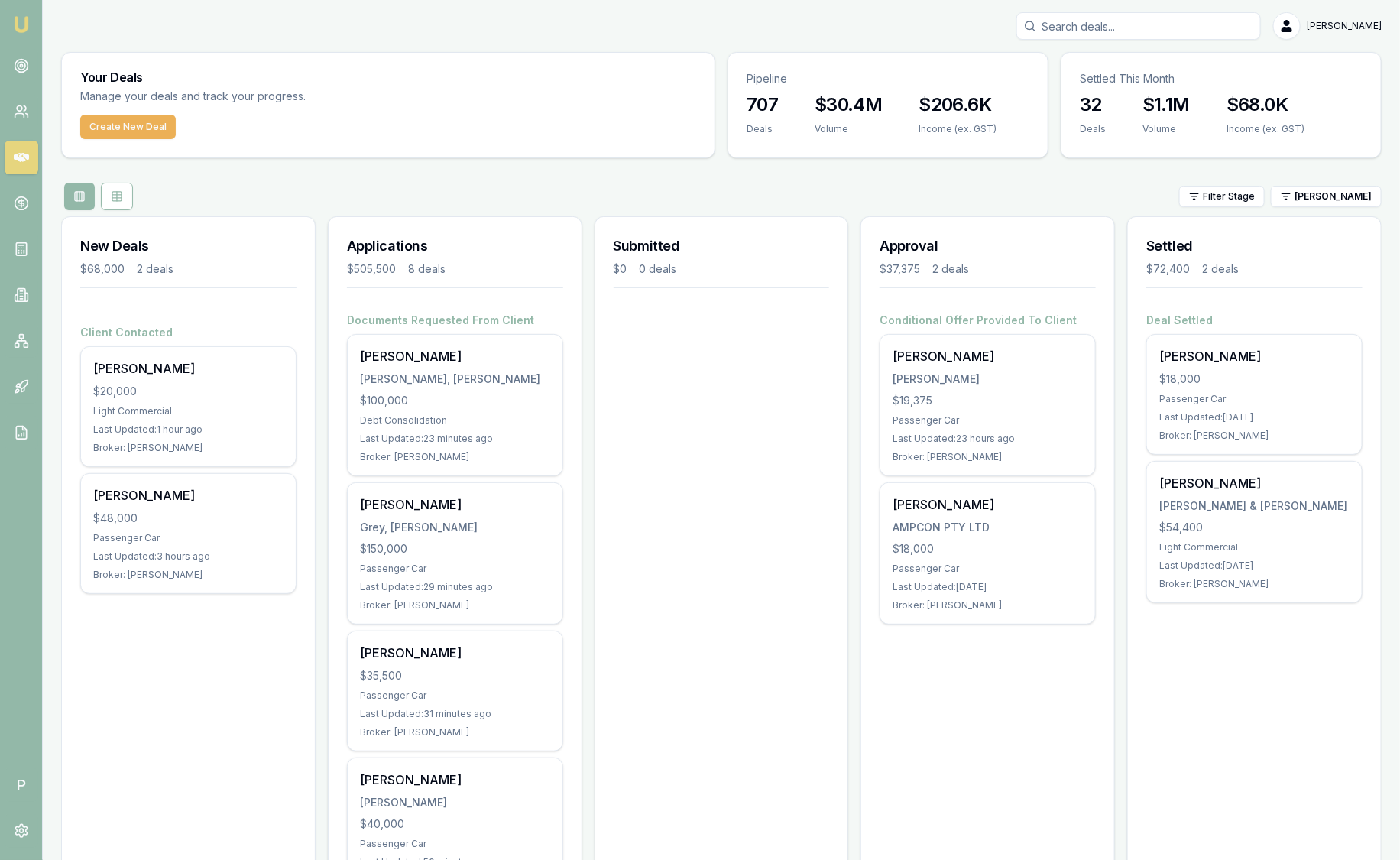
click at [1321, 207] on div "Filter Stage Robyn Adams" at bounding box center [721, 196] width 1321 height 28
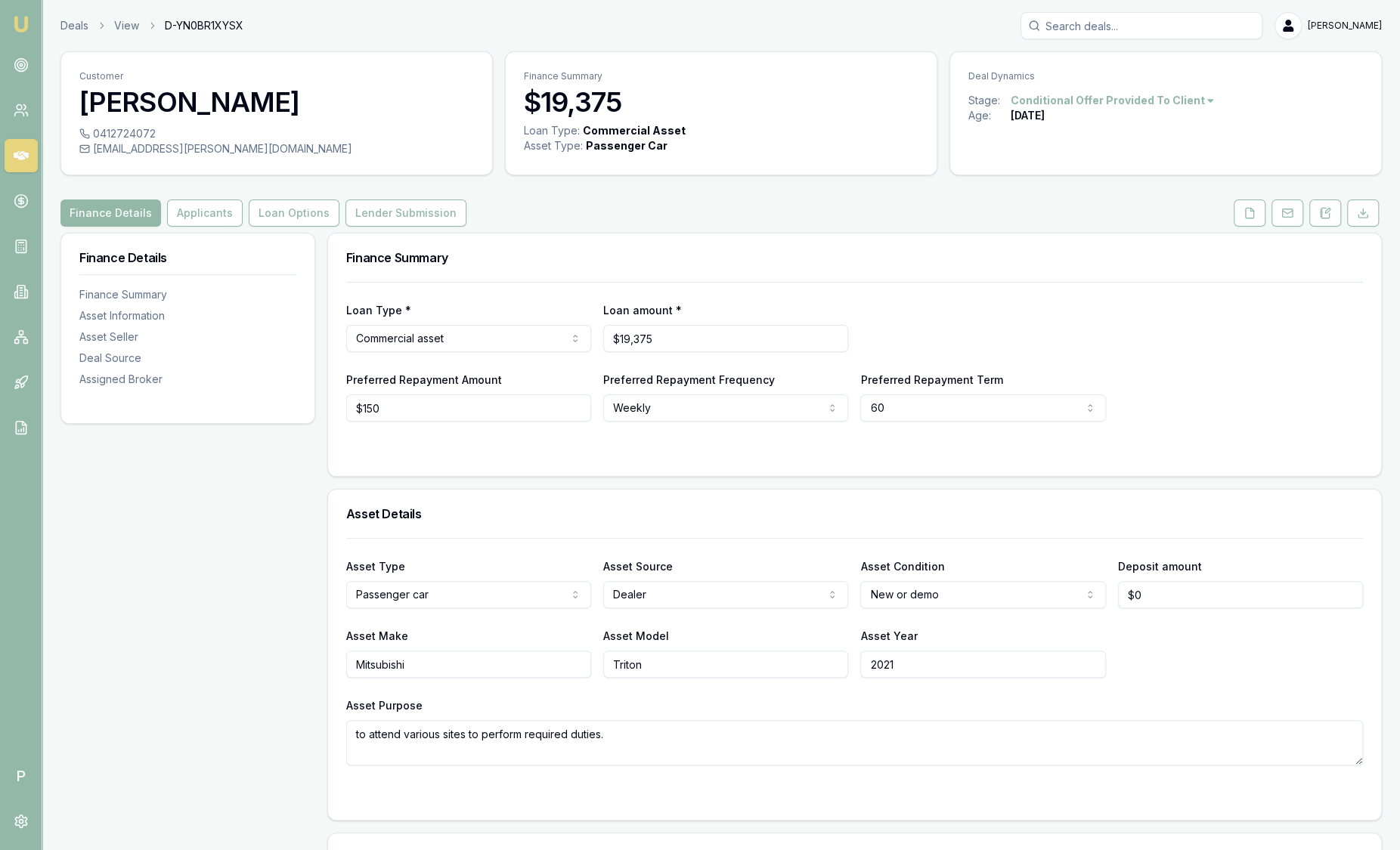
click at [1090, 93] on html "Emu Broker P Deals View D-YN0BR1XYSX [PERSON_NAME] Toggle Menu Customer [PERSON…" at bounding box center [700, 425] width 1400 height 850
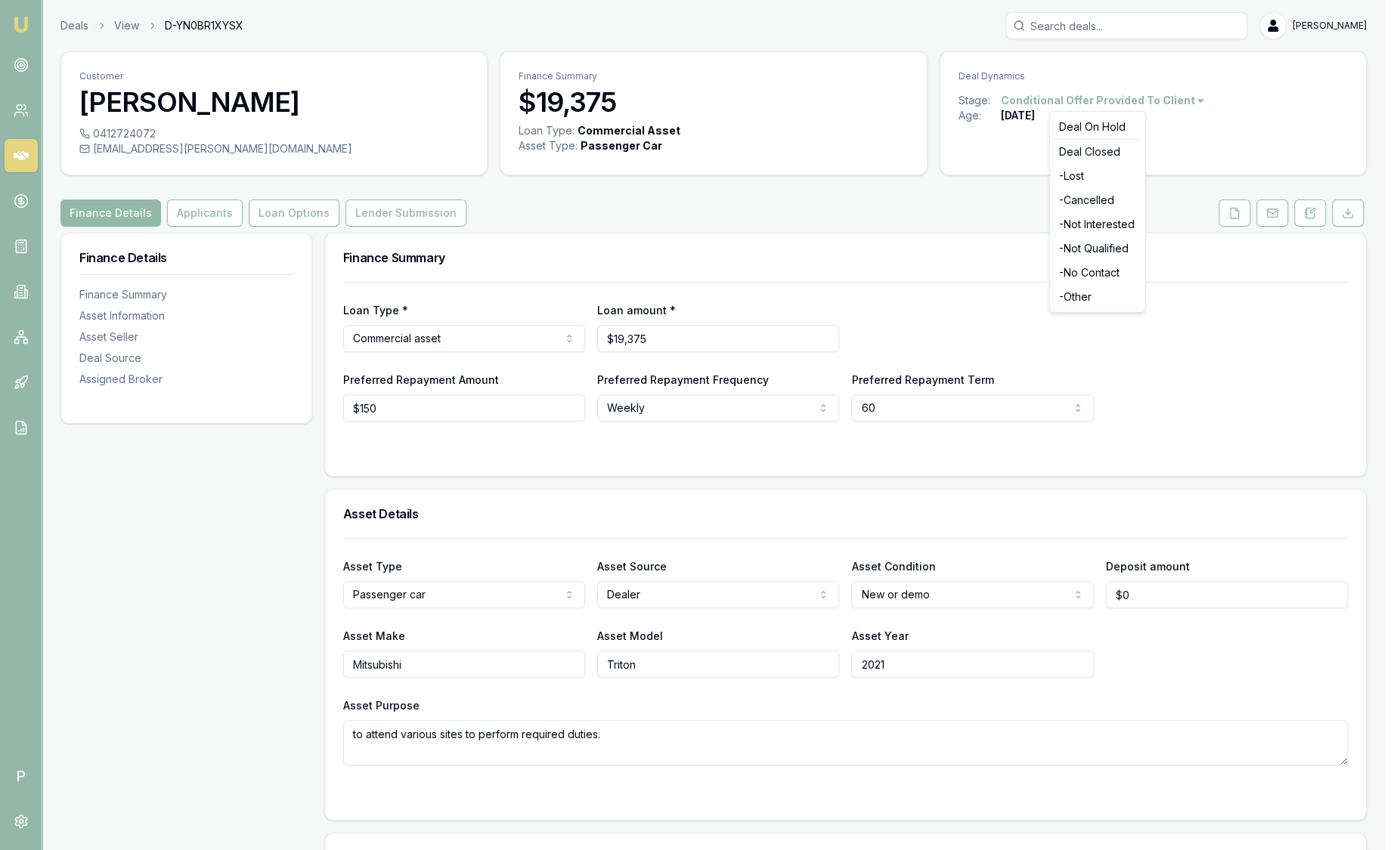
click at [954, 182] on html "Emu Broker P Deals View D-YN0BR1XYSX [PERSON_NAME] Toggle Menu Customer [PERSON…" at bounding box center [700, 425] width 1400 height 850
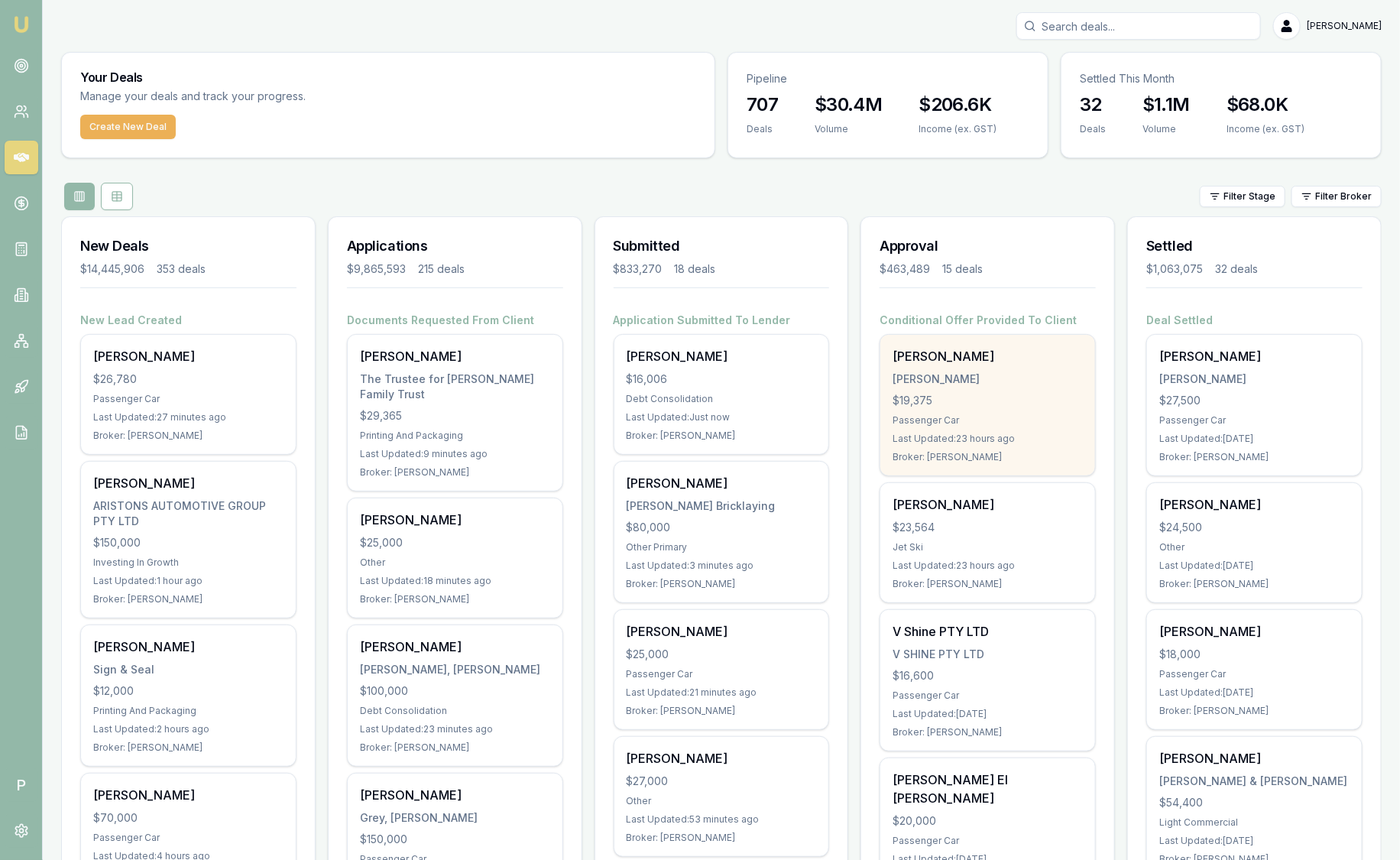
click at [992, 433] on div "Last Updated: 23 hours ago" at bounding box center [987, 439] width 190 height 13
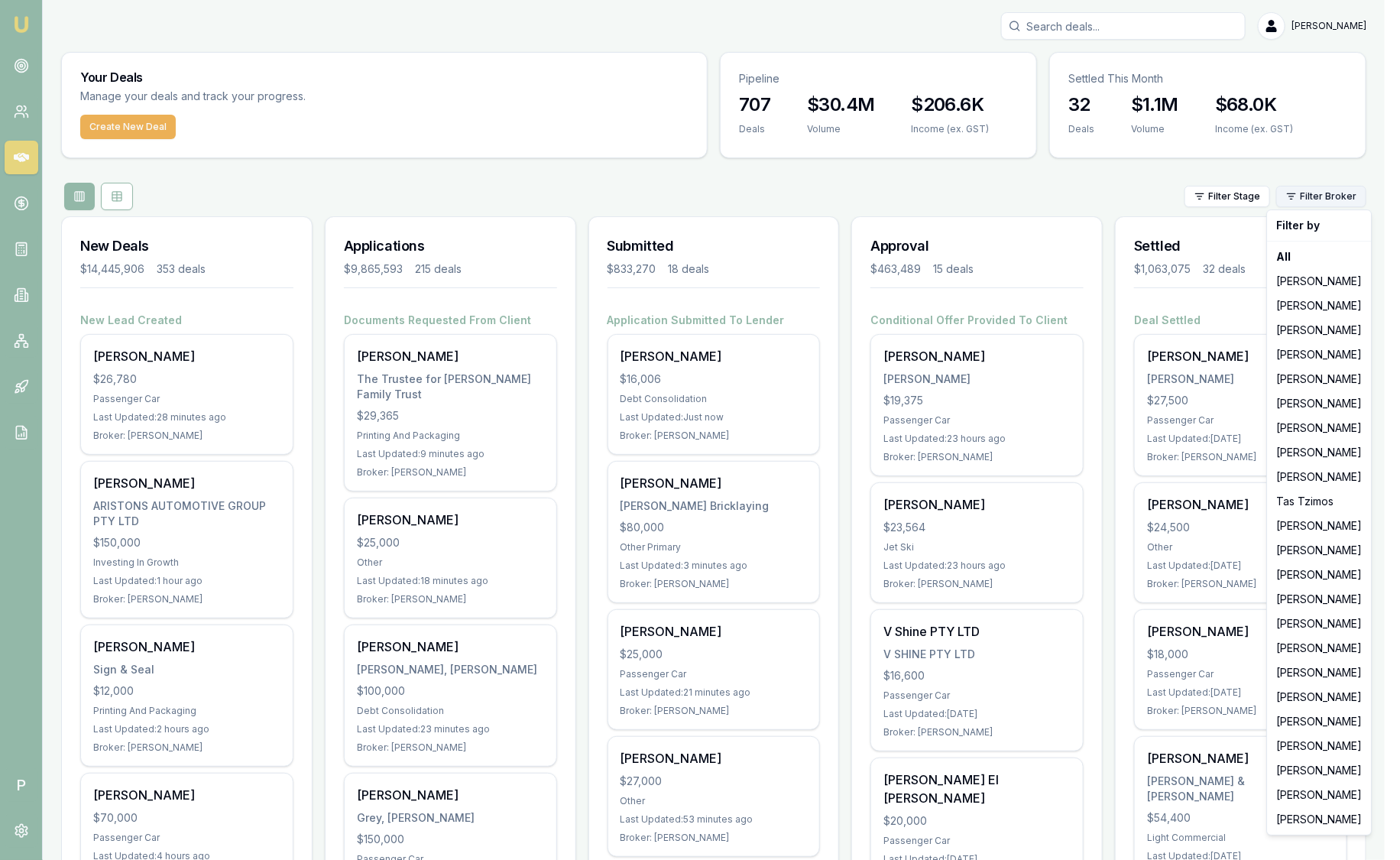
click at [1320, 187] on html "Emu Broker P [PERSON_NAME] Toggle Menu Your Deals Manage your deals and track y…" at bounding box center [700, 430] width 1400 height 860
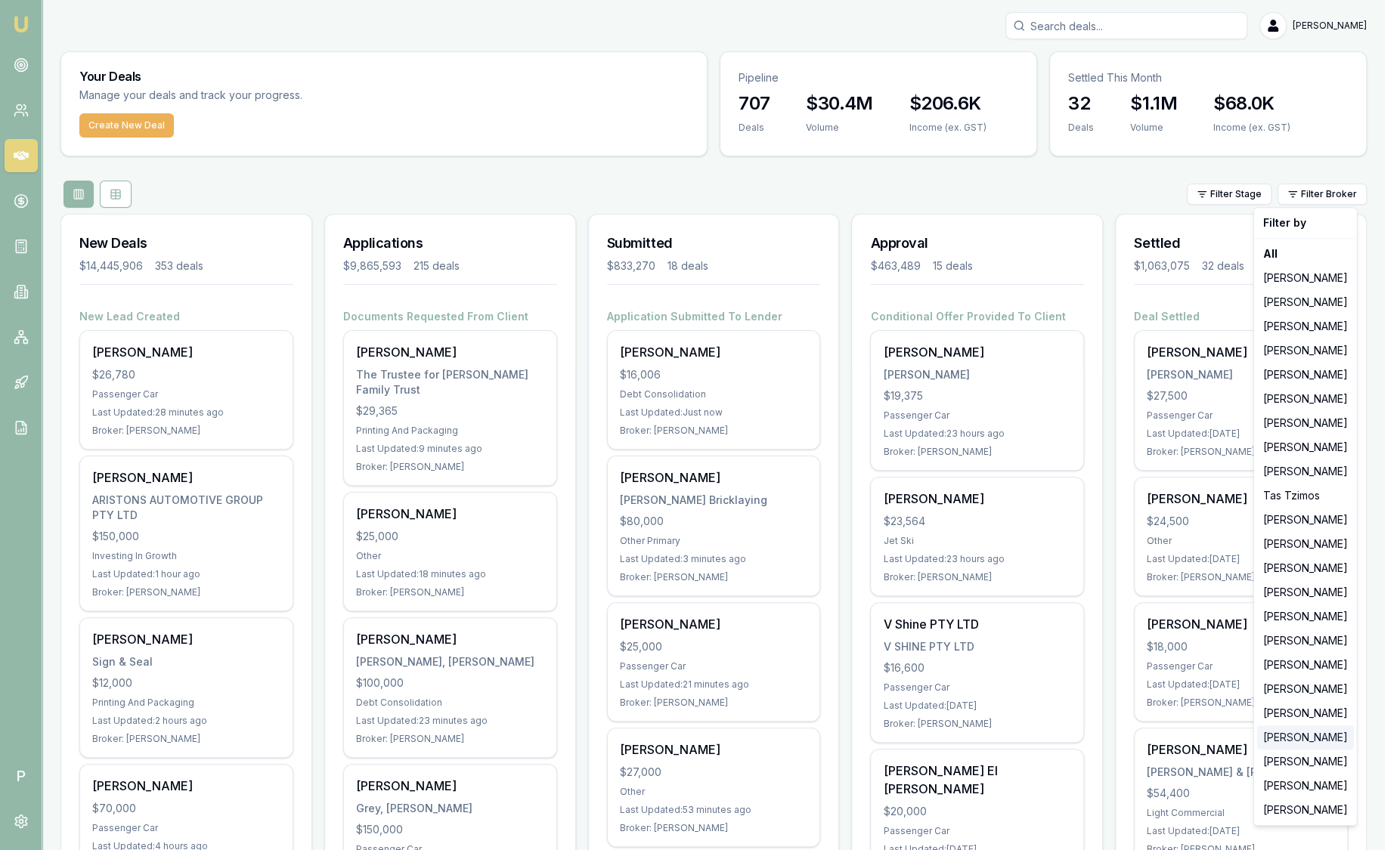
click at [1300, 729] on div "Robyn Adams" at bounding box center [1305, 737] width 97 height 24
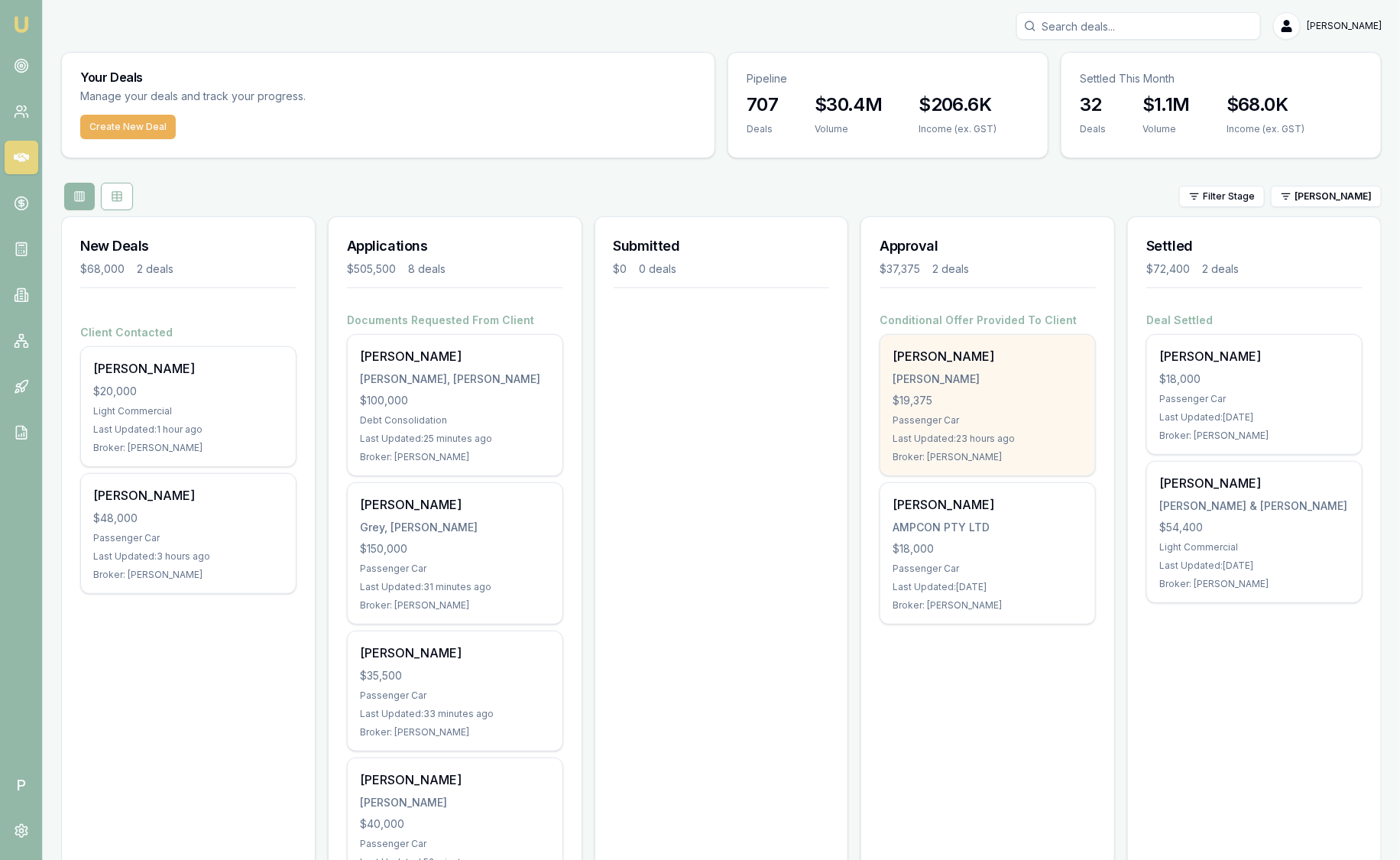
click at [977, 415] on div "Passenger Car" at bounding box center [987, 420] width 190 height 13
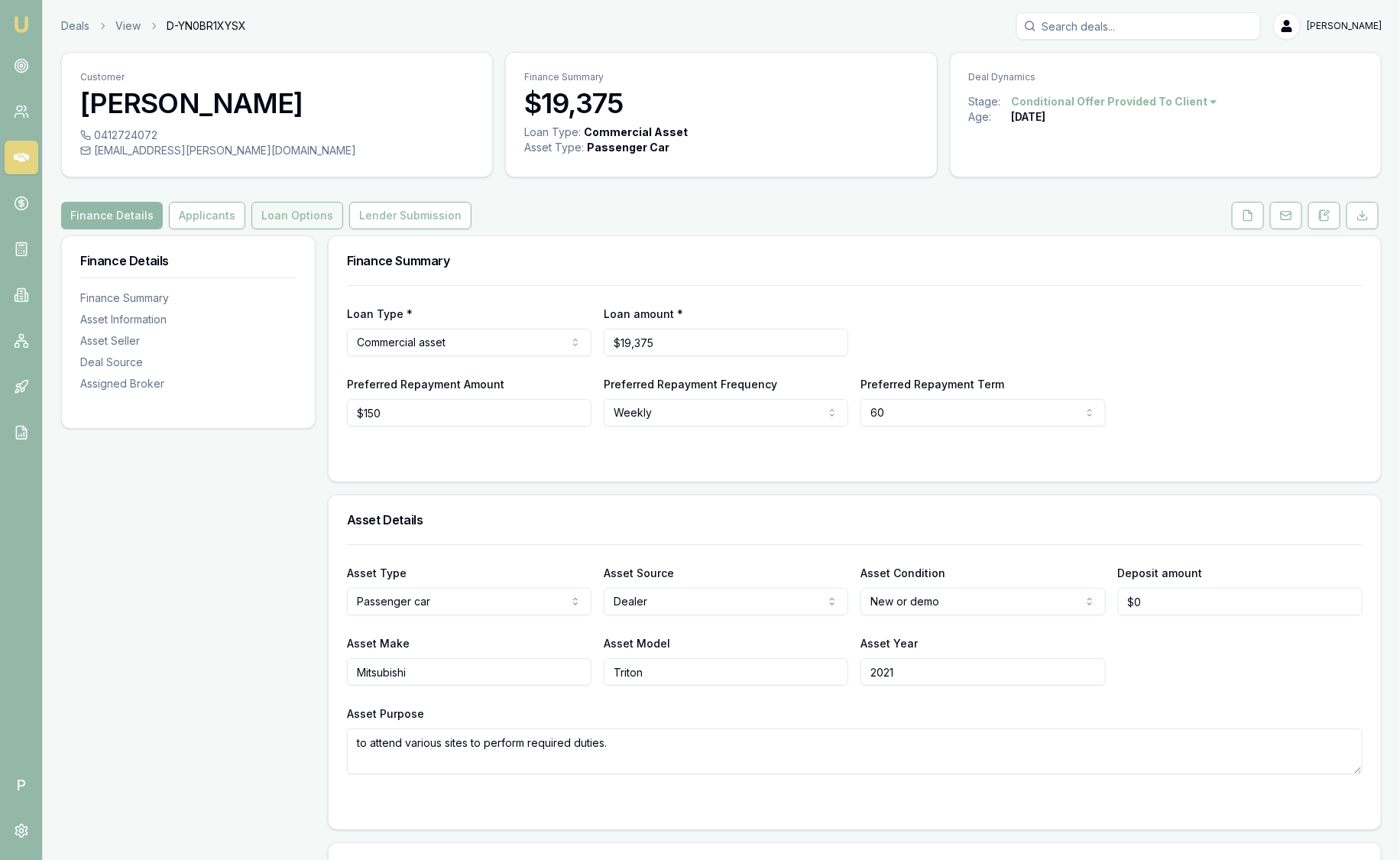
click at [321, 201] on button "Loan Options" at bounding box center [297, 215] width 92 height 28
click at [296, 224] on button "Loan Options" at bounding box center [297, 215] width 92 height 28
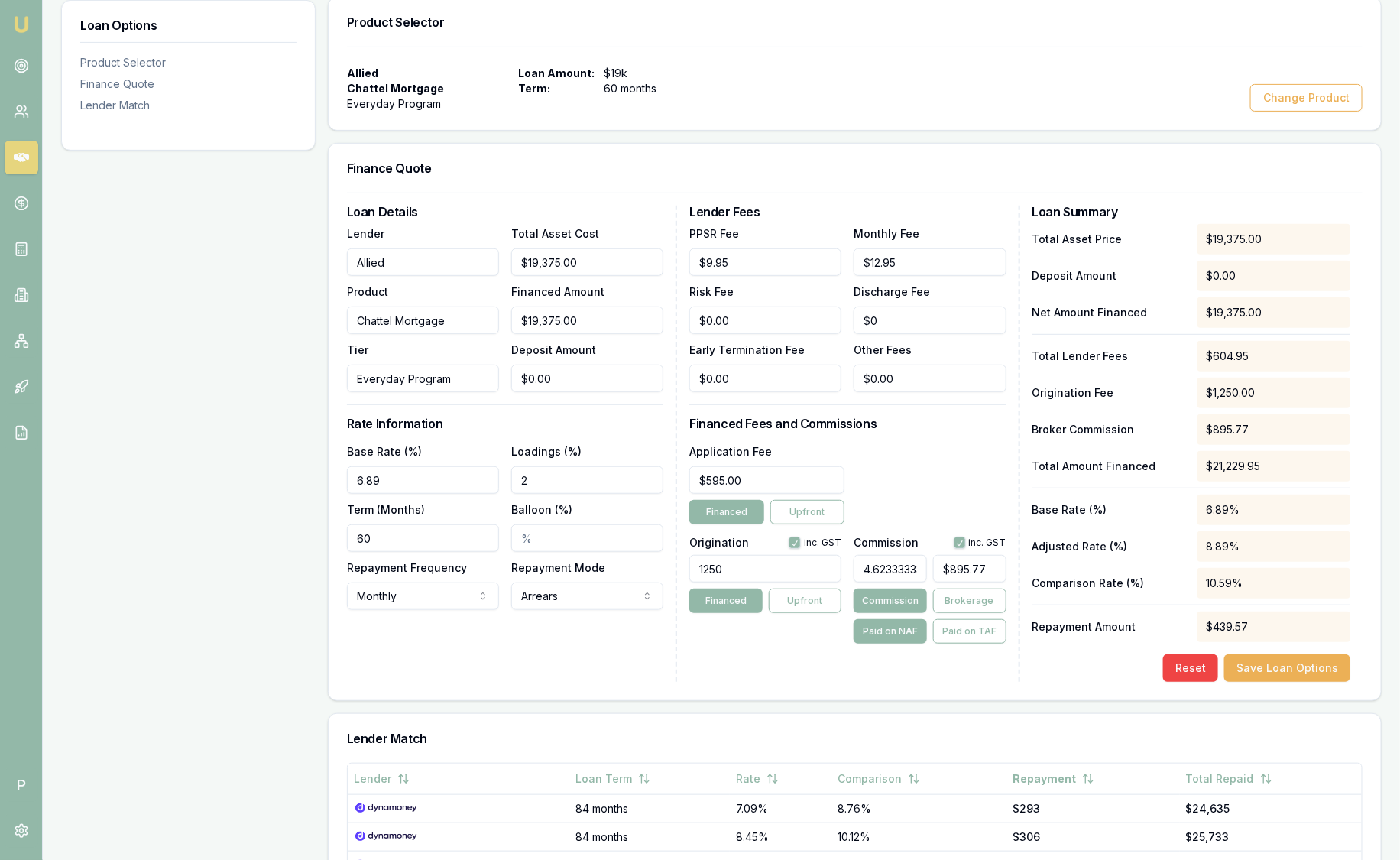
scroll to position [191, 0]
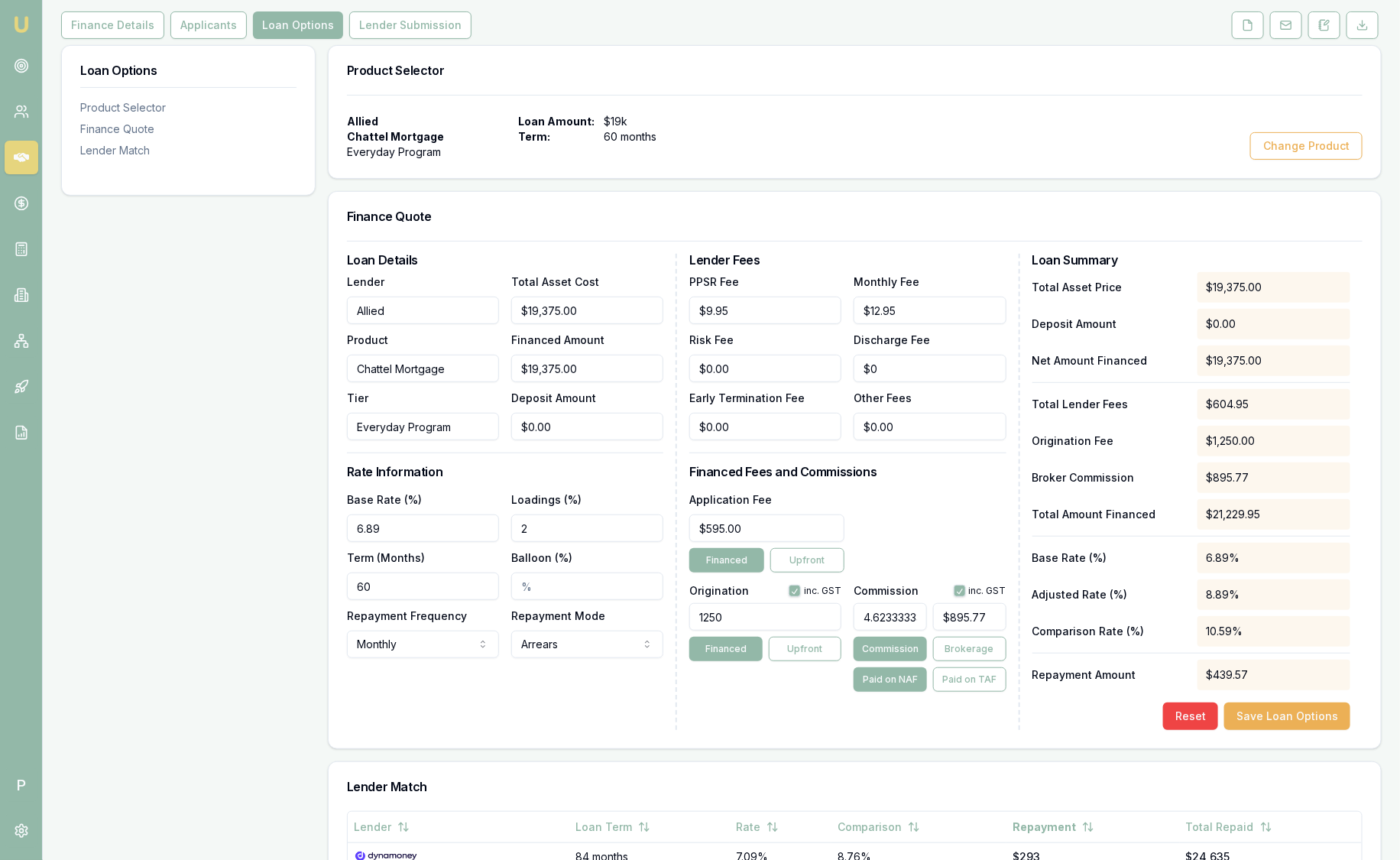
click at [757, 616] on input "1250" at bounding box center [765, 617] width 152 height 28
type input "1250.00"
click at [996, 623] on input "895" at bounding box center [970, 617] width 74 height 28
type input "$895.77"
click at [971, 520] on div "Application Fee $595.00 Financed Upfront" at bounding box center [847, 531] width 317 height 83
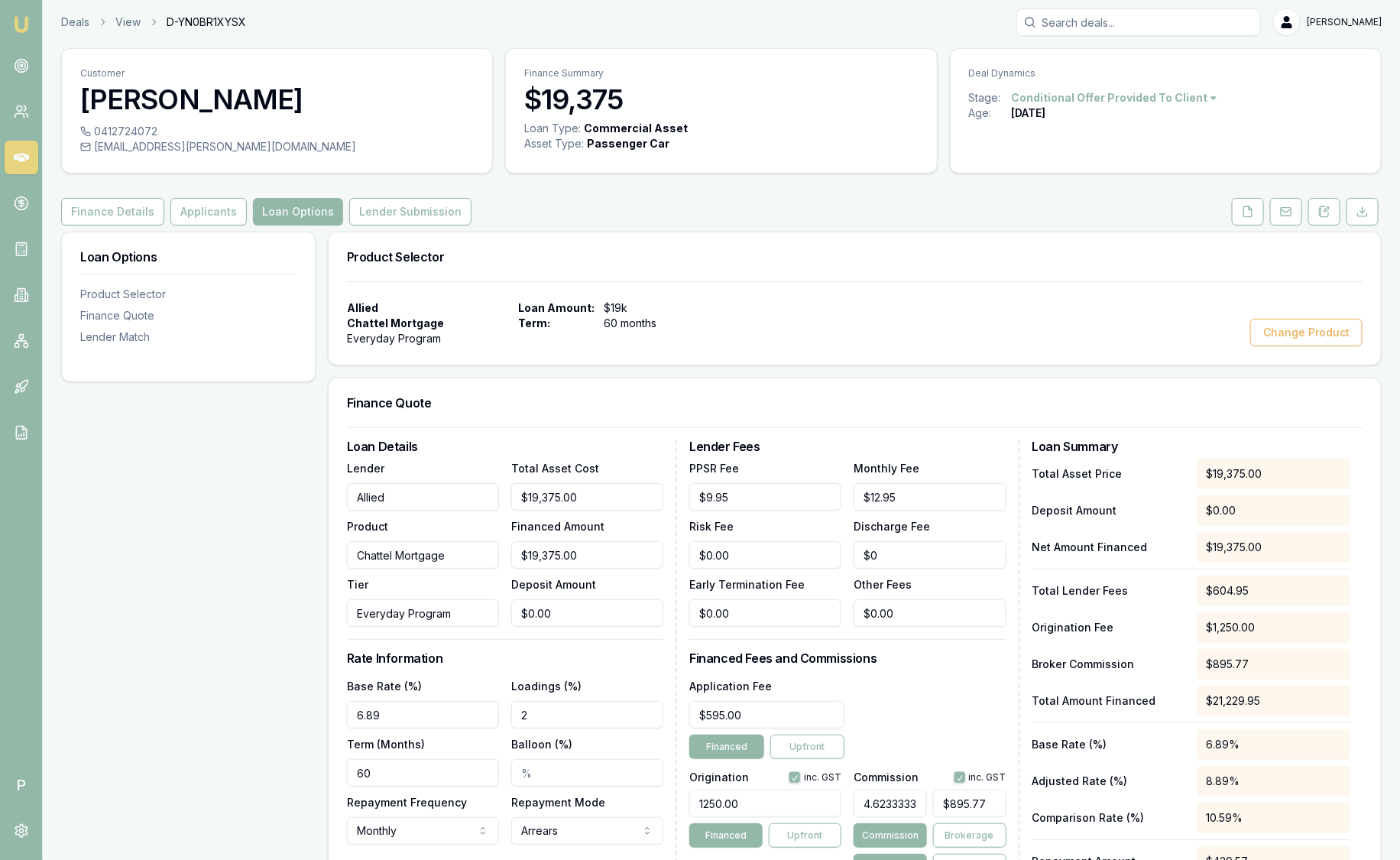
scroll to position [0, 0]
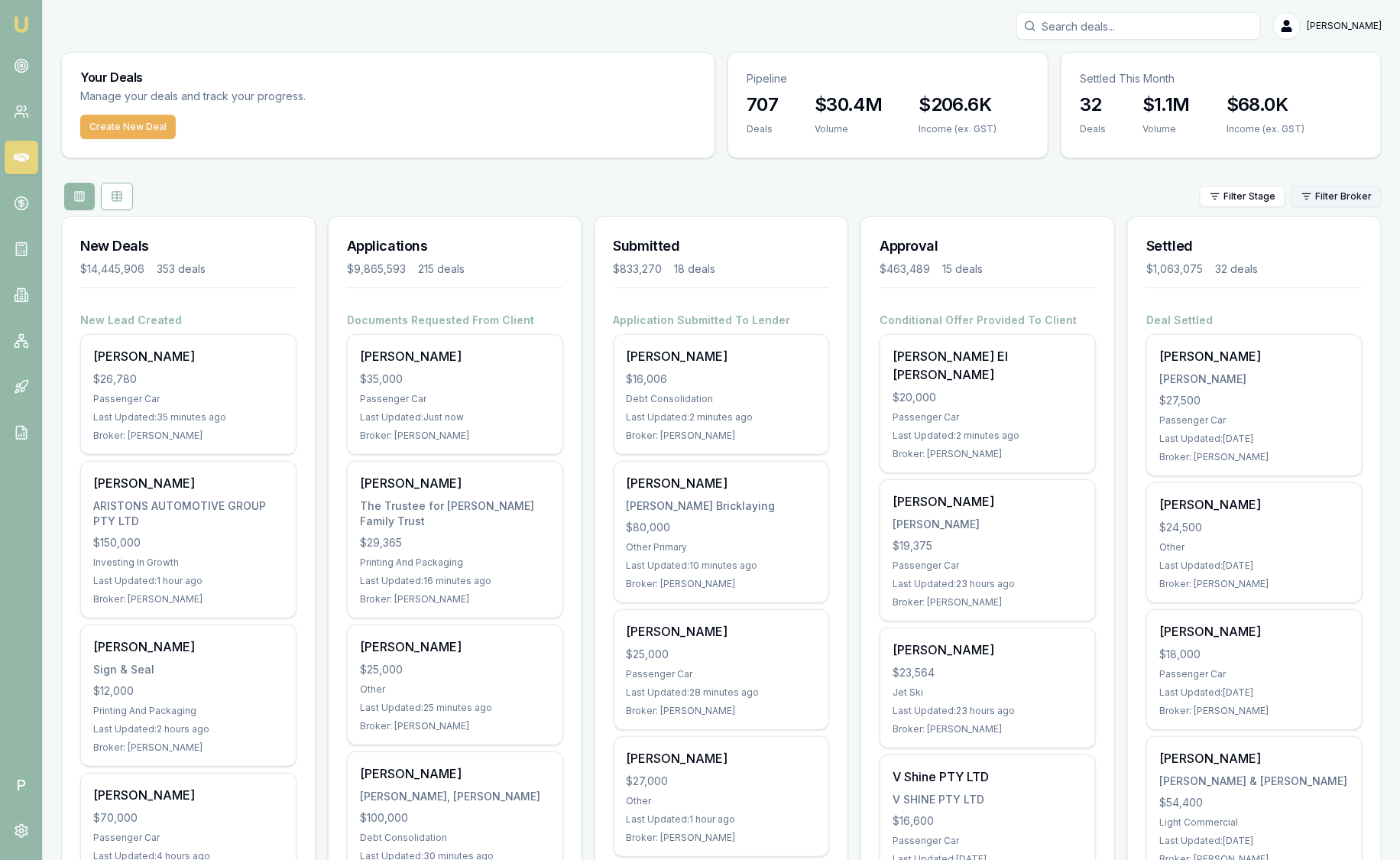
click at [1298, 196] on html "Emu Broker P Sam Crouch Toggle Menu Your Deals Manage your deals and track your…" at bounding box center [700, 430] width 1400 height 860
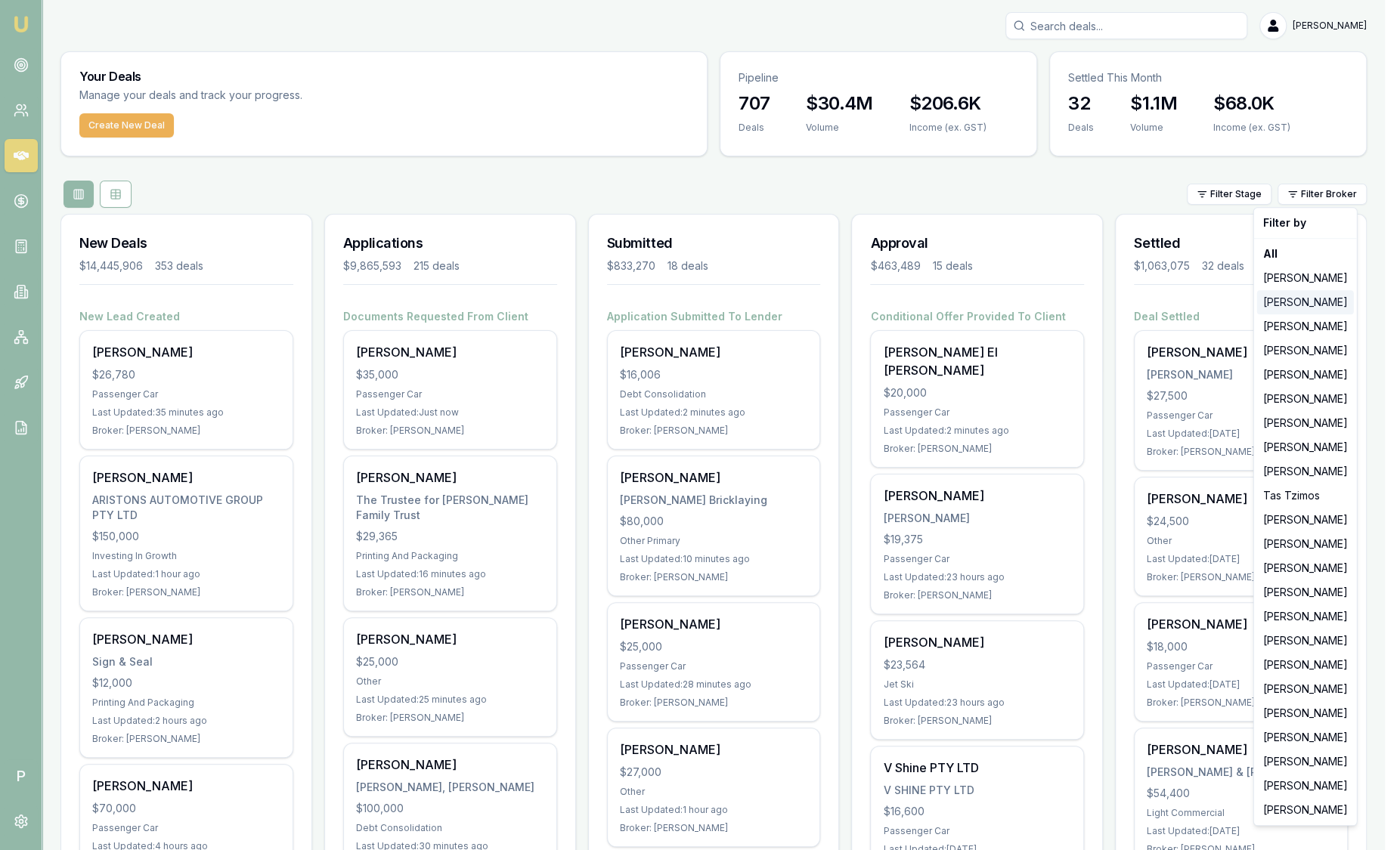
click at [1269, 313] on div "[PERSON_NAME]" at bounding box center [1305, 302] width 97 height 24
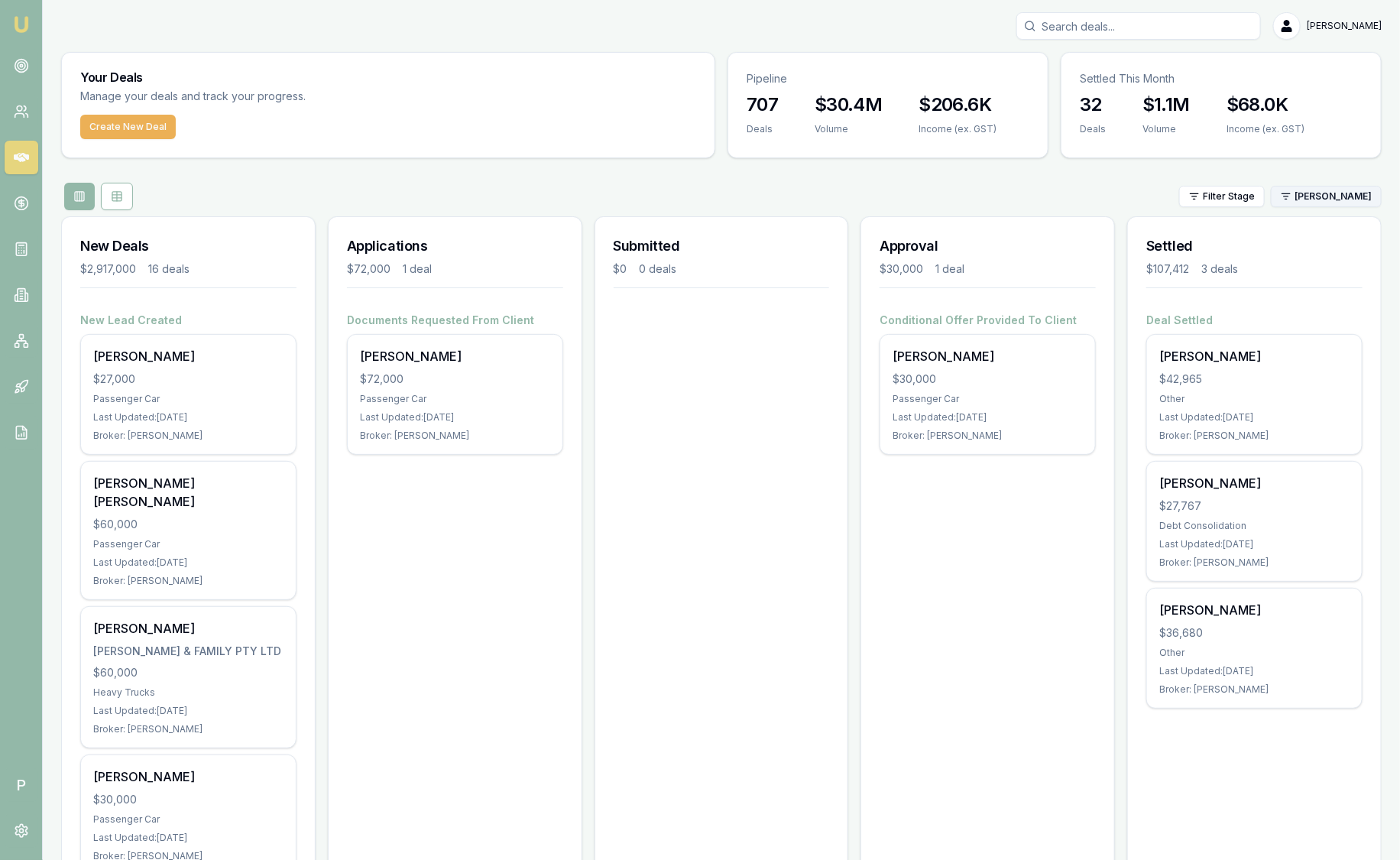
click at [1329, 205] on html "Emu Broker P Sam Crouch Toggle Menu Your Deals Manage your deals and track your…" at bounding box center [700, 430] width 1400 height 860
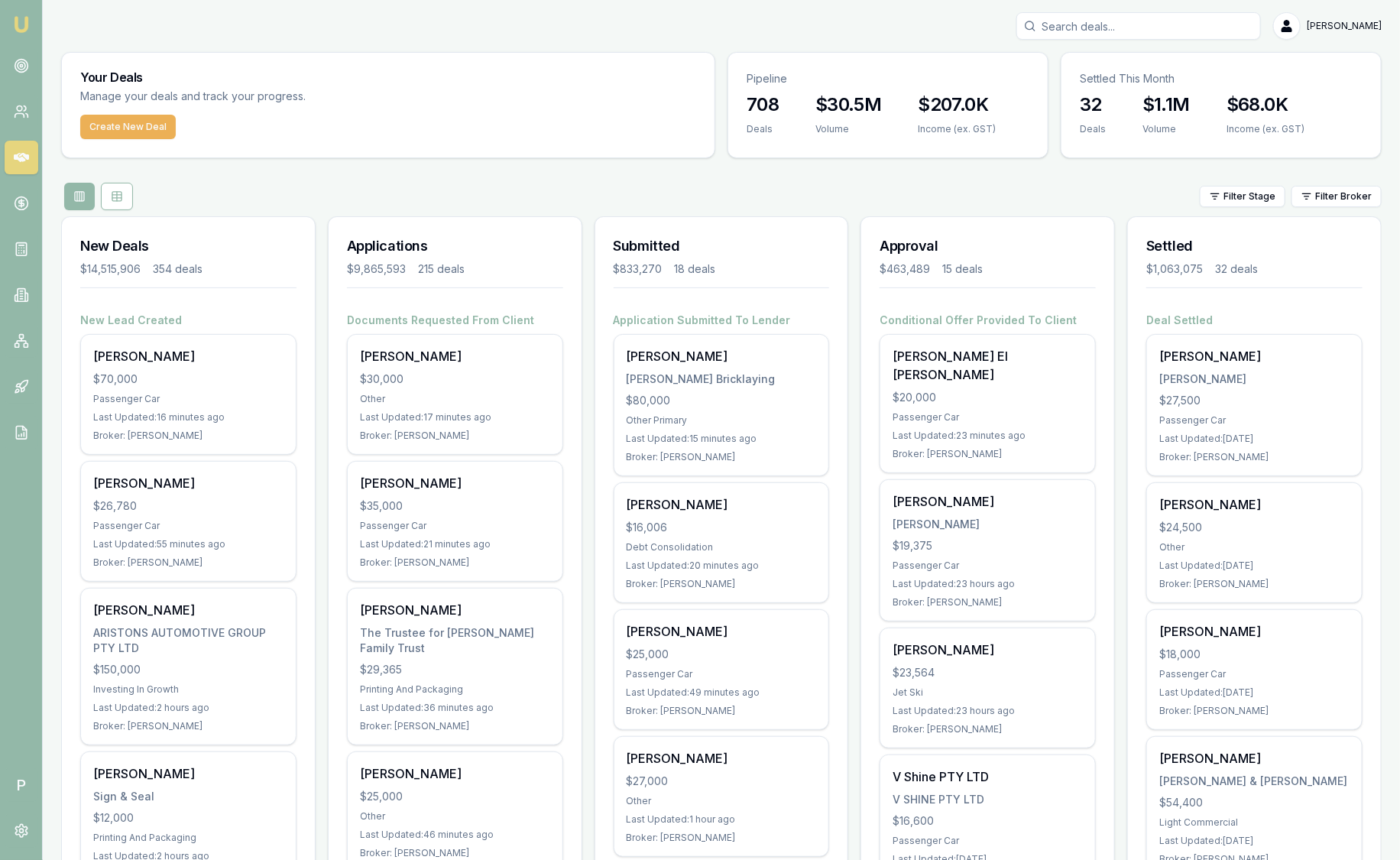
click at [1354, 195] on html "Emu Broker P Sam Crouch Toggle Menu Your Deals Manage your deals and track your…" at bounding box center [700, 430] width 1400 height 860
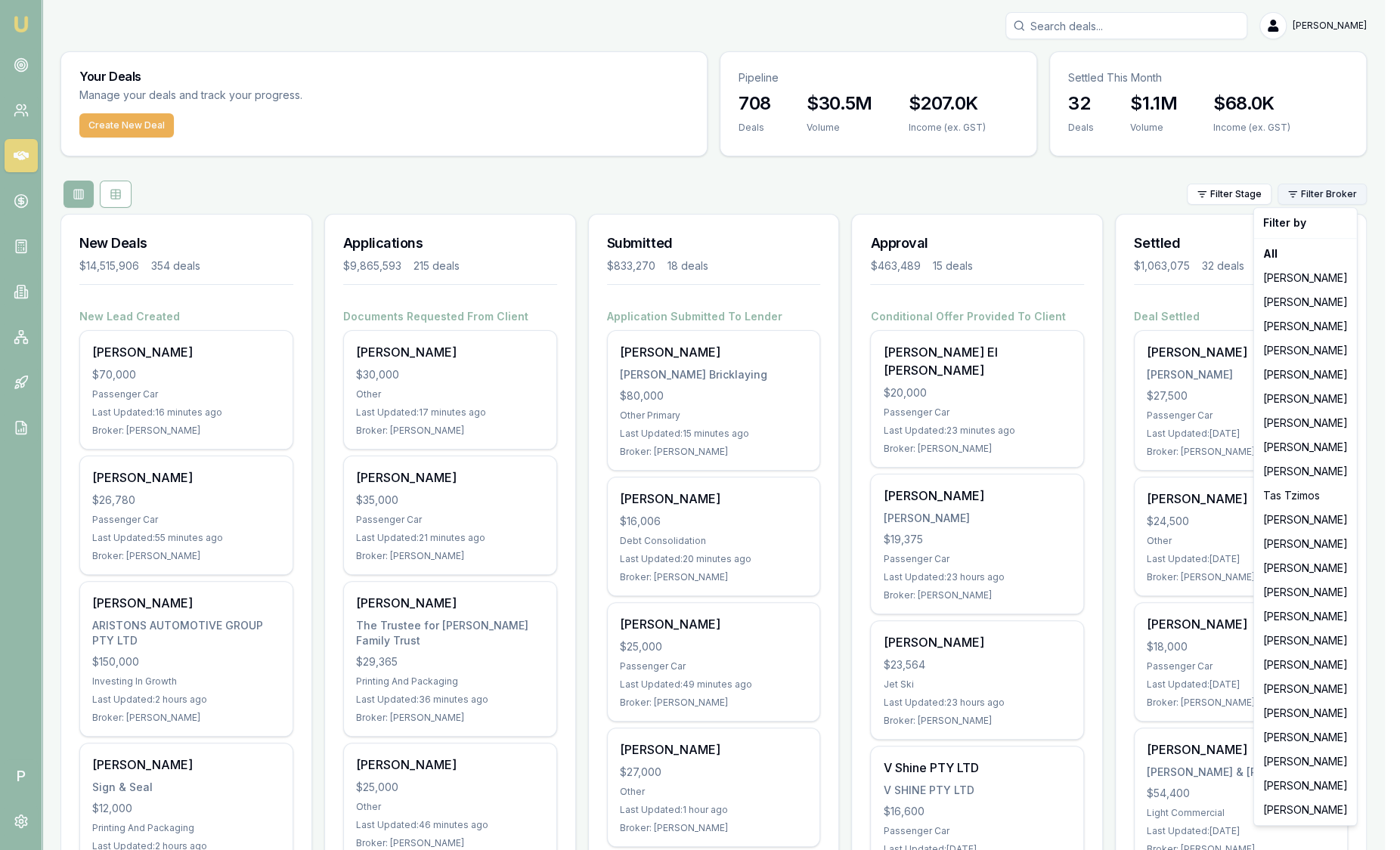
click at [1340, 192] on html "Emu Broker P Sam Crouch Toggle Menu Your Deals Manage your deals and track your…" at bounding box center [700, 425] width 1400 height 850
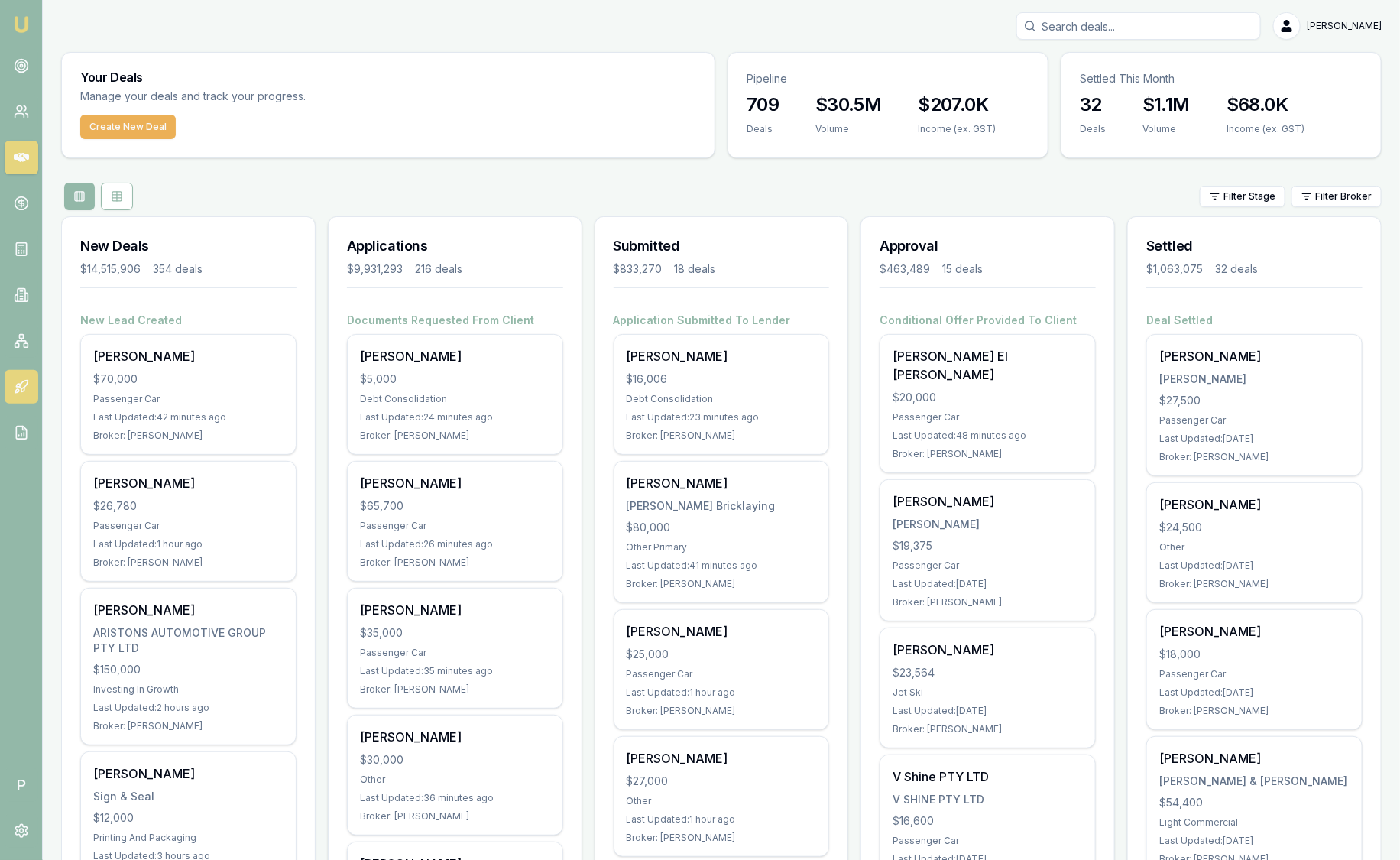
click at [16, 387] on icon at bounding box center [18, 385] width 4 height 3
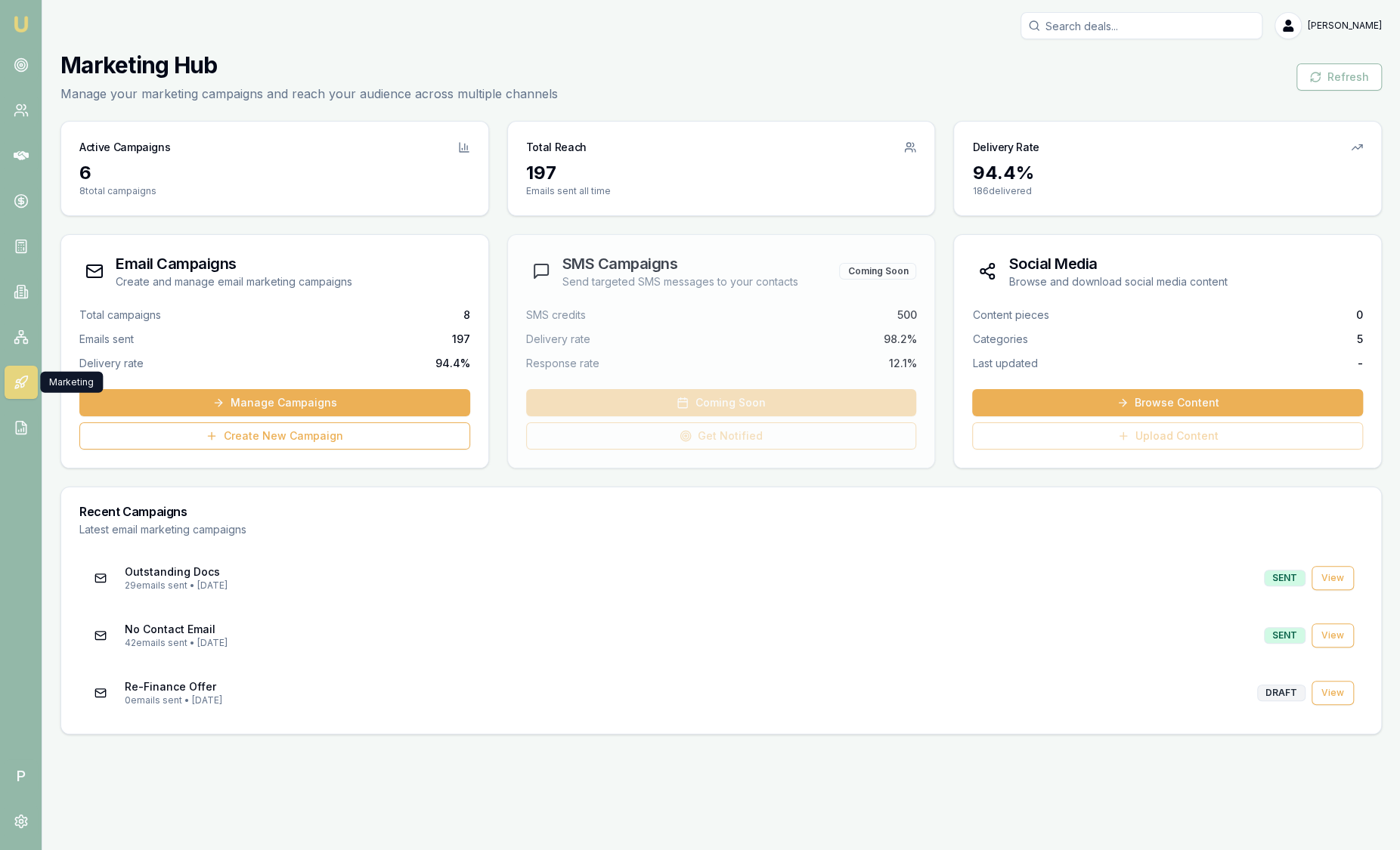
click at [17, 31] on img at bounding box center [21, 24] width 18 height 18
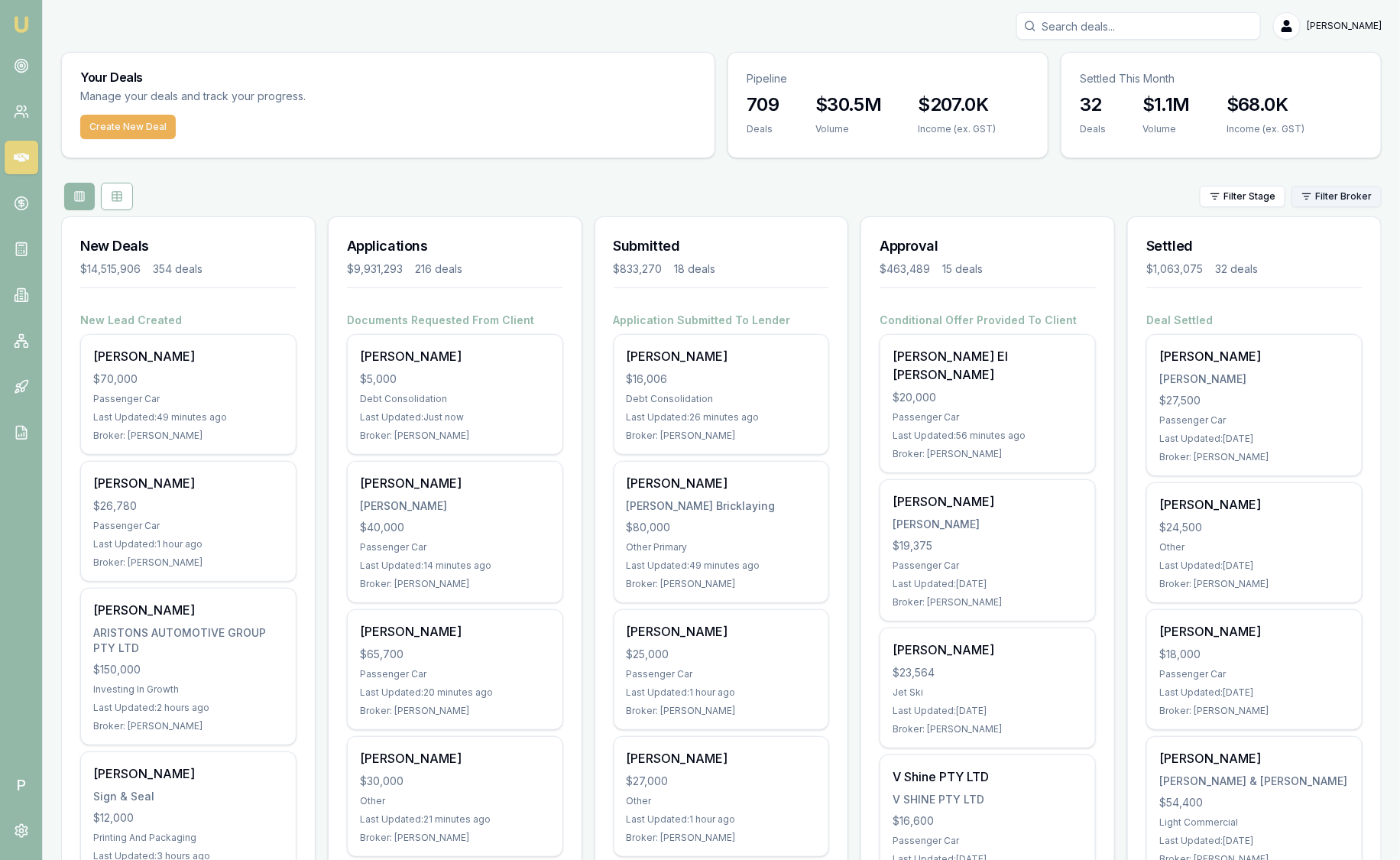
click at [1342, 195] on html "Emu Broker P [PERSON_NAME] Toggle Menu Your Deals Manage your deals and track y…" at bounding box center [700, 430] width 1400 height 860
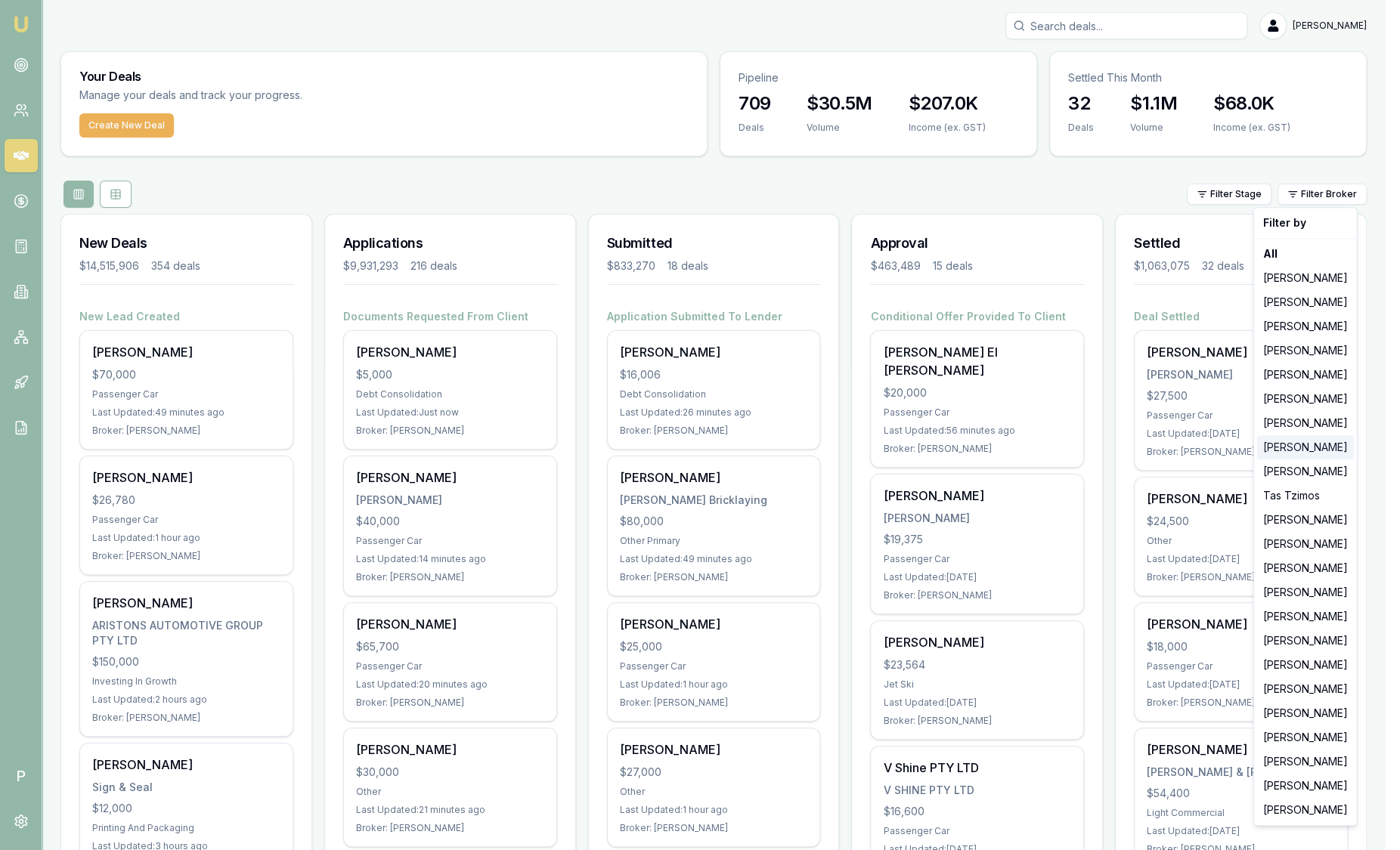
click at [1309, 451] on div "[PERSON_NAME]" at bounding box center [1305, 447] width 97 height 24
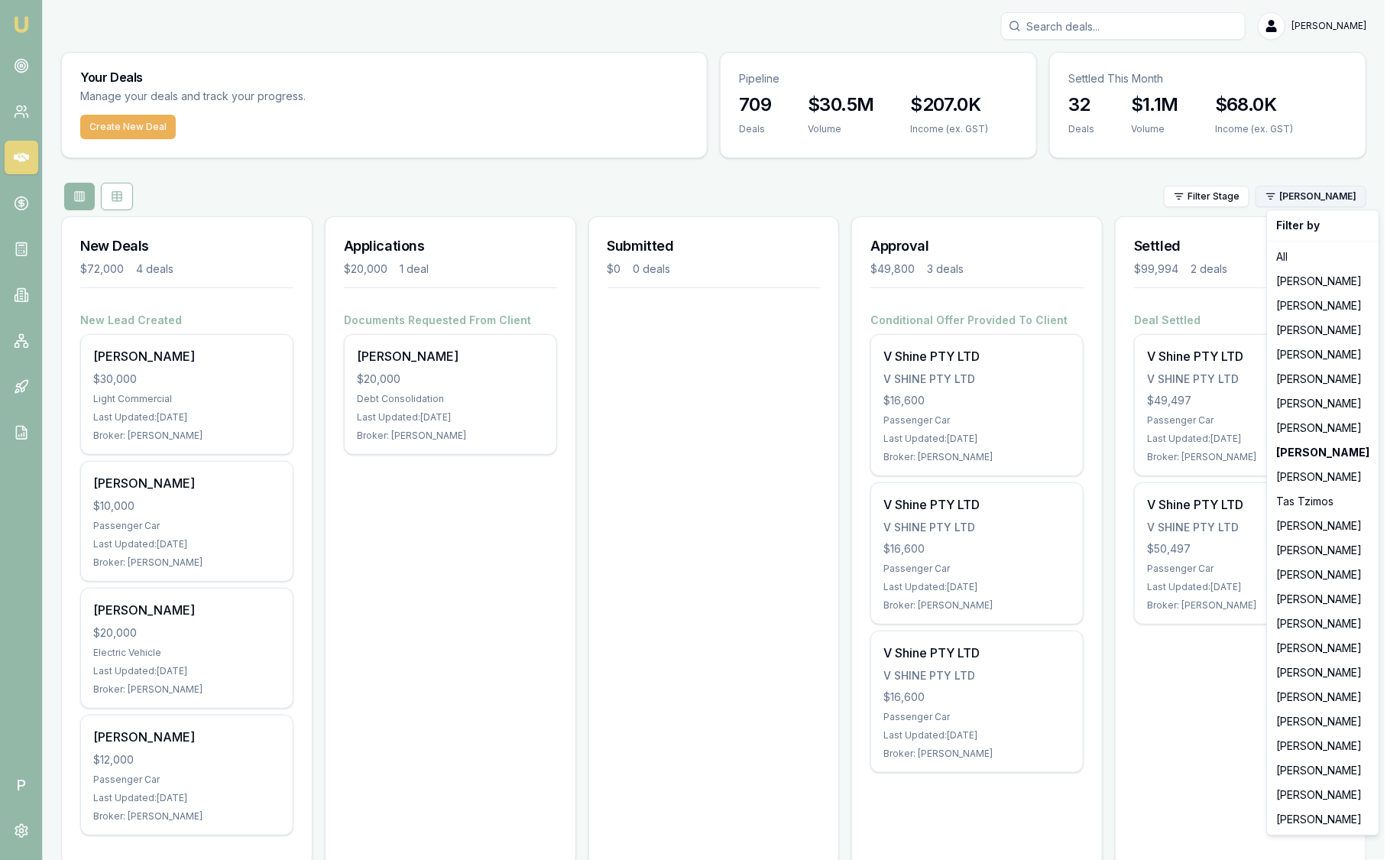
click at [1312, 192] on html "Emu Broker P [PERSON_NAME] Toggle Menu Your Deals Manage your deals and track y…" at bounding box center [700, 430] width 1400 height 860
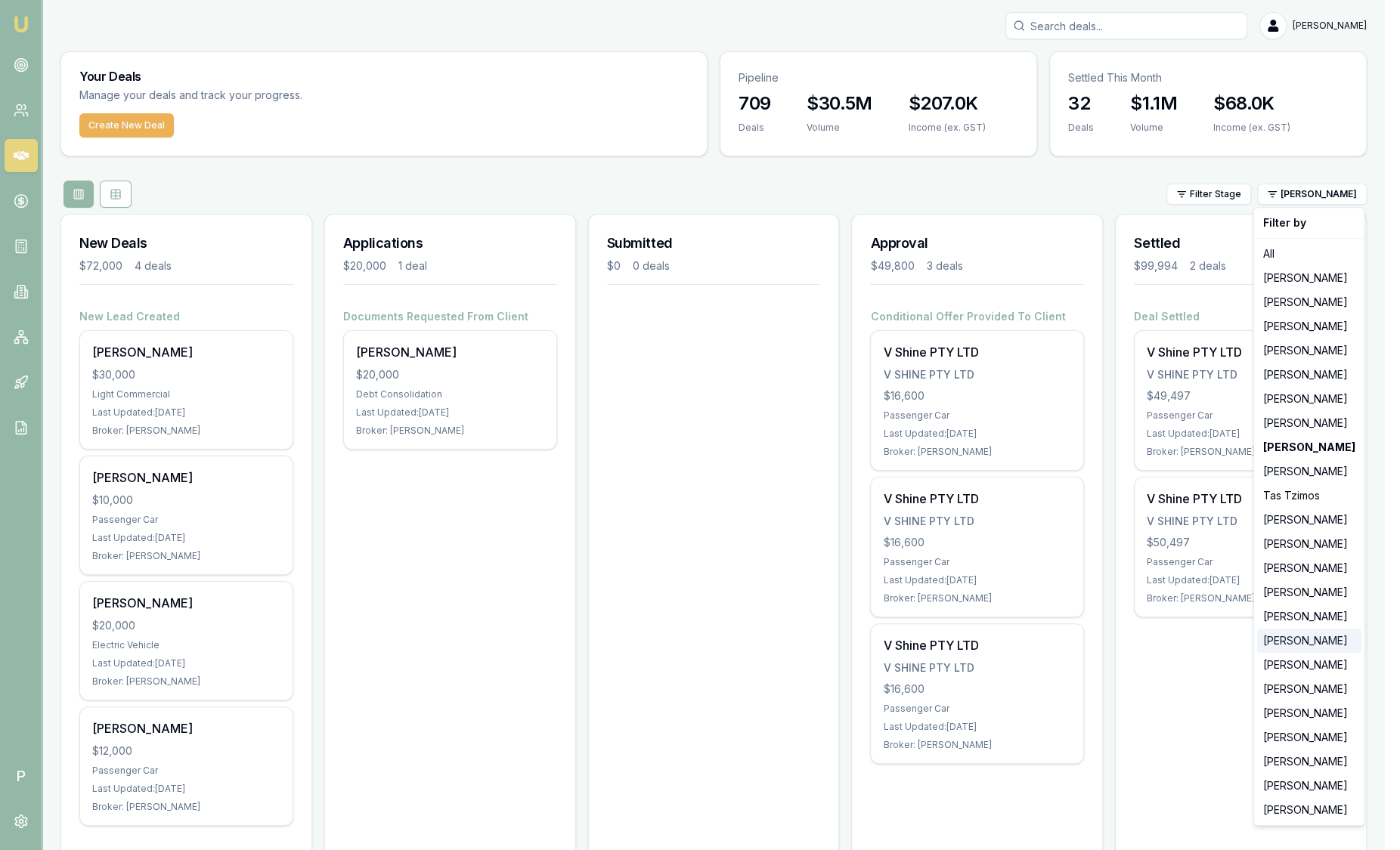
click at [1303, 643] on div "[PERSON_NAME]" at bounding box center [1309, 640] width 104 height 24
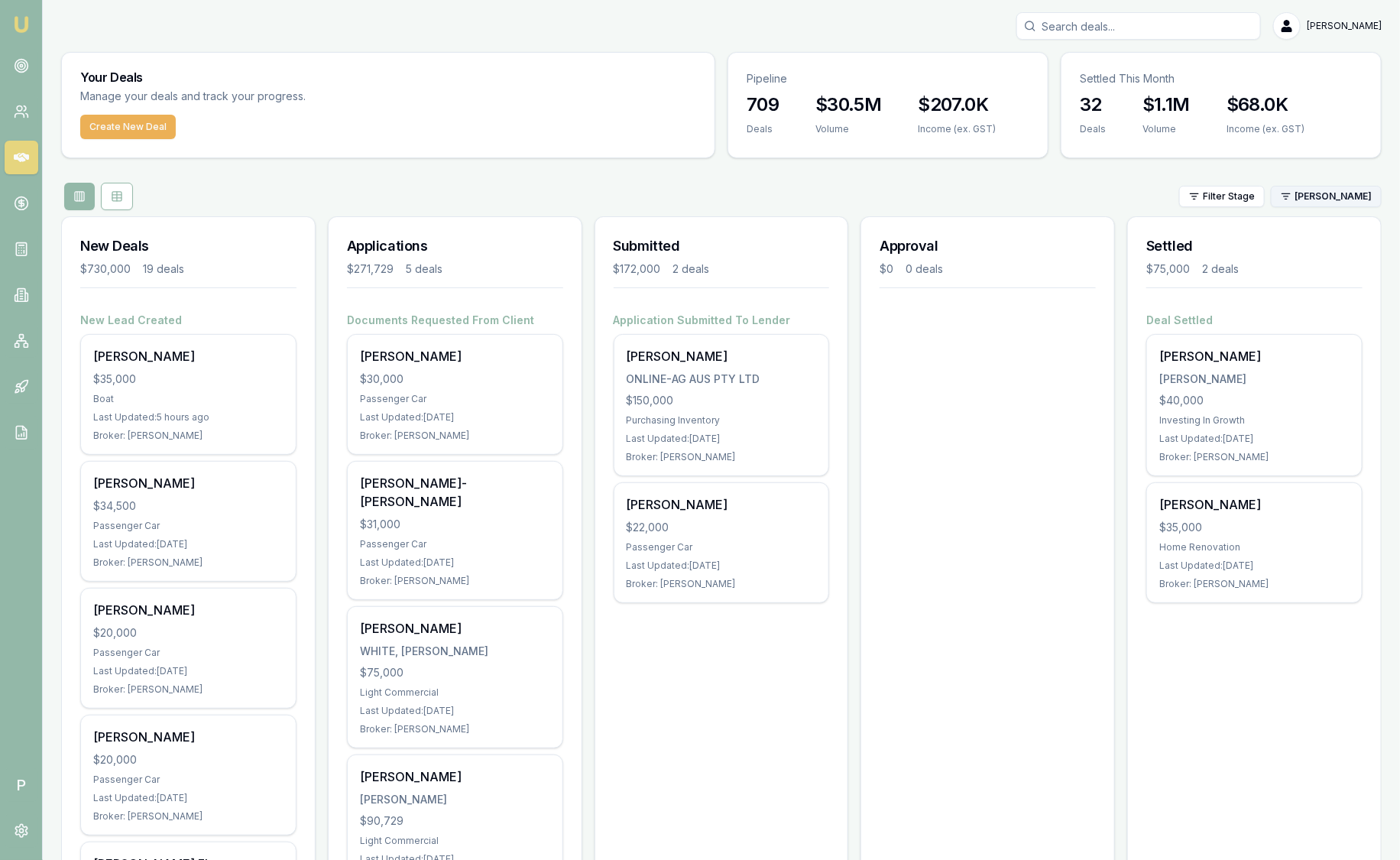
click at [1329, 201] on html "Emu Broker P [PERSON_NAME] Toggle Menu Your Deals Manage your deals and track y…" at bounding box center [700, 430] width 1400 height 860
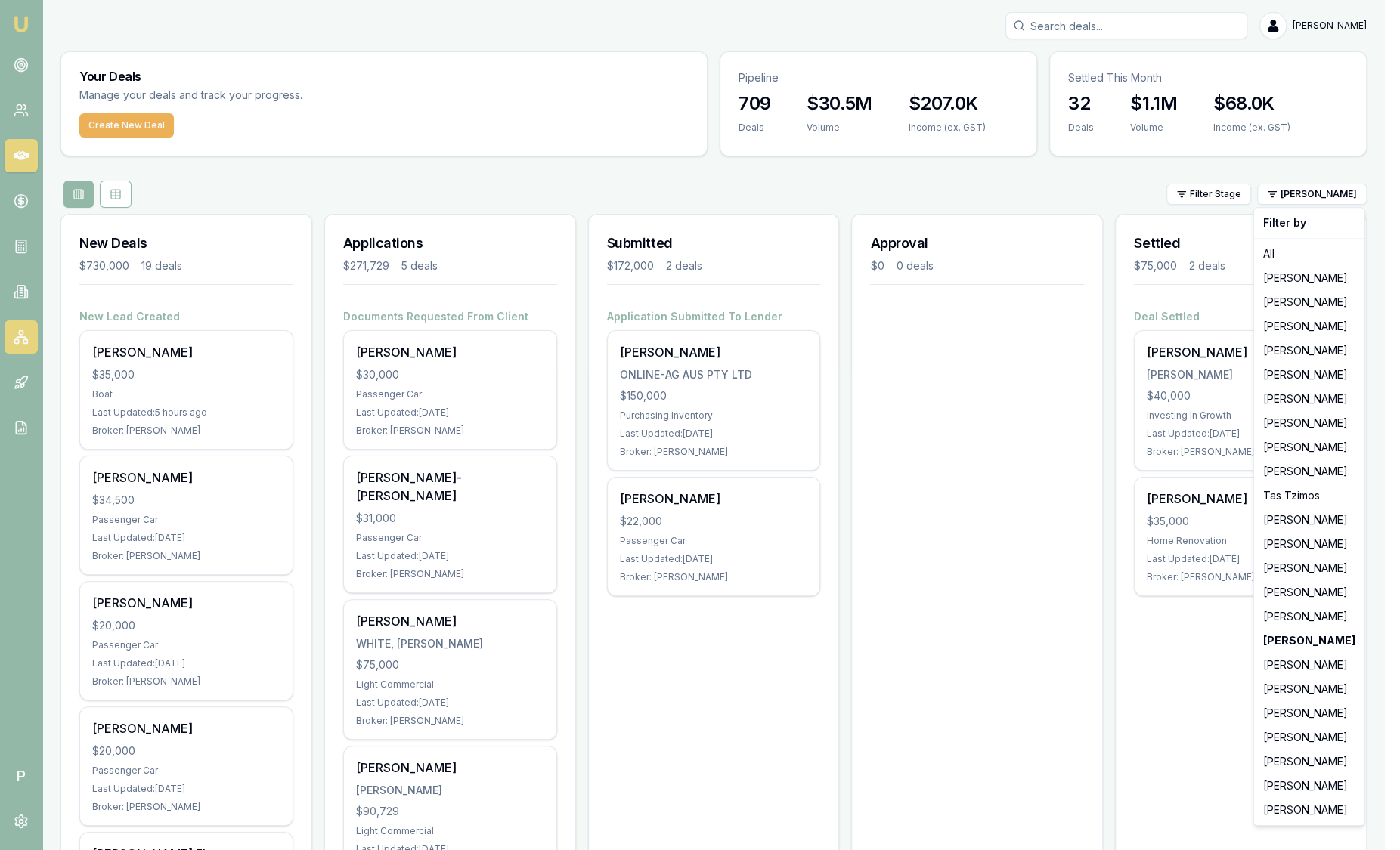
click at [25, 340] on html "Emu Broker P Sam Crouch Toggle Menu Your Deals Manage your deals and track your…" at bounding box center [700, 425] width 1400 height 850
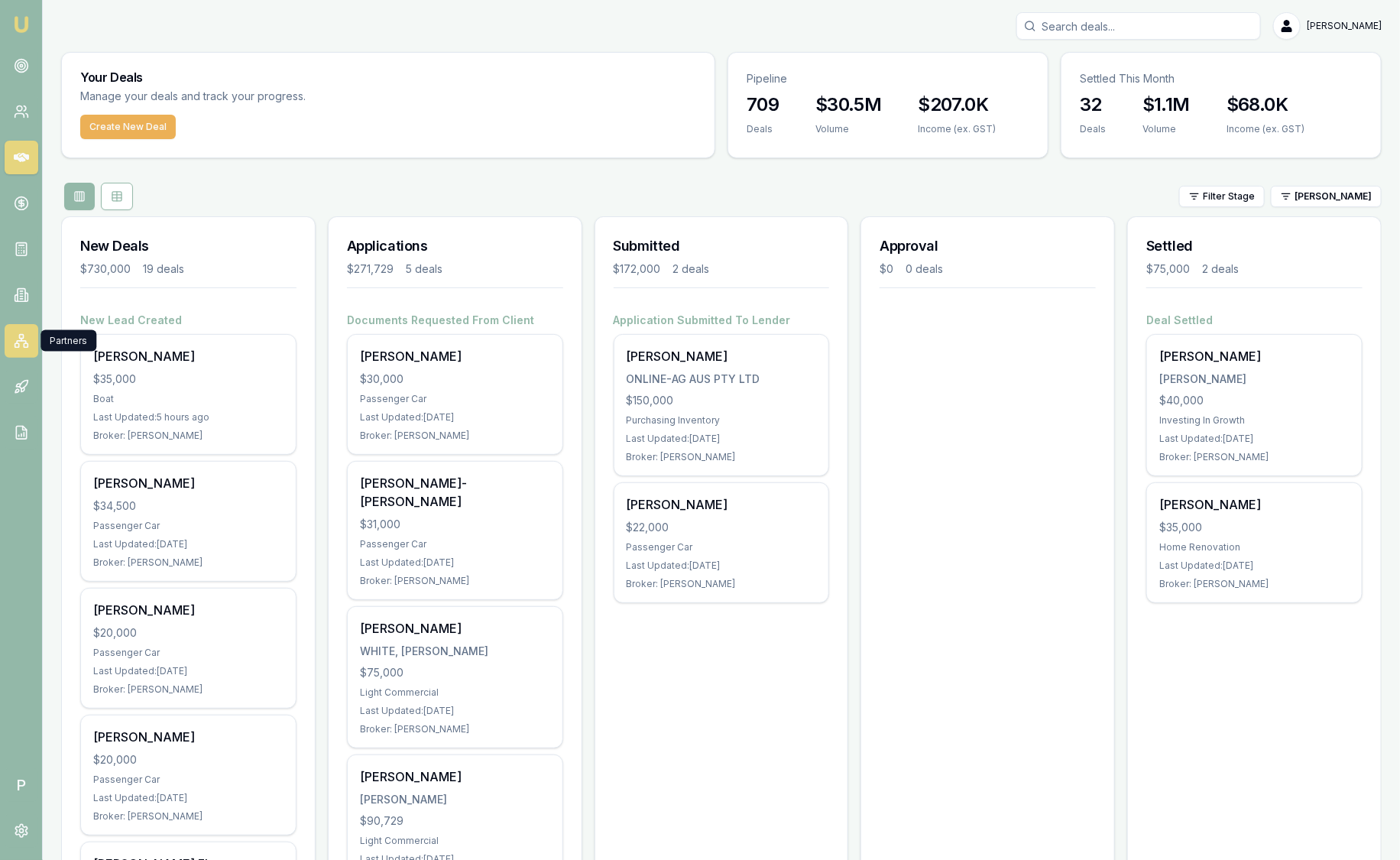
click at [25, 344] on icon at bounding box center [21, 341] width 15 height 15
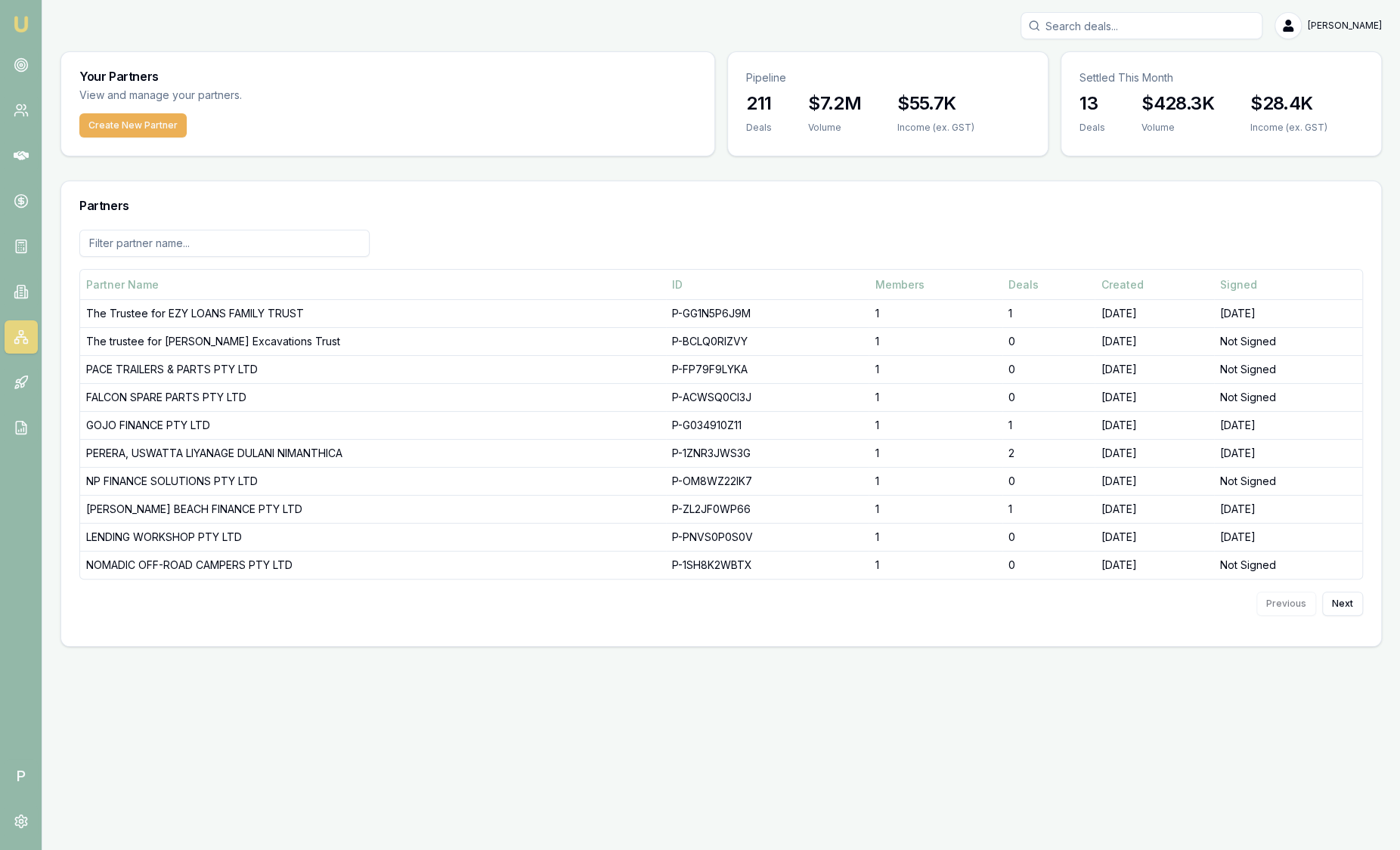
click at [28, 23] on img at bounding box center [21, 24] width 18 height 18
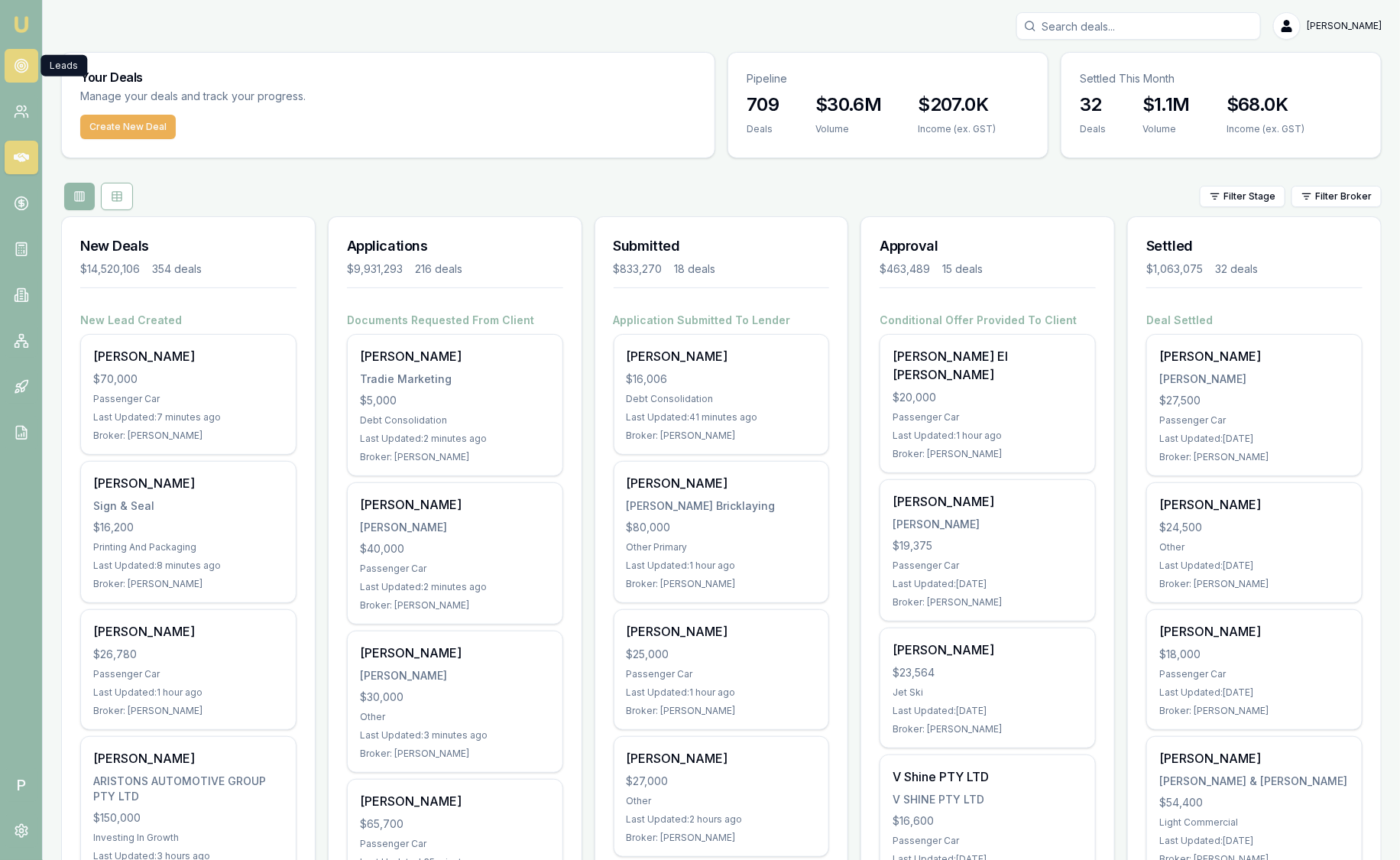
click at [28, 60] on icon at bounding box center [21, 66] width 15 height 15
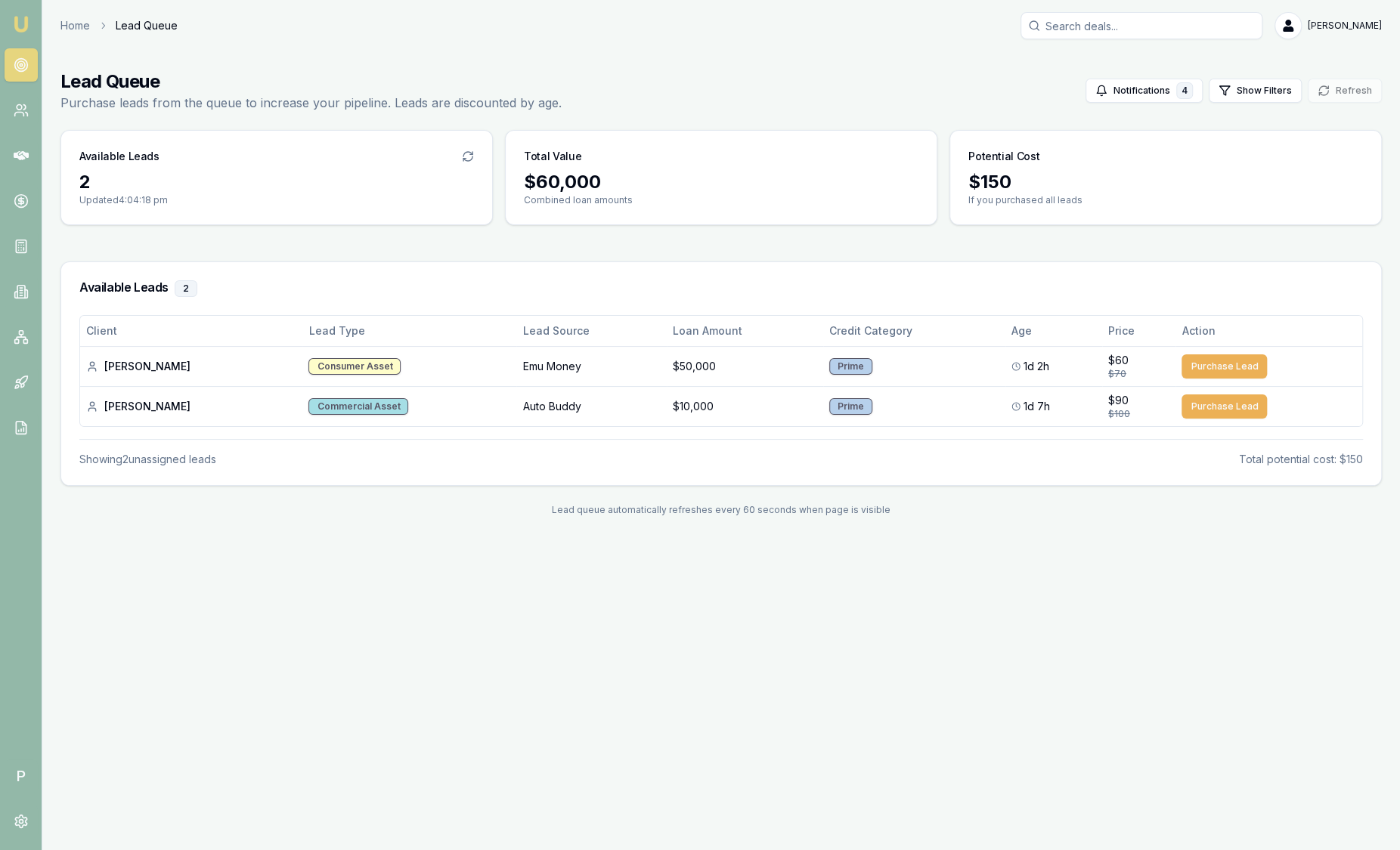
click at [25, 28] on img at bounding box center [21, 24] width 18 height 18
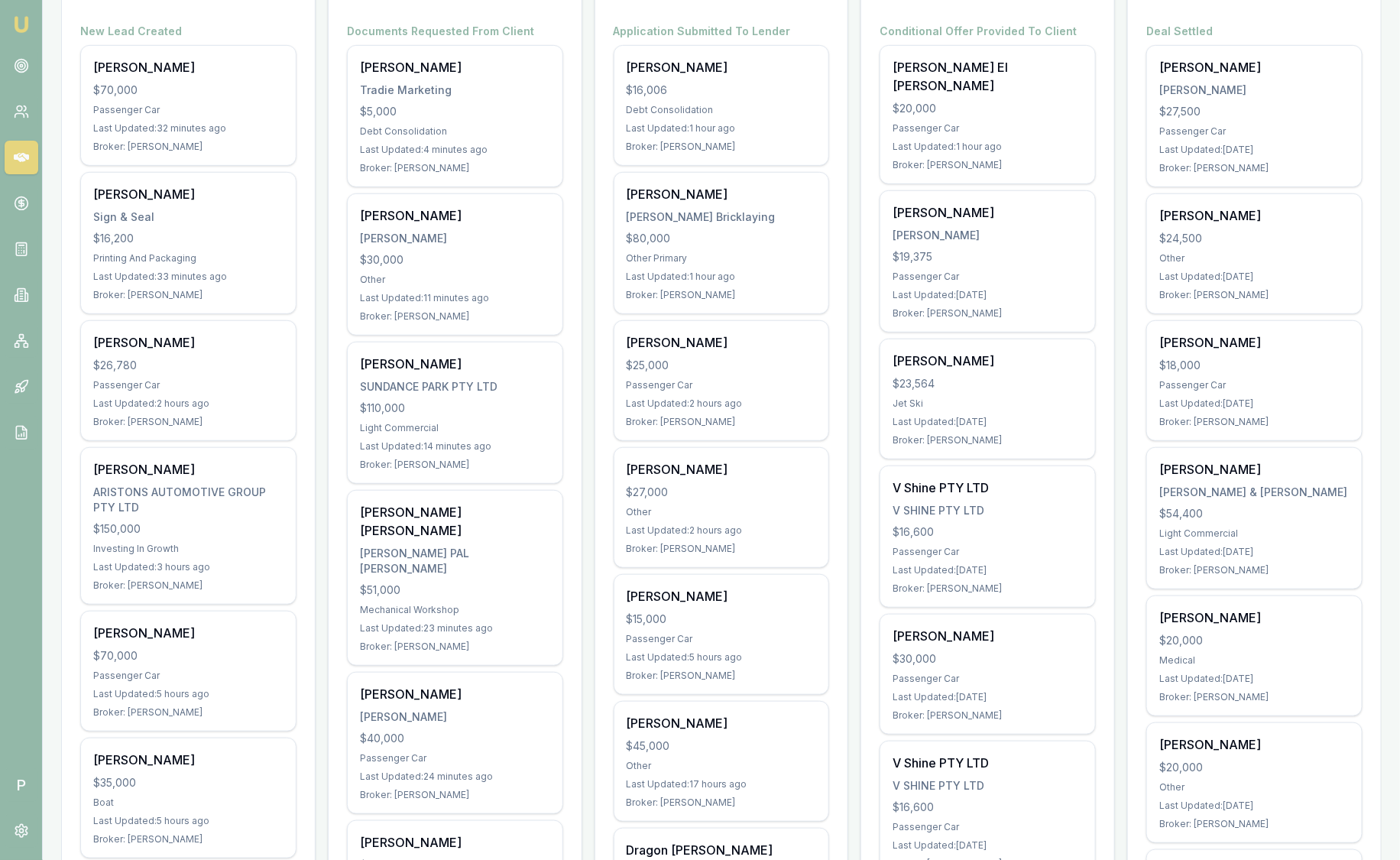
scroll to position [287, 0]
